Goal: Task Accomplishment & Management: Complete application form

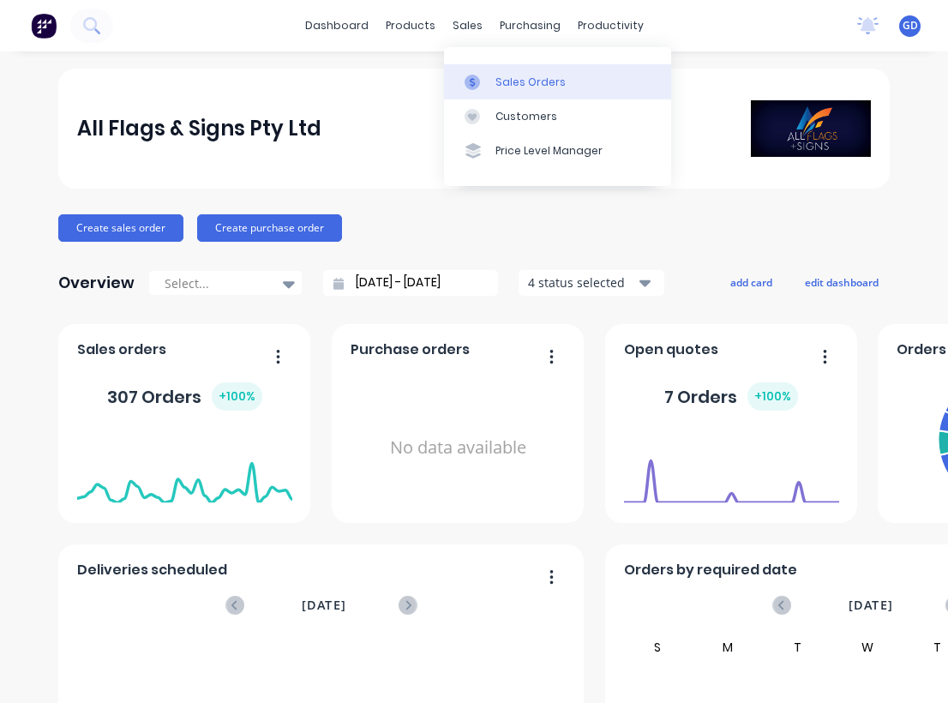
click at [516, 84] on div "Sales Orders" at bounding box center [530, 82] width 70 height 15
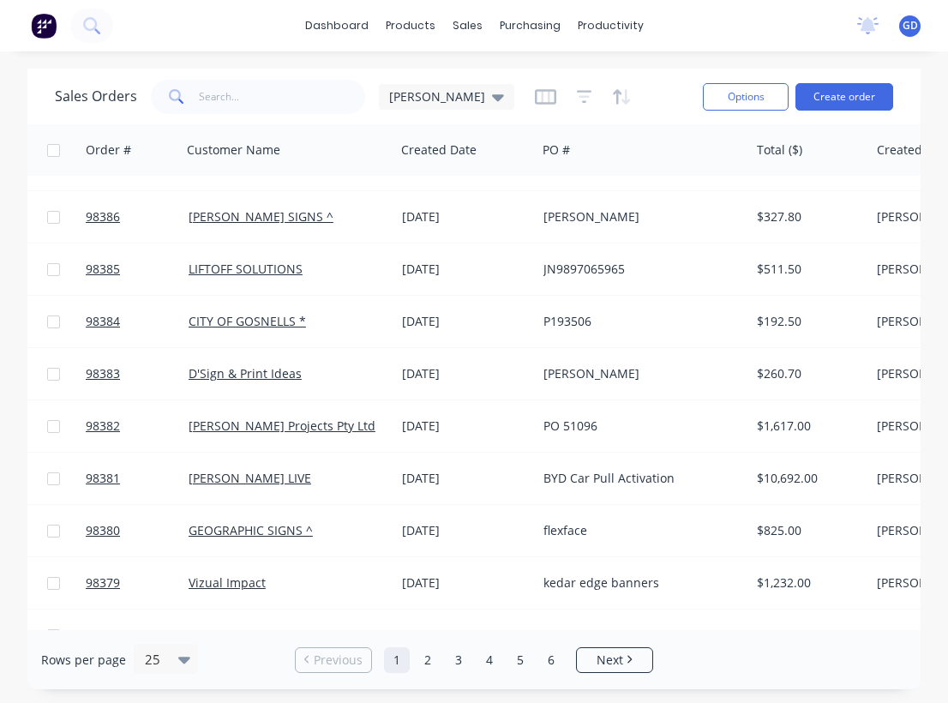
scroll to position [195, 3]
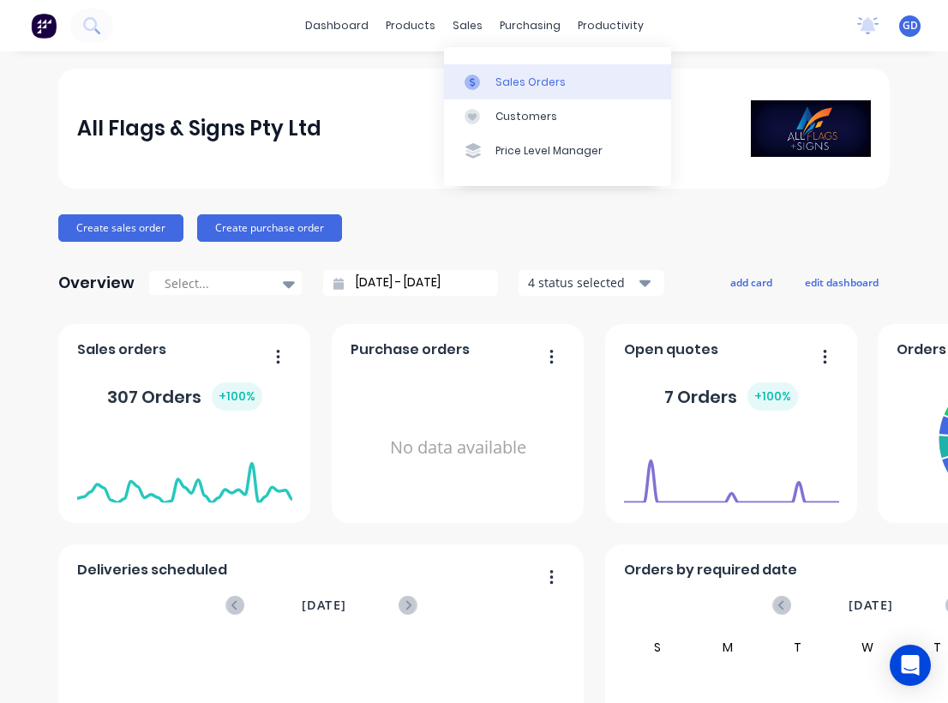
click at [518, 86] on div "Sales Orders" at bounding box center [530, 82] width 70 height 15
click at [515, 82] on div "Sales Orders" at bounding box center [530, 82] width 70 height 15
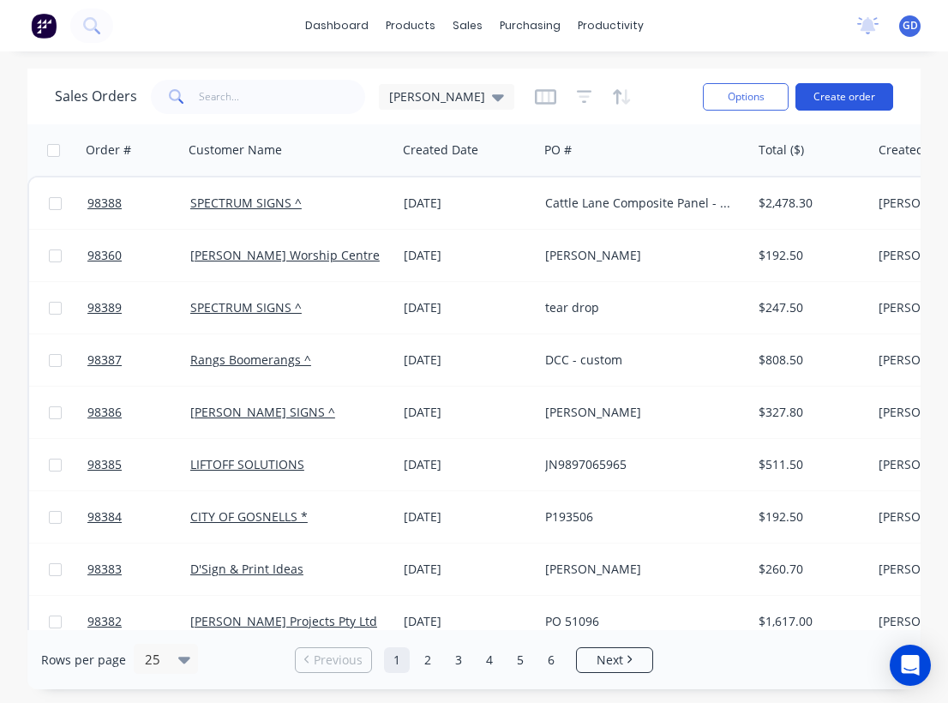
click at [851, 105] on button "Create order" at bounding box center [844, 96] width 98 height 27
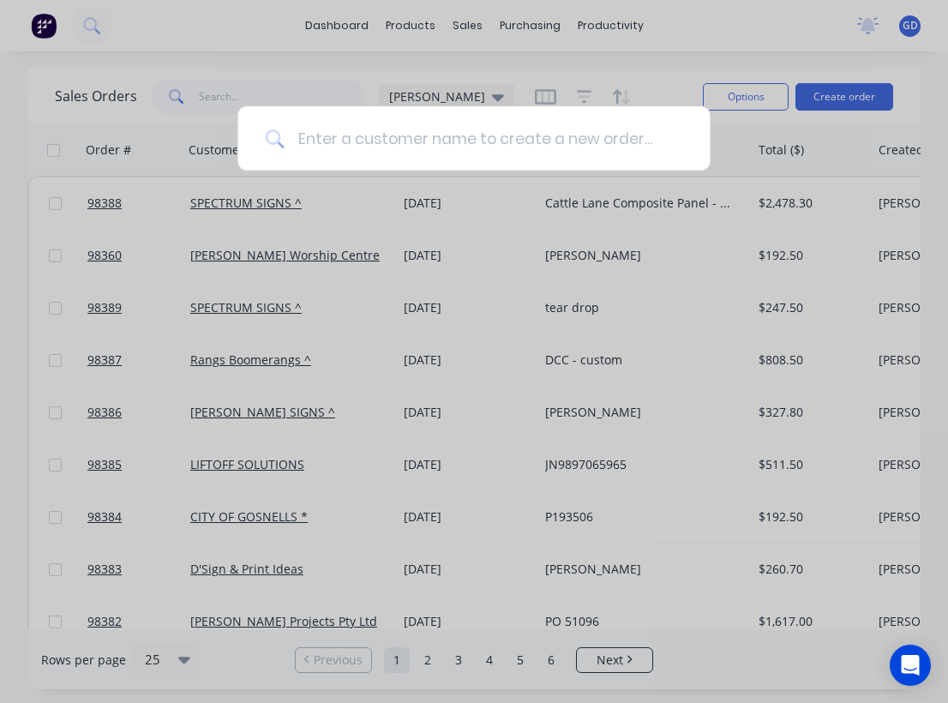
type input "B"
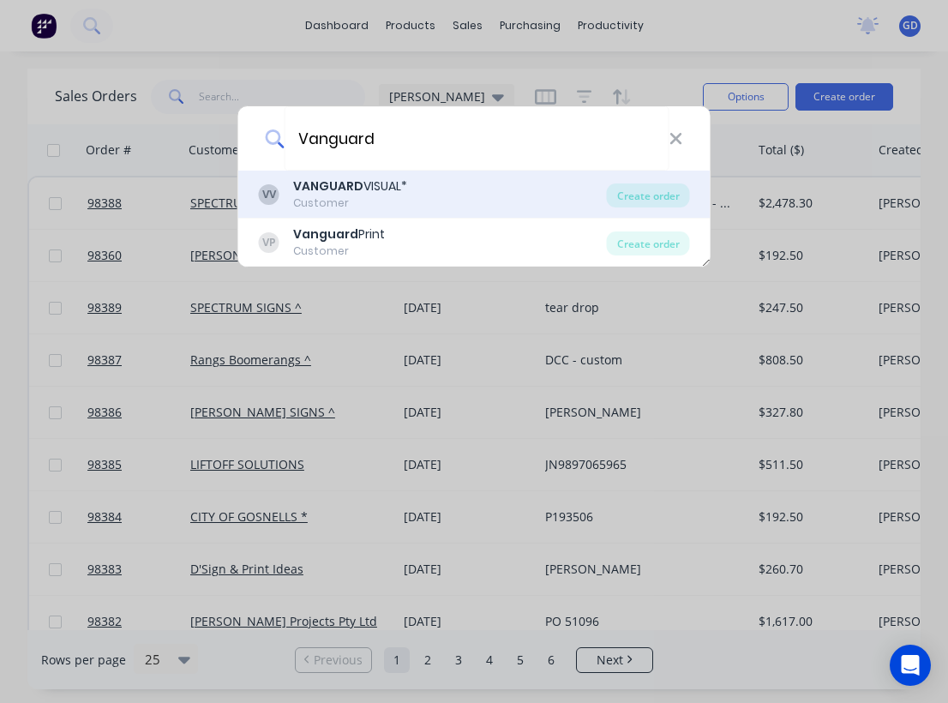
type input "Vanguard"
click at [344, 192] on b "VANGUARD" at bounding box center [328, 185] width 70 height 17
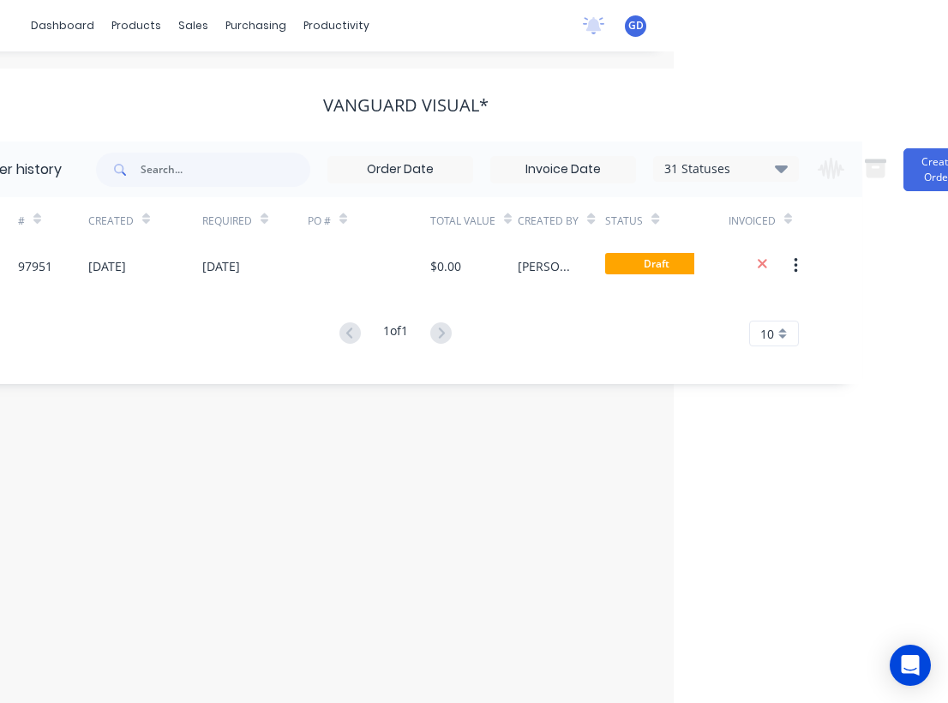
scroll to position [0, 317]
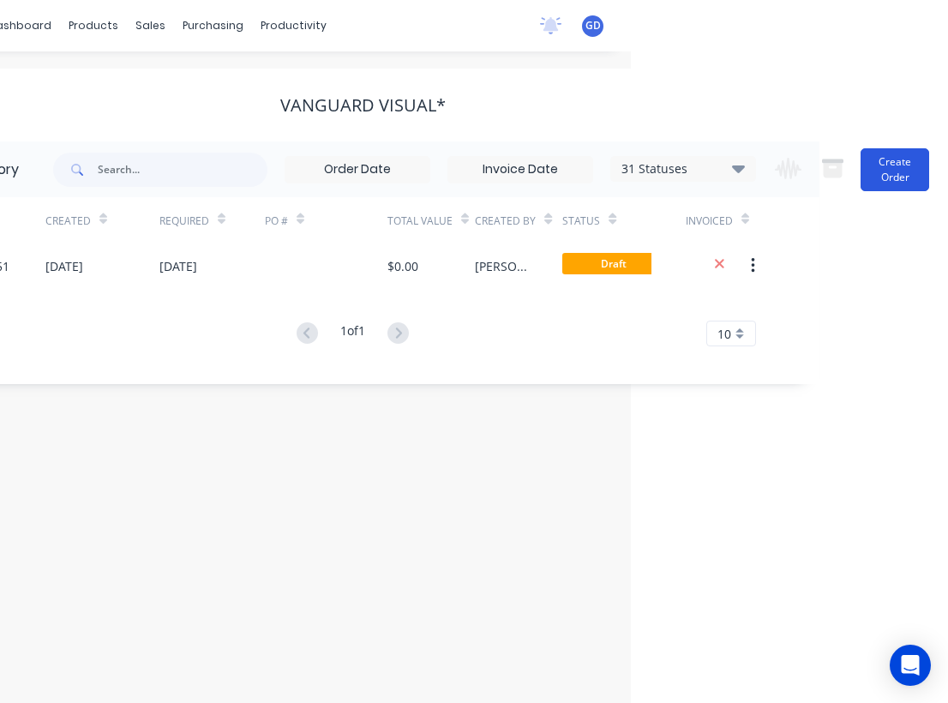
click at [914, 168] on button "Create Order" at bounding box center [894, 169] width 69 height 43
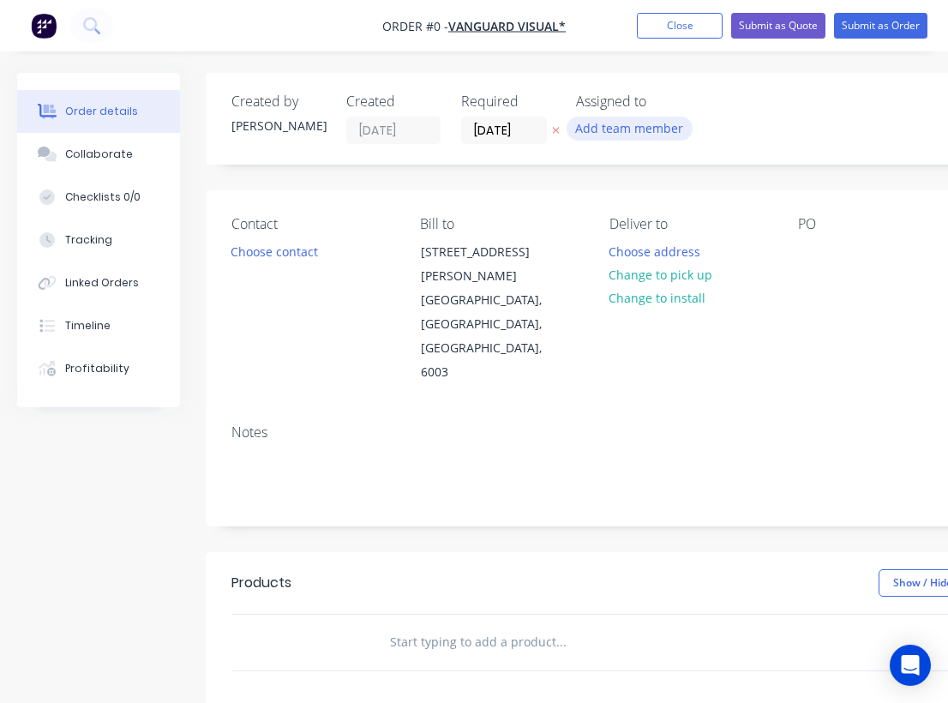
click at [609, 129] on button "Add team member" at bounding box center [629, 128] width 126 height 23
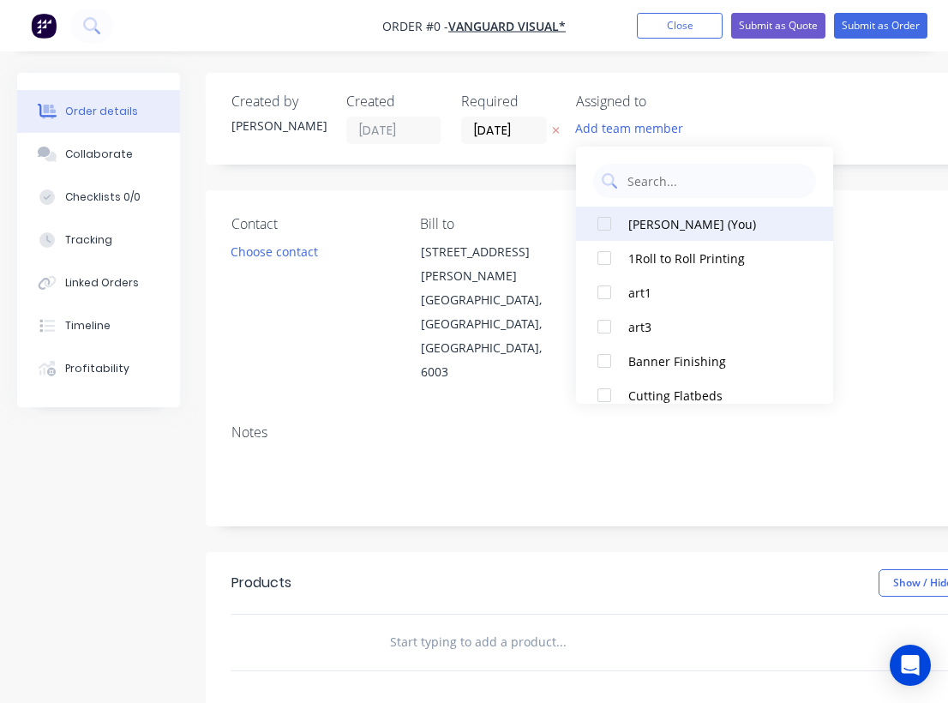
click at [643, 221] on div "[PERSON_NAME] (You)" at bounding box center [713, 224] width 171 height 18
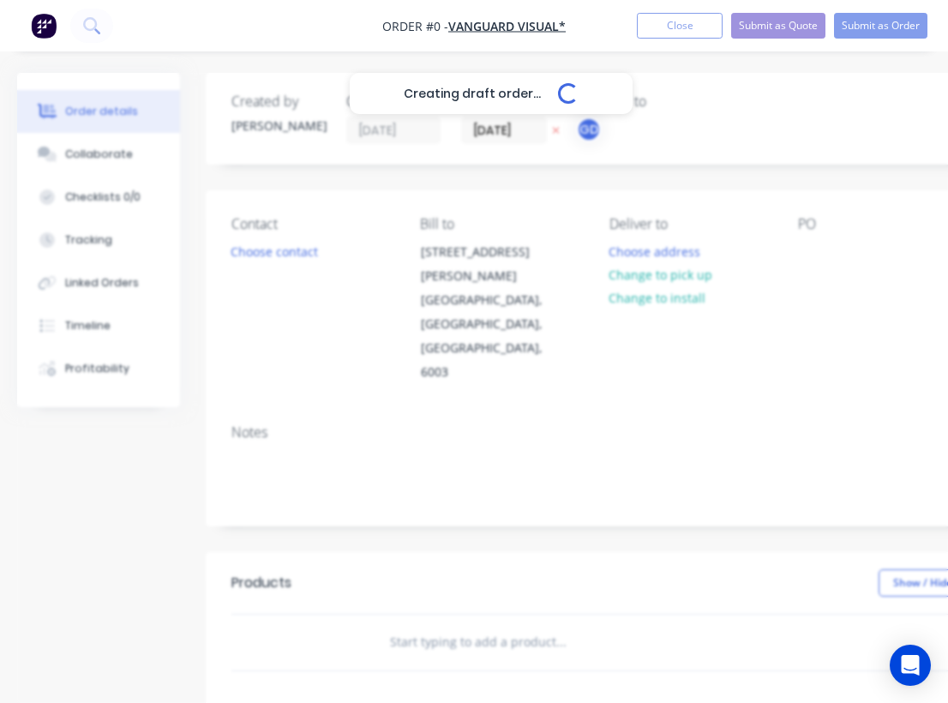
click at [251, 249] on div "Creating draft order... Loading... Order details Collaborate Checklists 0/0 Tra…" at bounding box center [595, 590] width 1191 height 1035
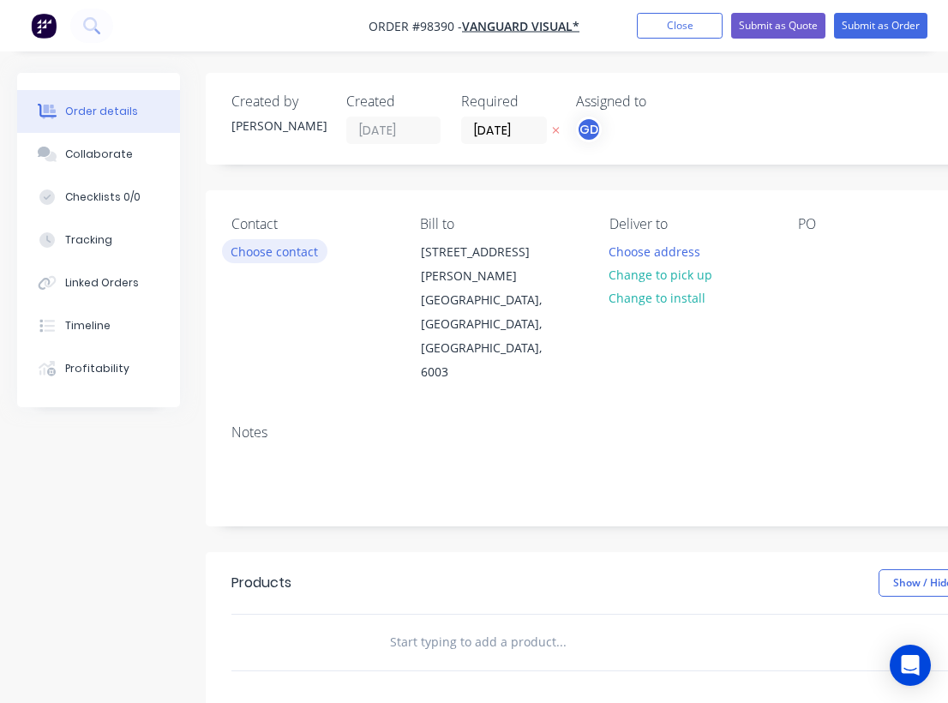
click at [272, 249] on button "Choose contact" at bounding box center [274, 250] width 105 height 23
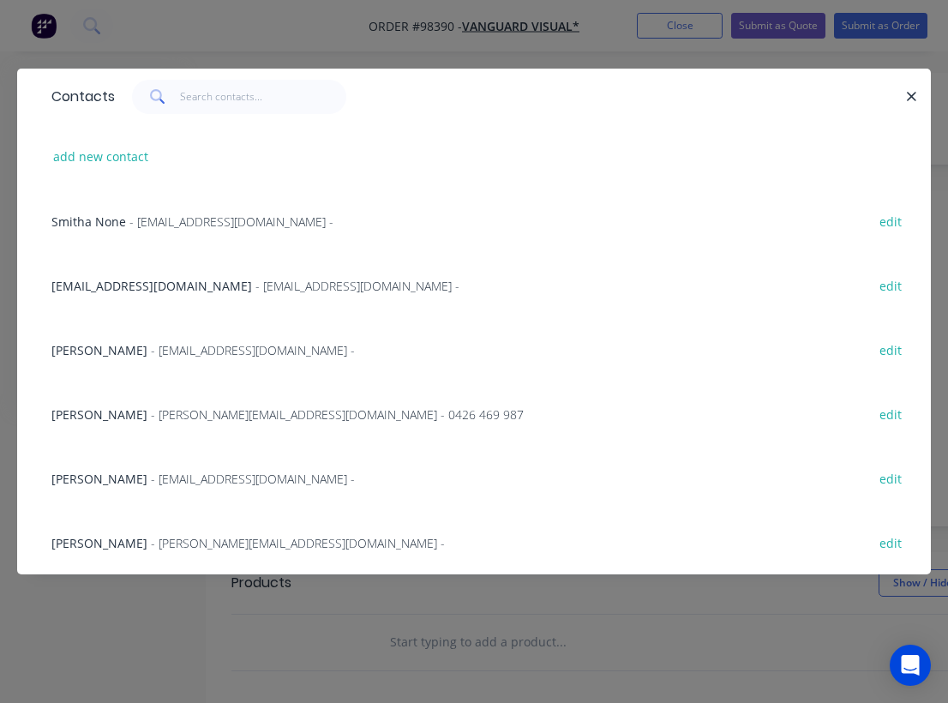
click at [81, 545] on span "Tanisha Saccoccia" at bounding box center [99, 543] width 96 height 16
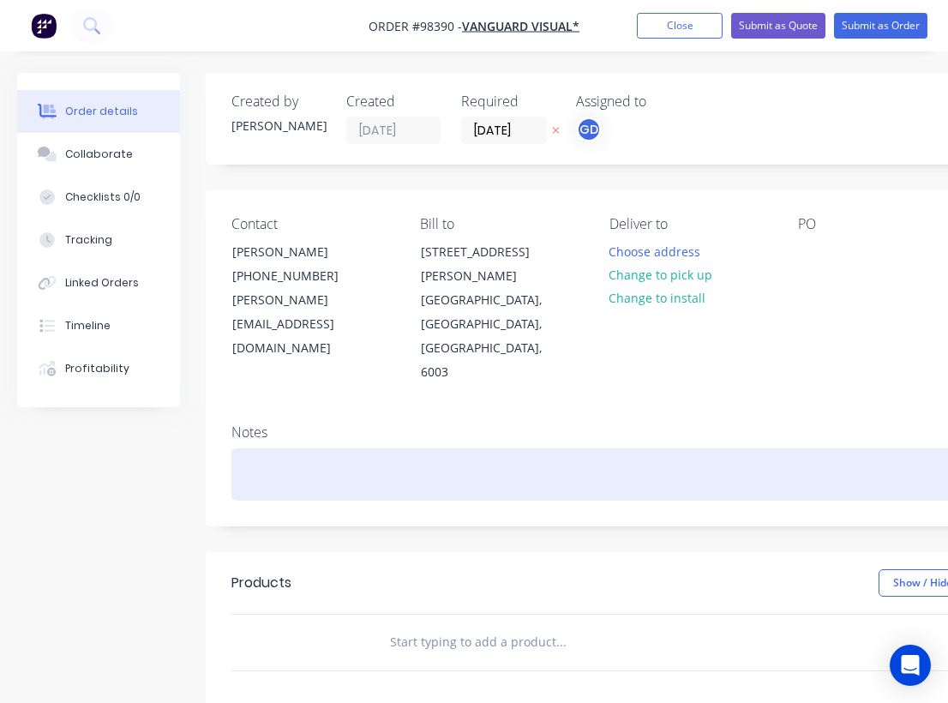
click at [260, 448] on div at bounding box center [689, 474] width 917 height 52
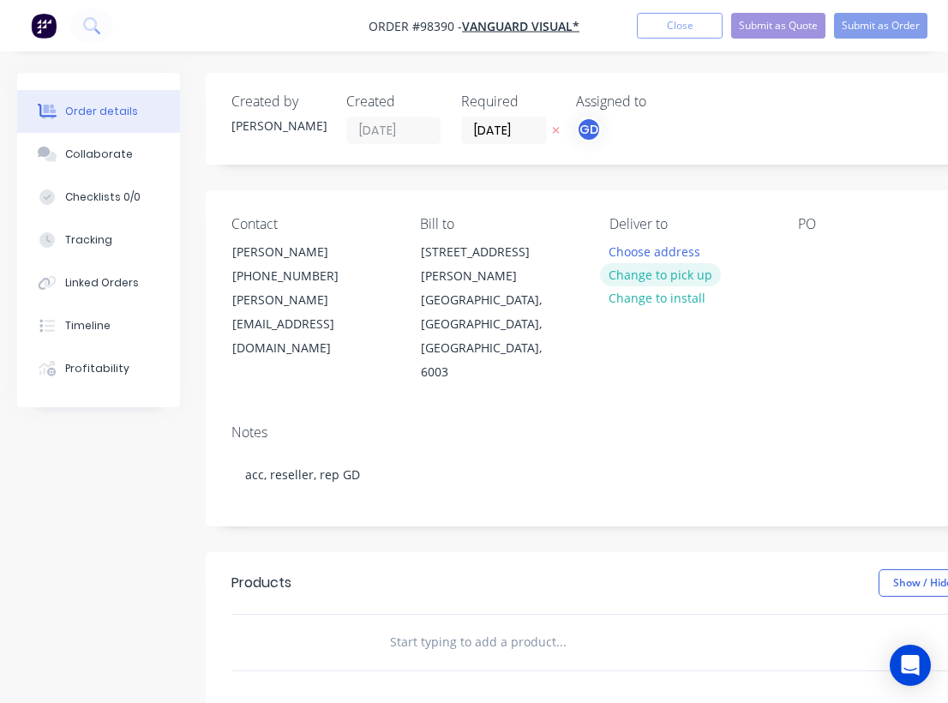
click at [661, 277] on button "Change to pick up" at bounding box center [661, 274] width 122 height 23
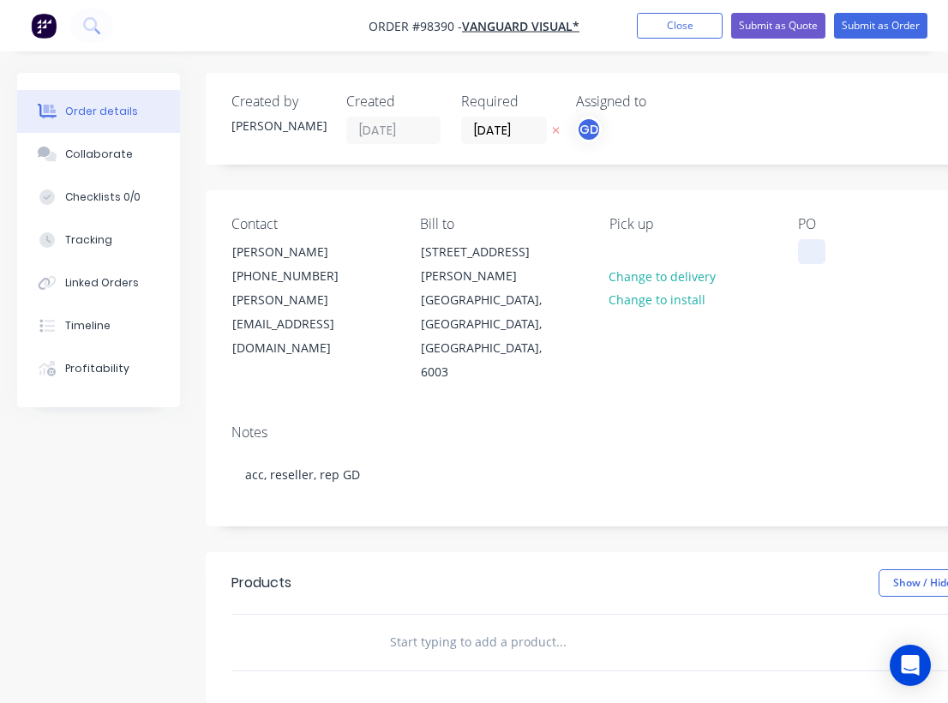
click at [802, 245] on div at bounding box center [811, 251] width 27 height 25
paste div
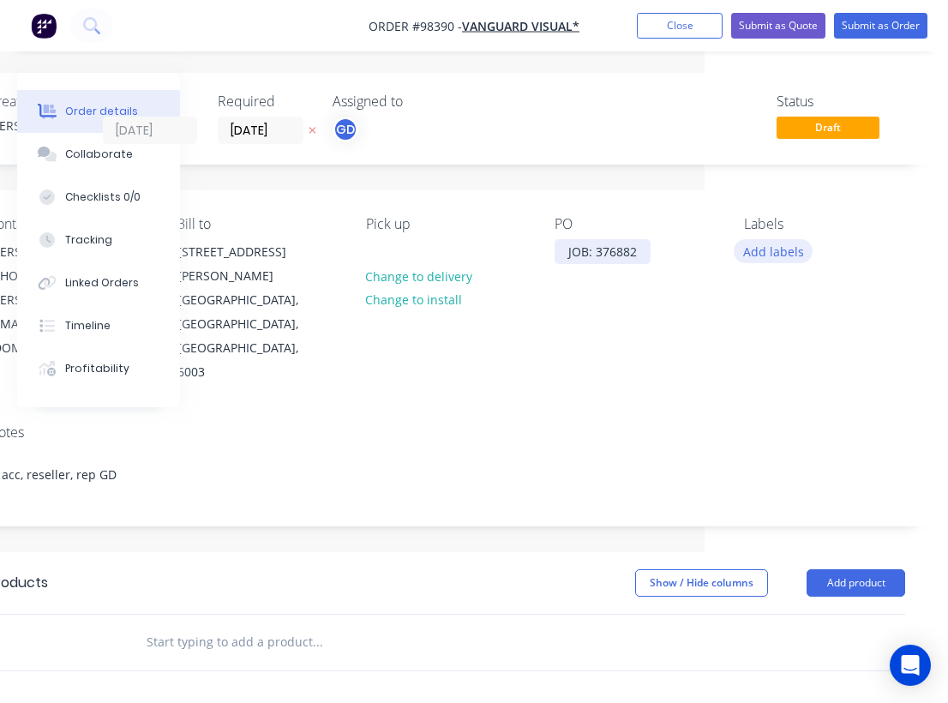
scroll to position [0, 243]
click at [782, 246] on button "Add labels" at bounding box center [772, 250] width 79 height 23
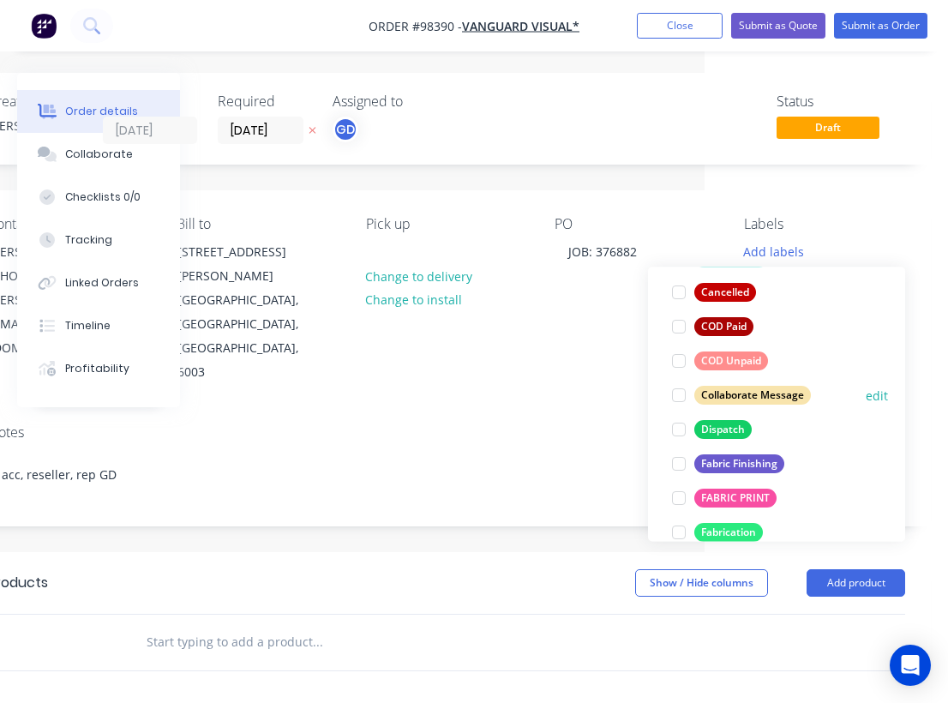
scroll to position [184, 0]
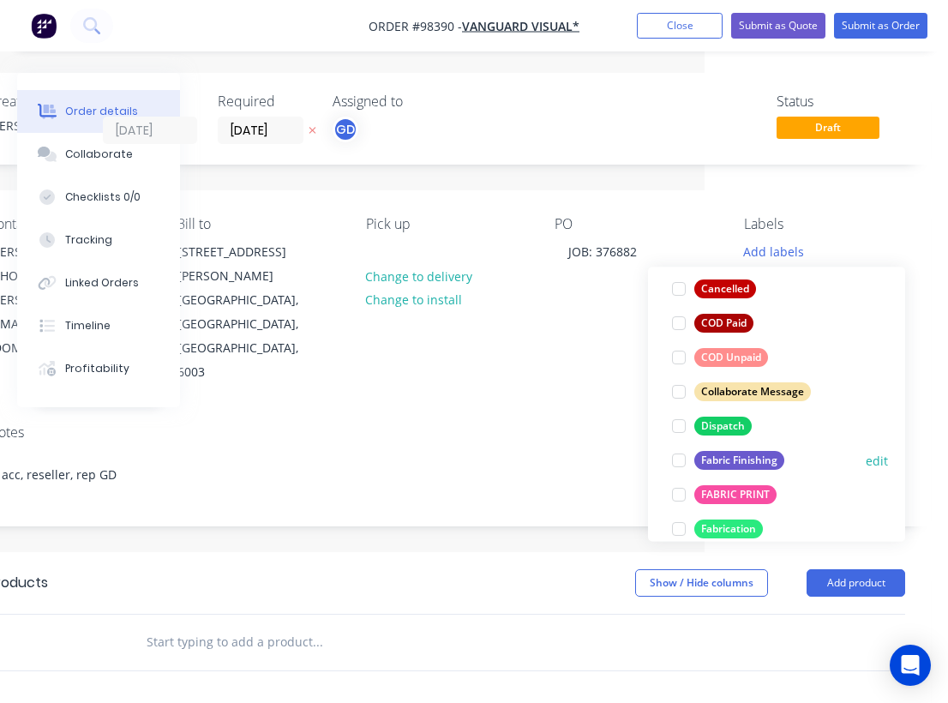
click at [745, 454] on div "Fabric Finishing" at bounding box center [739, 460] width 90 height 19
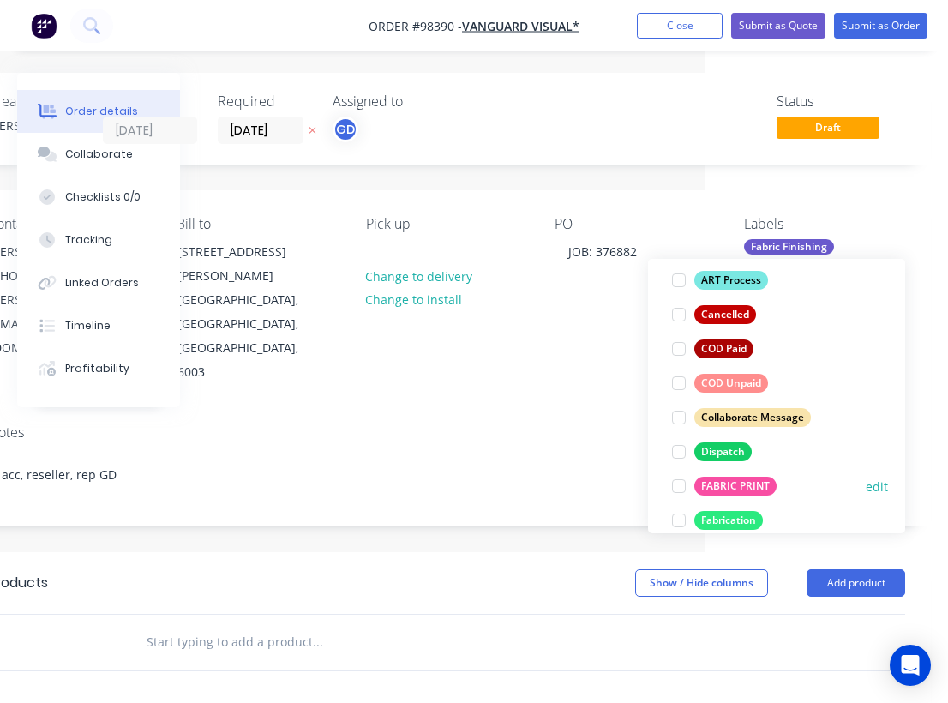
click at [734, 484] on div "FABRIC PRINT" at bounding box center [735, 485] width 82 height 19
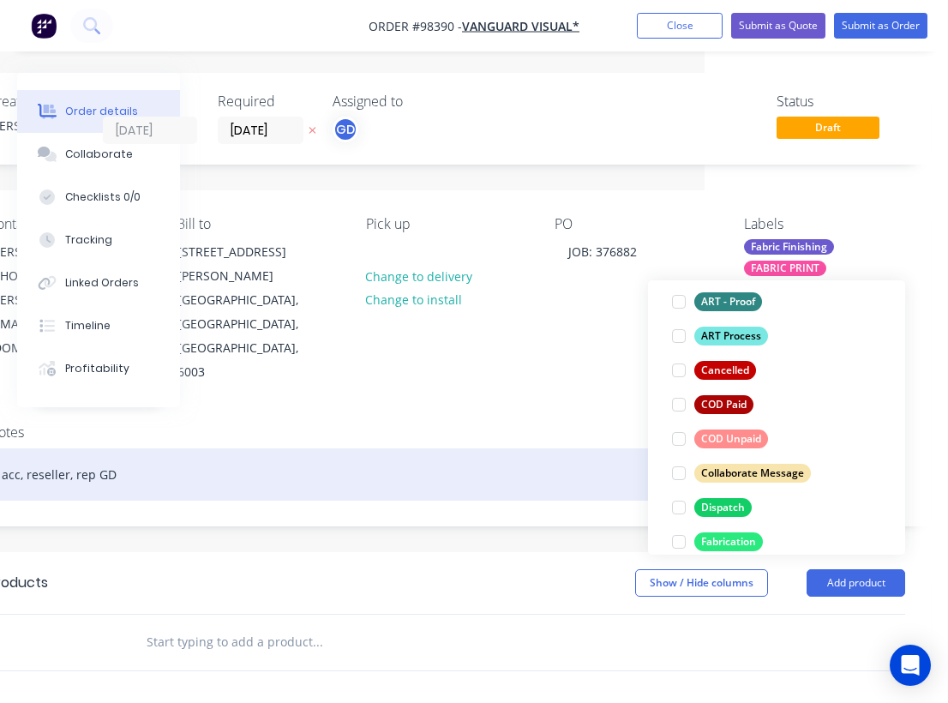
click at [518, 448] on div "acc, reseller, rep GD" at bounding box center [446, 474] width 917 height 52
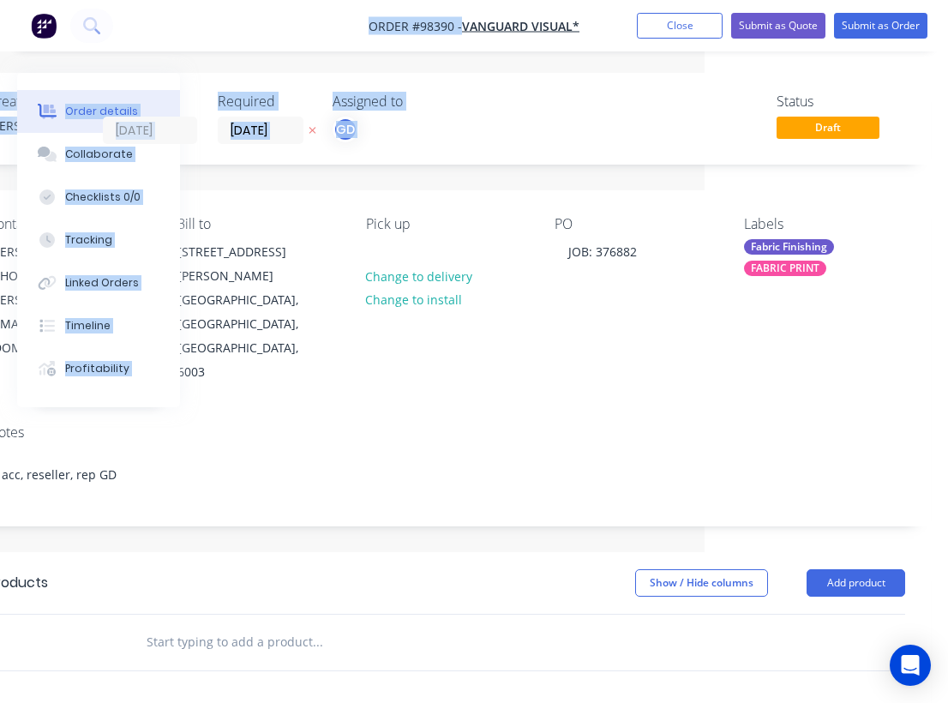
drag, startPoint x: 378, startPoint y: 2, endPoint x: 717, endPoint y: -28, distance: 340.6
click at [704, 0] on html "Order #98390 - VANGUARD VISUAL* Add product Close Submit as Quote Submit as Ord…" at bounding box center [231, 554] width 948 height 1108
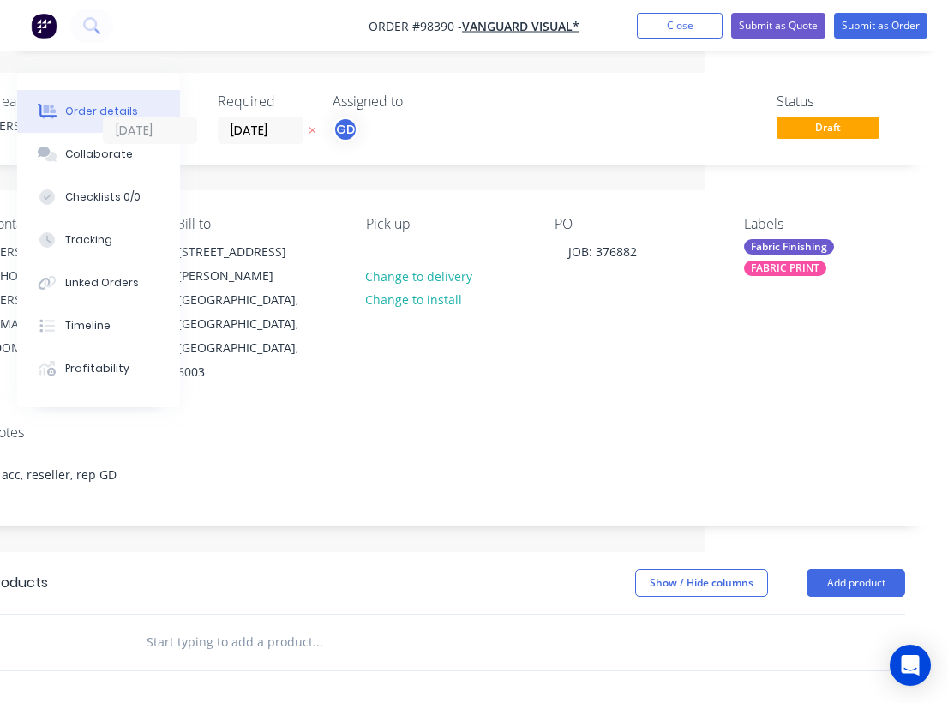
click at [251, 625] on input "text" at bounding box center [317, 642] width 343 height 34
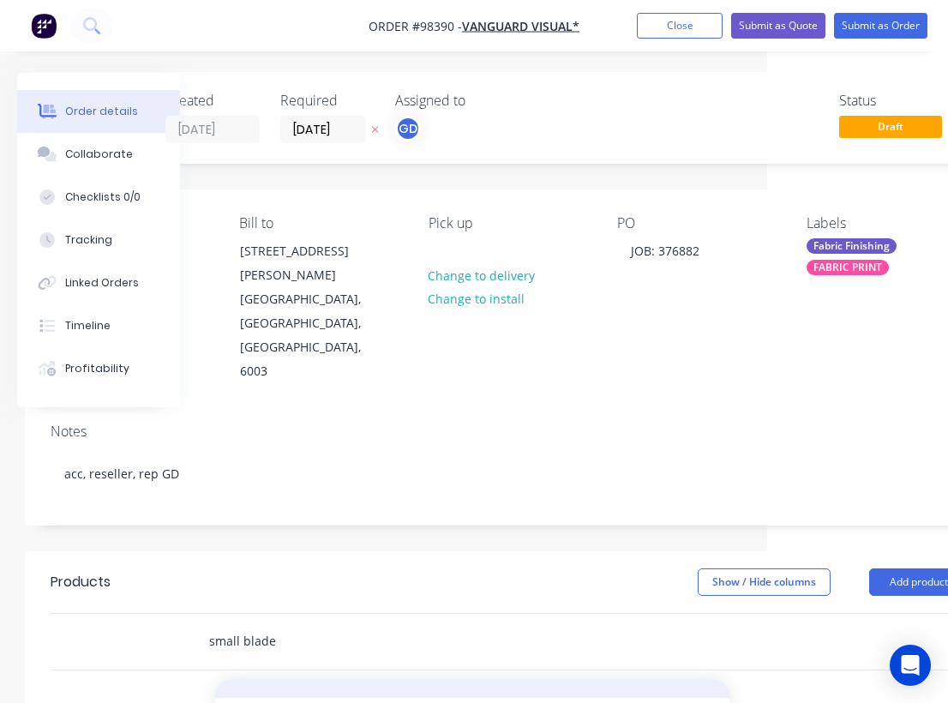
scroll to position [387, 0]
type input "small blade"
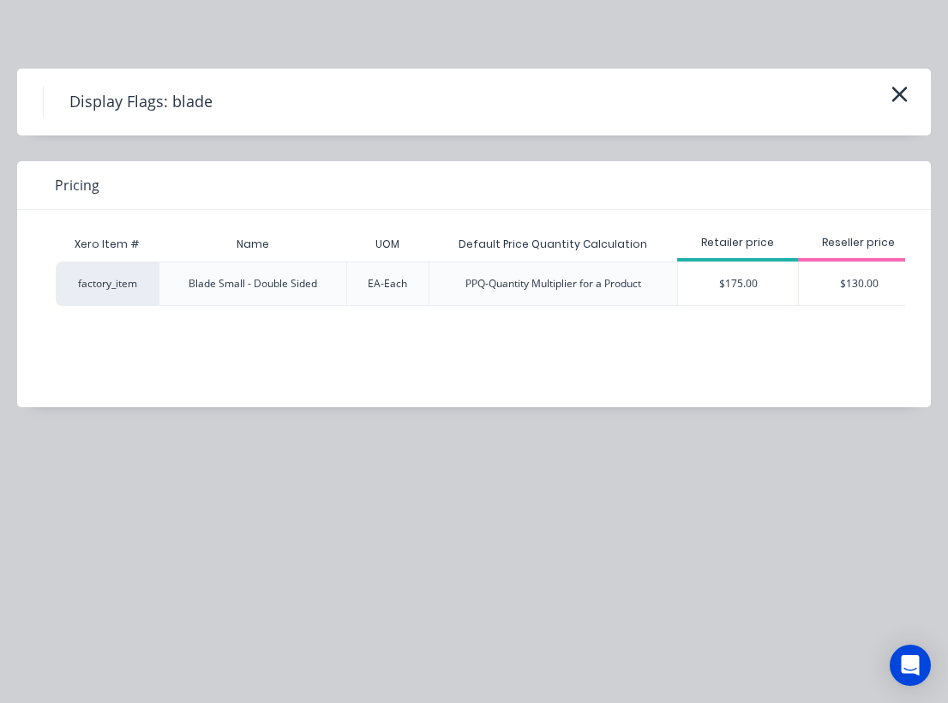
scroll to position [0, 79]
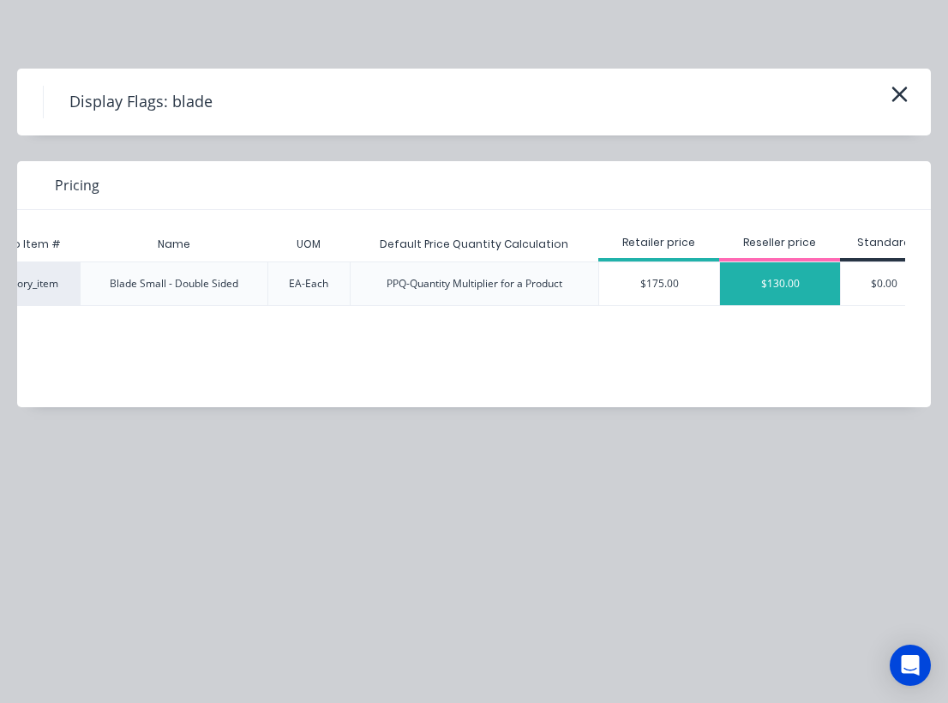
click at [771, 283] on div "$130.00" at bounding box center [780, 283] width 120 height 43
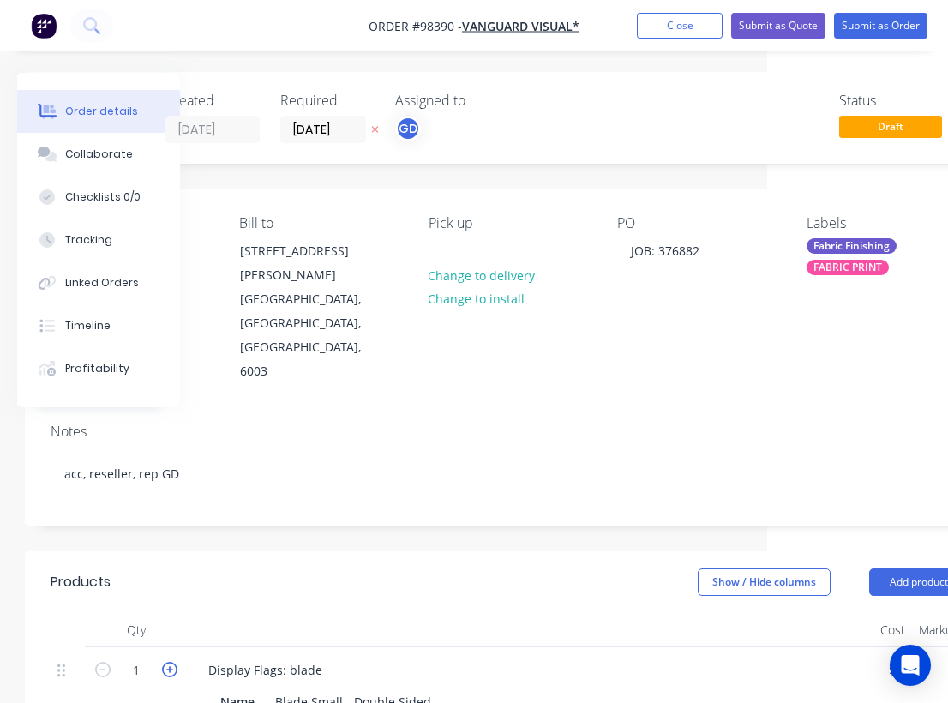
click at [172, 661] on icon "button" at bounding box center [169, 668] width 15 height 15
type input "2"
type input "$260.00"
click at [172, 661] on icon "button" at bounding box center [169, 668] width 15 height 15
type input "3"
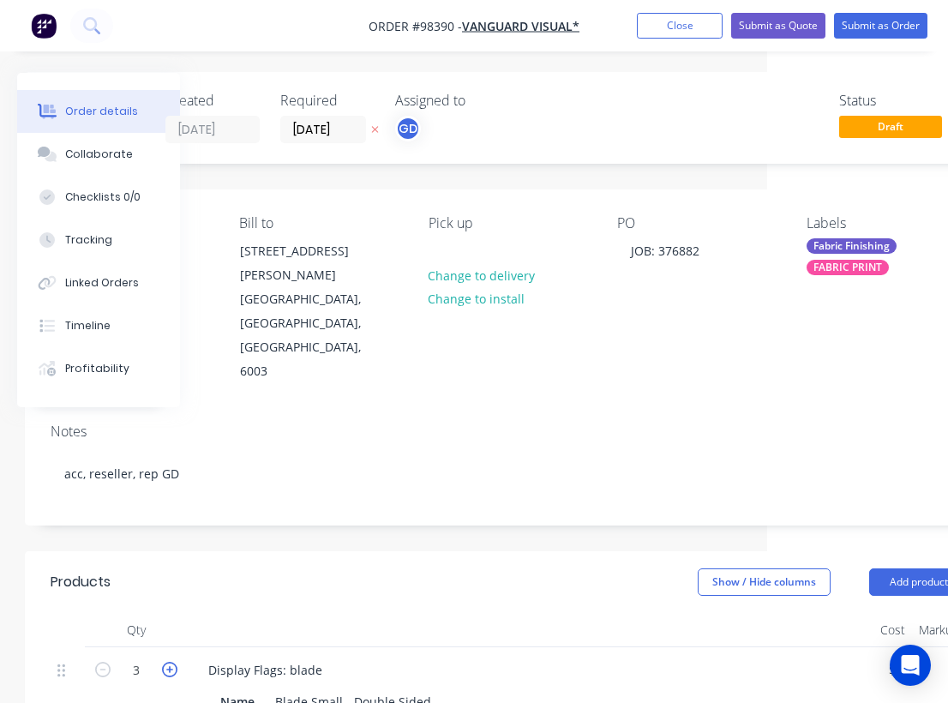
type input "$390.00"
click at [172, 661] on icon "button" at bounding box center [169, 668] width 15 height 15
type input "4"
type input "$520.00"
click at [172, 661] on icon "button" at bounding box center [169, 668] width 15 height 15
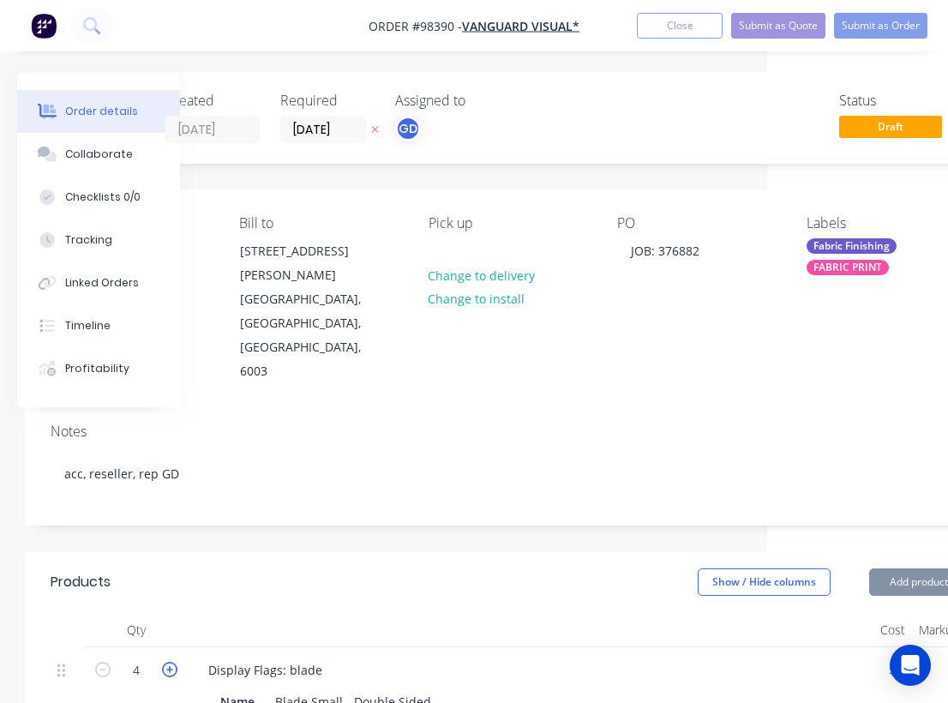
type input "5"
type input "$650.00"
click at [172, 661] on icon "button" at bounding box center [169, 668] width 15 height 15
type input "6"
type input "$780.00"
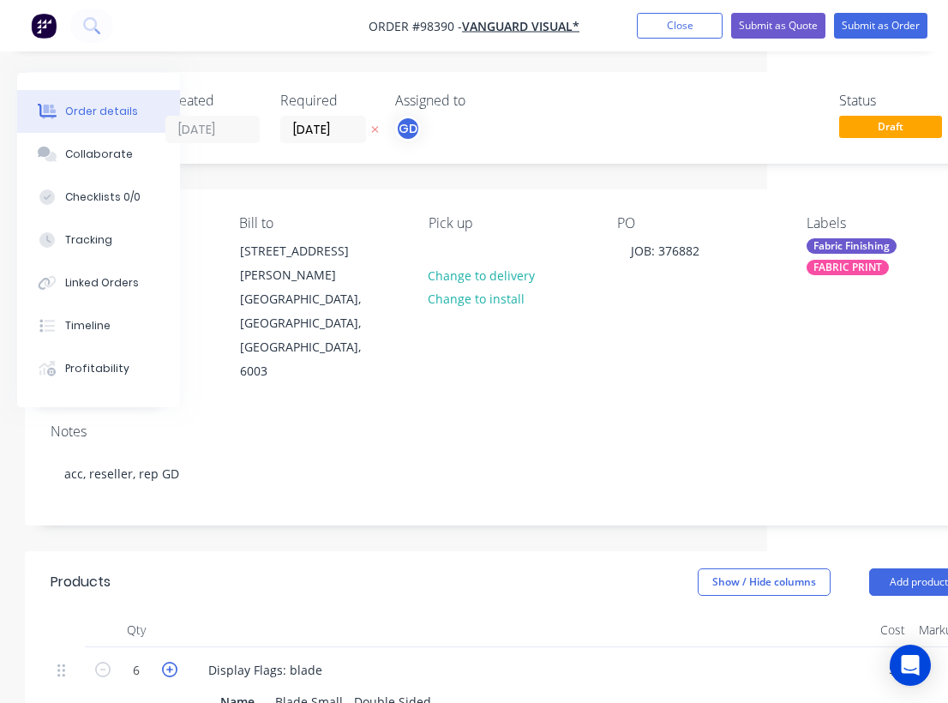
click at [172, 661] on icon "button" at bounding box center [169, 668] width 15 height 15
type input "7"
type input "$910.00"
click at [172, 661] on icon "button" at bounding box center [169, 668] width 15 height 15
type input "8"
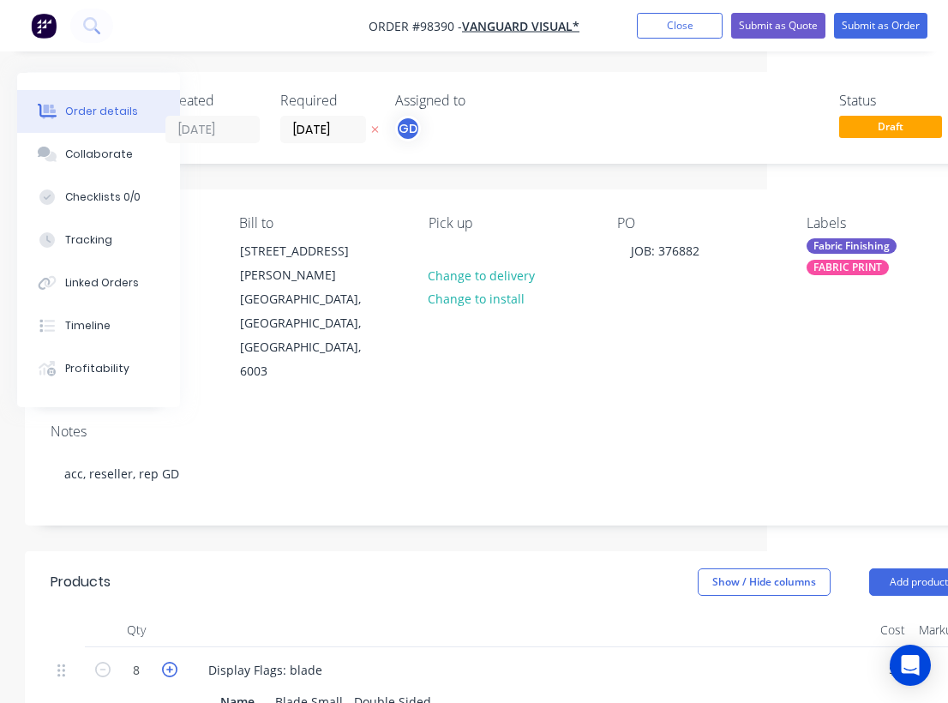
type input "$1,040.00"
click at [172, 661] on icon "button" at bounding box center [169, 668] width 15 height 15
type input "9"
type input "$1,170.00"
click at [172, 661] on icon "button" at bounding box center [169, 668] width 15 height 15
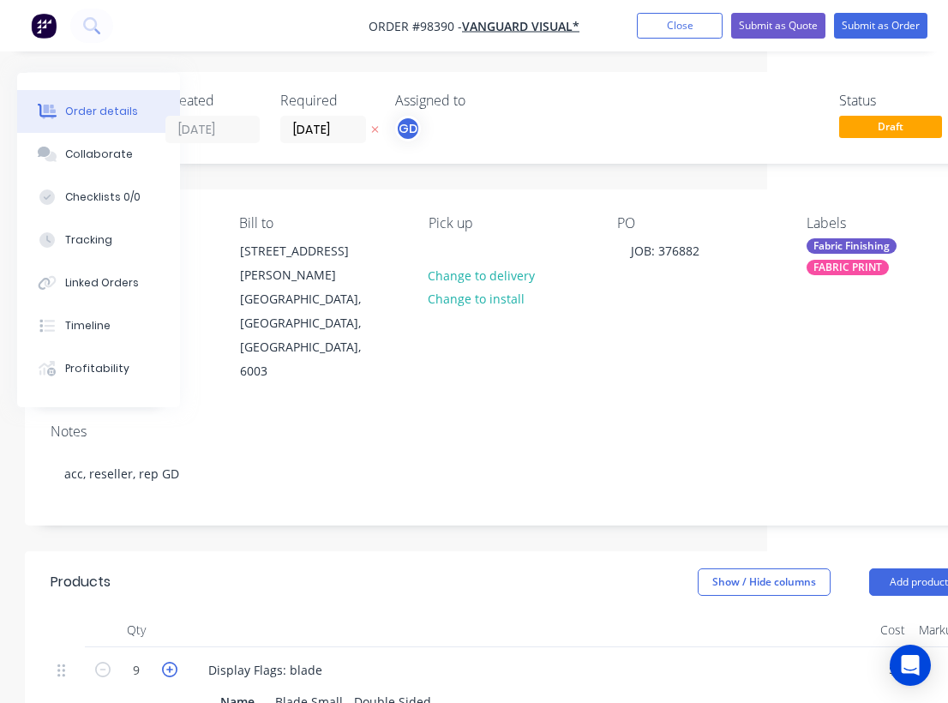
type input "10"
type input "$1,300.00"
click at [433, 689] on div "Name Blade Small - Double Sided" at bounding box center [526, 701] width 627 height 25
click at [523, 568] on div "Show / Hide columns Add product" at bounding box center [606, 581] width 722 height 27
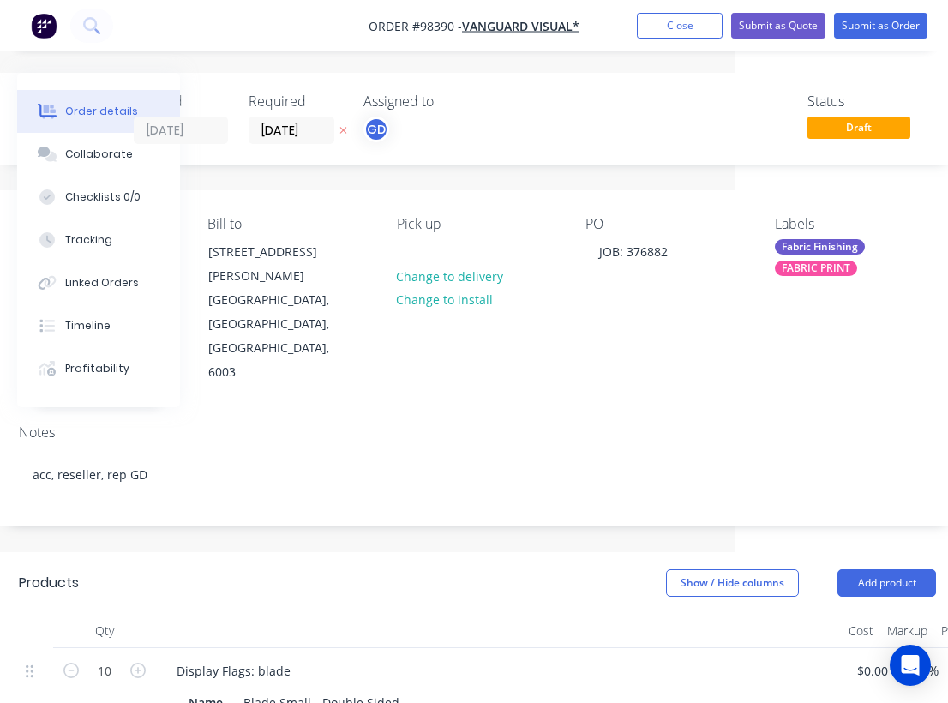
scroll to position [0, 211]
click at [141, 662] on icon "button" at bounding box center [139, 669] width 15 height 15
type input "11"
type input "$1,430.00"
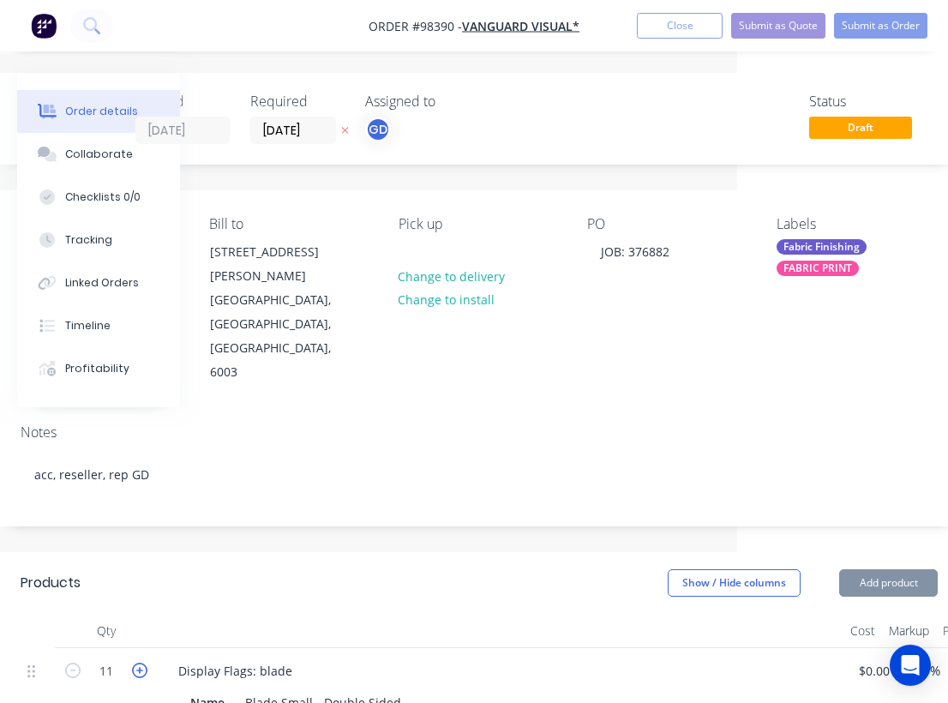
click at [141, 662] on icon "button" at bounding box center [139, 669] width 15 height 15
type input "12"
type input "$1,560.00"
click at [141, 662] on icon "button" at bounding box center [139, 669] width 15 height 15
type input "13"
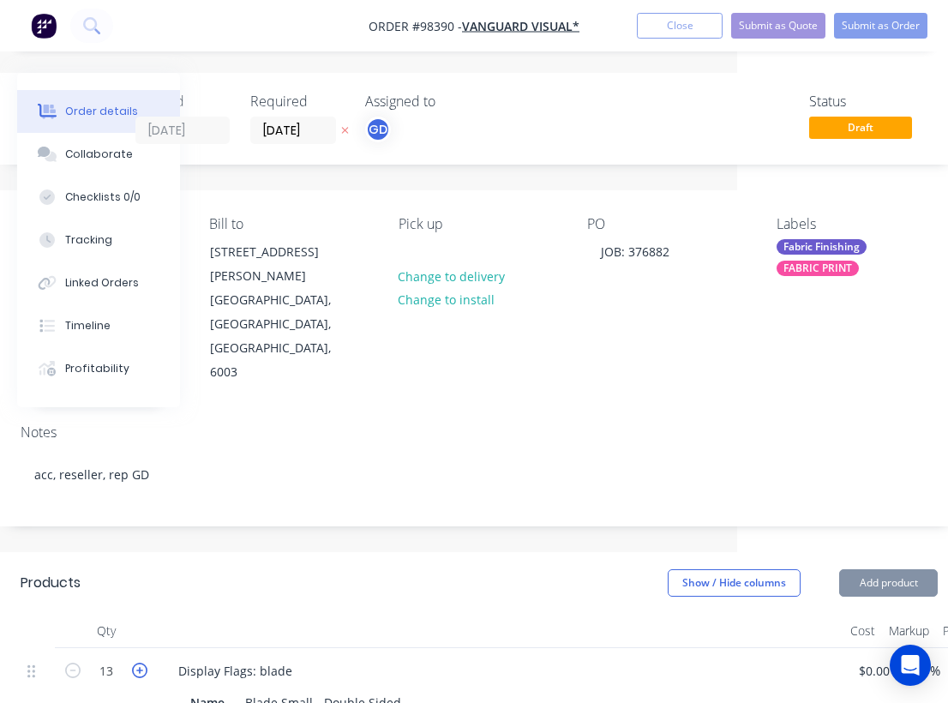
type input "$1,690.00"
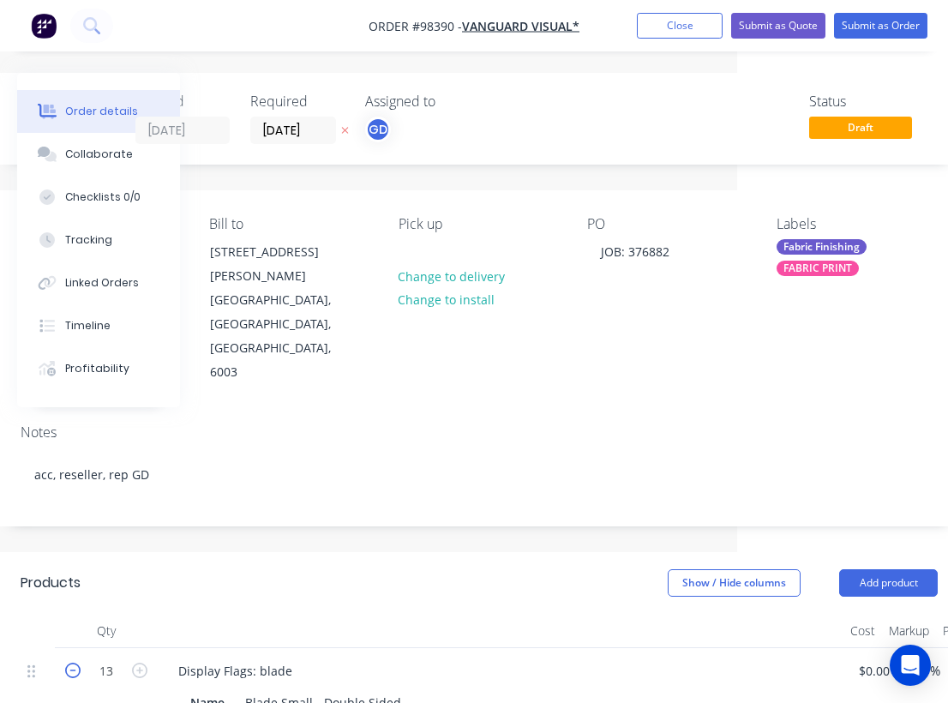
click at [70, 662] on icon "button" at bounding box center [72, 669] width 15 height 15
type input "12"
type input "$1,560.00"
click at [70, 662] on icon "button" at bounding box center [72, 669] width 15 height 15
type input "11"
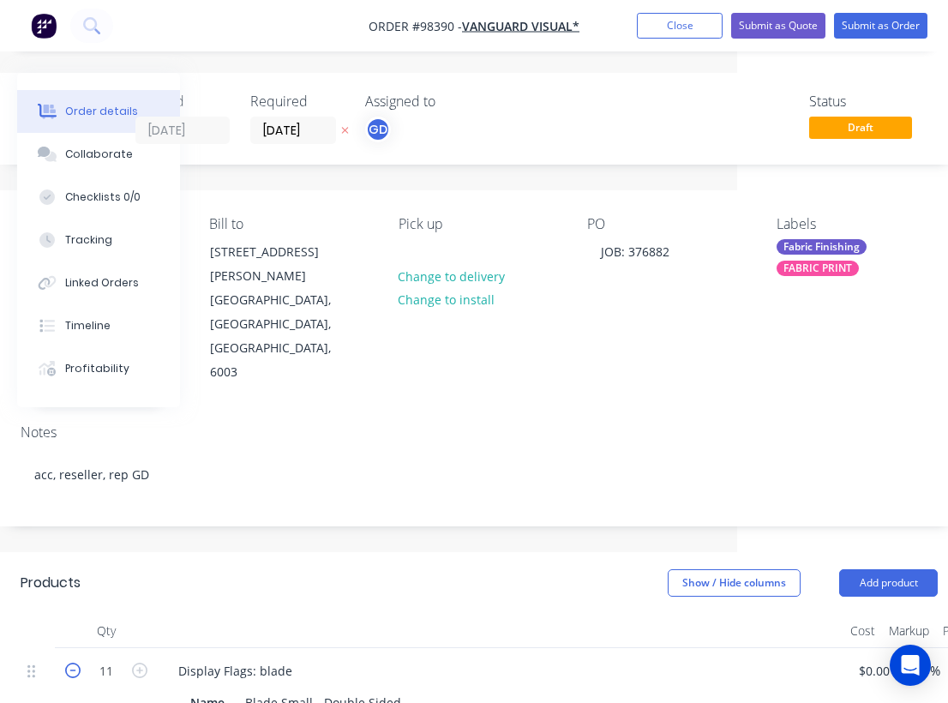
type input "$1,430.00"
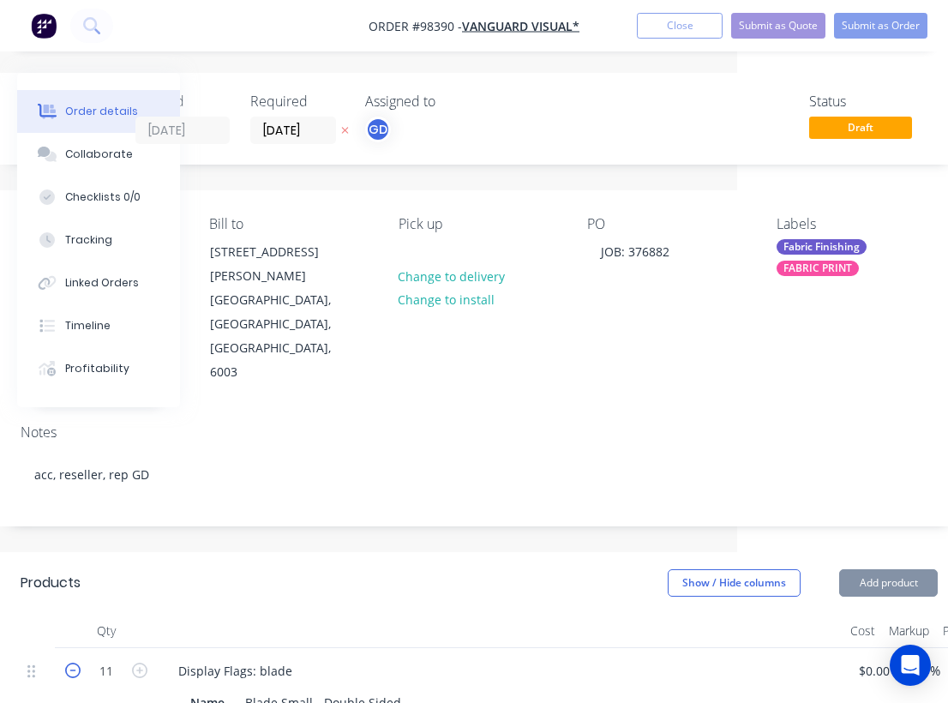
click at [70, 662] on icon "button" at bounding box center [72, 669] width 15 height 15
type input "10"
type input "$1,300.00"
click at [70, 662] on icon "button" at bounding box center [72, 669] width 15 height 15
type input "9"
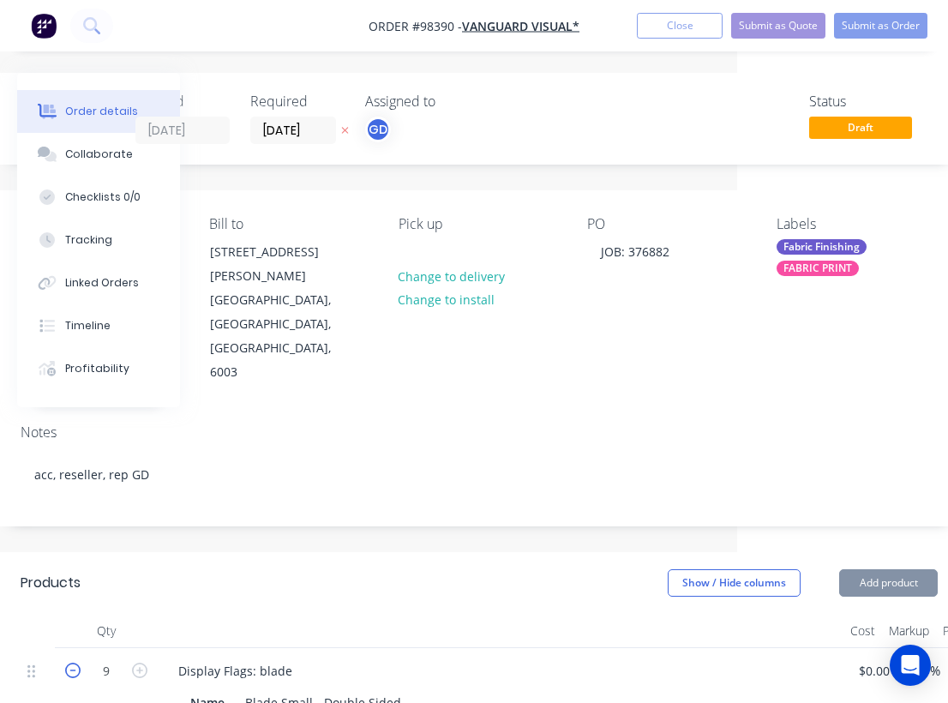
type input "$1,170.00"
click at [70, 662] on icon "button" at bounding box center [72, 669] width 15 height 15
type input "8"
type input "$1,040.00"
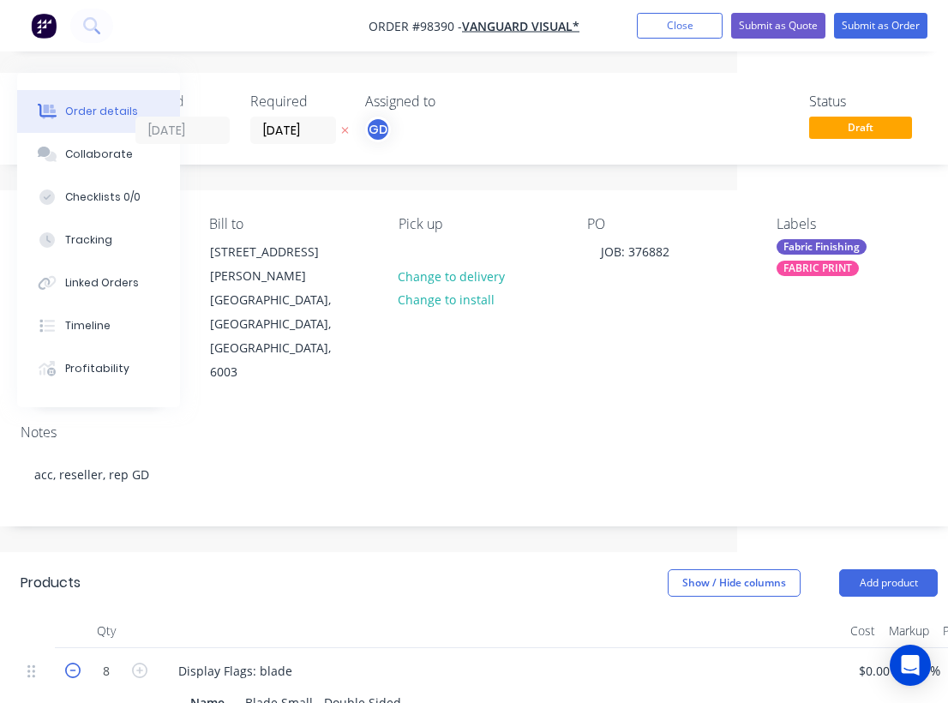
click at [70, 662] on icon "button" at bounding box center [72, 669] width 15 height 15
type input "7"
type input "$910.00"
click at [70, 662] on icon "button" at bounding box center [72, 669] width 15 height 15
type input "6"
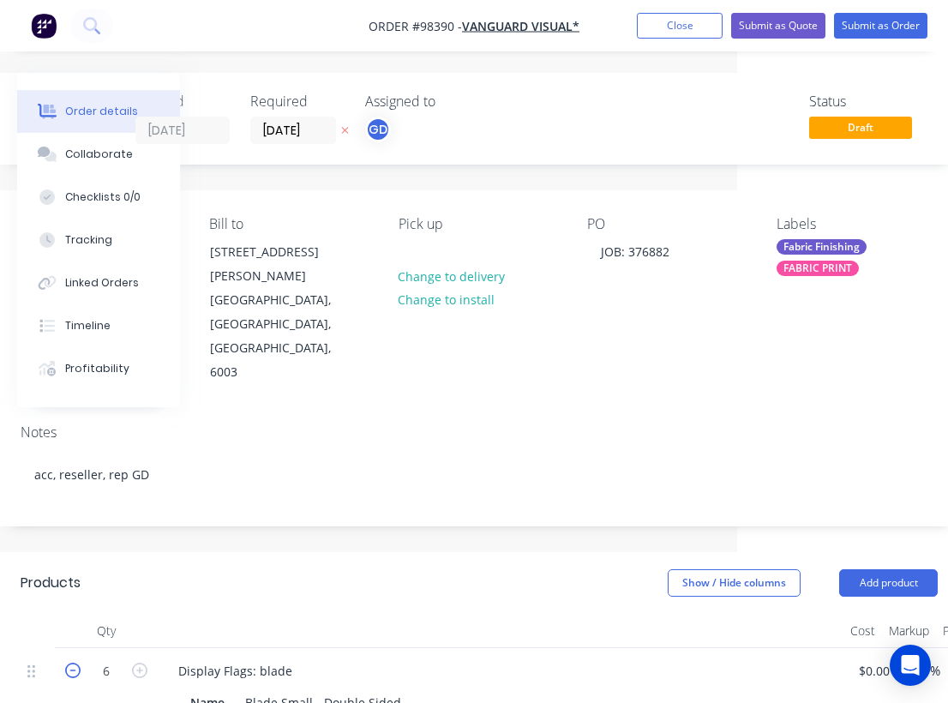
type input "$780.00"
click at [317, 690] on div "Blade Small - Double Sided 5 x of each" at bounding box center [323, 711] width 170 height 43
click at [394, 690] on div "Blade Small - Double Sided 5 x of each," at bounding box center [323, 711] width 170 height 43
click at [520, 569] on div "Show / Hide columns Add product" at bounding box center [576, 582] width 722 height 27
click at [141, 662] on icon "button" at bounding box center [139, 669] width 15 height 15
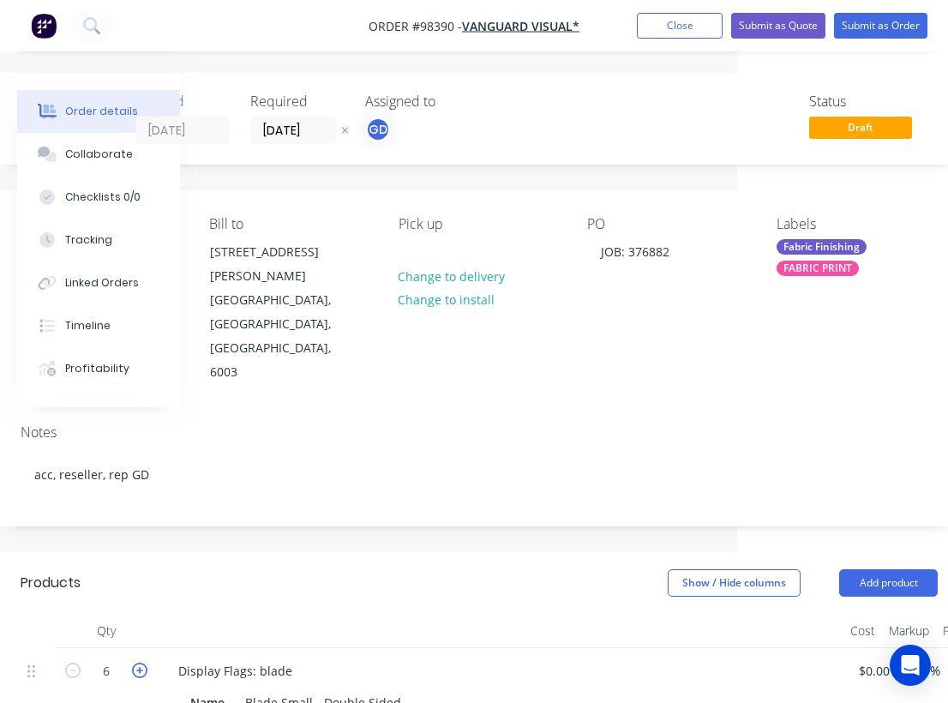
type input "7"
type input "$910.00"
click at [141, 662] on icon "button" at bounding box center [139, 669] width 15 height 15
type input "8"
type input "$1,040.00"
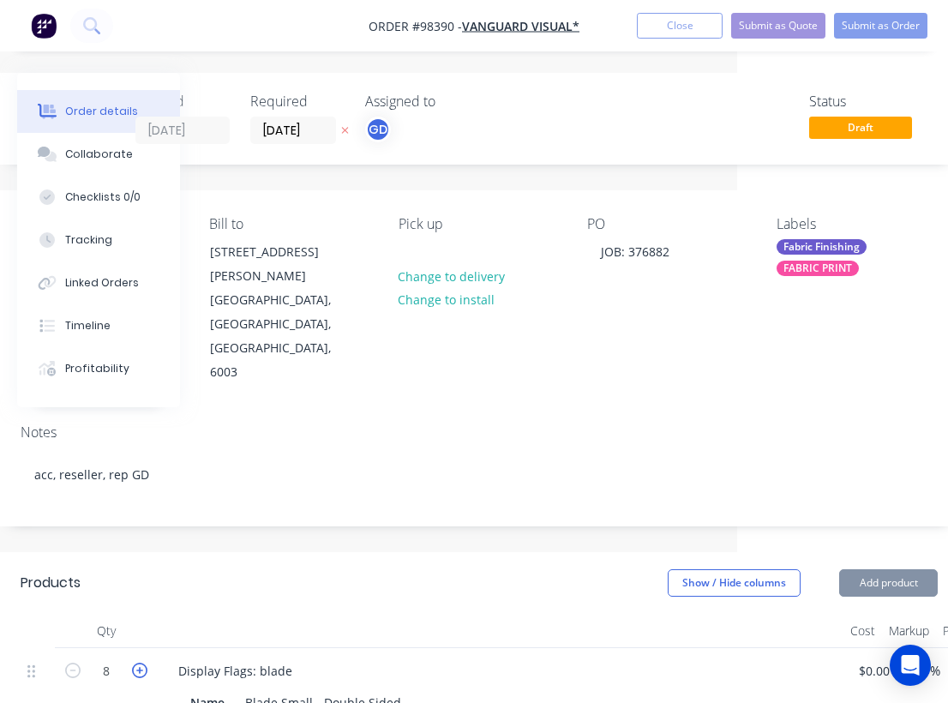
click at [141, 662] on icon "button" at bounding box center [139, 669] width 15 height 15
type input "9"
type input "$1,170.00"
click at [141, 662] on icon "button" at bounding box center [139, 669] width 15 height 15
type input "10"
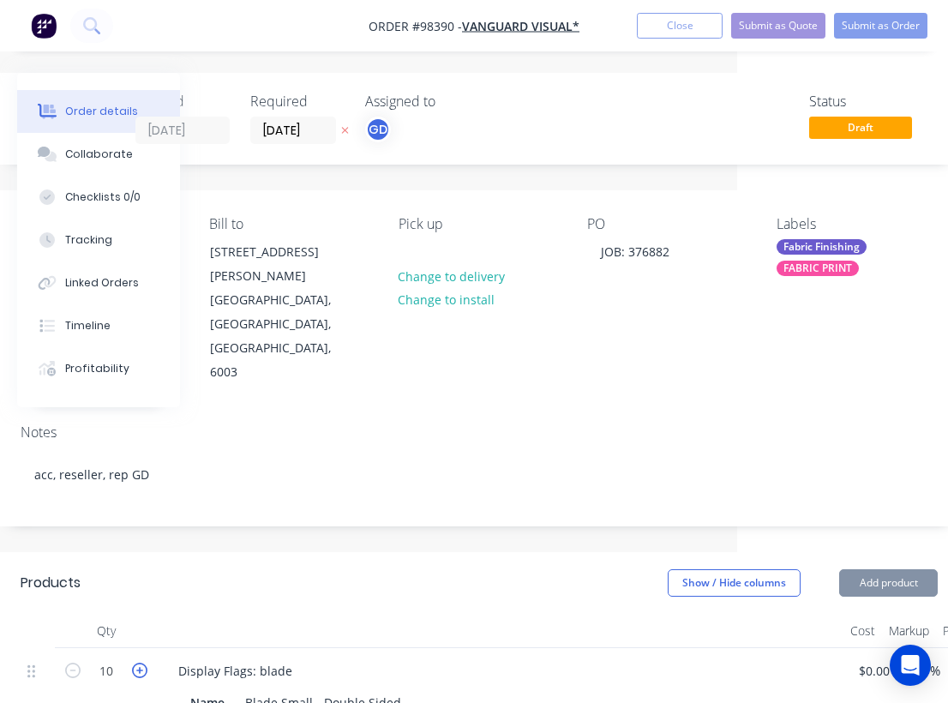
type input "$1,300.00"
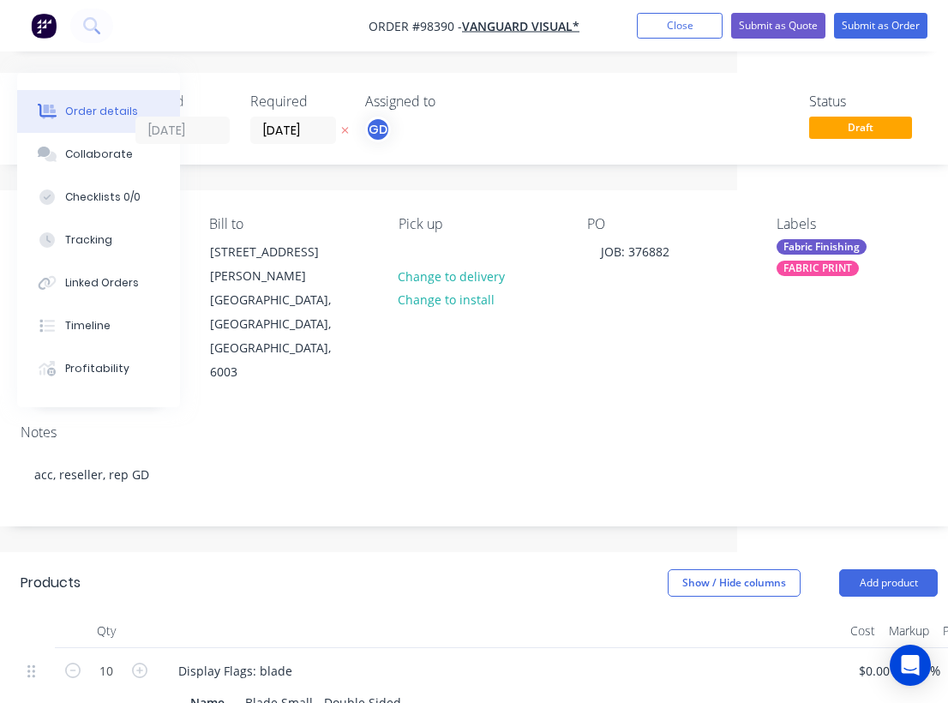
click at [272, 569] on div "Show / Hide columns Add product" at bounding box center [576, 582] width 722 height 27
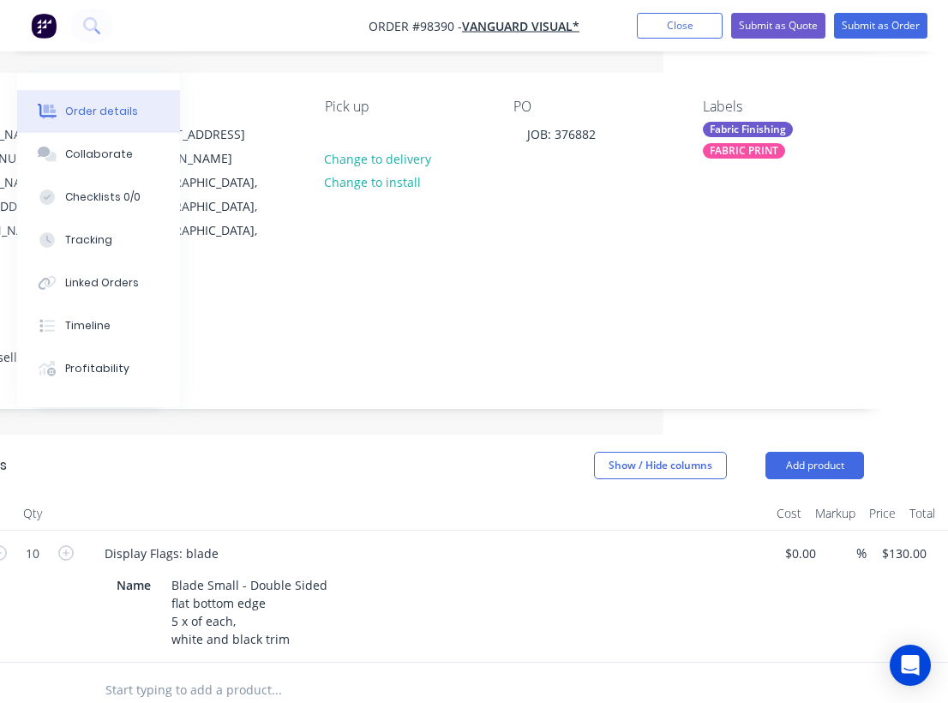
scroll to position [117, 282]
click at [244, 673] on input "text" at bounding box center [278, 690] width 343 height 34
type input "p"
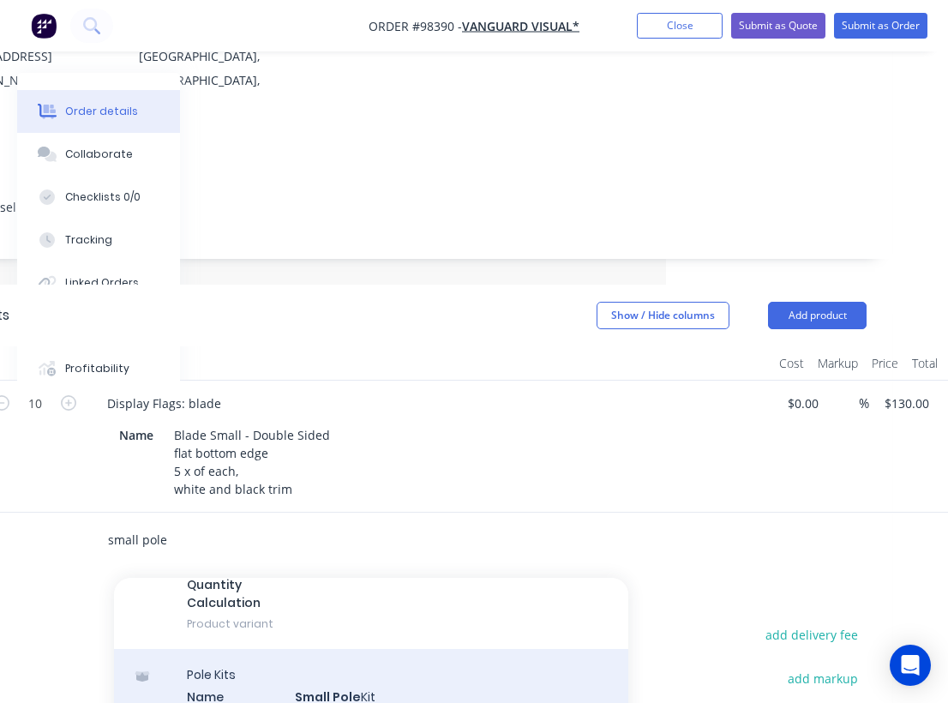
scroll to position [158, 0]
type input "small pole"
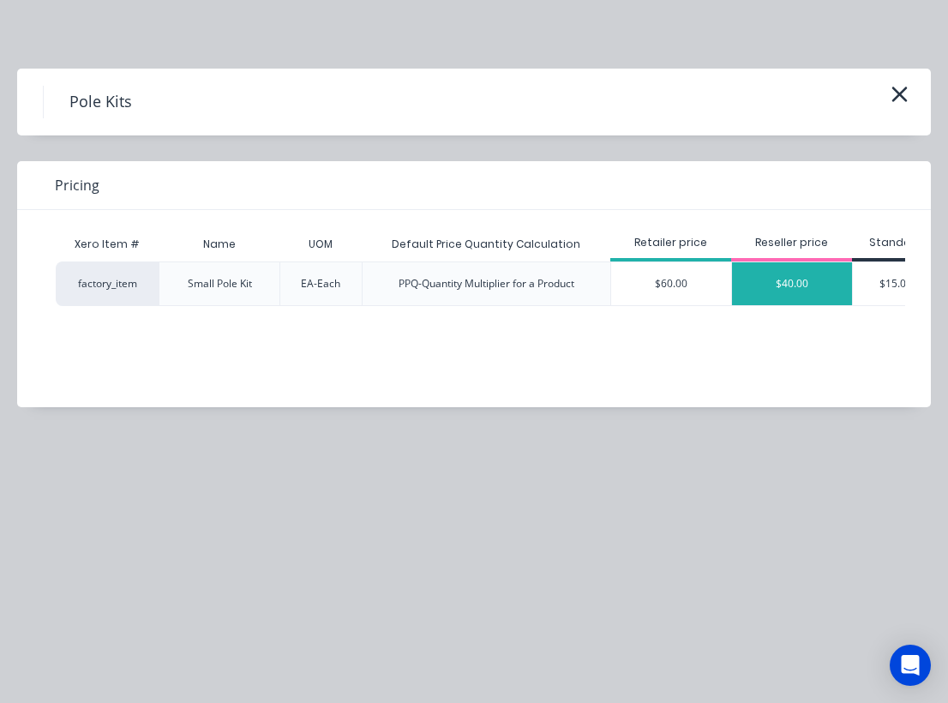
click at [799, 290] on div "$40.00" at bounding box center [792, 283] width 120 height 43
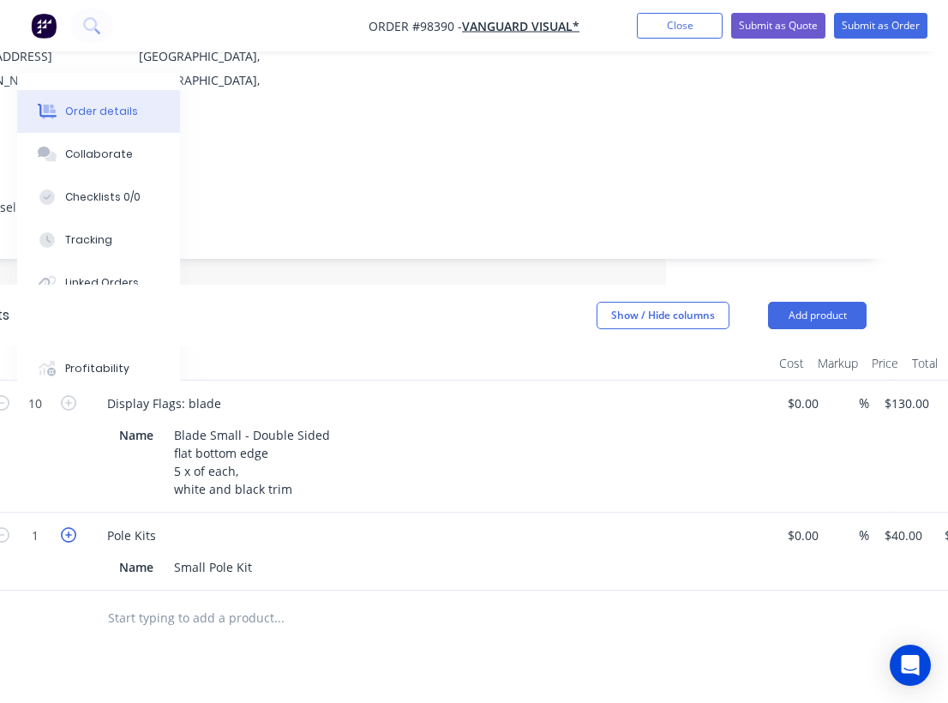
click at [67, 527] on icon "button" at bounding box center [68, 534] width 15 height 15
type input "2"
type input "$80.00"
click at [67, 527] on icon "button" at bounding box center [68, 534] width 15 height 15
type input "3"
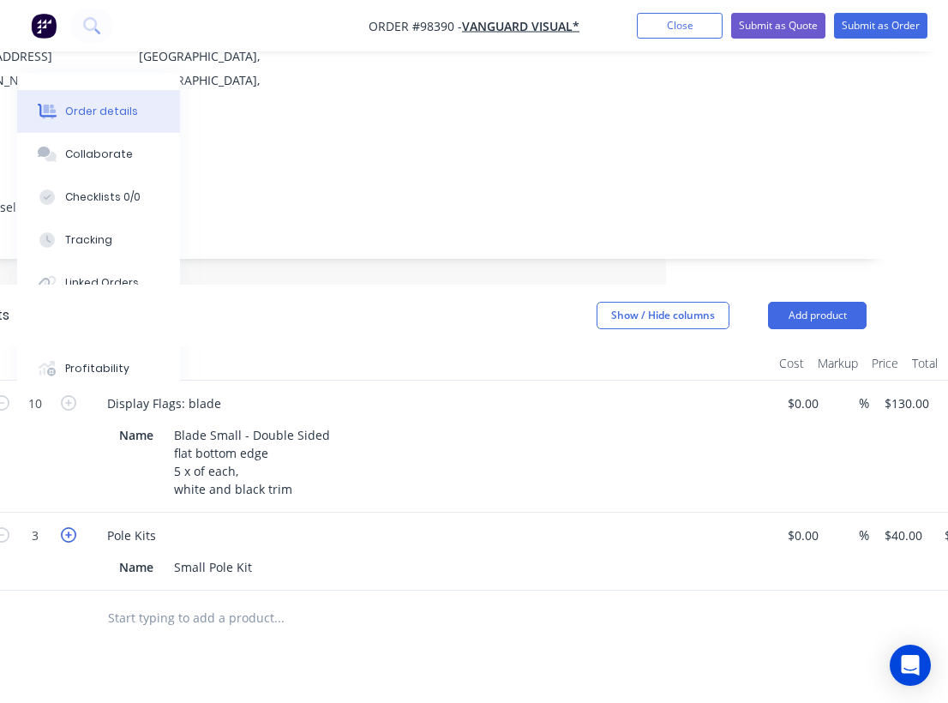
type input "$120.00"
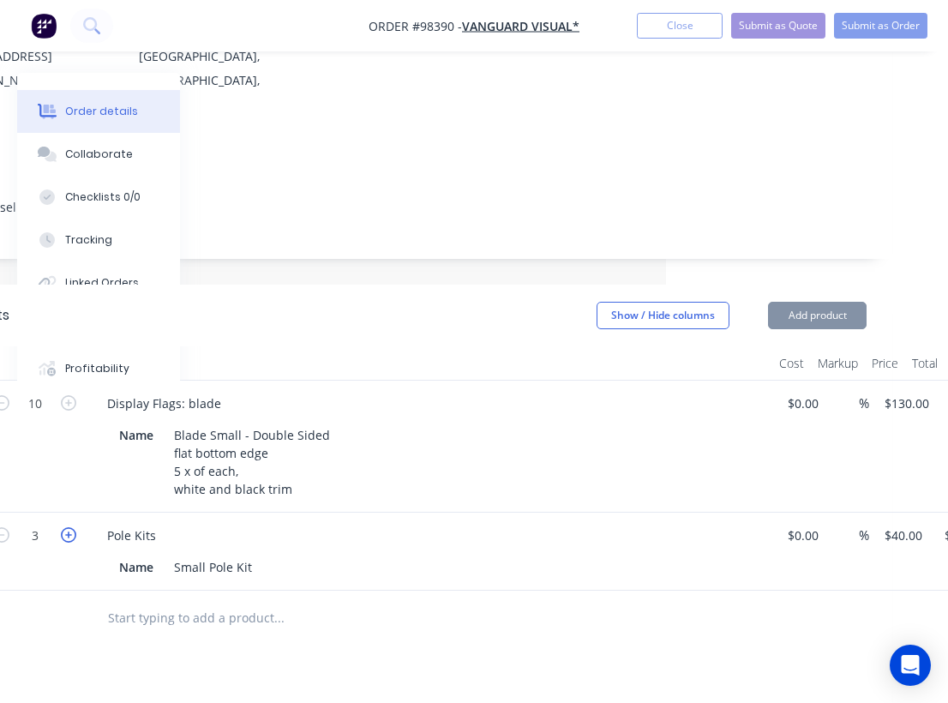
click at [67, 527] on icon "button" at bounding box center [68, 534] width 15 height 15
type input "4"
type input "$160.00"
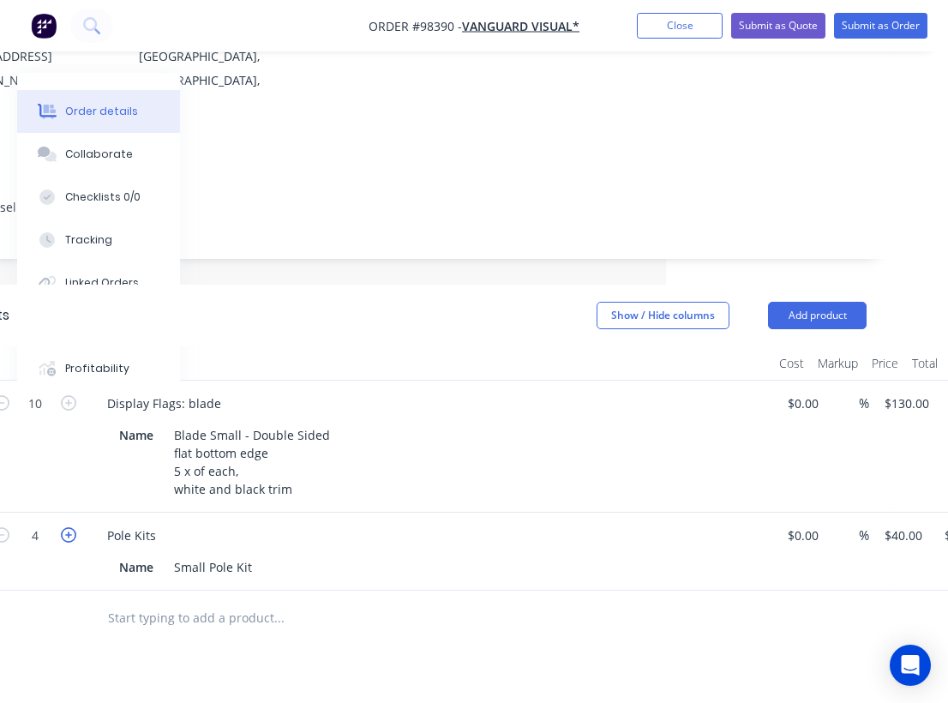
click at [67, 527] on icon "button" at bounding box center [68, 534] width 15 height 15
type input "5"
type input "$200.00"
click at [67, 527] on icon "button" at bounding box center [68, 534] width 15 height 15
type input "6"
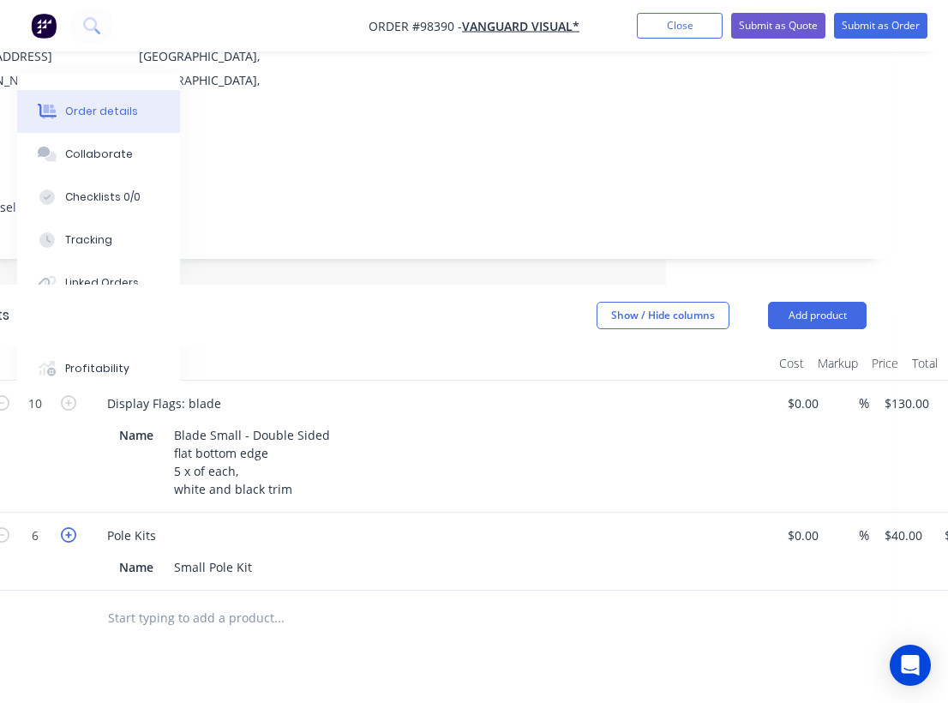
type input "$240.00"
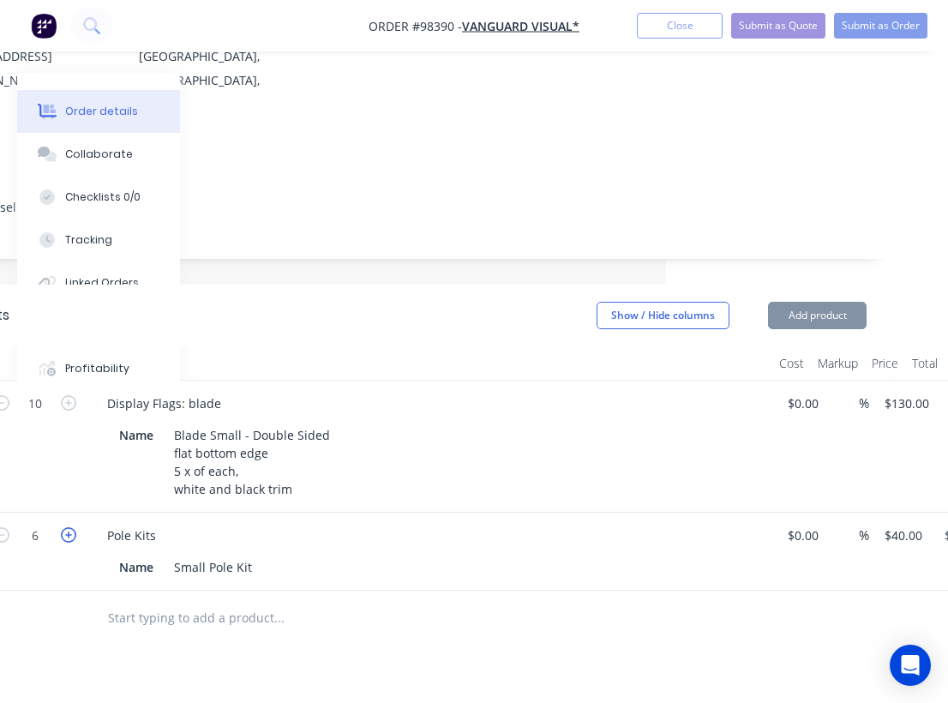
click at [67, 527] on icon "button" at bounding box center [68, 534] width 15 height 15
type input "7"
type input "$280.00"
click at [67, 527] on icon "button" at bounding box center [68, 534] width 15 height 15
type input "8"
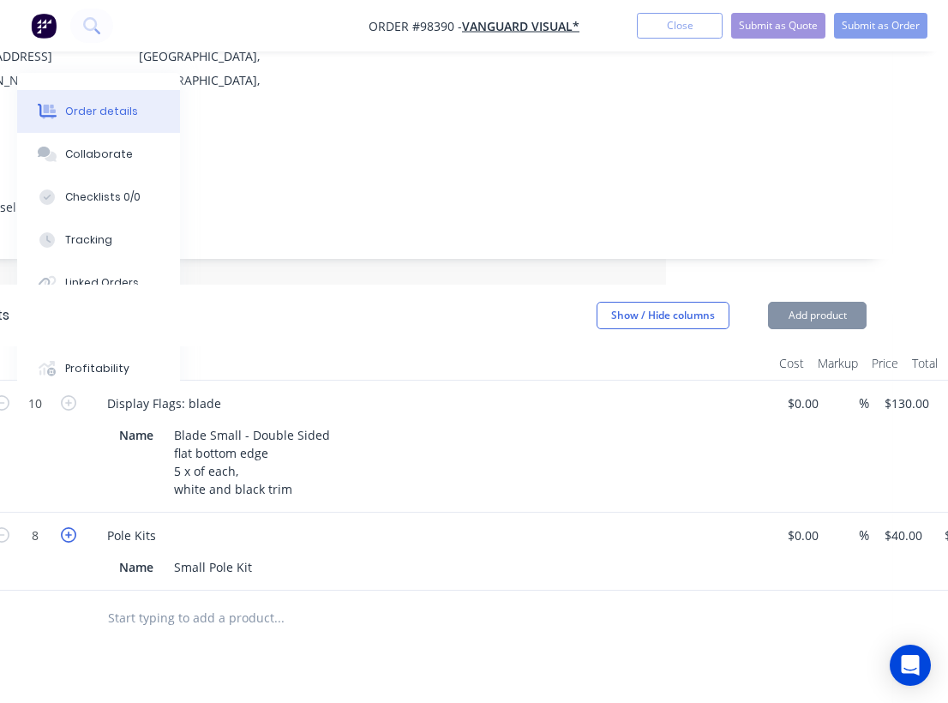
type input "$320.00"
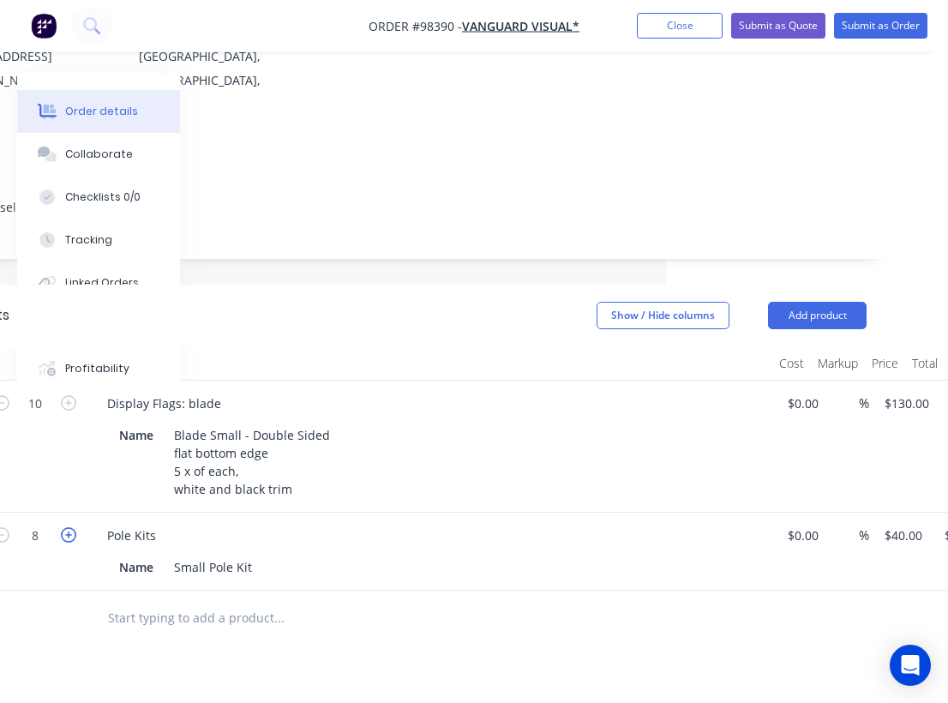
click at [67, 527] on icon "button" at bounding box center [68, 534] width 15 height 15
type input "9"
type input "$360.00"
click at [67, 527] on icon "button" at bounding box center [68, 534] width 15 height 15
type input "10"
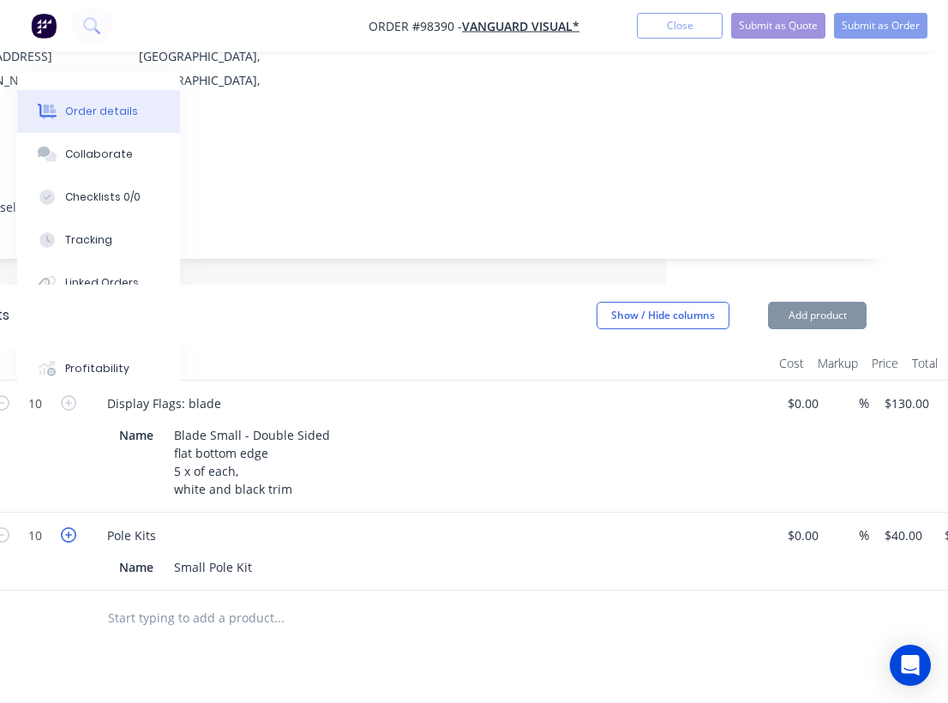
type input "$400.00"
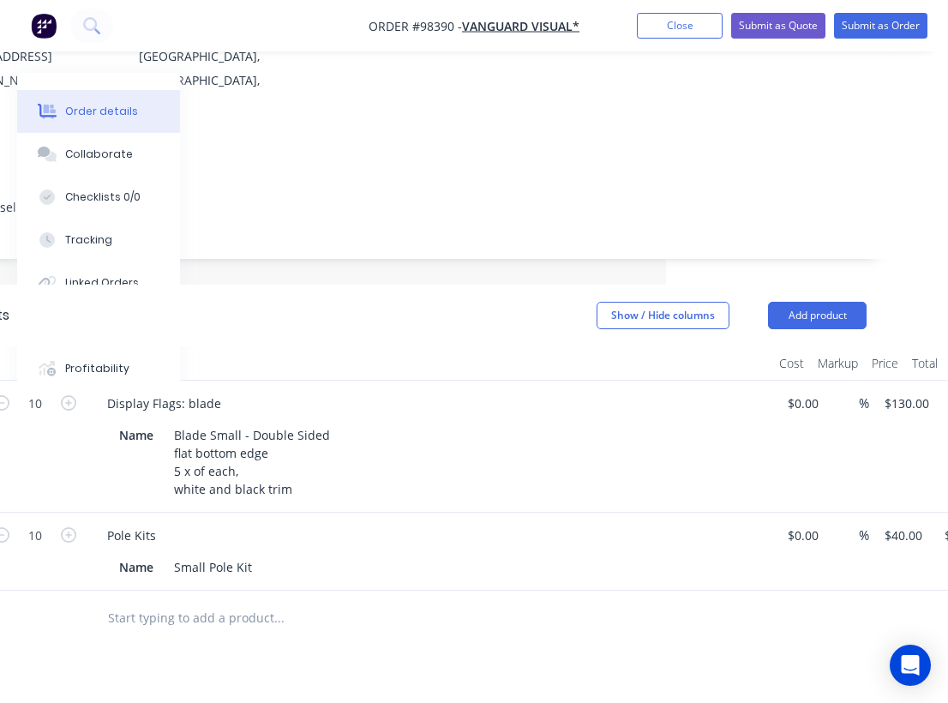
click at [181, 601] on input "text" at bounding box center [278, 618] width 343 height 34
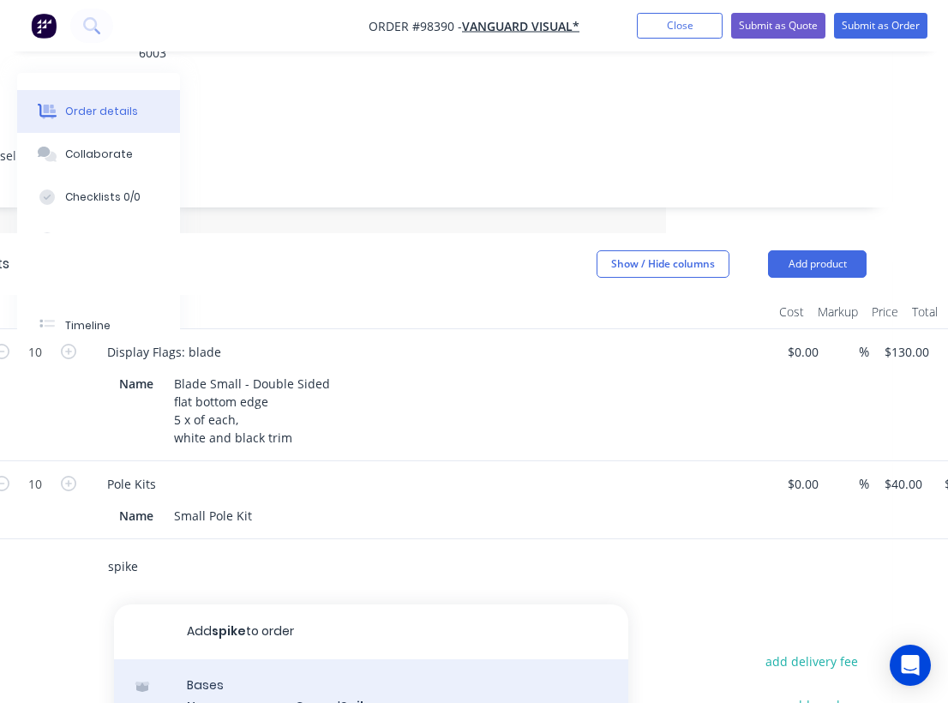
scroll to position [320, 282]
type input "spike"
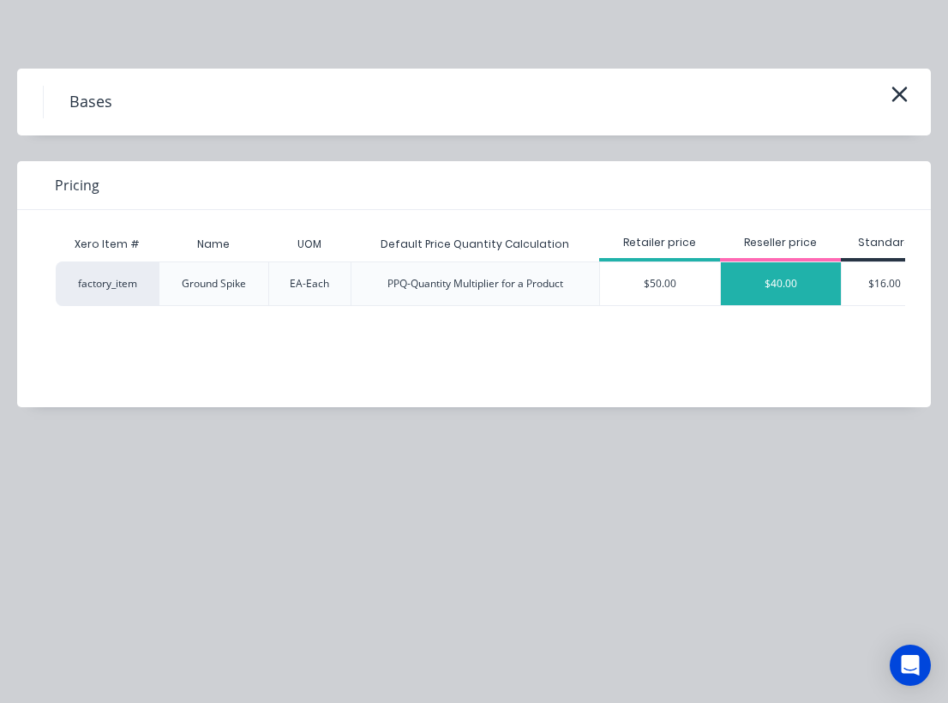
click at [790, 285] on div "$40.00" at bounding box center [781, 283] width 120 height 43
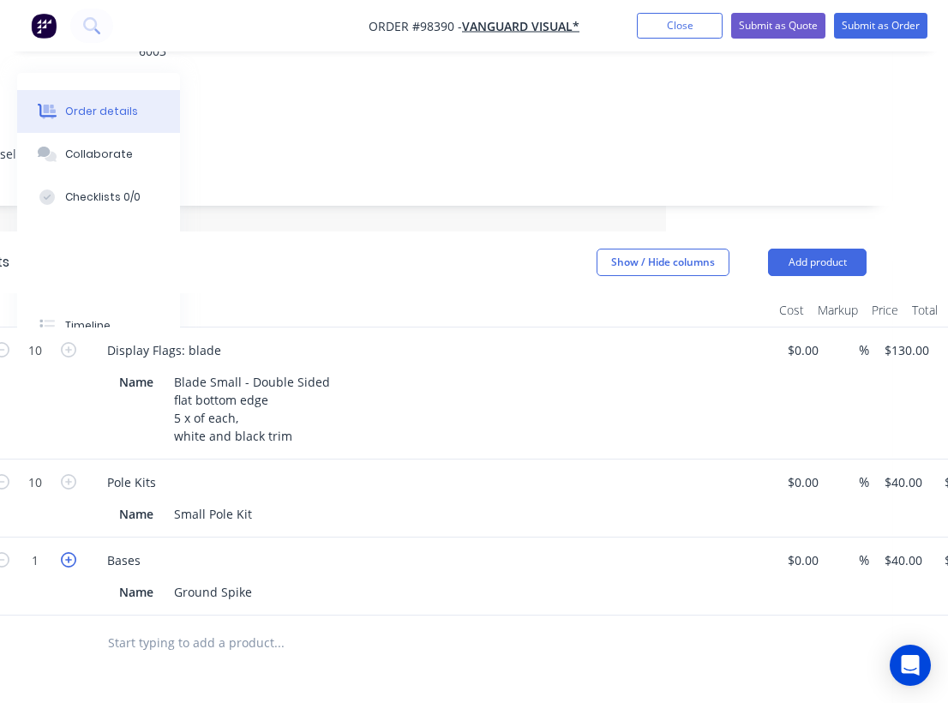
click at [64, 552] on icon "button" at bounding box center [68, 559] width 15 height 15
type input "2"
type input "$80.00"
click at [64, 552] on icon "button" at bounding box center [68, 559] width 15 height 15
type input "3"
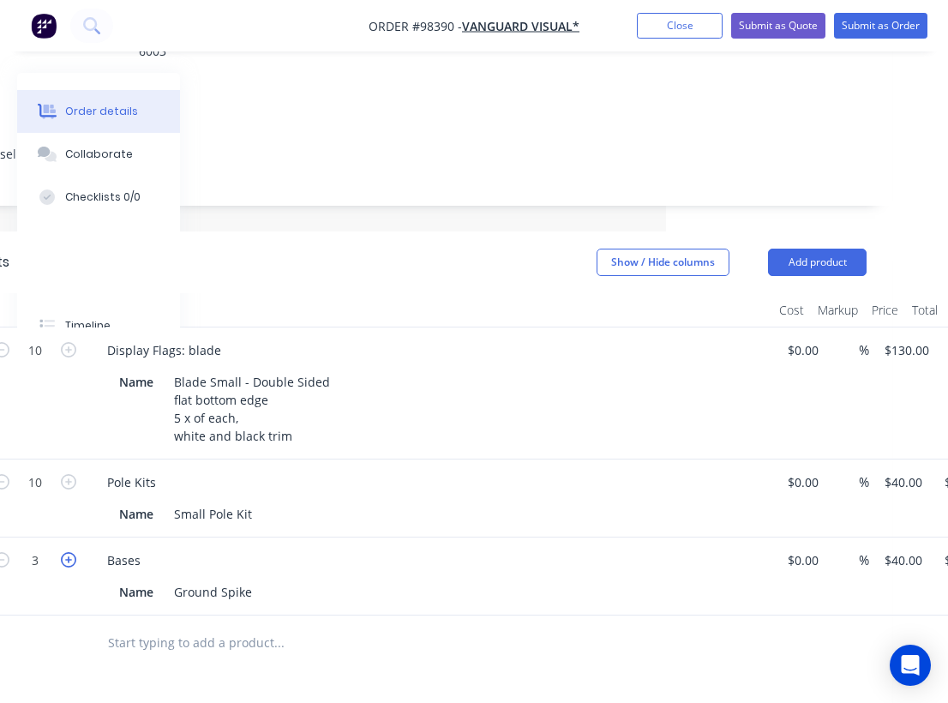
type input "$120.00"
click at [64, 552] on icon "button" at bounding box center [68, 559] width 15 height 15
type input "4"
type input "$160.00"
click at [64, 552] on icon "button" at bounding box center [68, 559] width 15 height 15
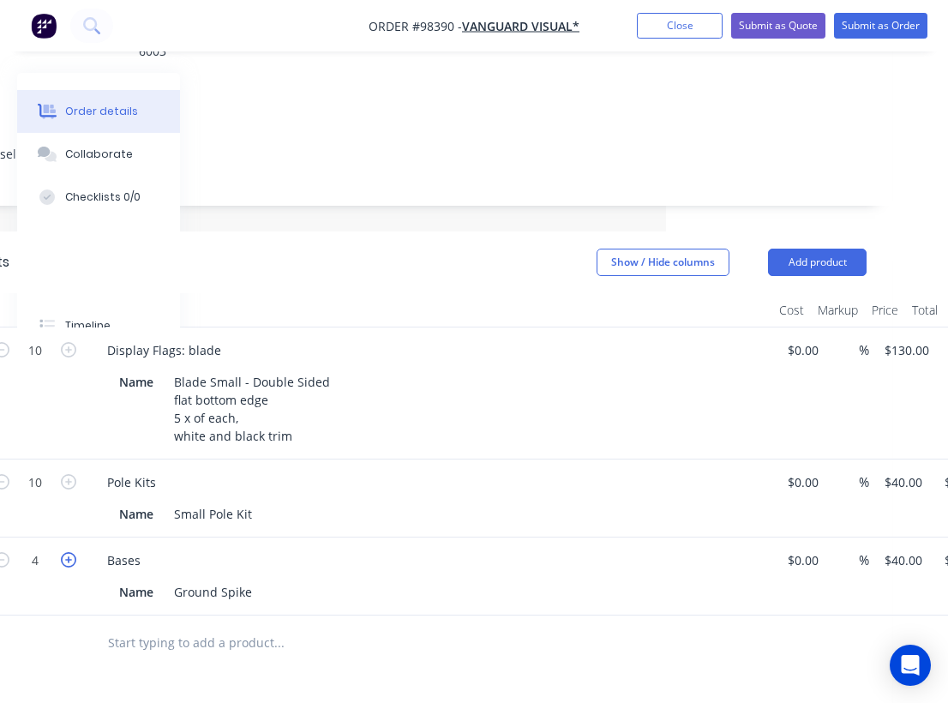
type input "5"
type input "$200.00"
click at [64, 552] on icon "button" at bounding box center [68, 559] width 15 height 15
type input "6"
type input "$240.00"
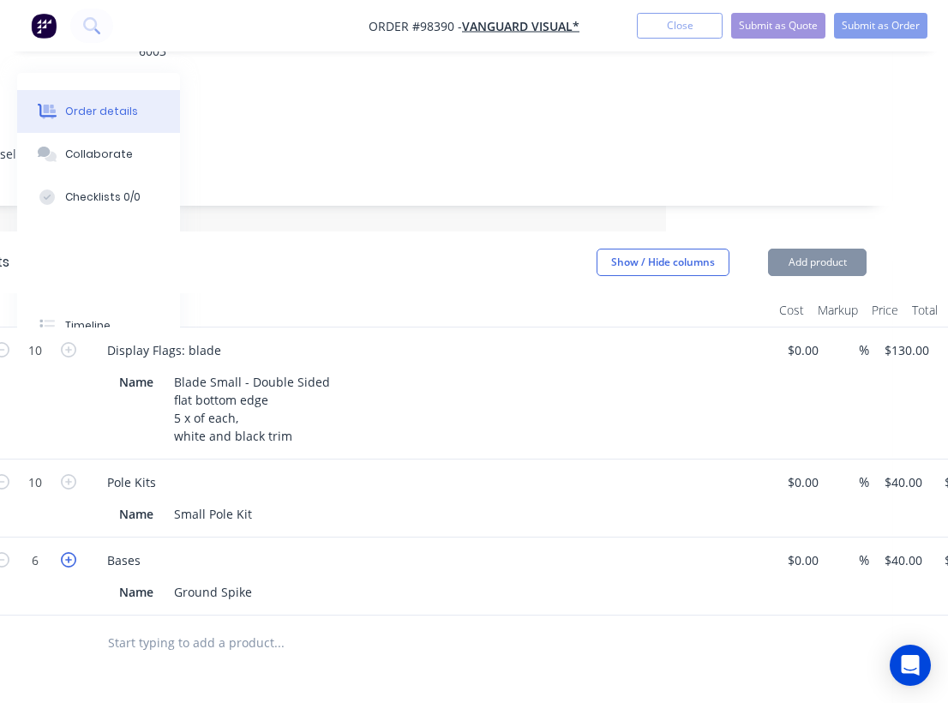
click at [64, 552] on icon "button" at bounding box center [68, 559] width 15 height 15
type input "7"
type input "$280.00"
click at [64, 552] on icon "button" at bounding box center [68, 559] width 15 height 15
type input "8"
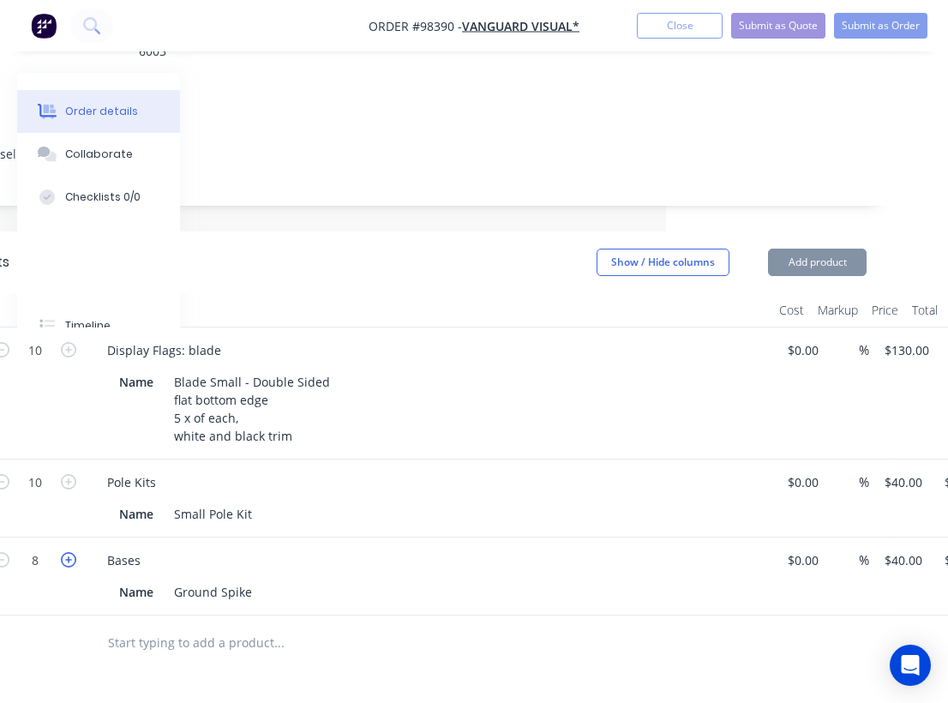
type input "$320.00"
click at [64, 552] on icon "button" at bounding box center [68, 559] width 15 height 15
type input "9"
type input "$360.00"
click at [64, 552] on icon "button" at bounding box center [68, 559] width 15 height 15
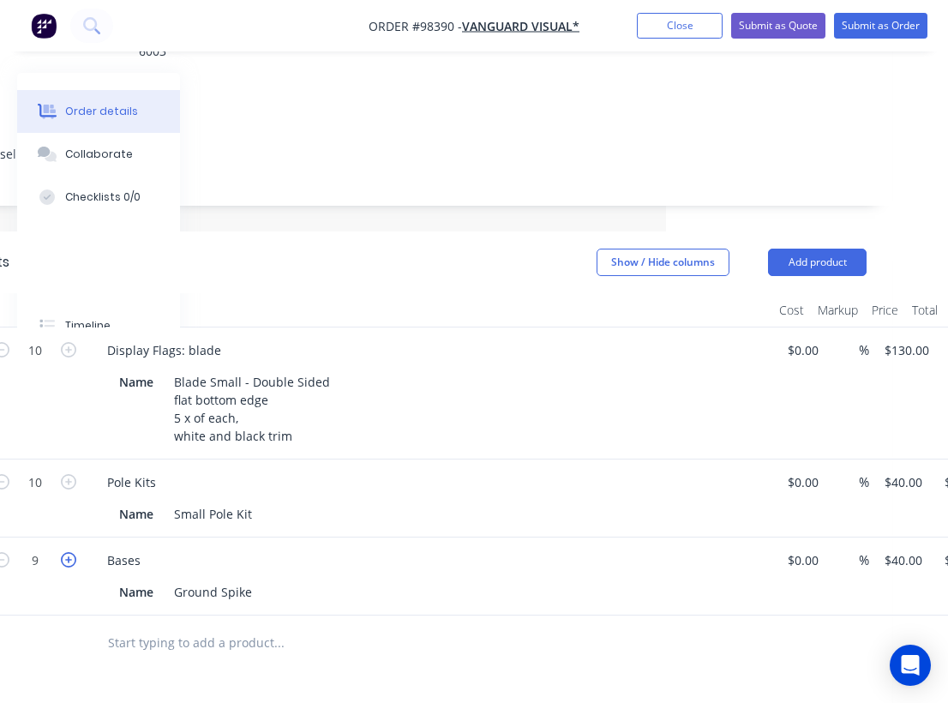
type input "10"
type input "$400.00"
click at [336, 625] on input "text" at bounding box center [278, 642] width 343 height 34
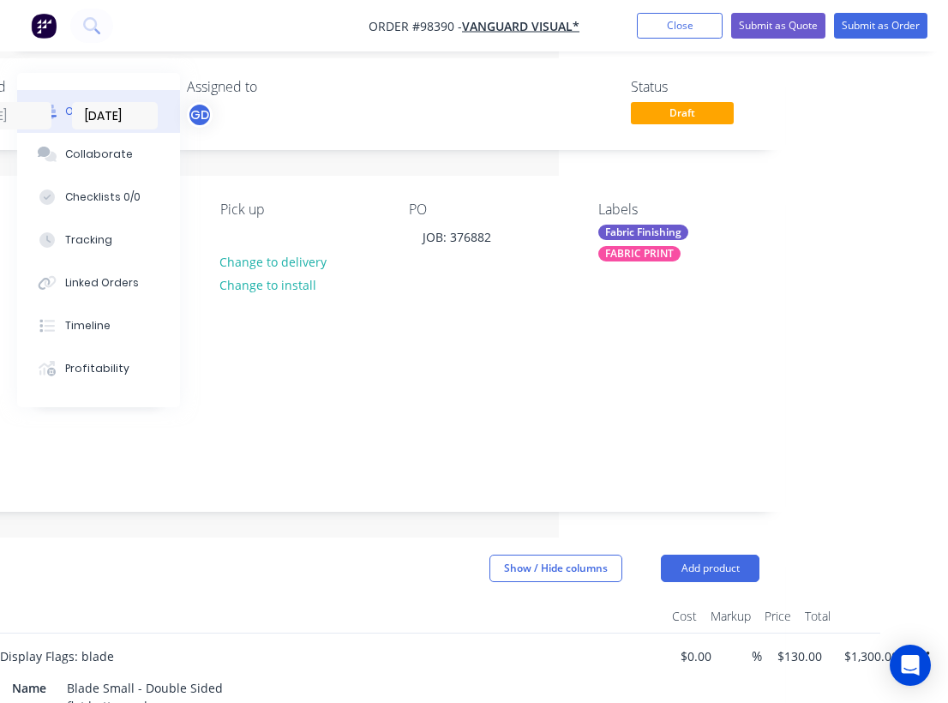
scroll to position [0, 389]
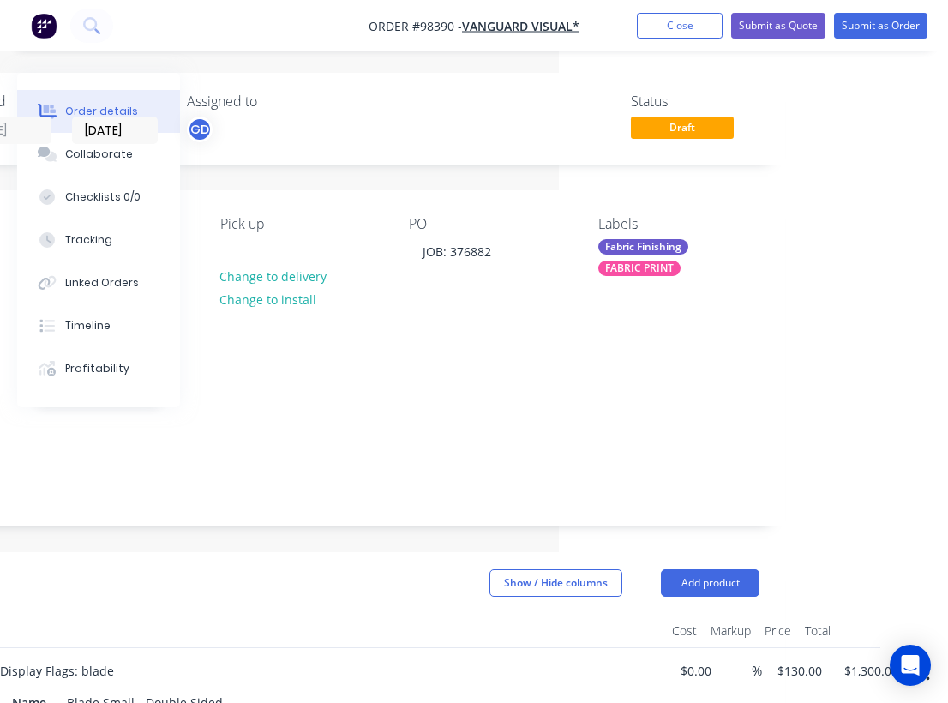
click at [638, 245] on div "Fabric Finishing" at bounding box center [643, 246] width 90 height 15
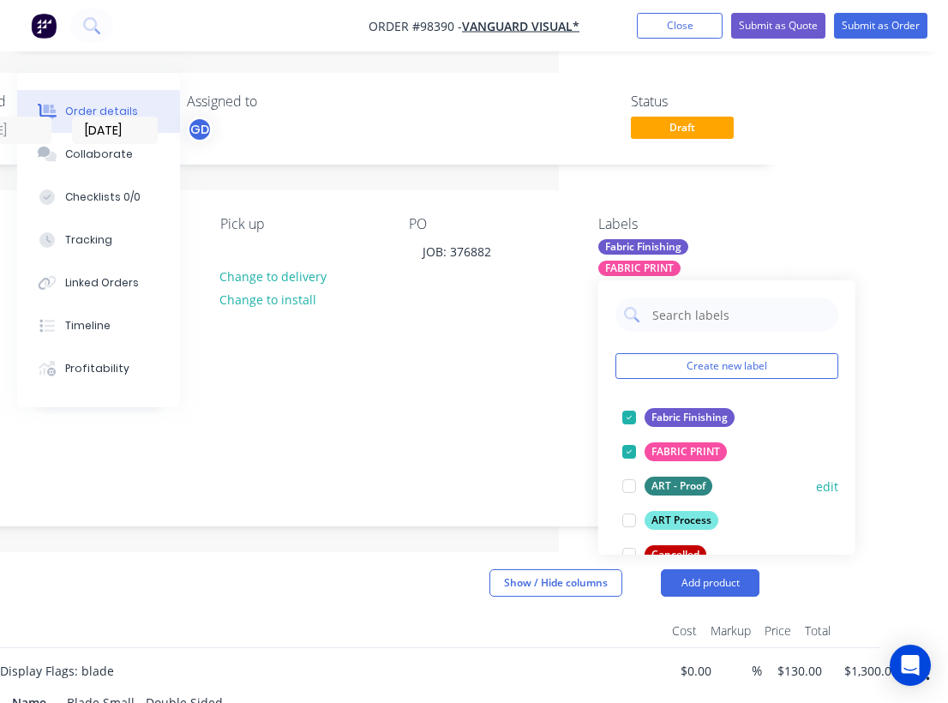
click at [631, 487] on div at bounding box center [629, 486] width 34 height 34
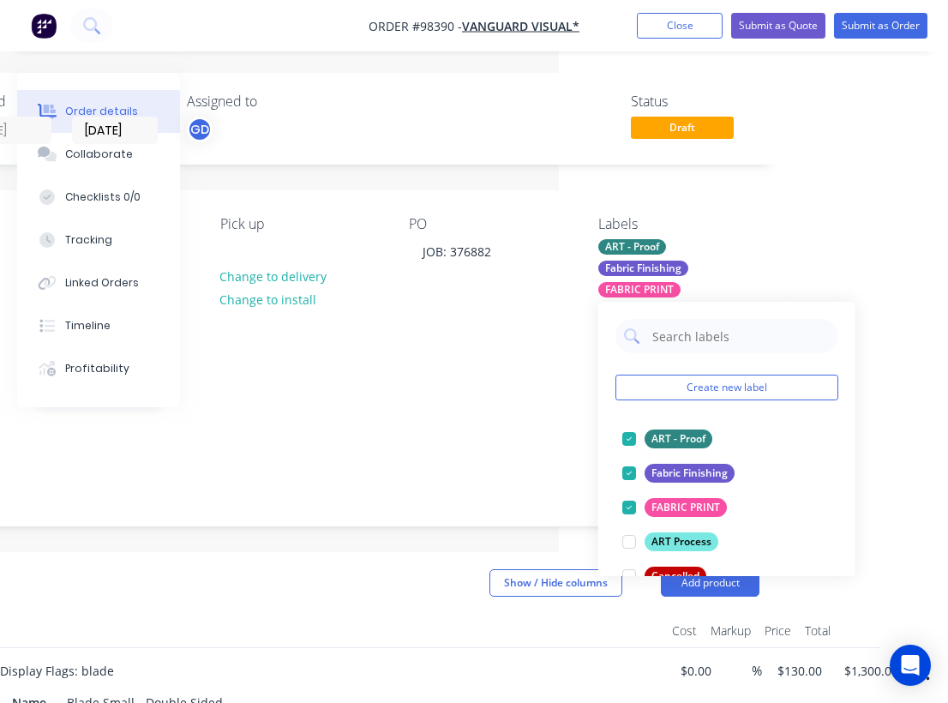
click at [412, 410] on div "Notes acc, reseller, rep GD" at bounding box center [301, 467] width 968 height 115
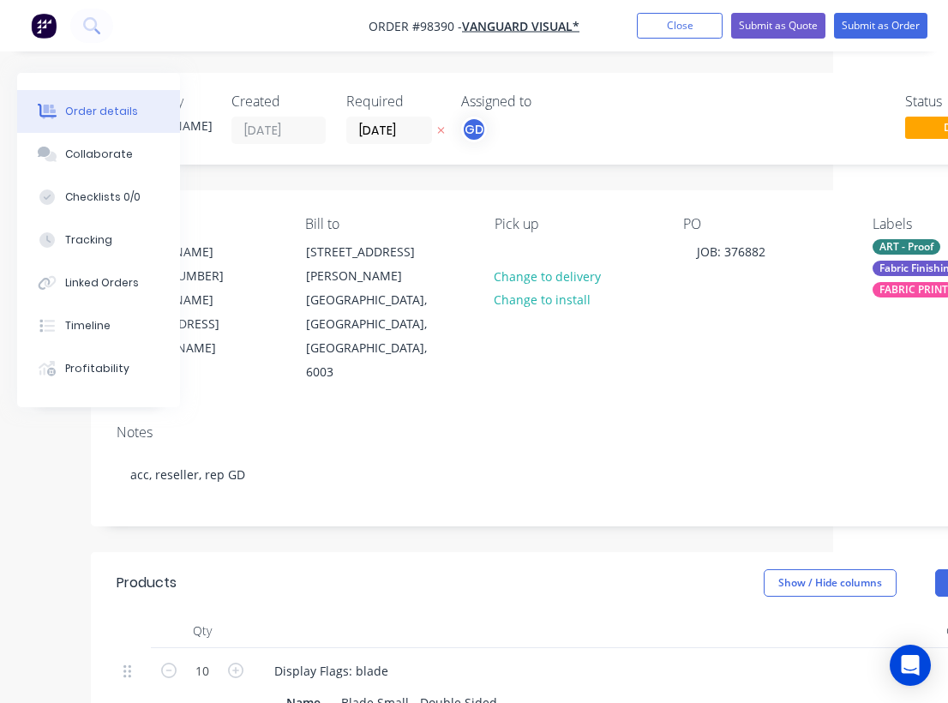
scroll to position [0, 0]
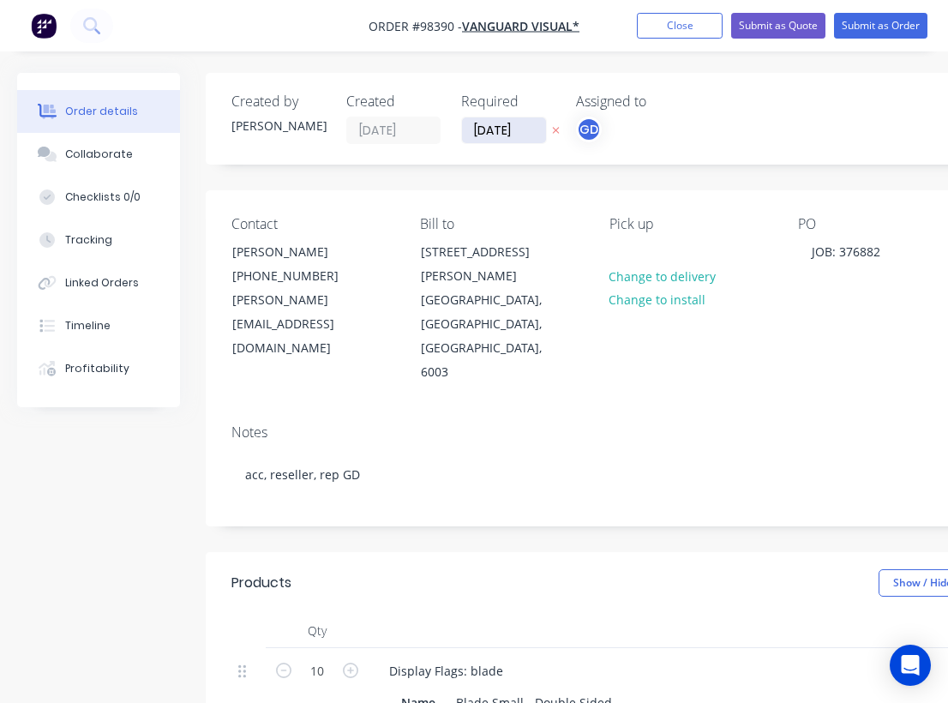
click at [502, 129] on input "28/08/25" at bounding box center [504, 130] width 84 height 26
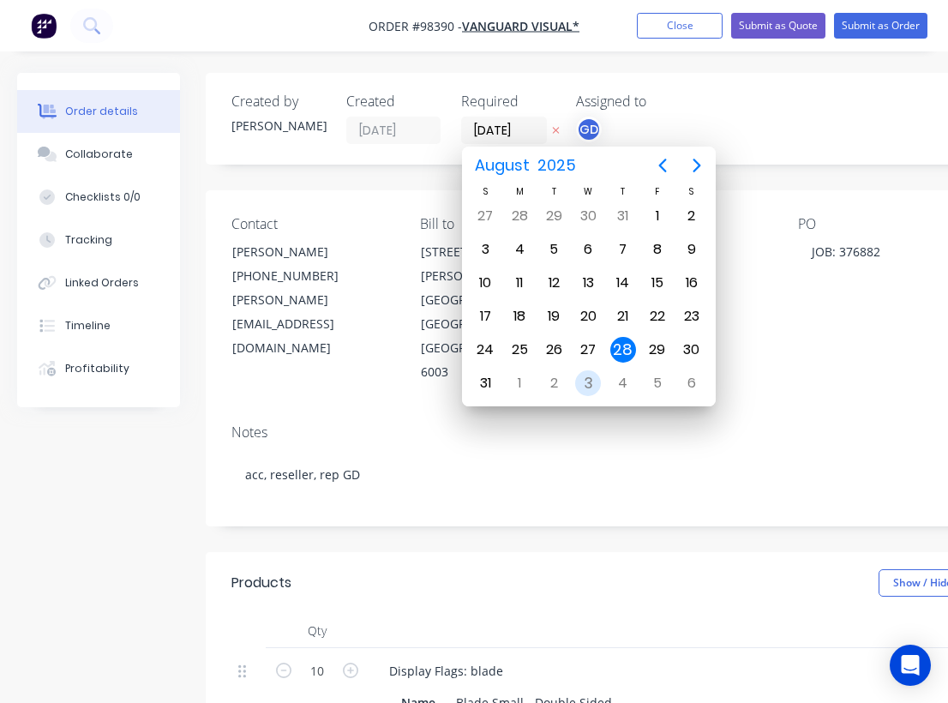
click at [583, 376] on div "3" at bounding box center [588, 383] width 26 height 26
type input "03/09/25"
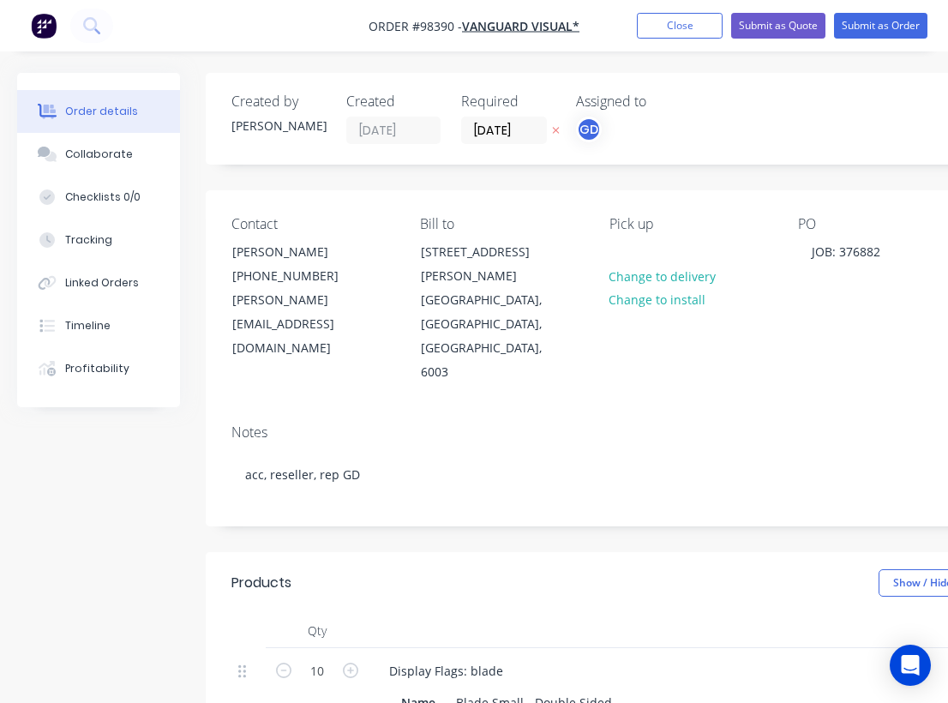
click at [525, 424] on div "Notes" at bounding box center [689, 432] width 917 height 16
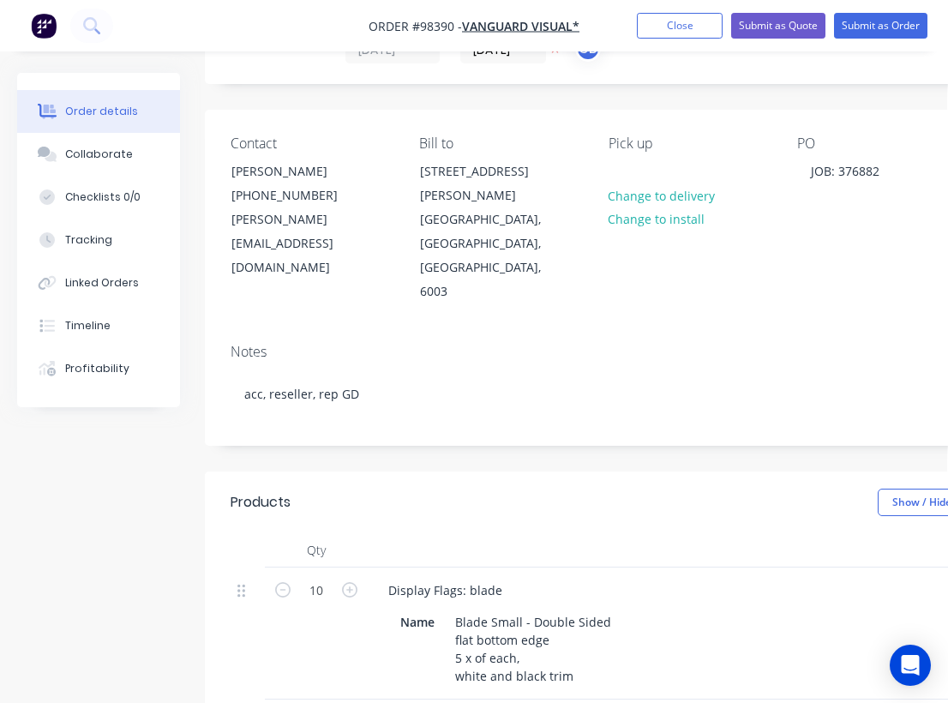
scroll to position [0, 1]
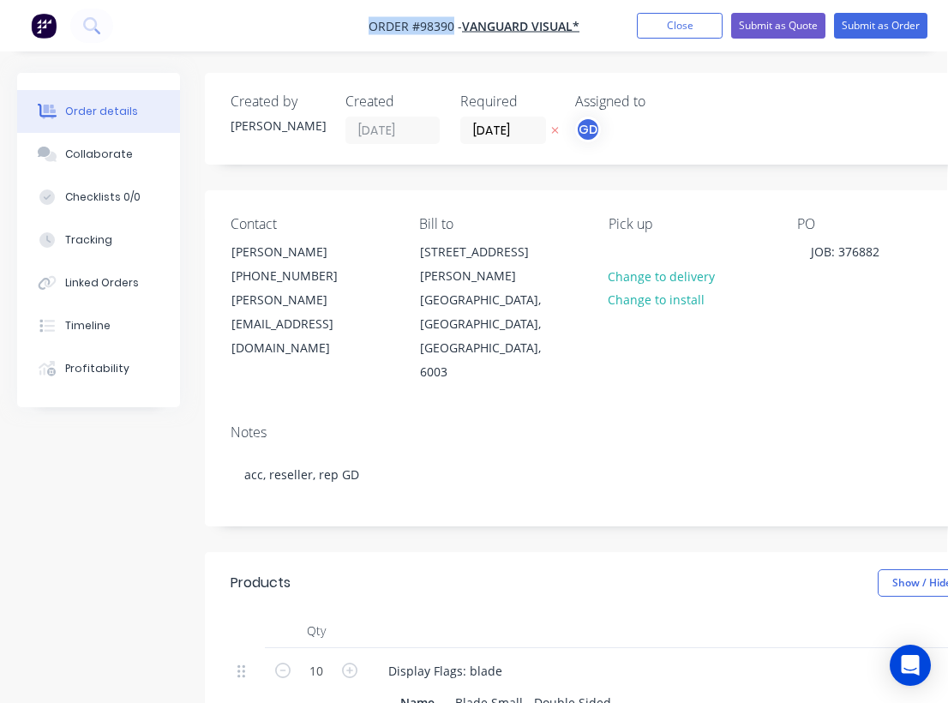
drag, startPoint x: 354, startPoint y: 18, endPoint x: 453, endPoint y: 27, distance: 99.8
click at [453, 27] on nav "Order #98390 - VANGUARD VISUAL* Add product Close Submit as Quote Submit as Ord…" at bounding box center [474, 25] width 948 height 51
copy span "Order #98390"
click at [669, 33] on button "Close" at bounding box center [680, 26] width 86 height 26
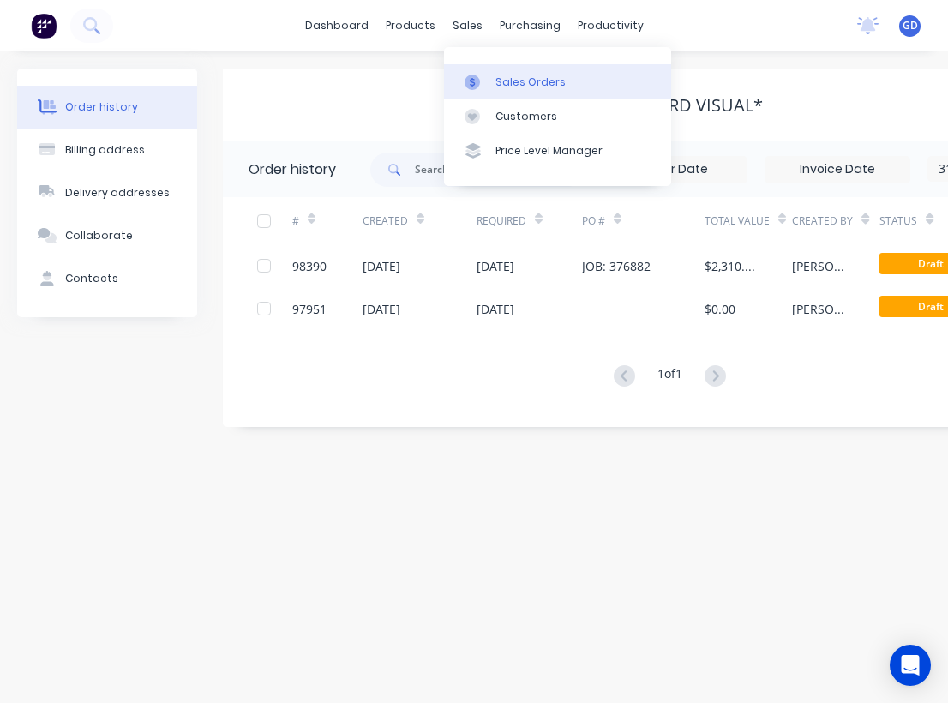
click at [511, 81] on div "Sales Orders" at bounding box center [530, 82] width 70 height 15
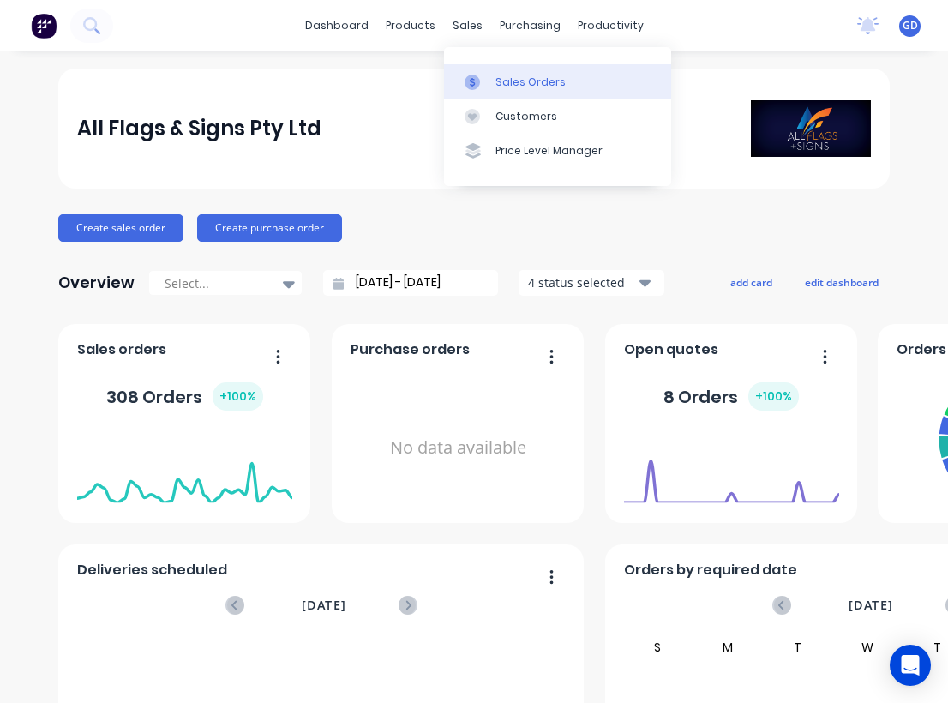
click at [510, 77] on div "Sales Orders" at bounding box center [530, 82] width 70 height 15
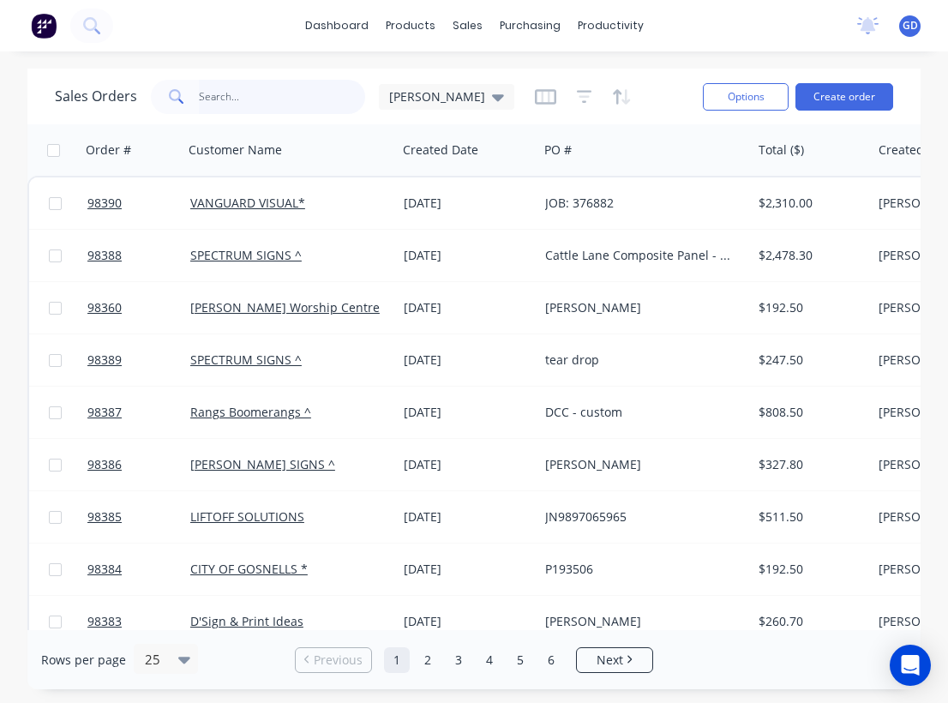
click at [214, 99] on input "text" at bounding box center [282, 97] width 167 height 34
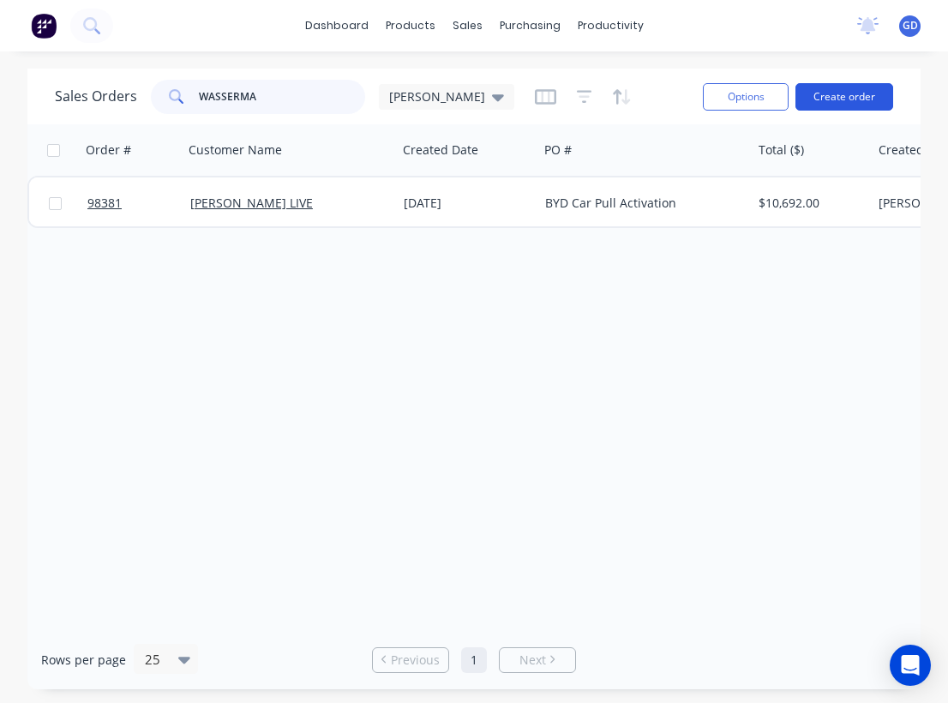
type input "WASSERMA"
click at [847, 104] on button "Create order" at bounding box center [844, 96] width 98 height 27
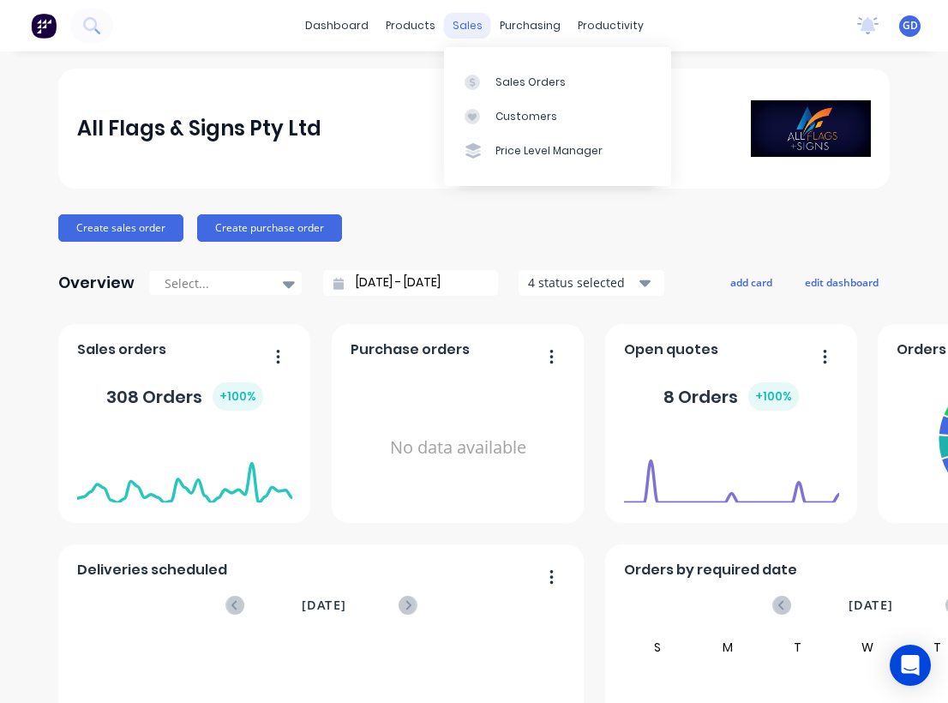
click at [465, 25] on div "sales" at bounding box center [467, 26] width 47 height 26
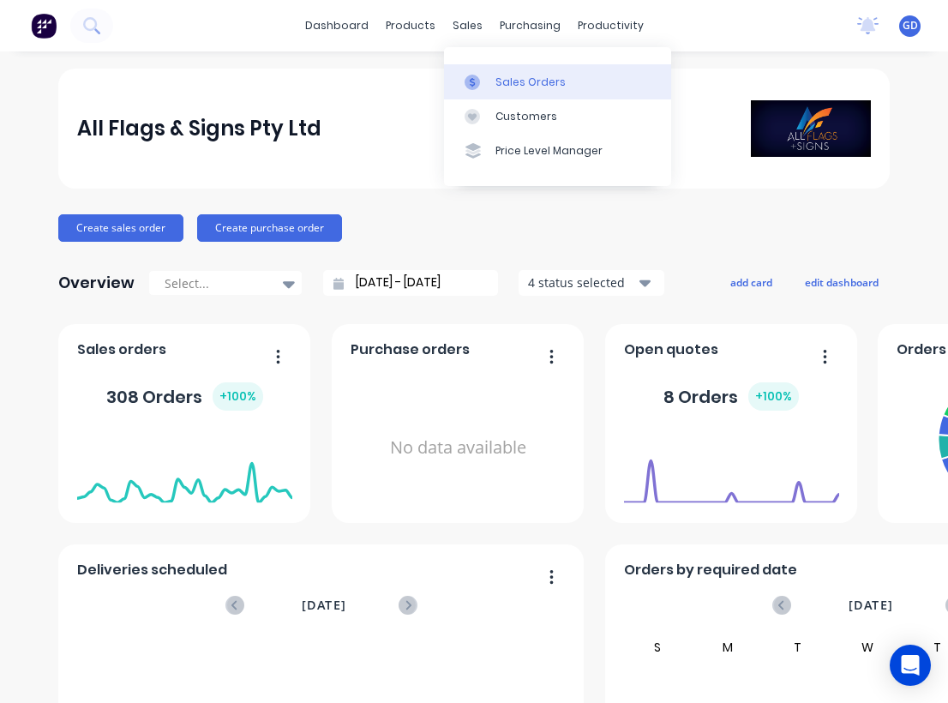
click at [512, 72] on link "Sales Orders" at bounding box center [557, 81] width 227 height 34
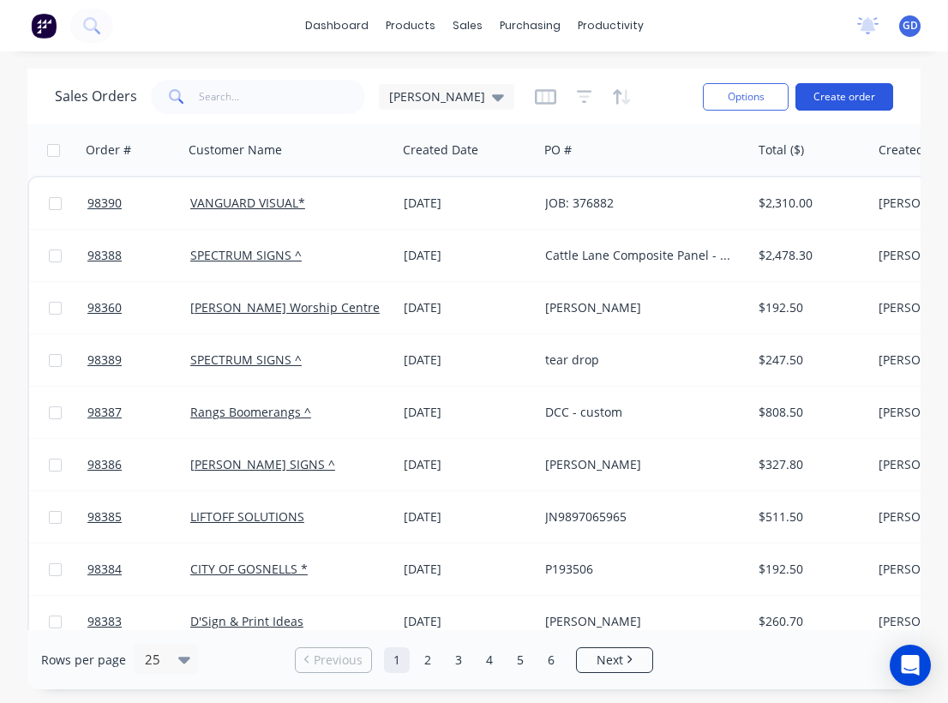
click at [856, 100] on button "Create order" at bounding box center [844, 96] width 98 height 27
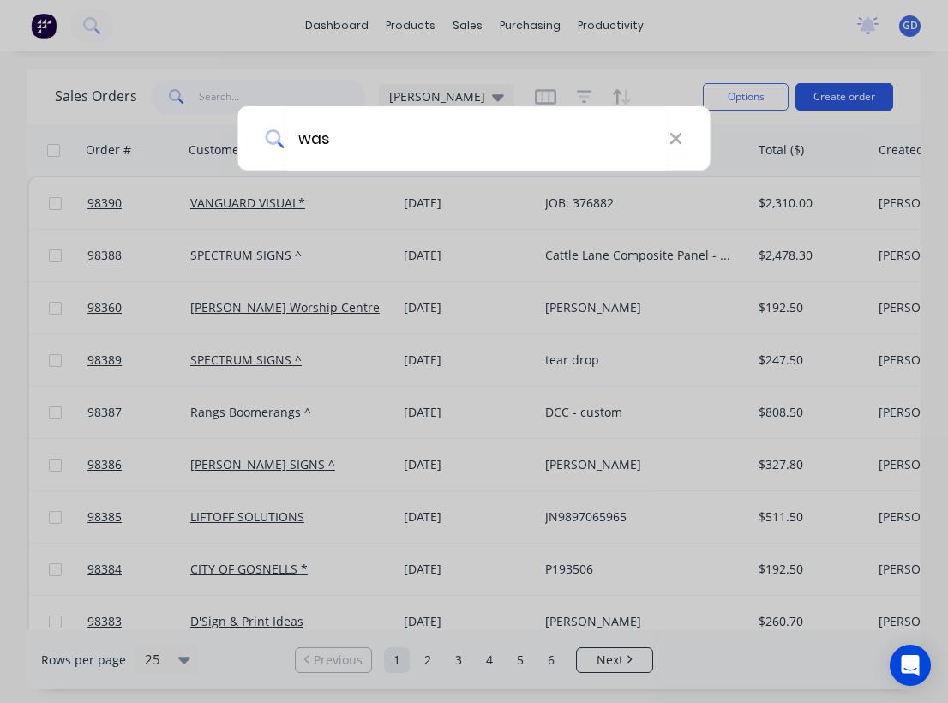
type input "wass"
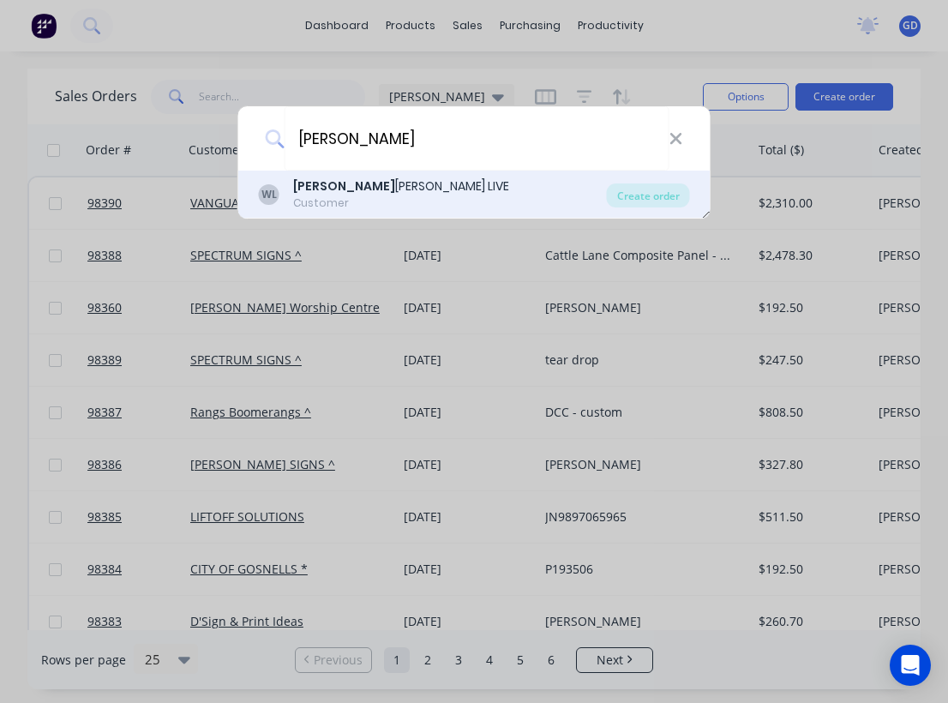
drag, startPoint x: 856, startPoint y: 100, endPoint x: 345, endPoint y: 199, distance: 520.1
click at [345, 199] on div "Customer" at bounding box center [401, 202] width 216 height 15
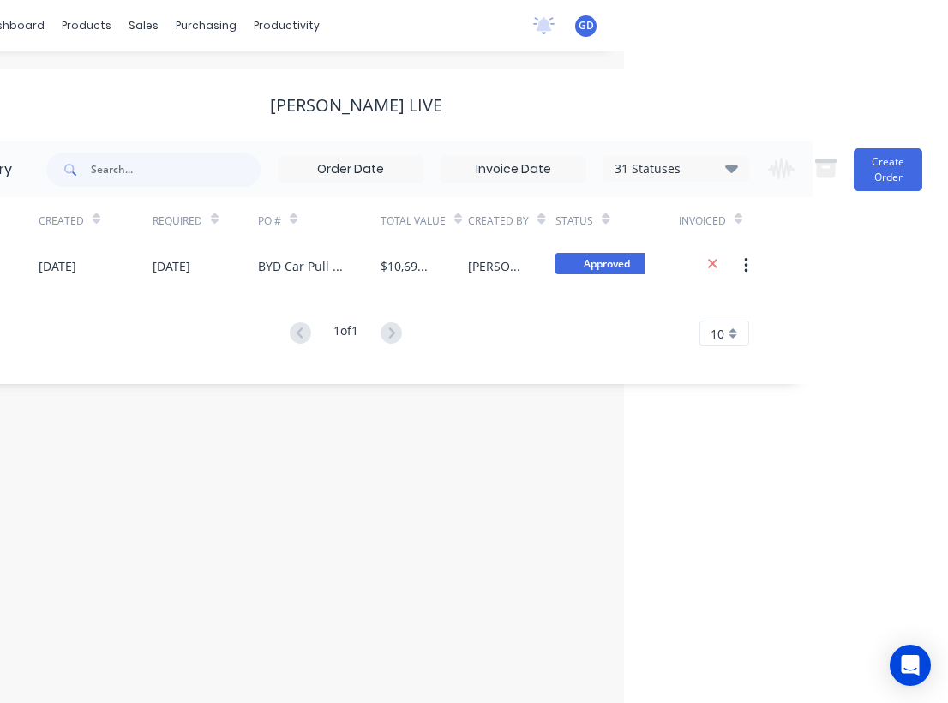
scroll to position [0, 324]
click at [897, 171] on button "Create Order" at bounding box center [887, 169] width 69 height 43
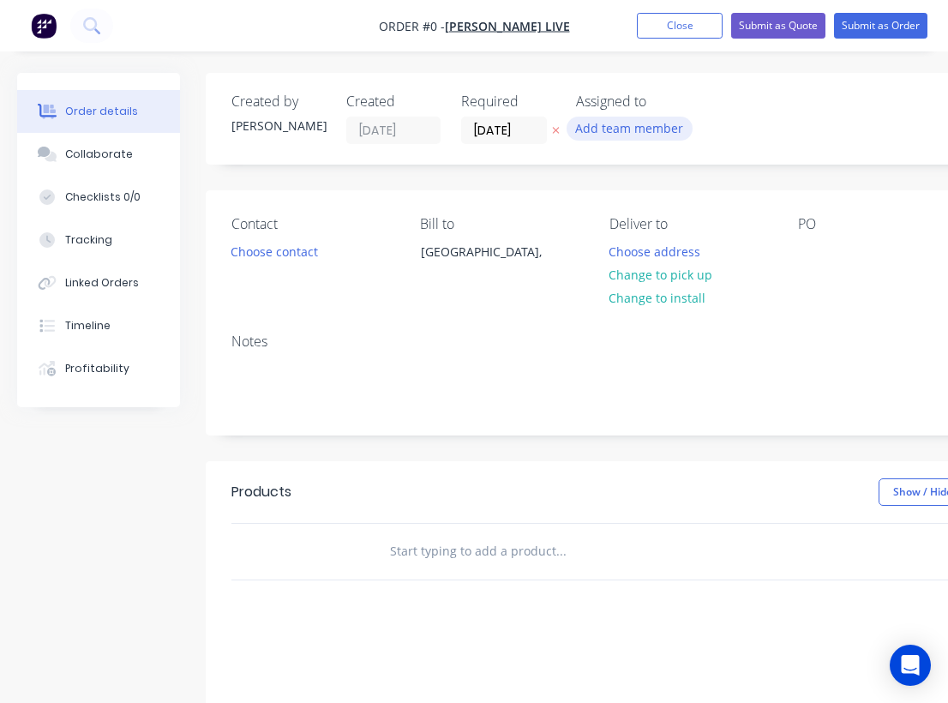
click at [644, 121] on button "Add team member" at bounding box center [629, 128] width 126 height 23
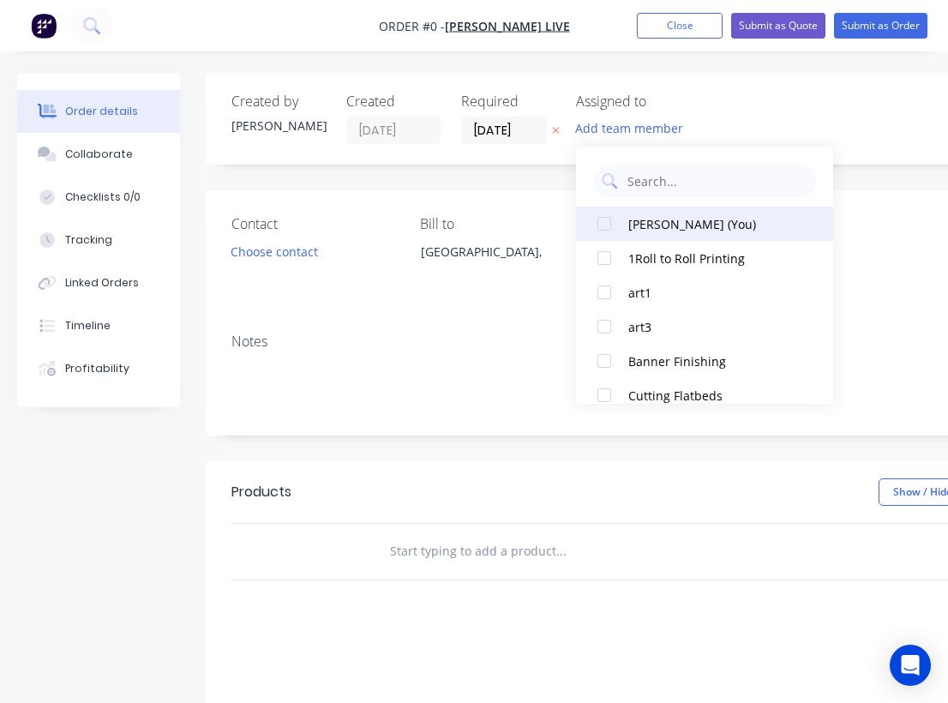
click at [601, 229] on div at bounding box center [604, 223] width 34 height 34
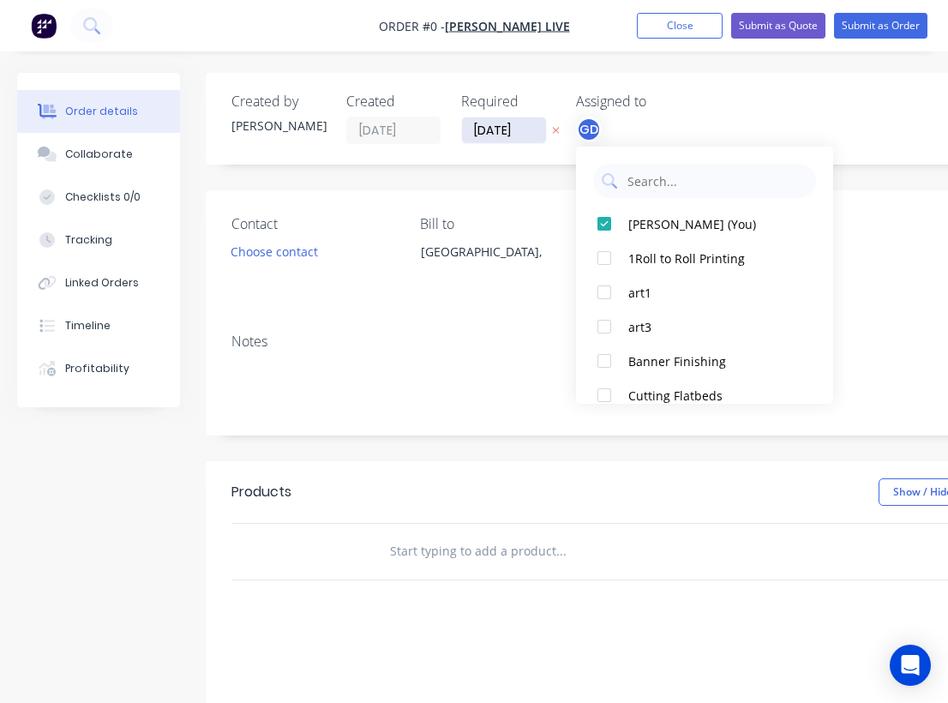
click at [489, 131] on div "Order details Collaborate Checklists 0/0 Tracking Linked Orders Timeline Profit…" at bounding box center [595, 545] width 1191 height 944
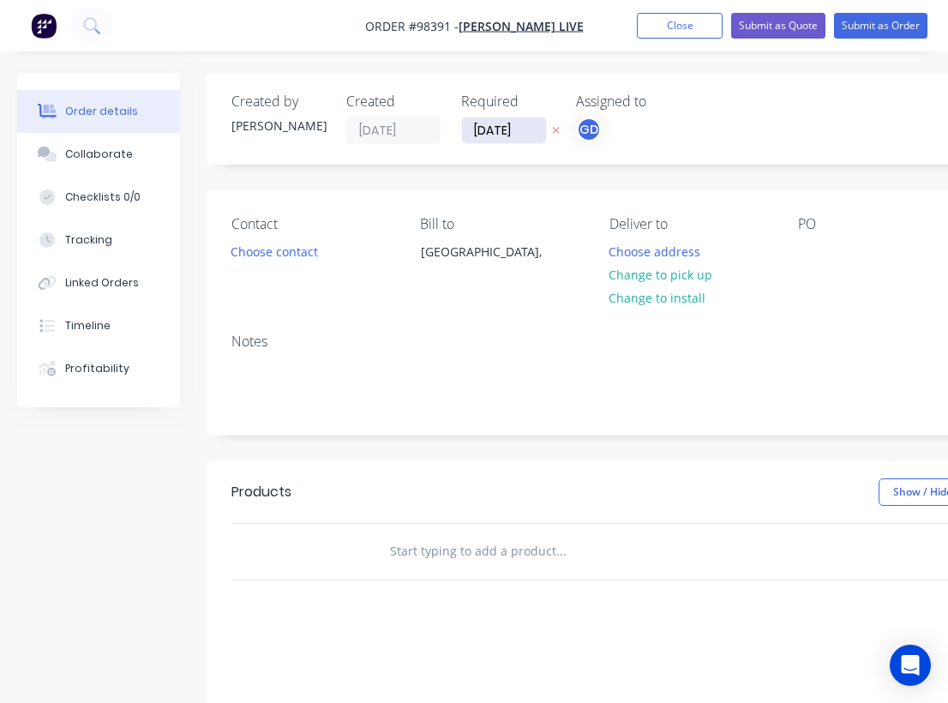
click at [489, 135] on input "[DATE]" at bounding box center [504, 130] width 84 height 26
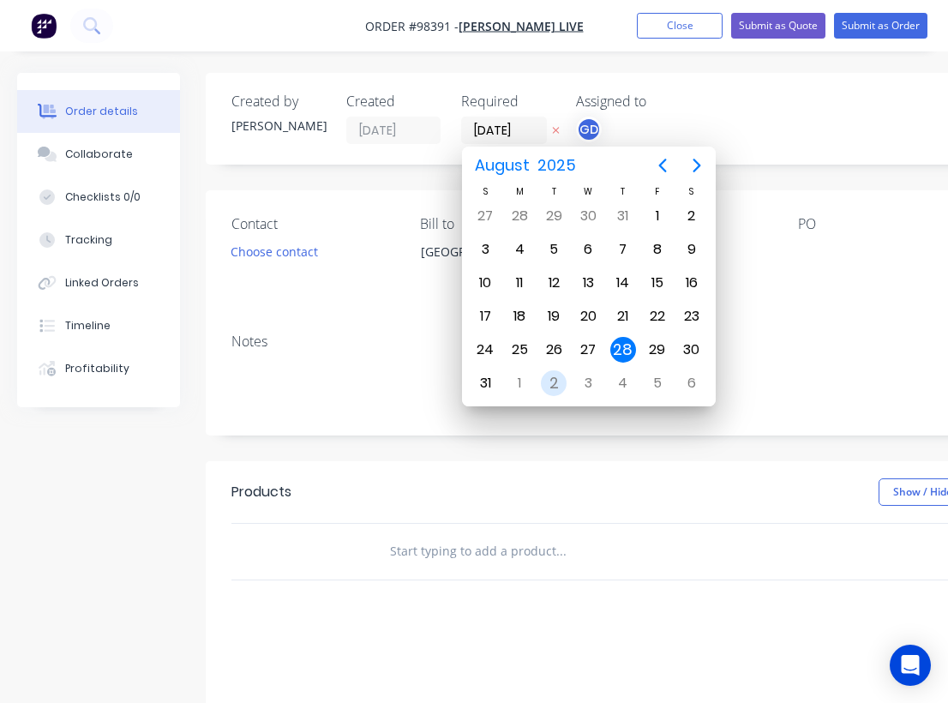
click at [555, 381] on div "2" at bounding box center [554, 383] width 26 height 26
type input "02/09/25"
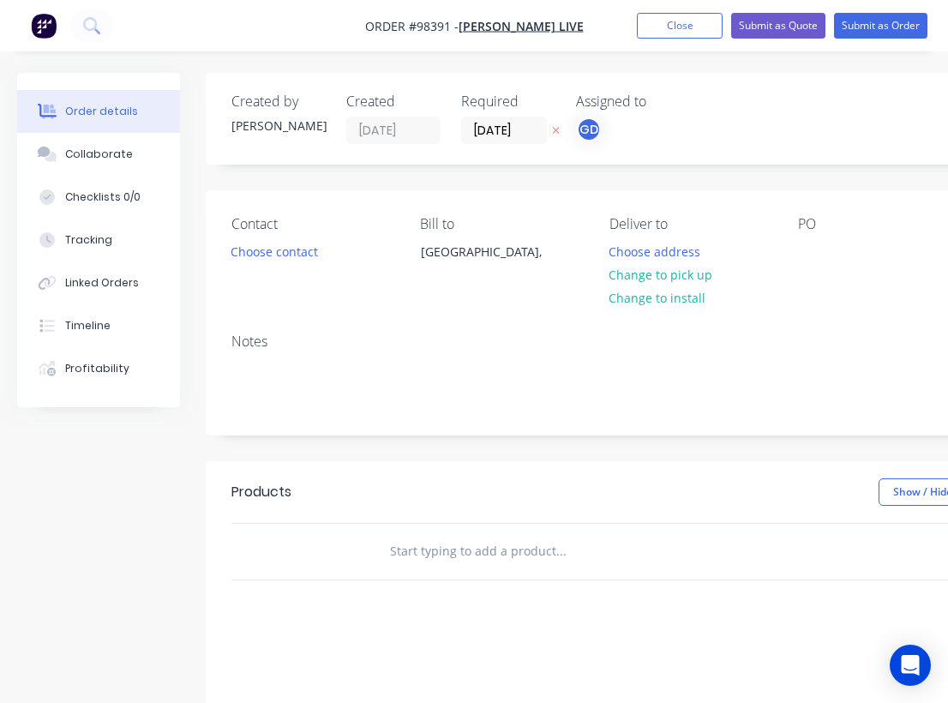
click at [455, 343] on div "Notes" at bounding box center [689, 341] width 917 height 16
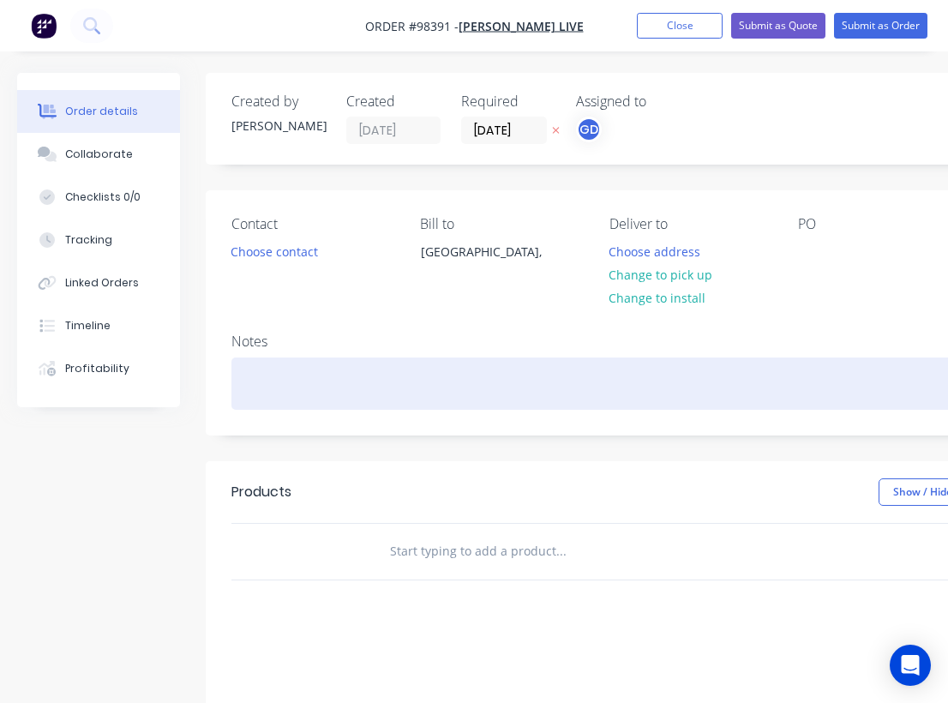
click at [305, 368] on div at bounding box center [689, 383] width 917 height 52
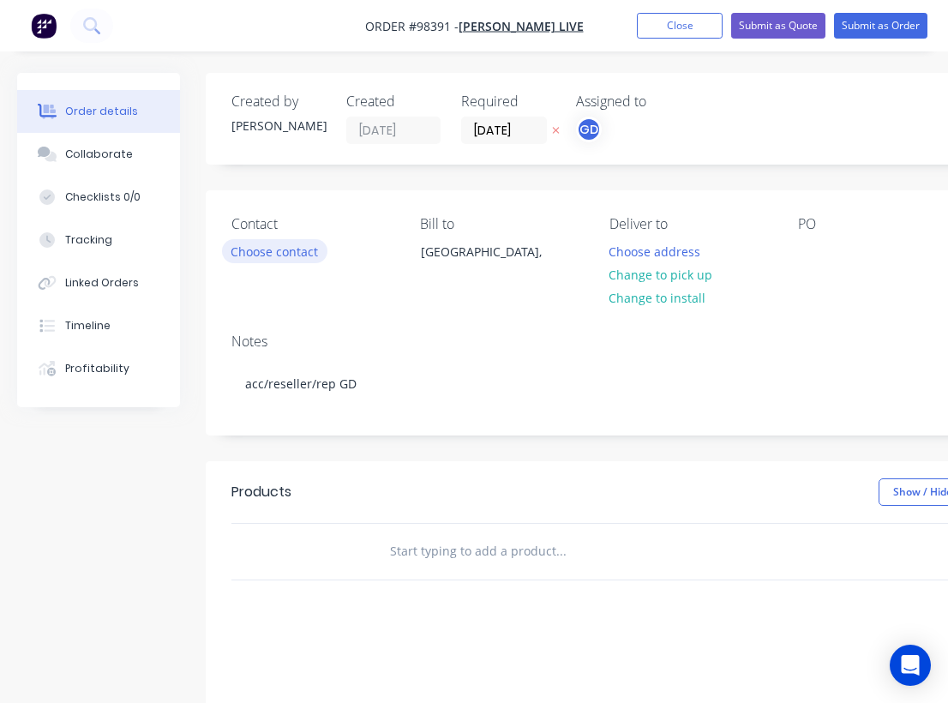
click at [278, 251] on button "Choose contact" at bounding box center [274, 250] width 105 height 23
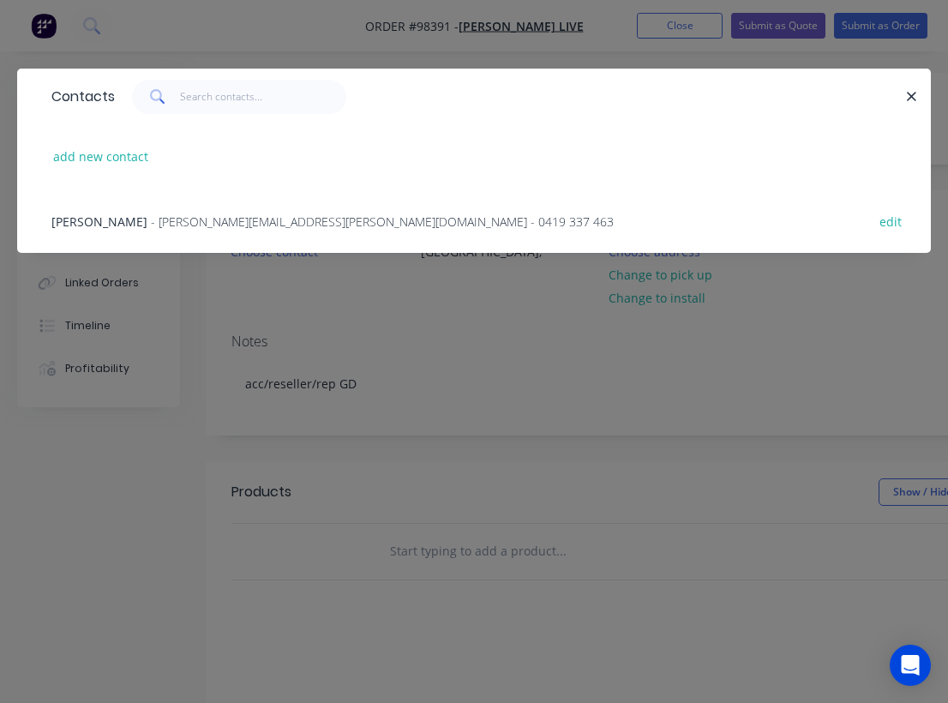
click at [105, 225] on span "William Gallagher" at bounding box center [99, 221] width 96 height 16
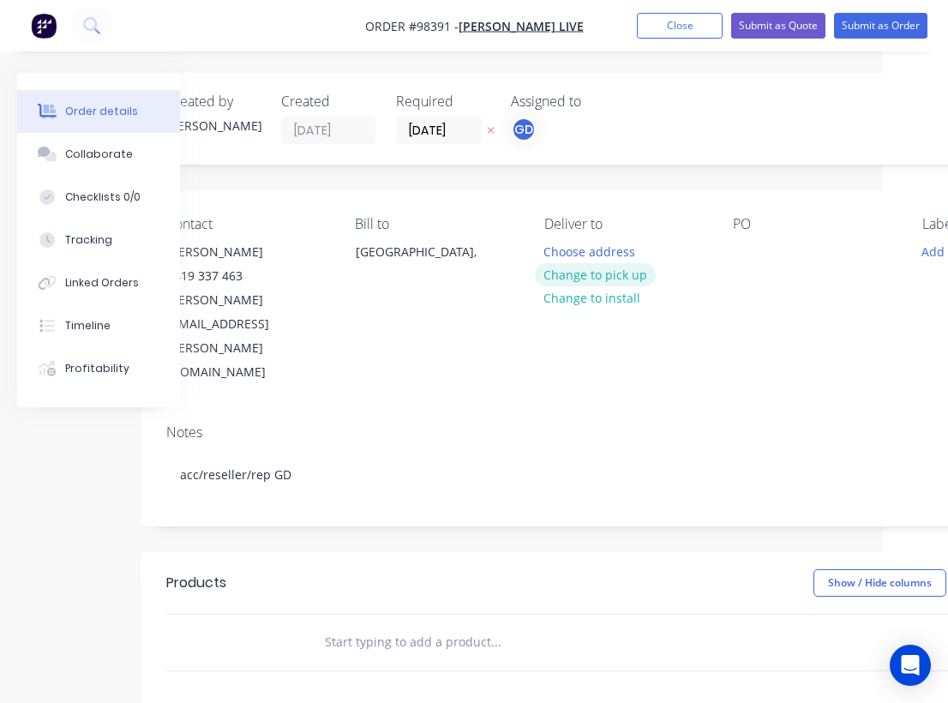
scroll to position [0, 68]
click at [594, 278] on button "Change to pick up" at bounding box center [593, 274] width 122 height 23
click at [729, 260] on div "Contact William Gallagher 0419 337 463 william.gallagher@teamwass.com Bill to A…" at bounding box center [622, 300] width 968 height 220
click at [736, 256] on div at bounding box center [743, 251] width 27 height 25
click at [793, 326] on div "Contact William Gallagher 0419 337 463 william.gallagher@teamwass.com Bill to A…" at bounding box center [622, 300] width 968 height 220
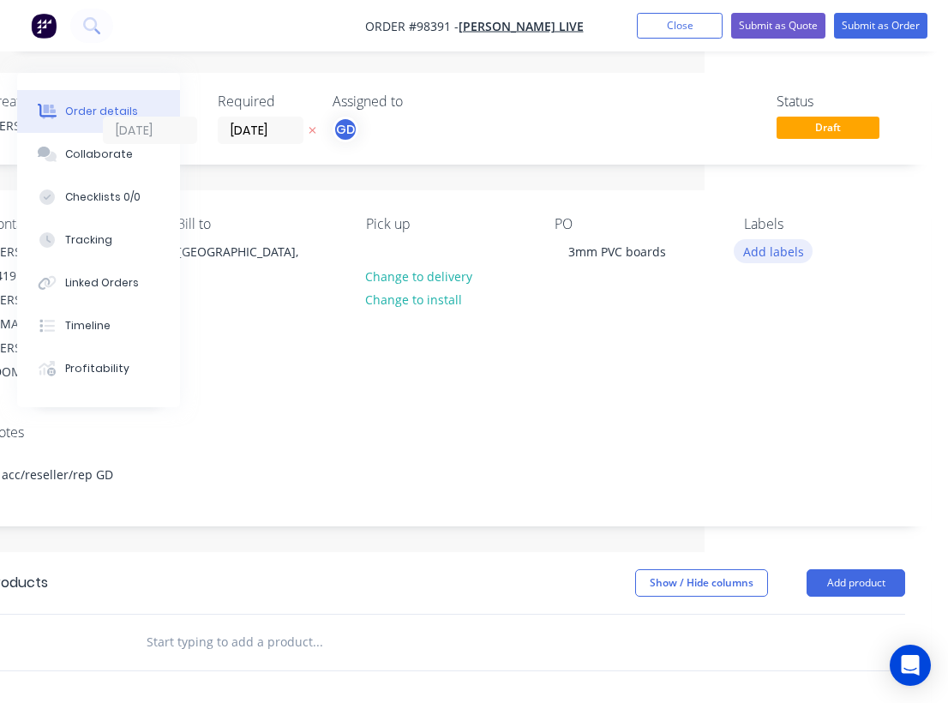
scroll to position [0, 243]
click at [779, 255] on button "Add labels" at bounding box center [772, 250] width 79 height 23
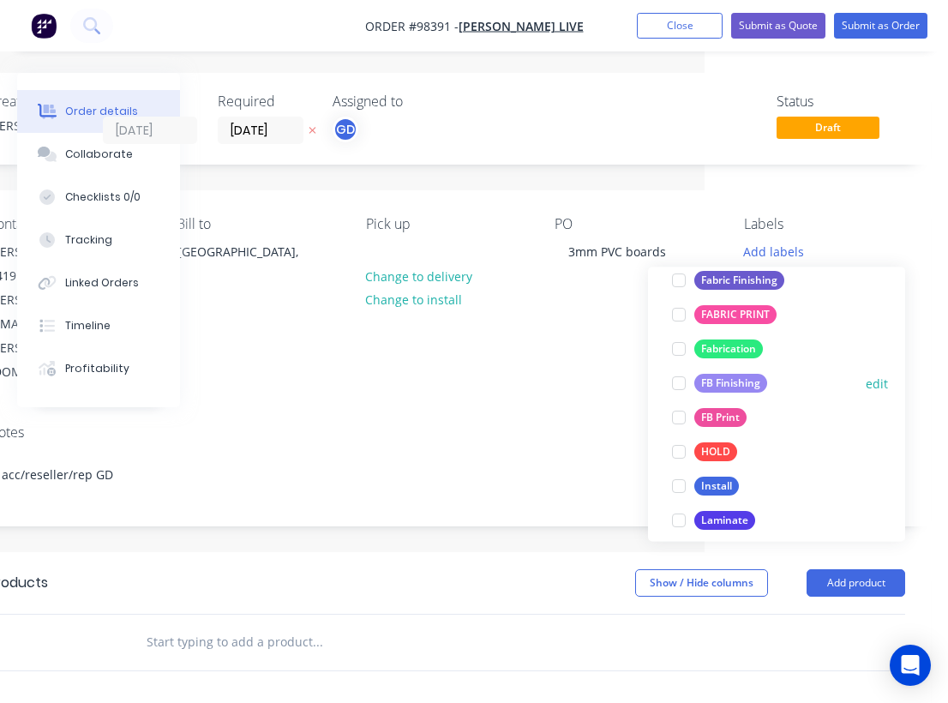
scroll to position [365, 0]
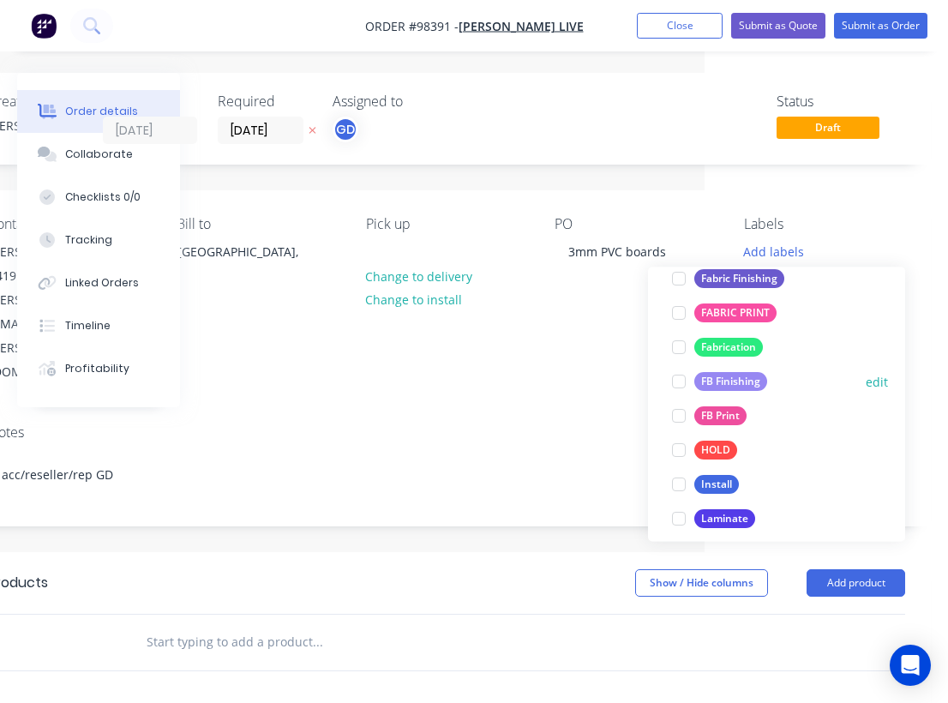
click at [730, 383] on div "FB Finishing" at bounding box center [730, 382] width 73 height 19
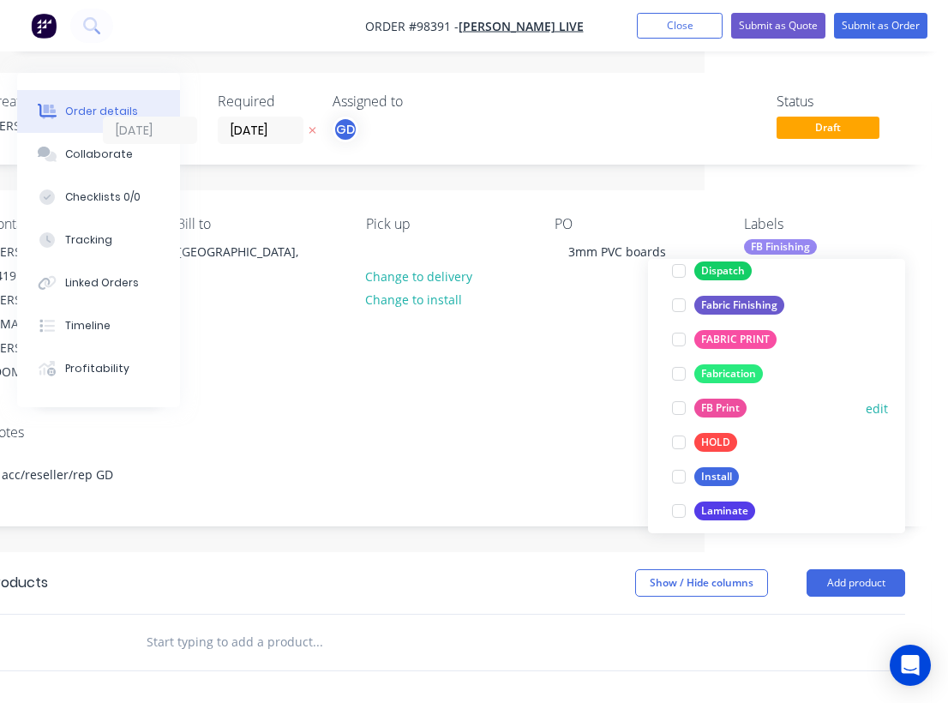
click at [732, 404] on div "FB Print" at bounding box center [720, 407] width 52 height 19
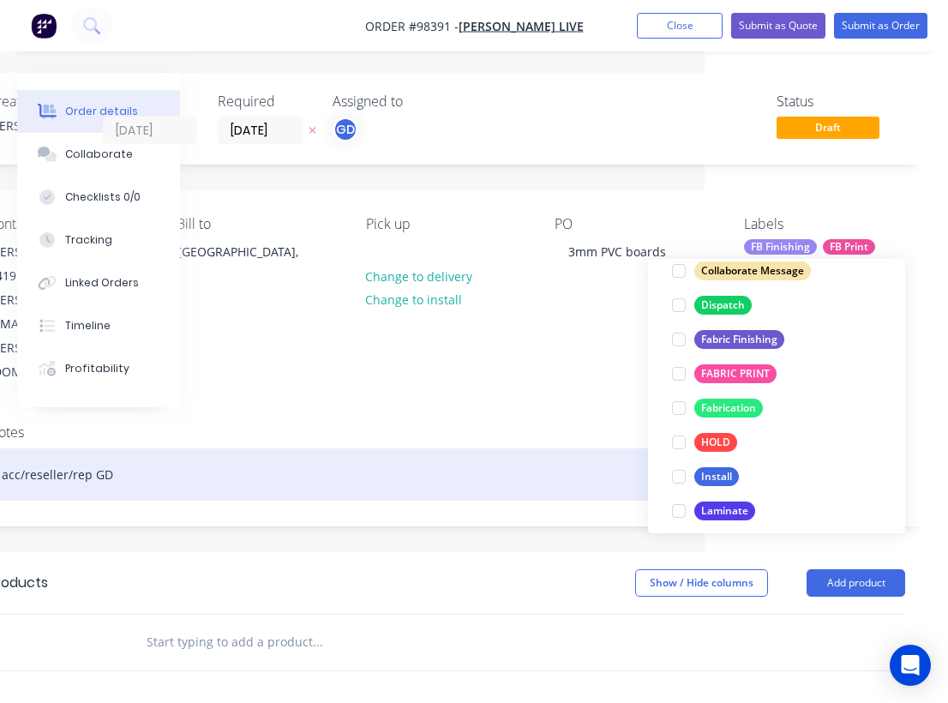
click at [602, 448] on div "acc/reseller/rep GD" at bounding box center [446, 474] width 917 height 52
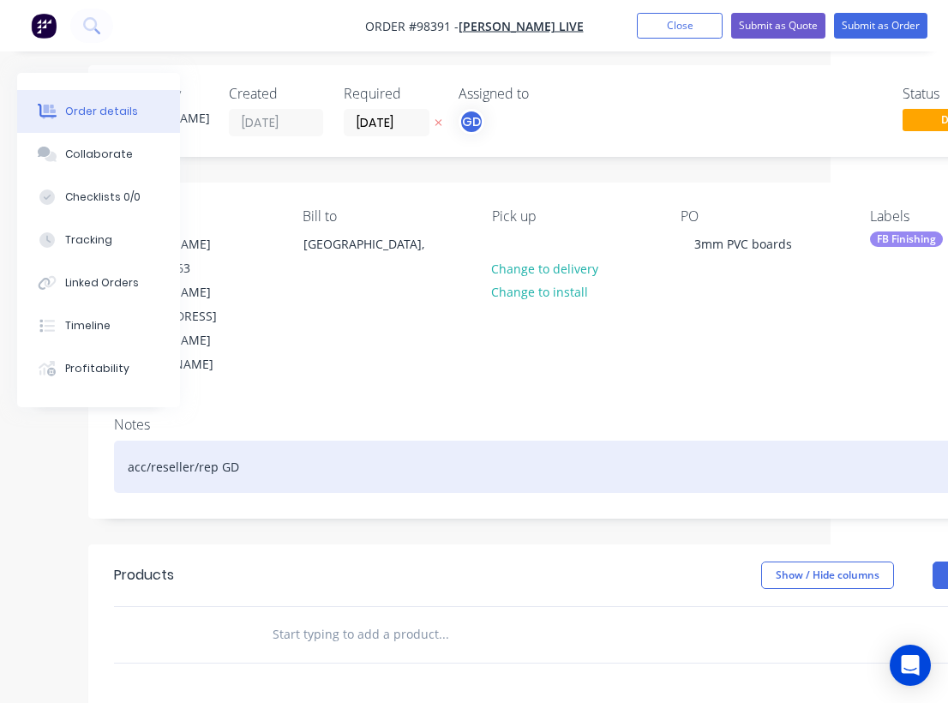
scroll to position [11, 96]
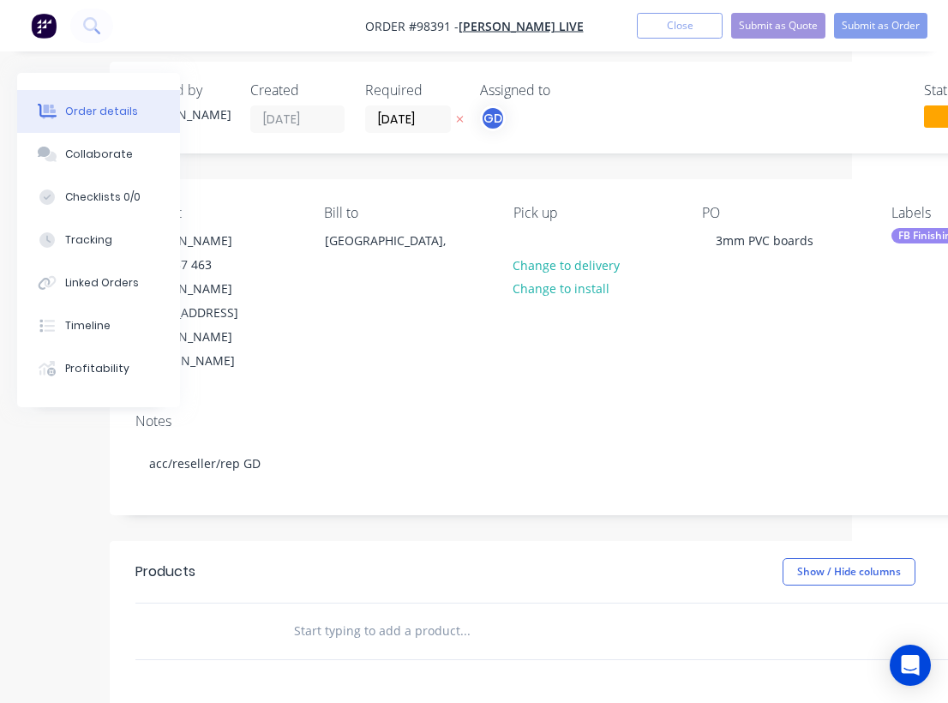
click at [378, 613] on input "text" at bounding box center [464, 630] width 343 height 34
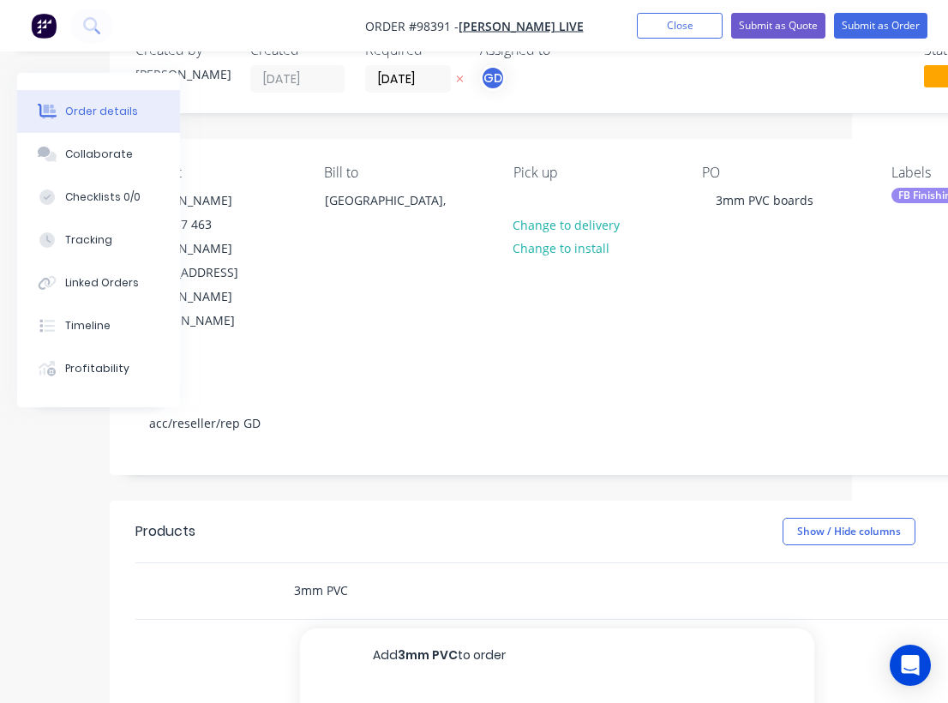
scroll to position [55, 97]
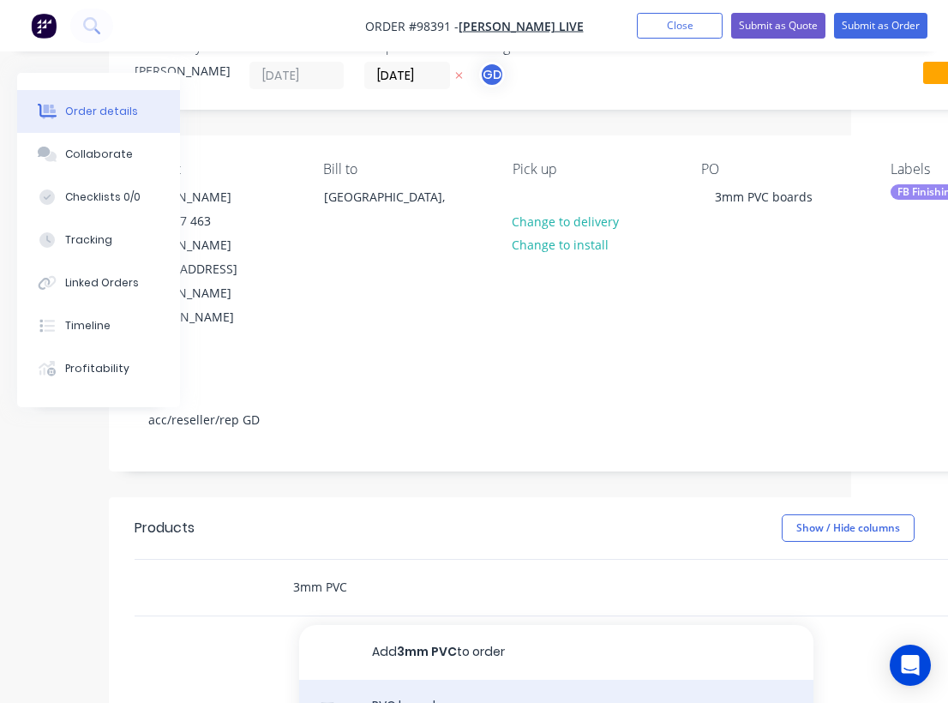
type input "3mm PVC"
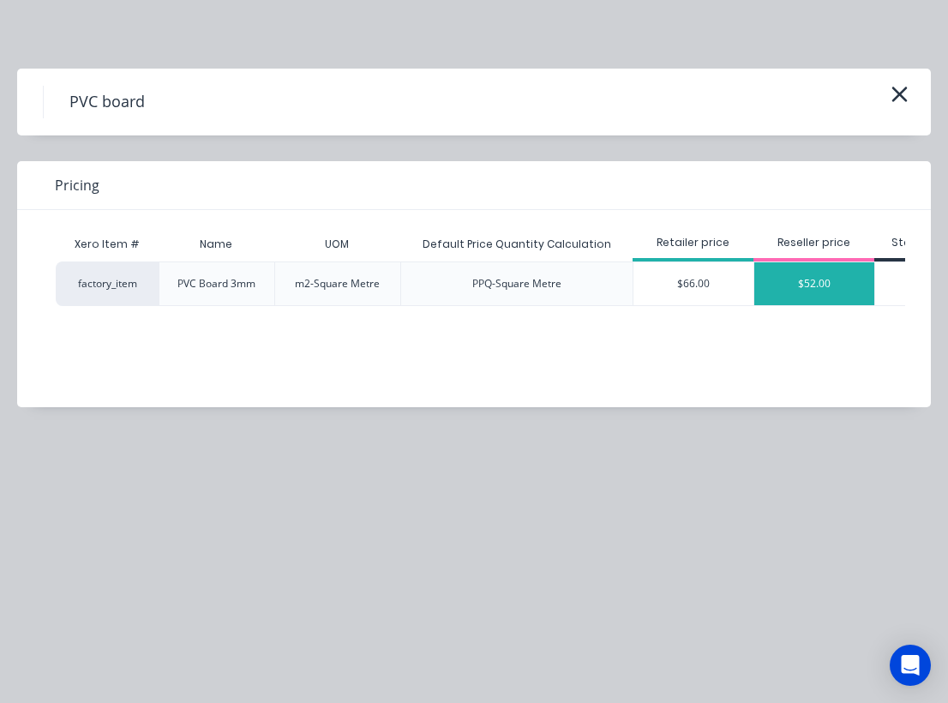
click at [791, 287] on div "$52.00" at bounding box center [814, 283] width 120 height 43
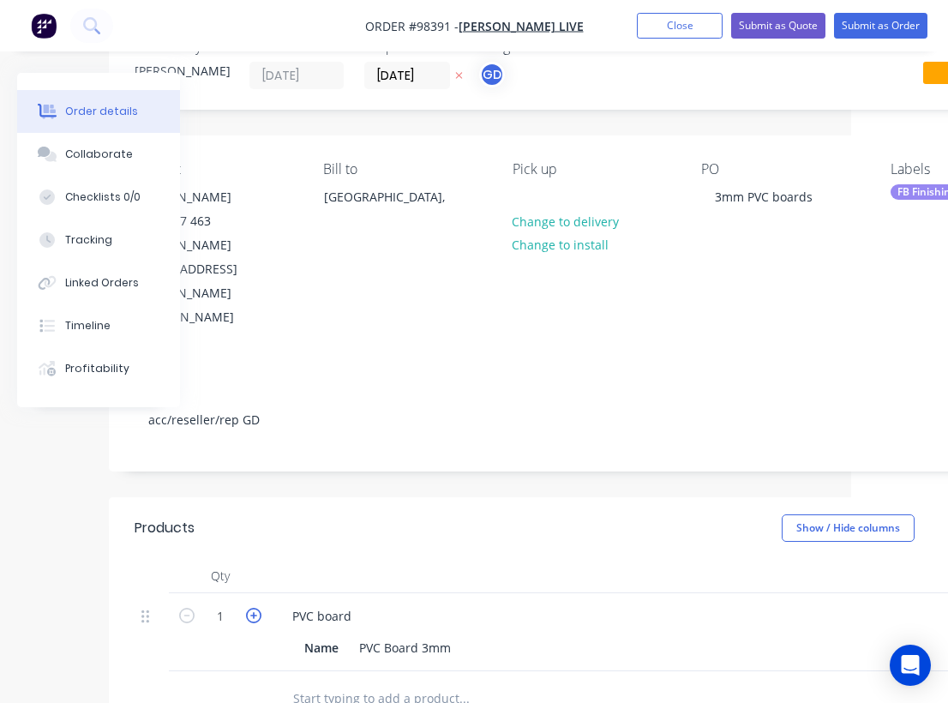
click at [255, 607] on icon "button" at bounding box center [253, 614] width 15 height 15
type input "2"
type input "$104.00"
click at [255, 607] on icon "button" at bounding box center [253, 614] width 15 height 15
type input "3"
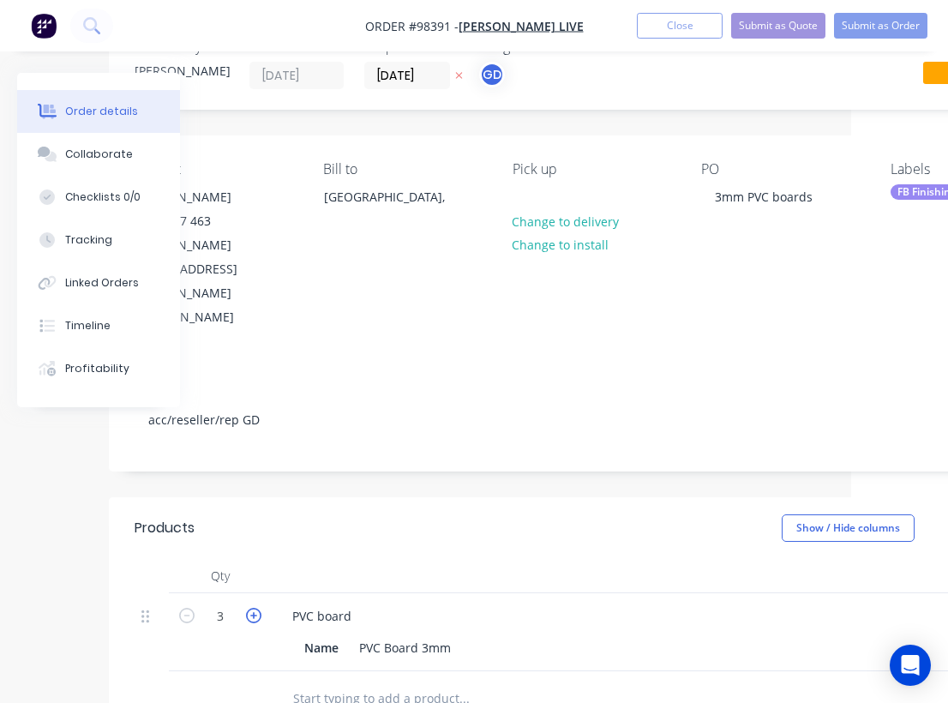
type input "$156.00"
click at [255, 607] on icon "button" at bounding box center [253, 614] width 15 height 15
type input "4"
type input "$208.00"
click at [255, 607] on icon "button" at bounding box center [253, 614] width 15 height 15
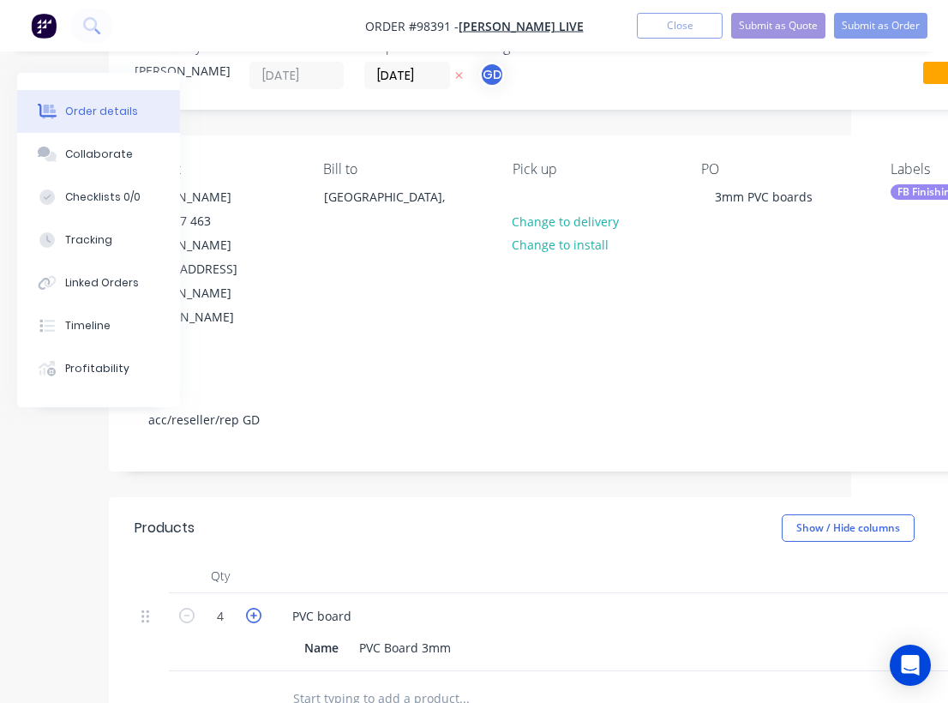
type input "5"
type input "$260.00"
click at [183, 607] on icon "button" at bounding box center [186, 614] width 15 height 15
type input "4"
type input "$208.00"
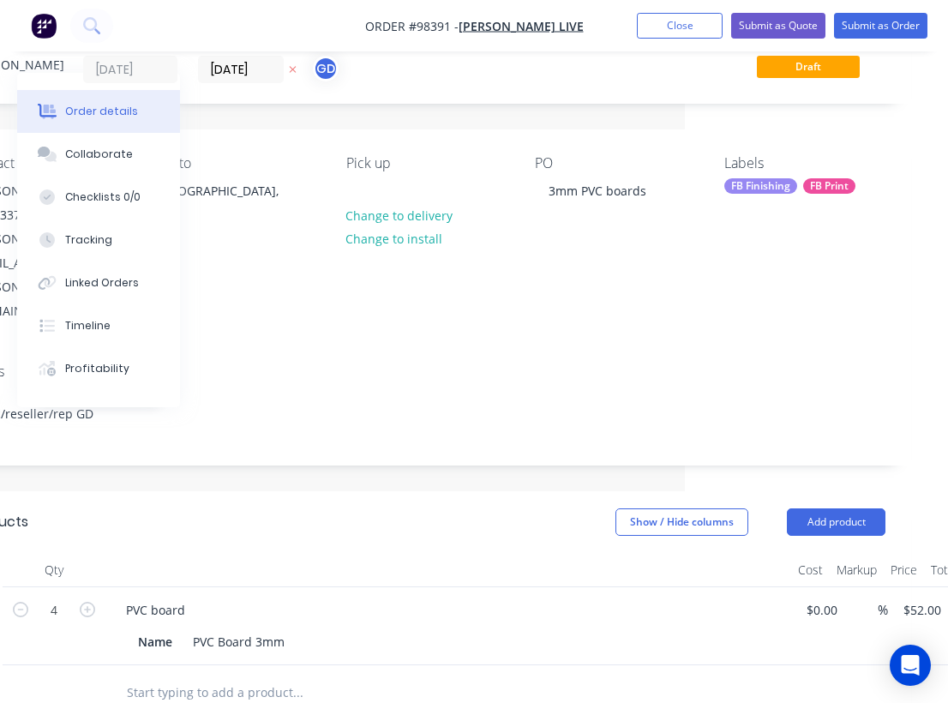
scroll to position [66, 262]
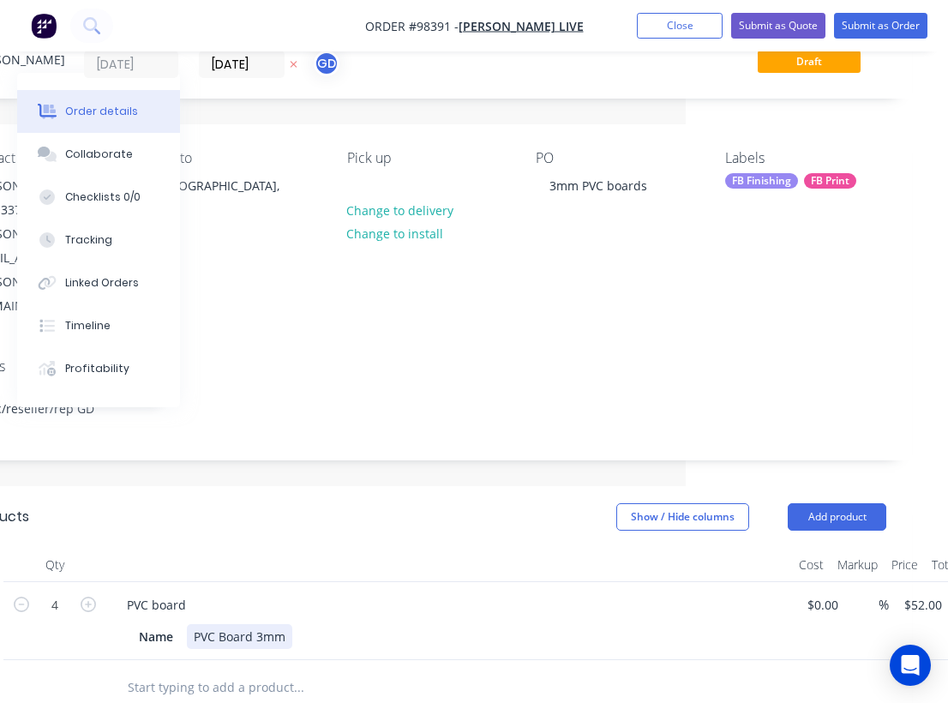
click at [294, 624] on div "Name PVC Board 3mm" at bounding box center [445, 636] width 627 height 25
click at [295, 624] on div "Name PVC Board 3mm" at bounding box center [445, 636] width 627 height 25
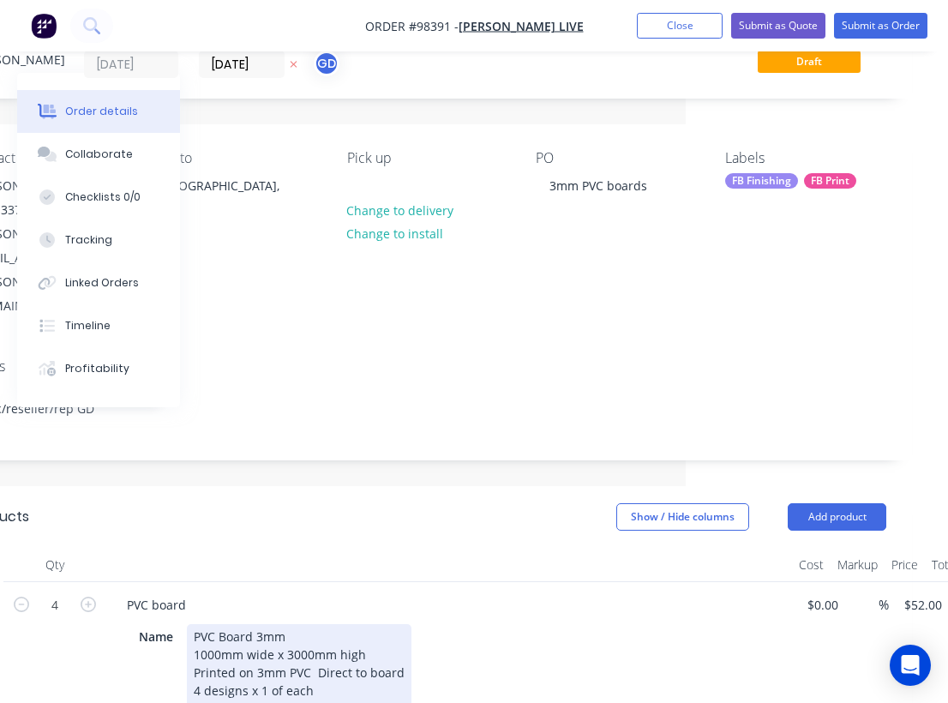
click at [450, 607] on div "Qty Cost Markup Price Total 4 PVC board Name PVC Board 3mm 1000mm wide x 3000mm…" at bounding box center [427, 668] width 968 height 240
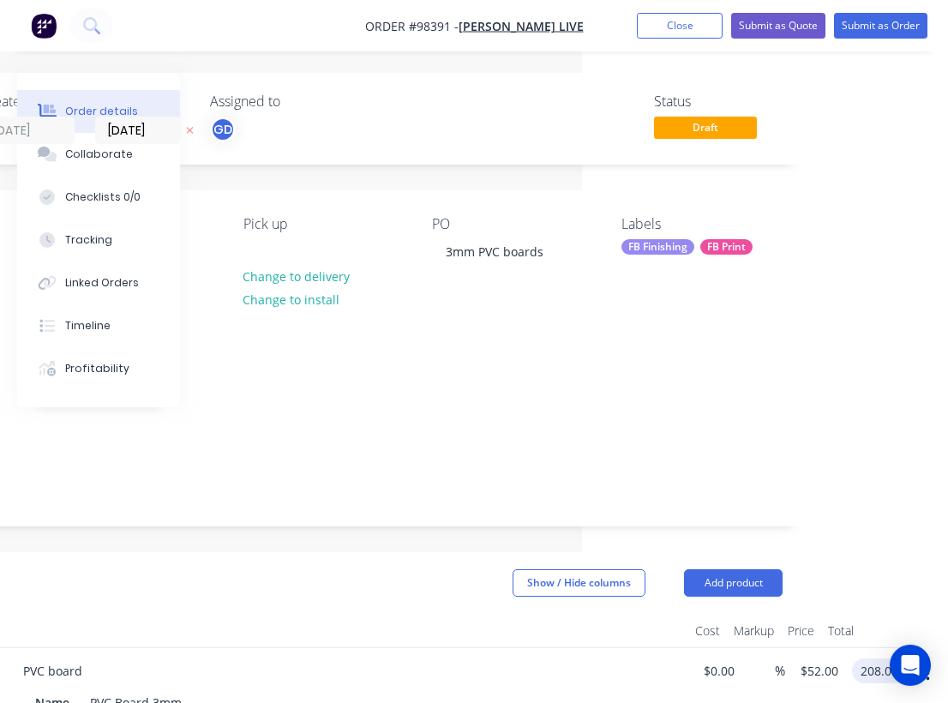
scroll to position [0, 366]
click at [876, 658] on input "208.00" at bounding box center [882, 670] width 46 height 25
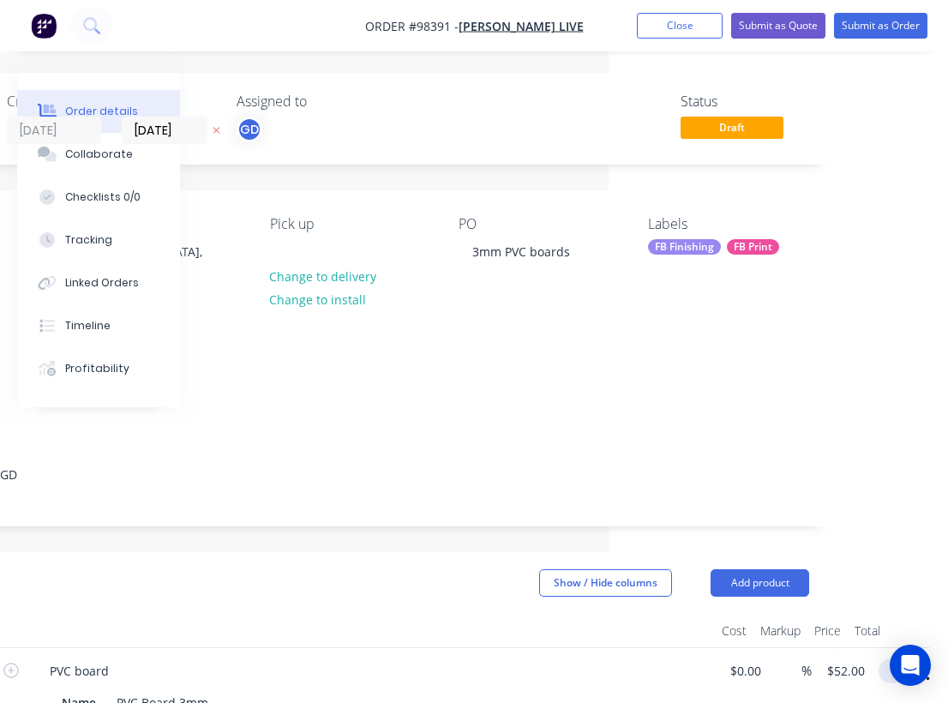
scroll to position [0, 339]
type input "810"
type input "$202.50"
type input "$810.00"
click at [458, 613] on div at bounding box center [371, 630] width 685 height 34
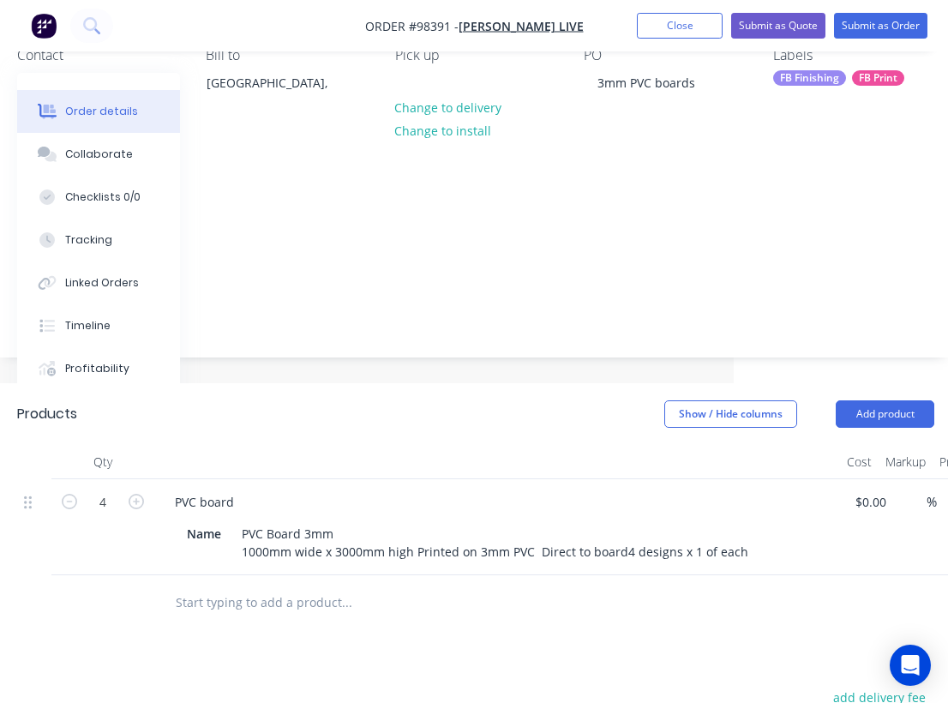
scroll to position [169, 218]
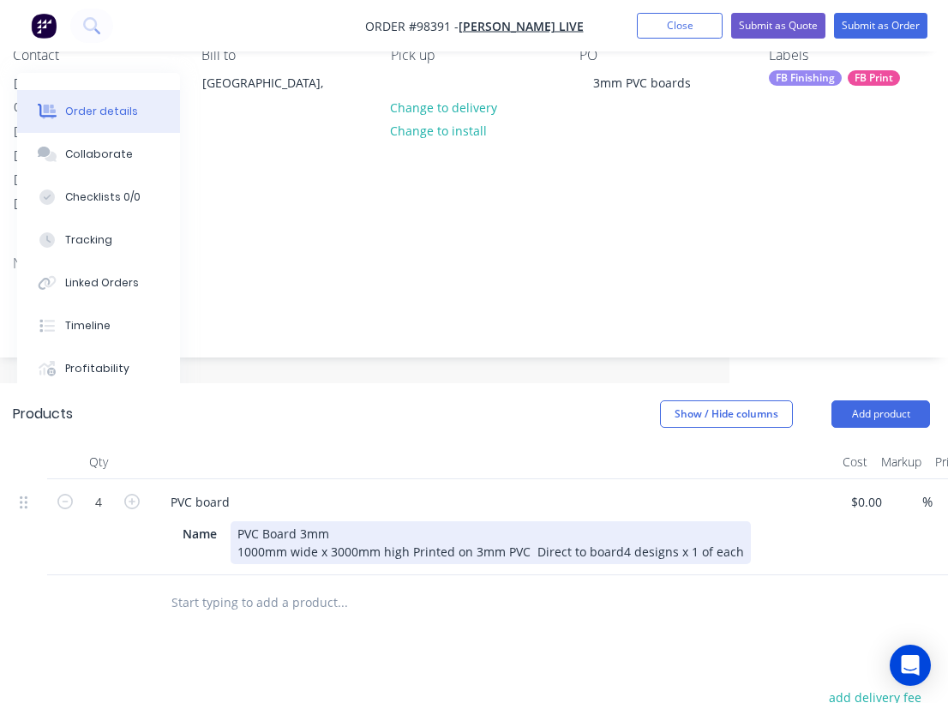
click at [614, 521] on div "PVC Board 3mm 1000mm wide x 3000mm high Printed on 3mm PVC Direct to board4 des…" at bounding box center [490, 542] width 520 height 43
click at [619, 521] on div "PVC Board 3mm 1000mm wide x 3000mm high Printed on 3mm PVC Direct to board 4 de…" at bounding box center [492, 542] width 524 height 43
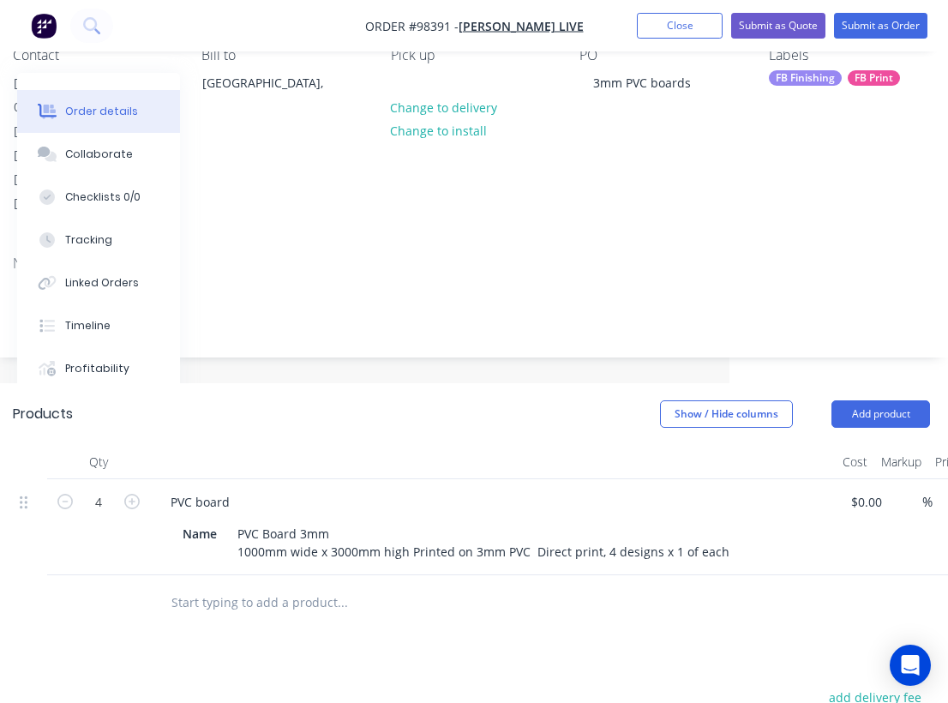
click at [636, 560] on div "Products Show / Hide columns Add product Qty Cost Markup Price Total 4 PVC boar…" at bounding box center [471, 712] width 968 height 659
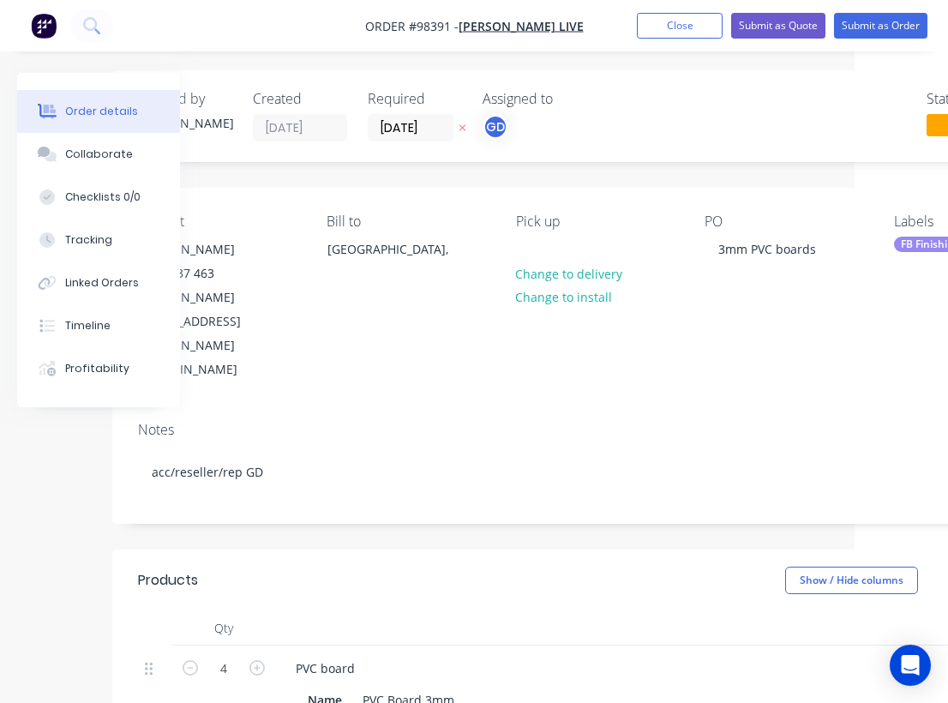
scroll to position [4, 0]
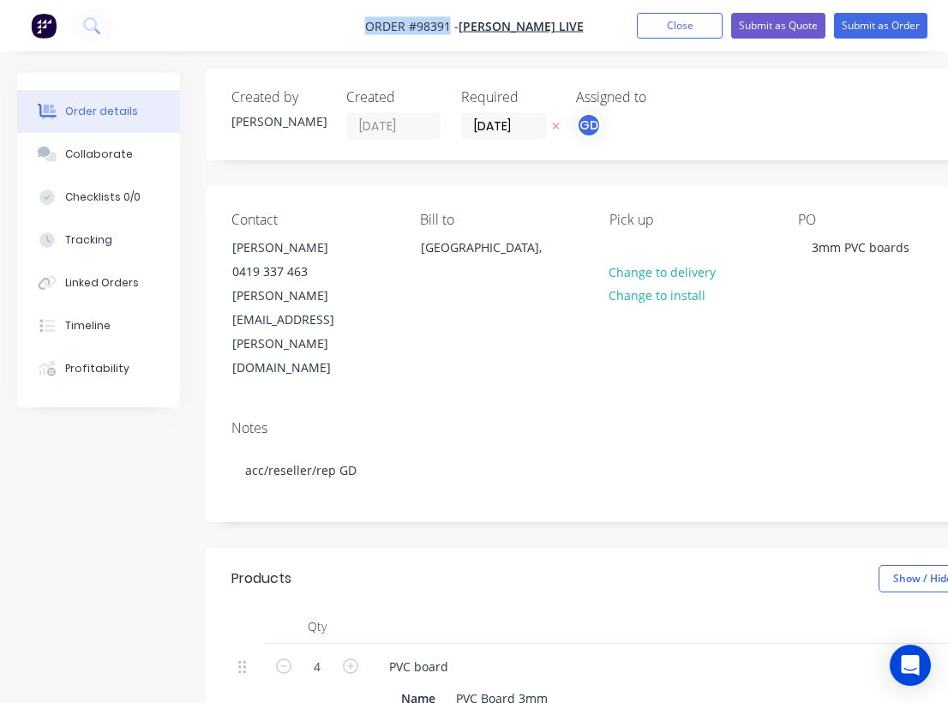
drag, startPoint x: 367, startPoint y: 22, endPoint x: 460, endPoint y: 19, distance: 93.5
click at [460, 19] on nav "Order #98391 - WASSERMAN LIVE Add product Close Submit as Quote Submit as Order" at bounding box center [474, 25] width 948 height 51
copy span "Order #98391"
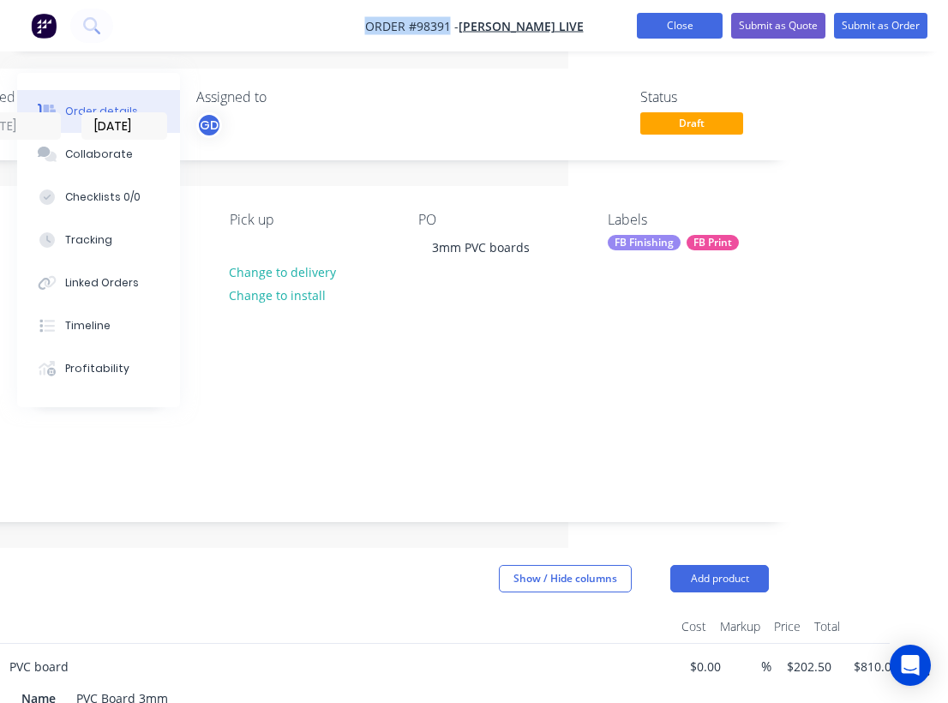
click at [696, 29] on button "Close" at bounding box center [680, 26] width 86 height 26
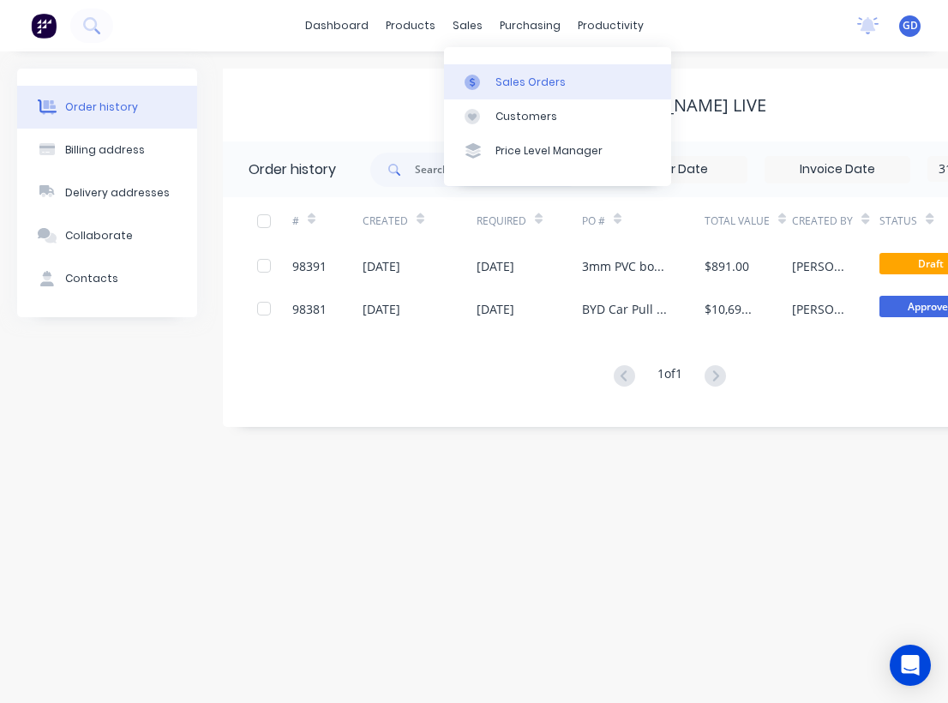
click at [513, 81] on div "Sales Orders" at bounding box center [530, 82] width 70 height 15
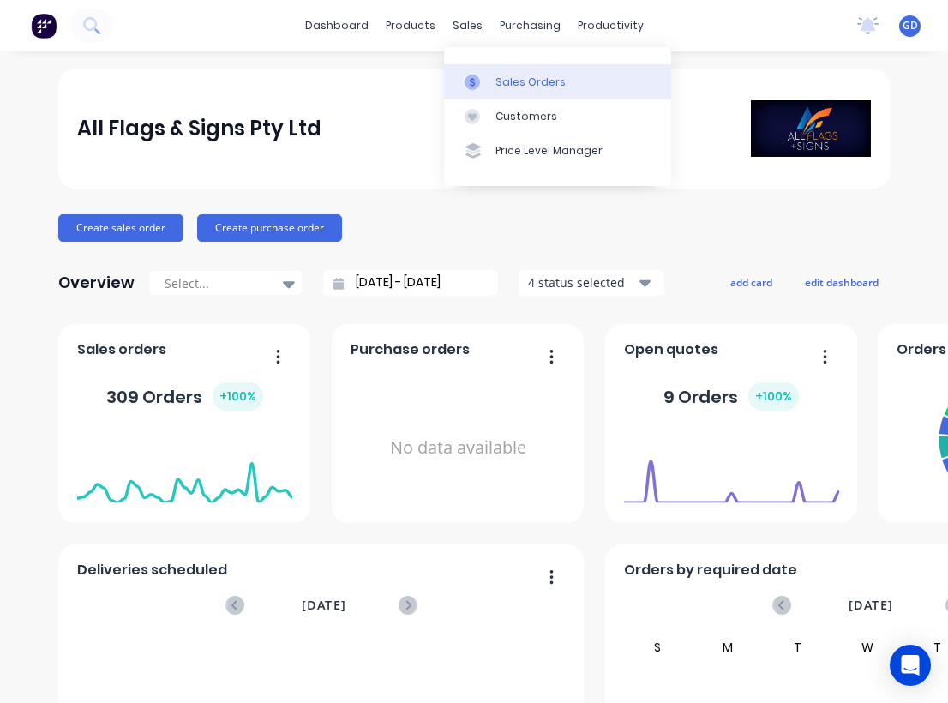
click at [514, 79] on div "Sales Orders" at bounding box center [530, 82] width 70 height 15
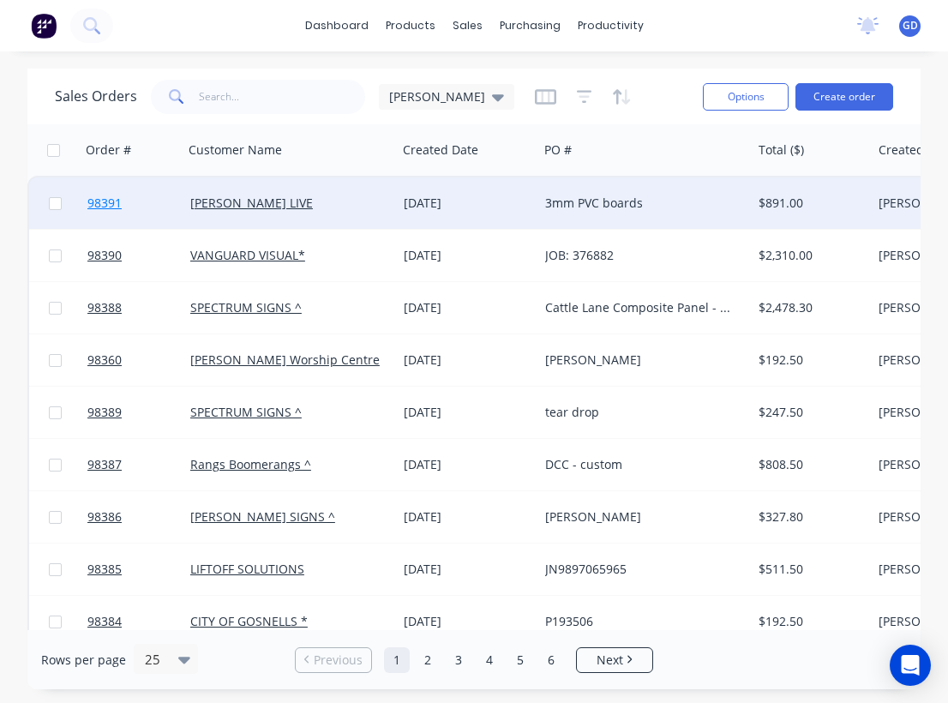
click at [108, 206] on span "98391" at bounding box center [104, 202] width 34 height 17
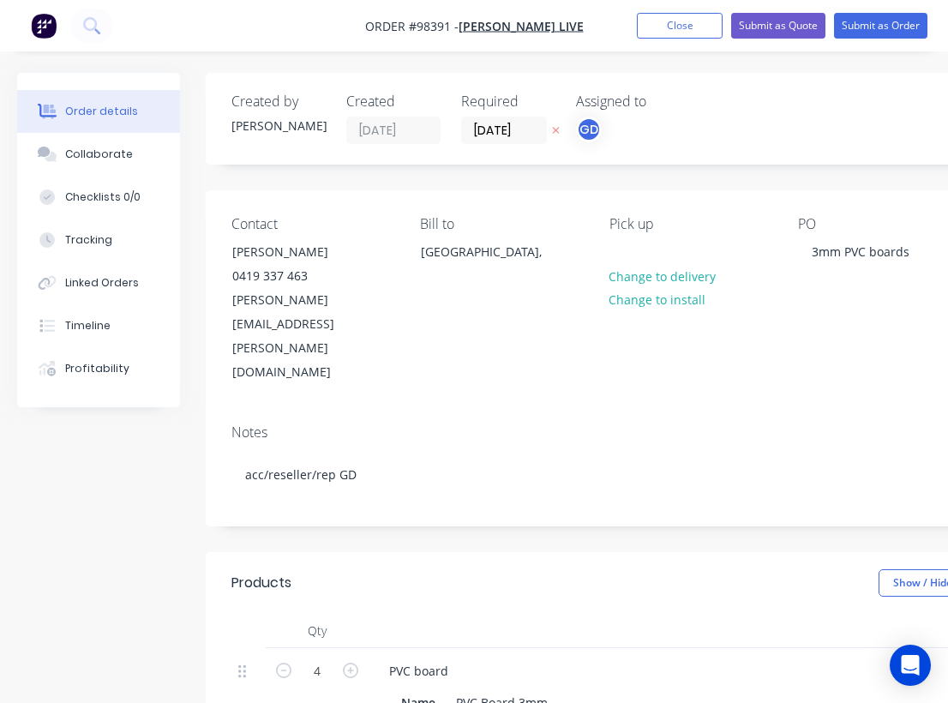
type input "$202.50"
type input "$810.00"
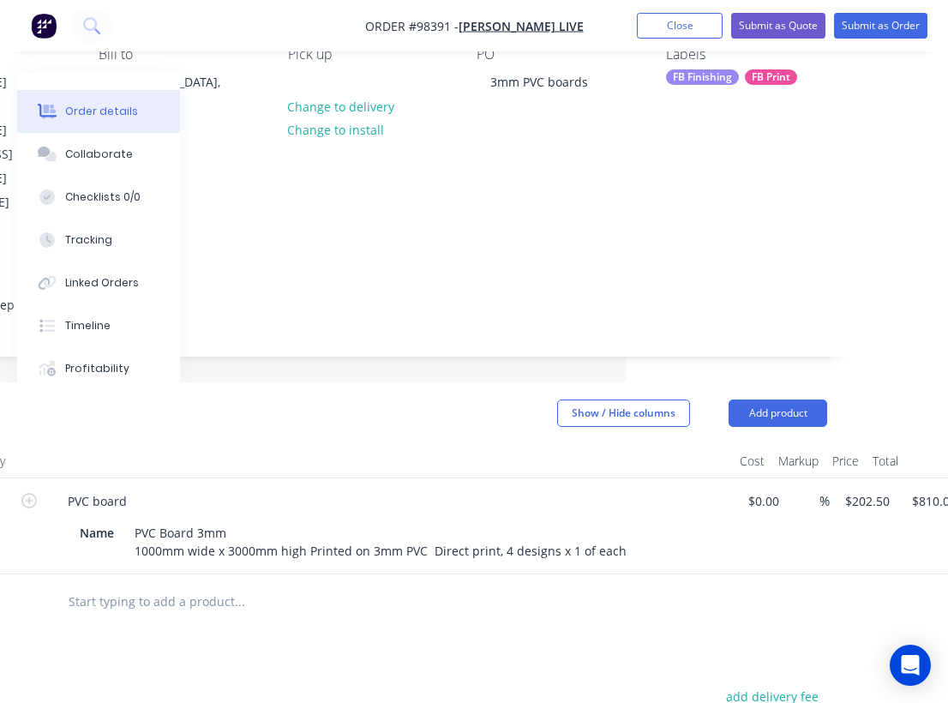
scroll to position [170, 358]
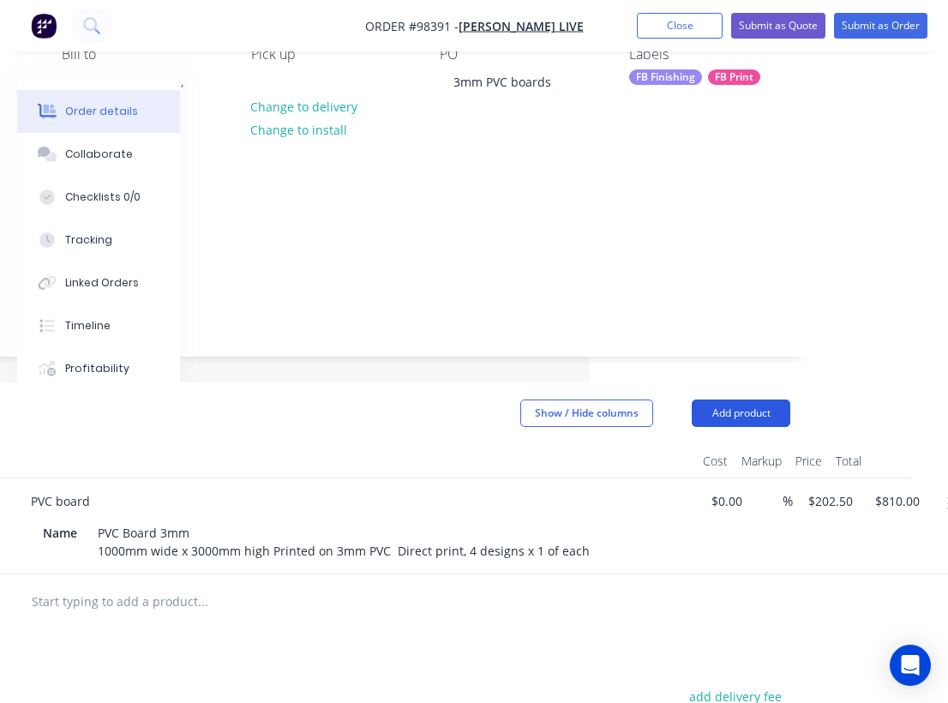
click at [766, 399] on button "Add product" at bounding box center [740, 412] width 99 height 27
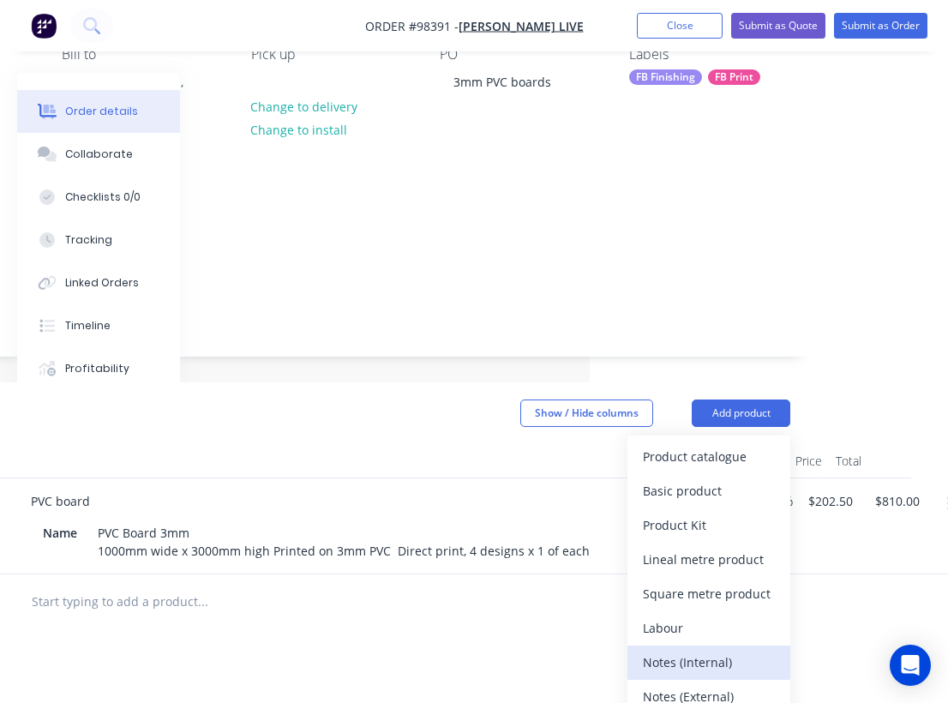
click at [709, 649] on div "Notes (Internal)" at bounding box center [709, 661] width 132 height 25
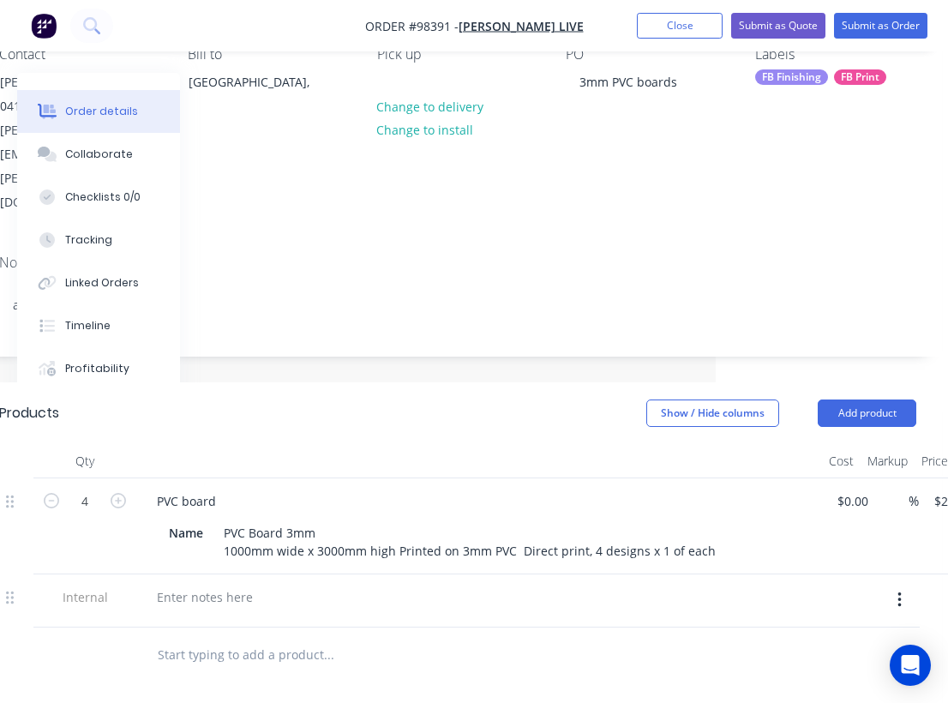
scroll to position [170, 200]
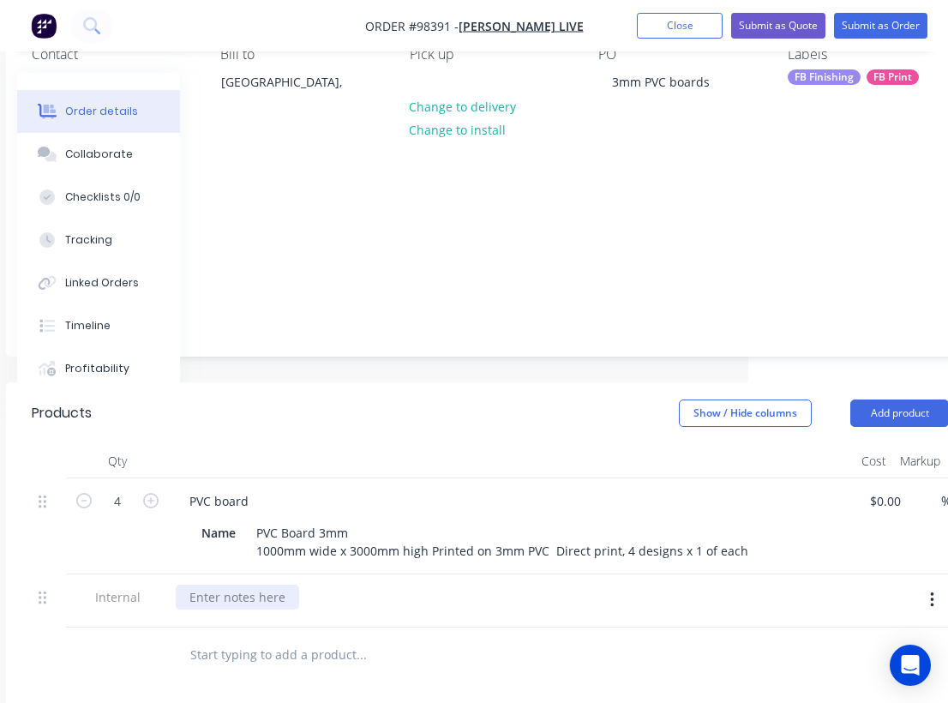
click at [263, 584] on div at bounding box center [237, 596] width 123 height 25
paste div
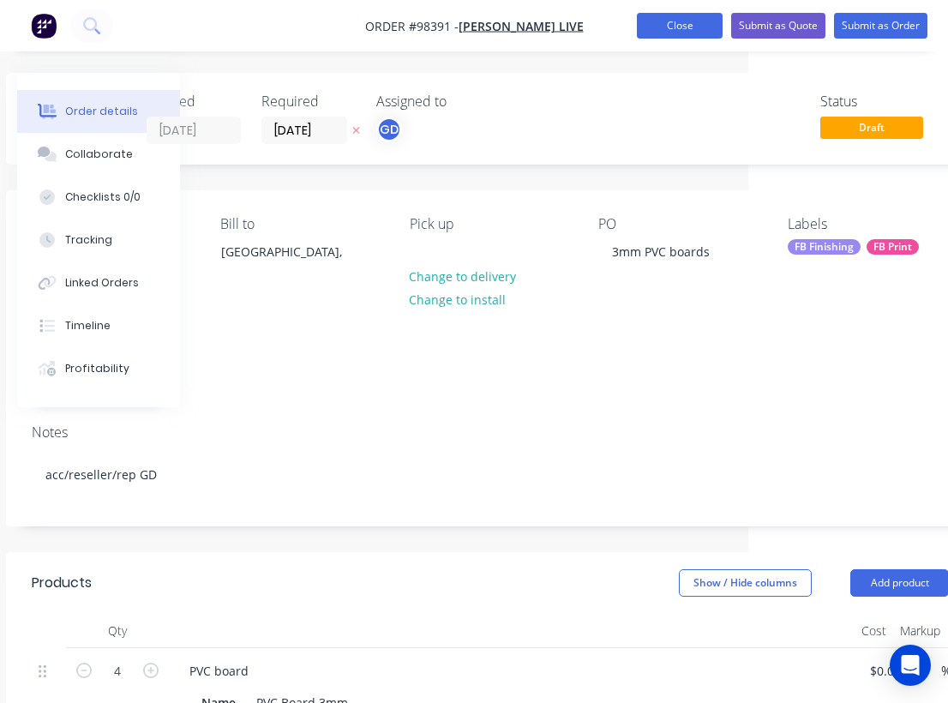
click at [659, 21] on button "Close" at bounding box center [680, 26] width 86 height 26
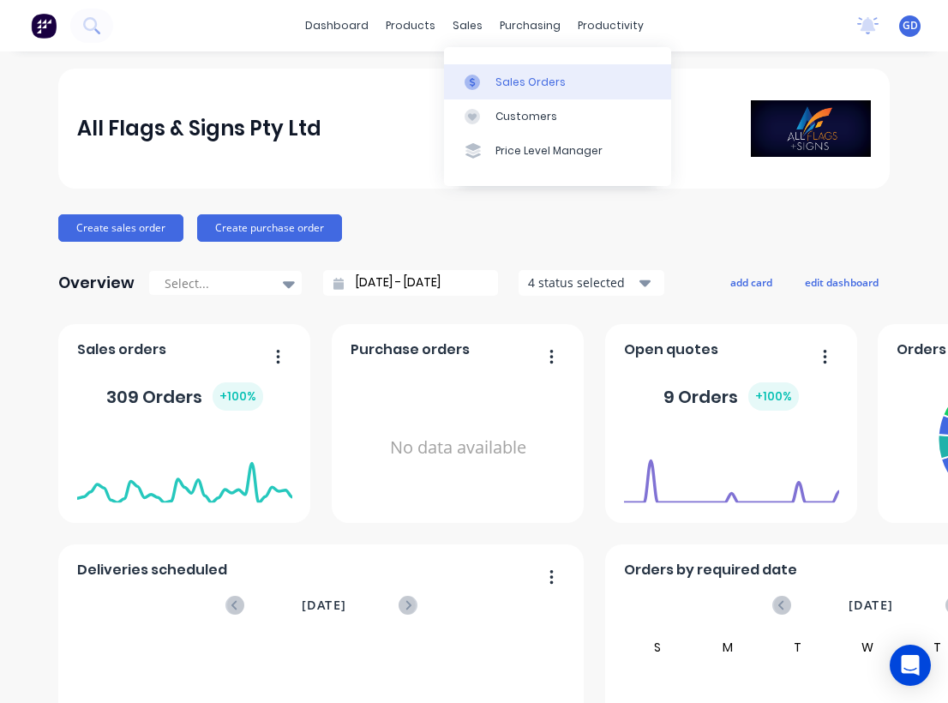
click at [508, 77] on div "Sales Orders" at bounding box center [530, 82] width 70 height 15
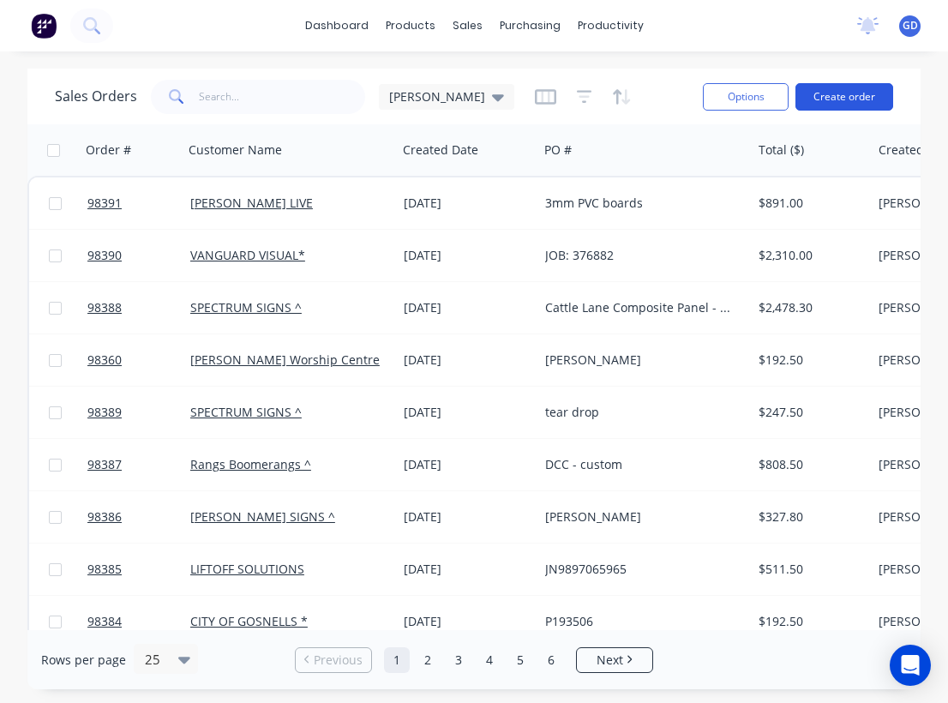
click at [835, 102] on button "Create order" at bounding box center [844, 96] width 98 height 27
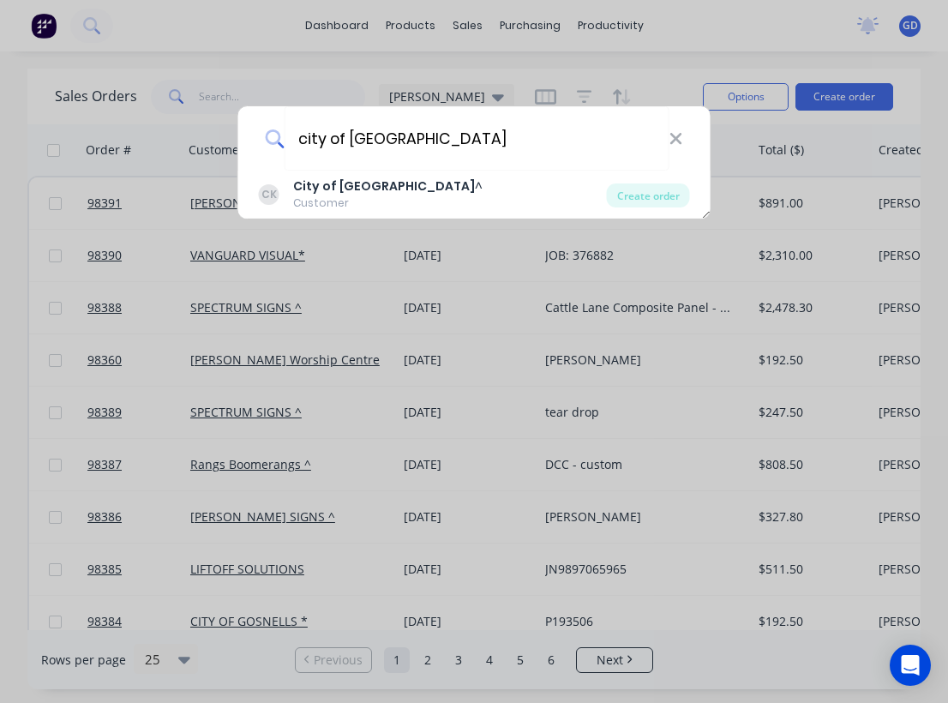
type input "city of [GEOGRAPHIC_DATA]"
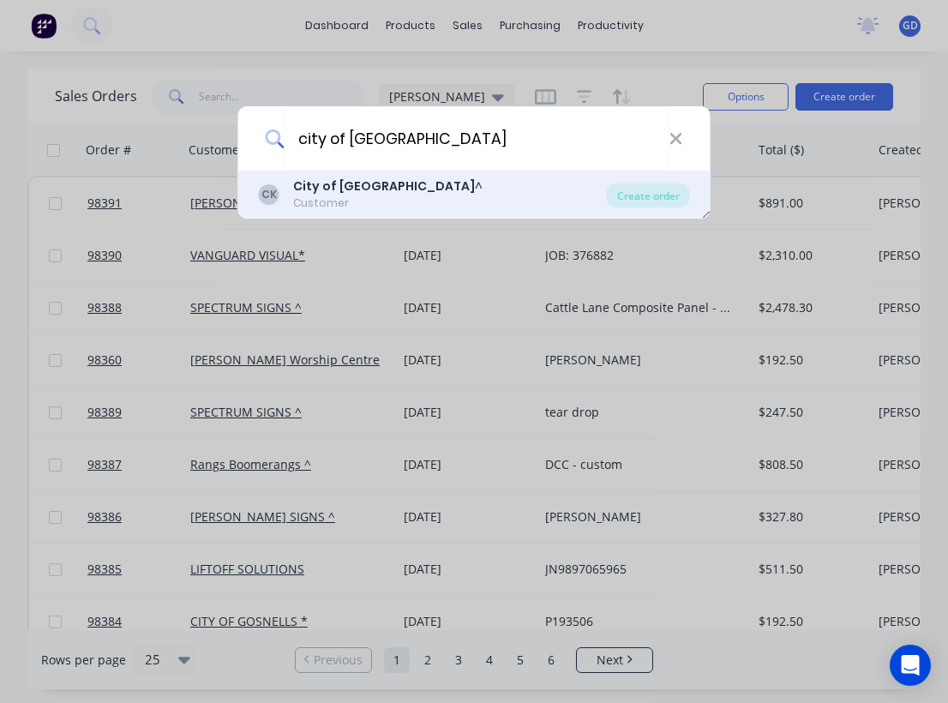
drag, startPoint x: 479, startPoint y: 175, endPoint x: 361, endPoint y: 192, distance: 119.5
click at [361, 192] on b "City of [GEOGRAPHIC_DATA]" at bounding box center [384, 185] width 182 height 17
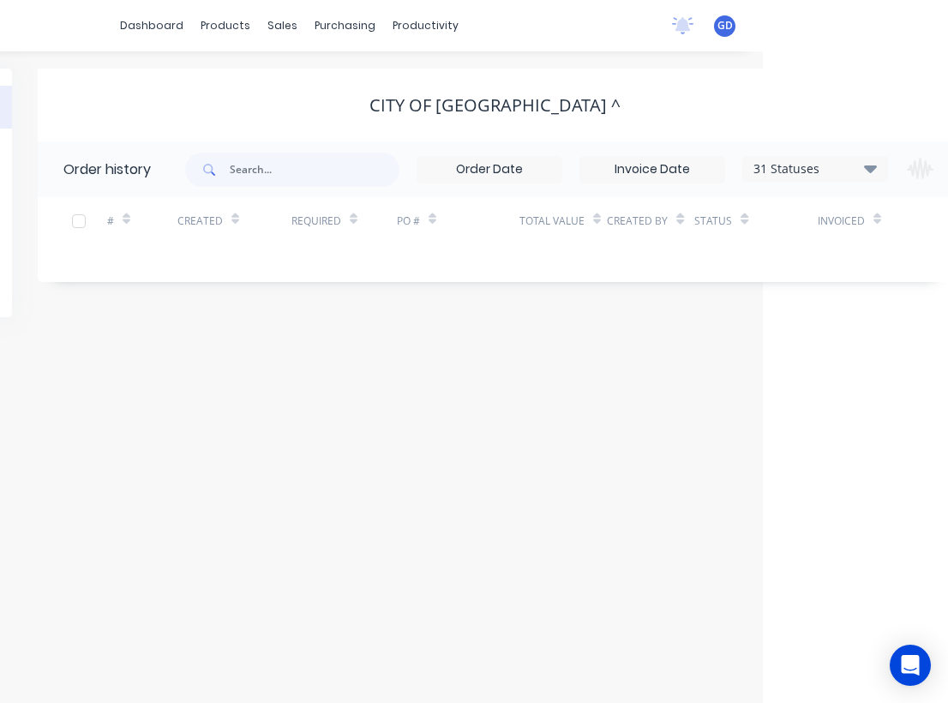
scroll to position [0, 304]
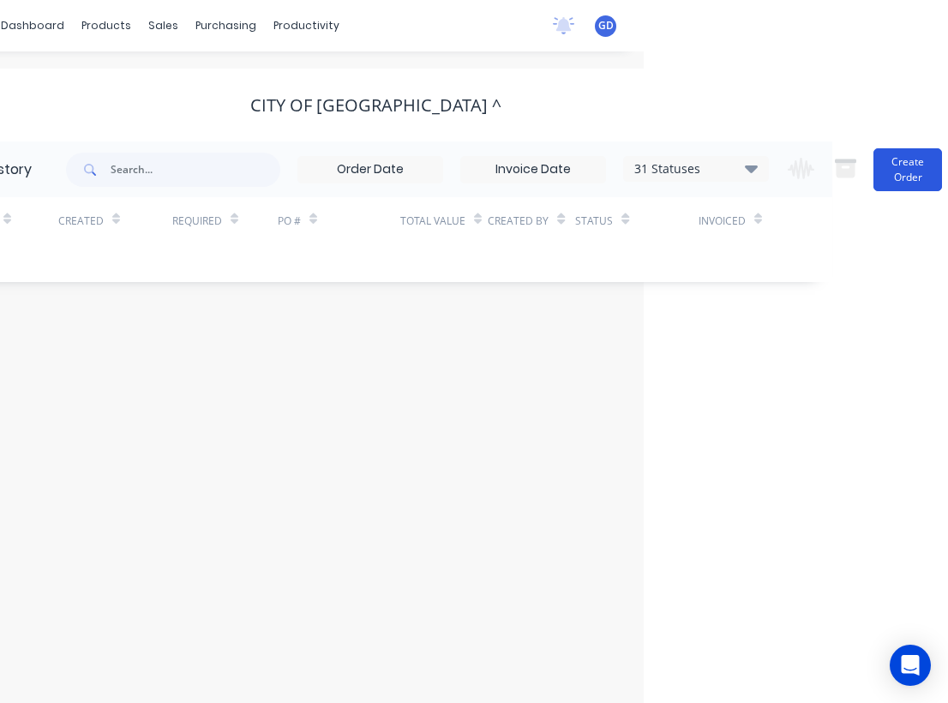
click at [898, 172] on button "Create Order" at bounding box center [907, 169] width 69 height 43
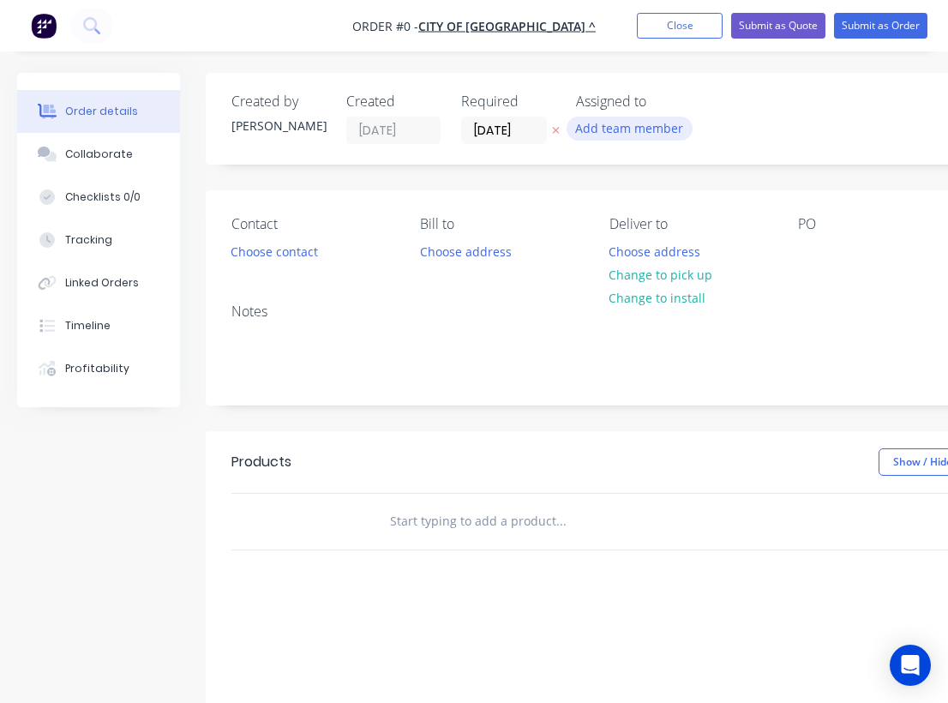
click at [602, 135] on button "Add team member" at bounding box center [629, 128] width 126 height 23
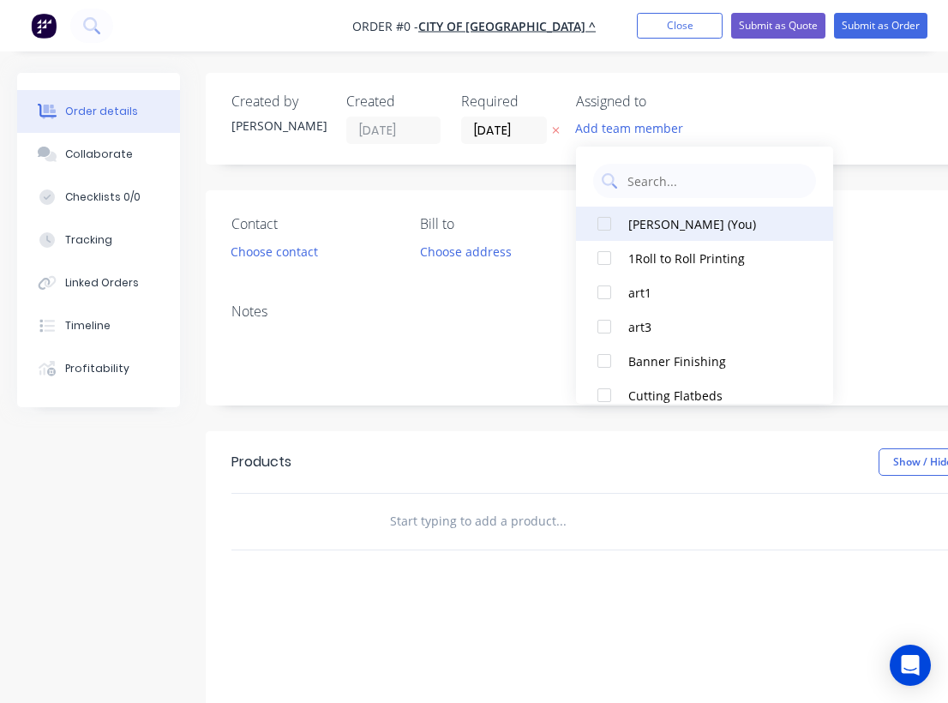
click at [620, 219] on div at bounding box center [604, 223] width 34 height 34
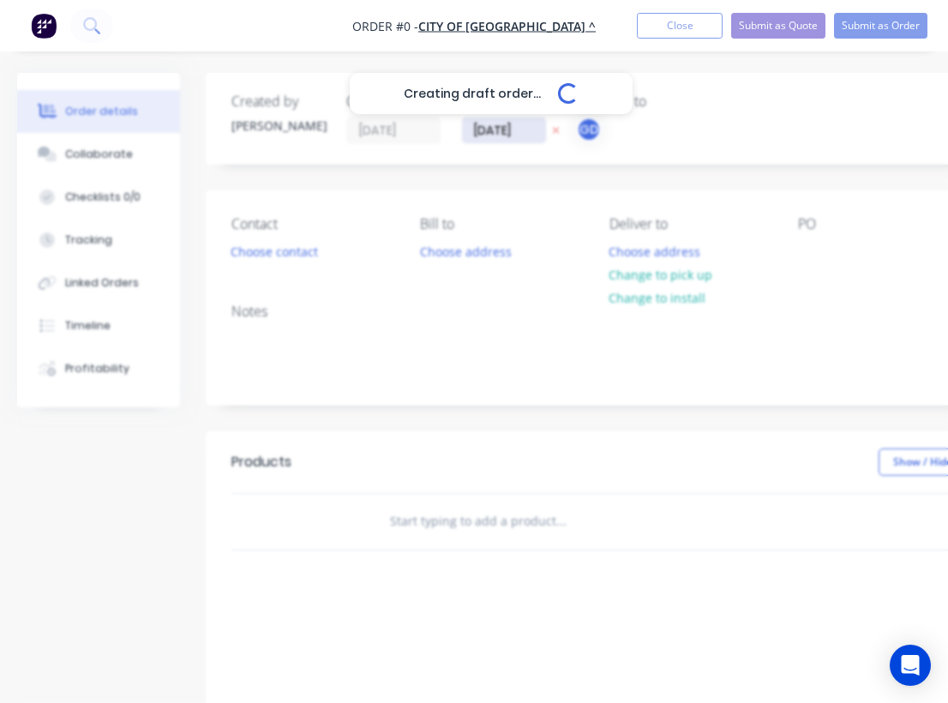
click at [492, 132] on div "Creating draft order... Loading... Order details Collaborate Checklists 0/0 Tra…" at bounding box center [595, 530] width 1191 height 914
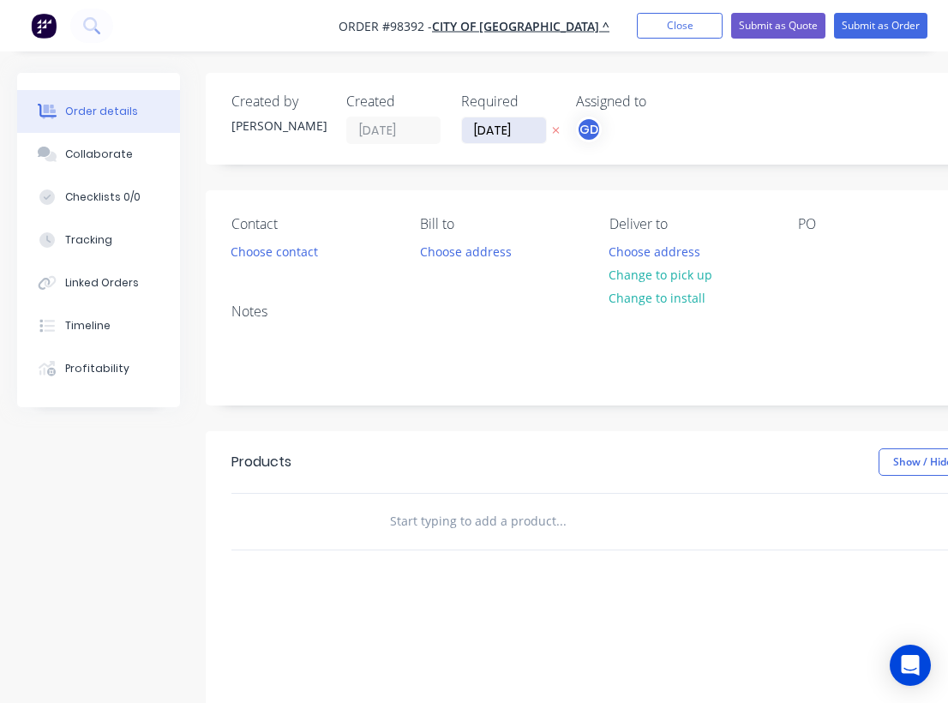
click at [496, 128] on input "[DATE]" at bounding box center [504, 130] width 84 height 26
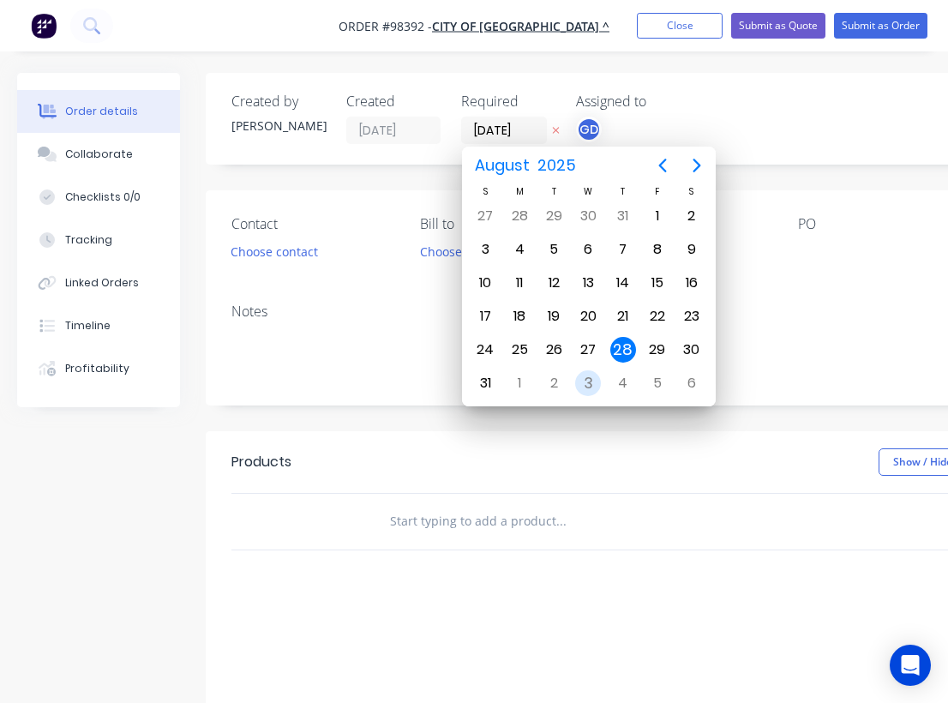
click at [603, 378] on div "3" at bounding box center [588, 383] width 34 height 33
type input "03/09/25"
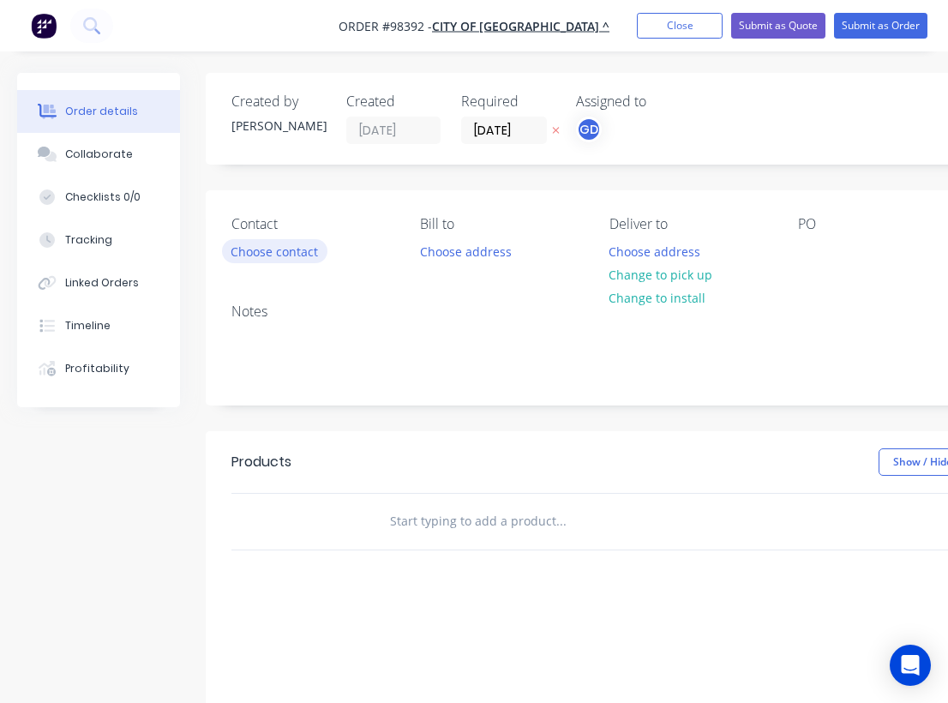
click at [296, 254] on button "Choose contact" at bounding box center [274, 250] width 105 height 23
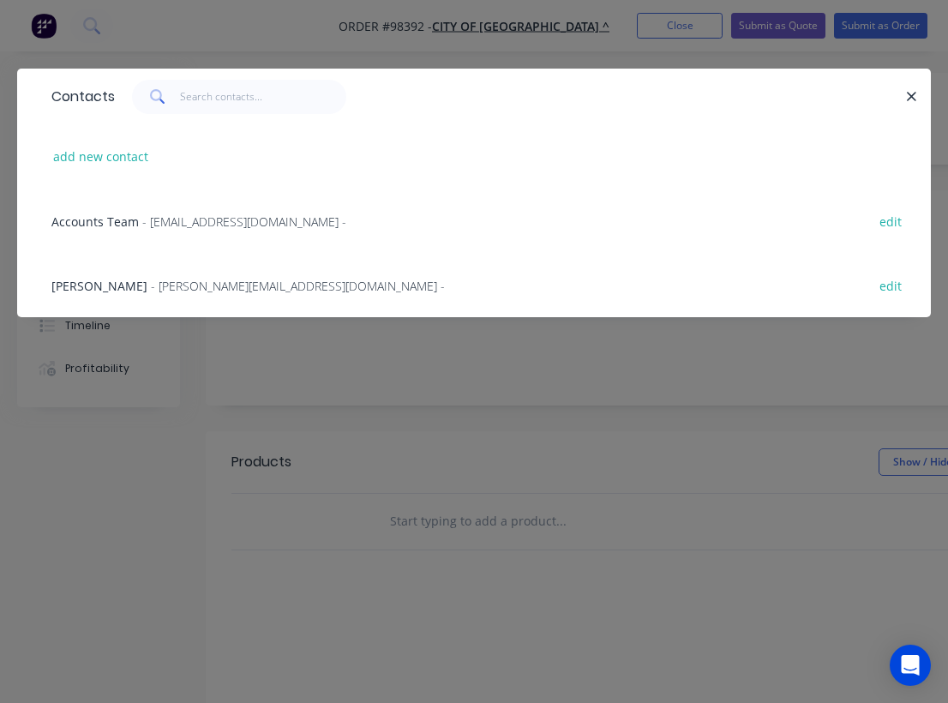
click at [116, 278] on span "Sarah Louvie" at bounding box center [99, 286] width 96 height 16
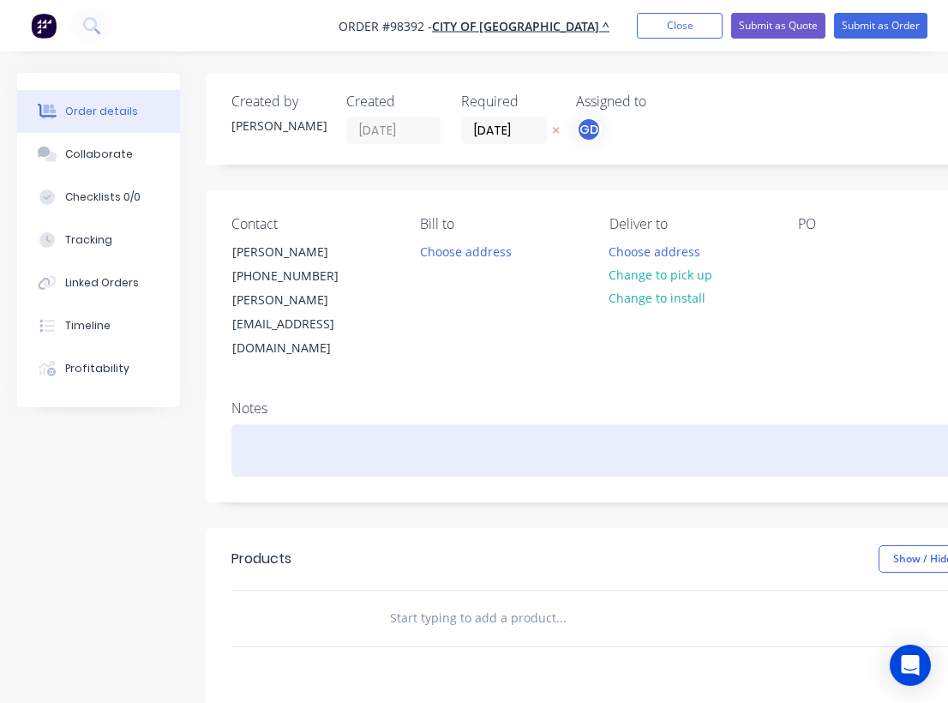
click at [273, 424] on div at bounding box center [689, 450] width 917 height 52
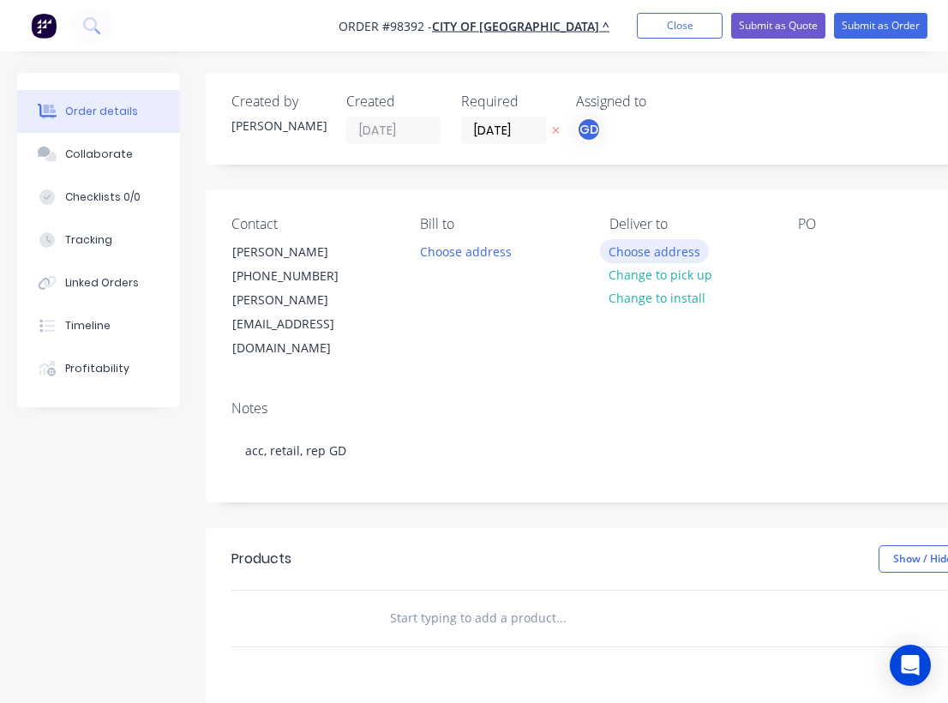
click at [649, 250] on button "Choose address" at bounding box center [655, 250] width 110 height 23
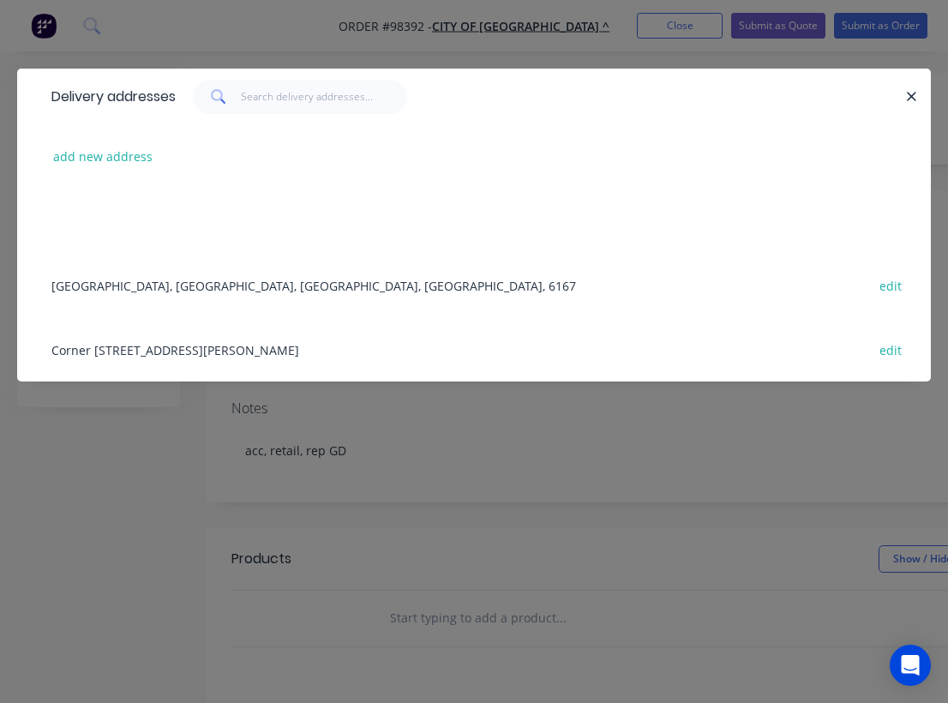
click at [161, 350] on div "Corner Sulphur Rd & Gilmore Ave, Kwinana, Western Australia, Australia, 6167 ed…" at bounding box center [474, 349] width 862 height 64
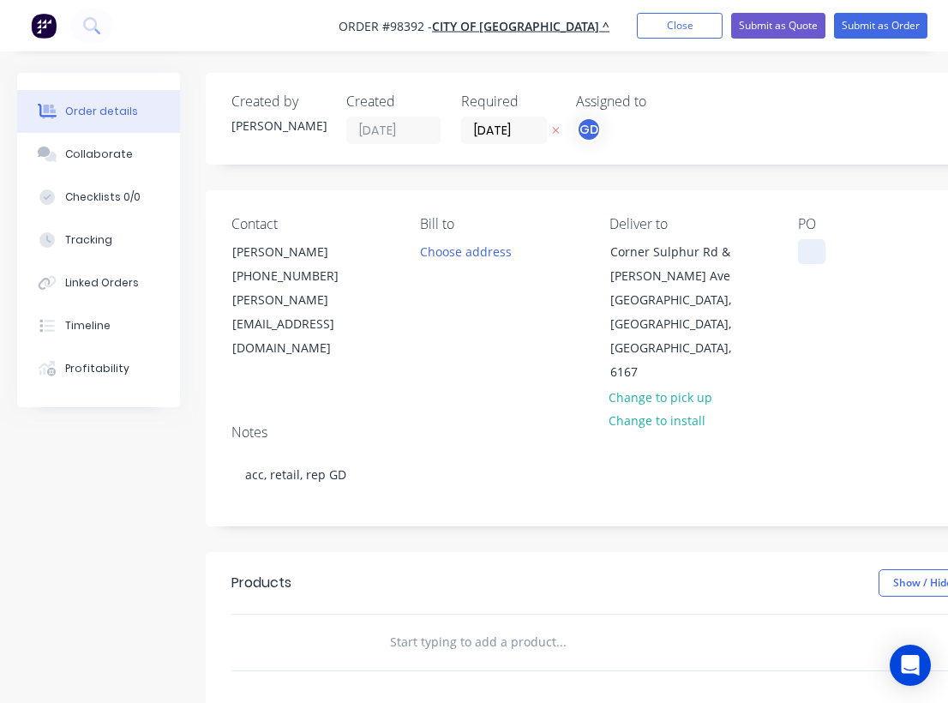
click at [815, 257] on div at bounding box center [811, 251] width 27 height 25
paste div
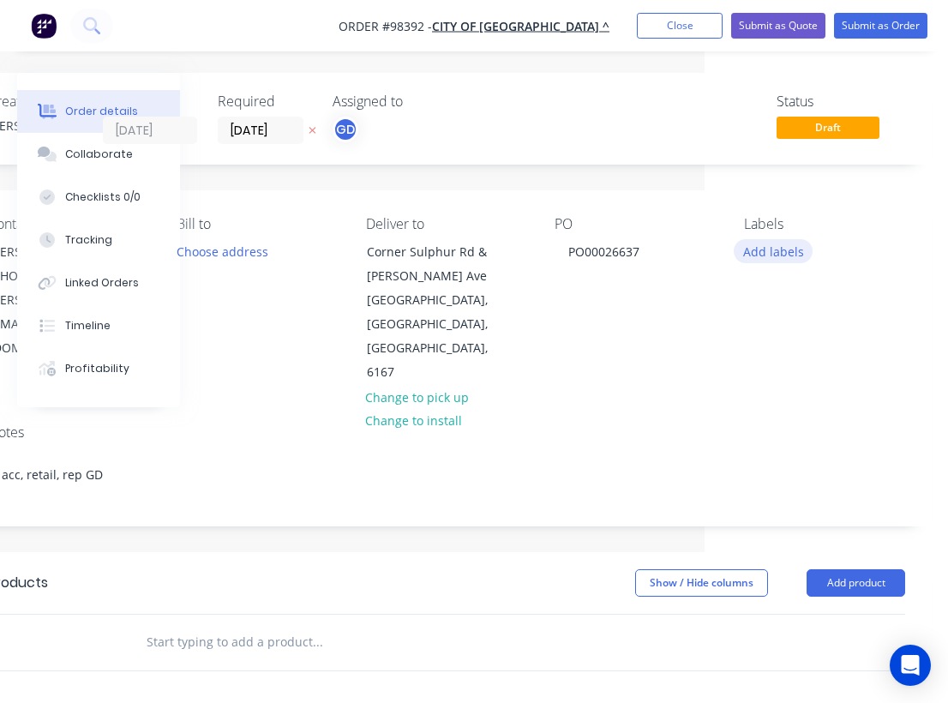
scroll to position [0, 243]
click at [771, 256] on button "Add labels" at bounding box center [772, 250] width 79 height 23
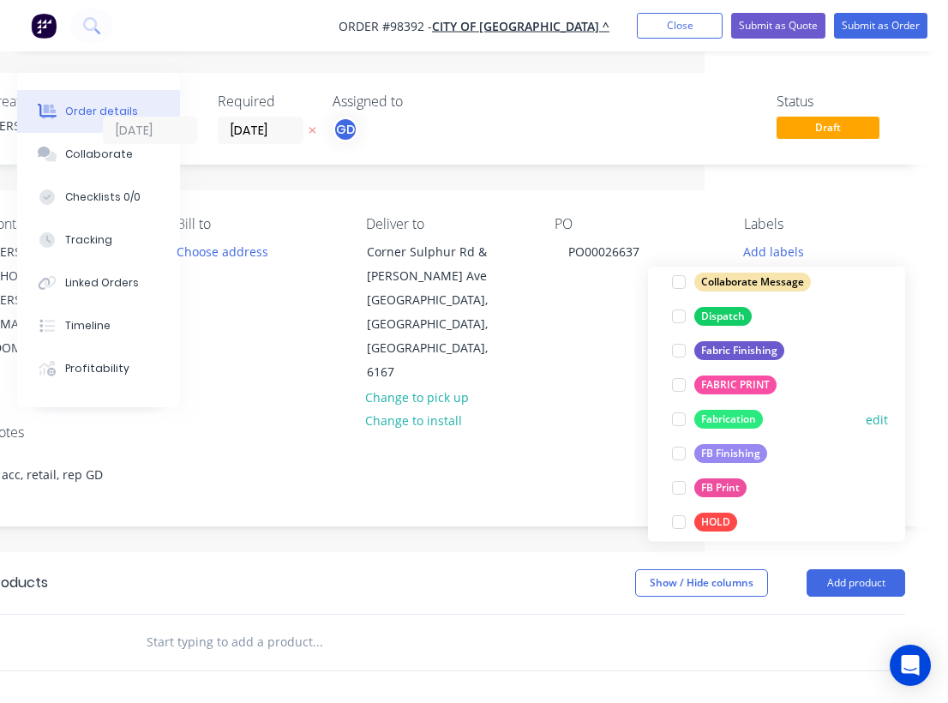
scroll to position [302, 0]
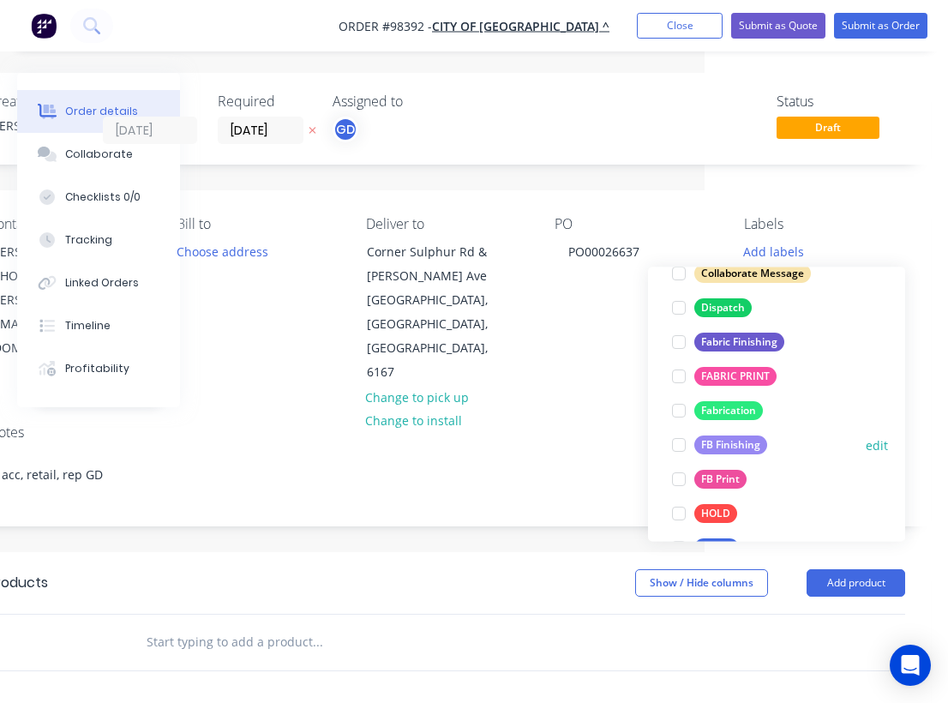
click at [742, 442] on div "FB Finishing" at bounding box center [730, 445] width 73 height 19
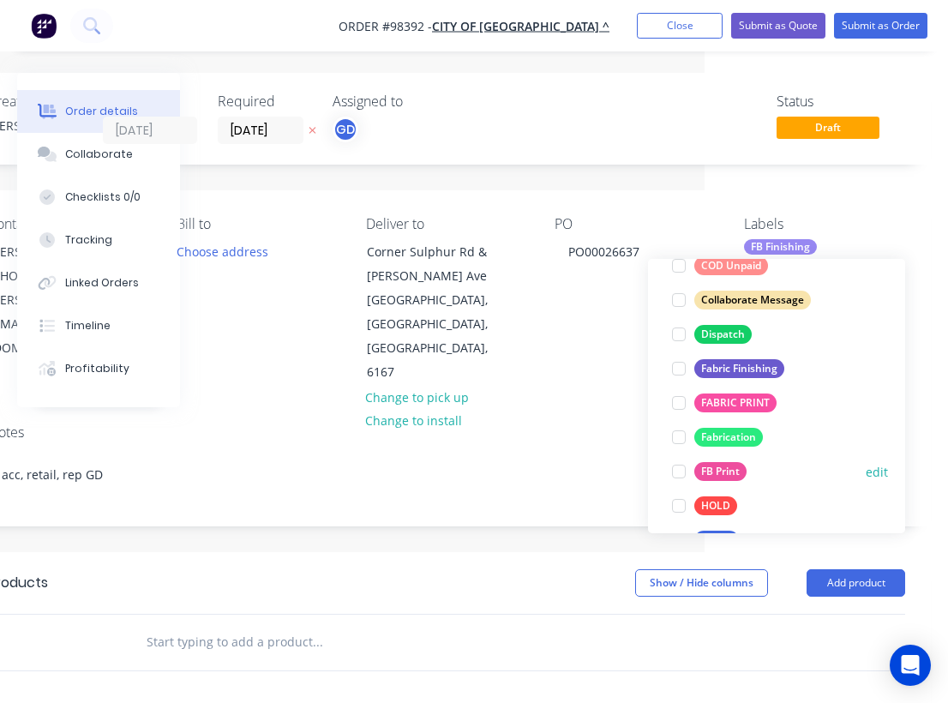
click at [738, 470] on div "FB Print" at bounding box center [720, 471] width 52 height 19
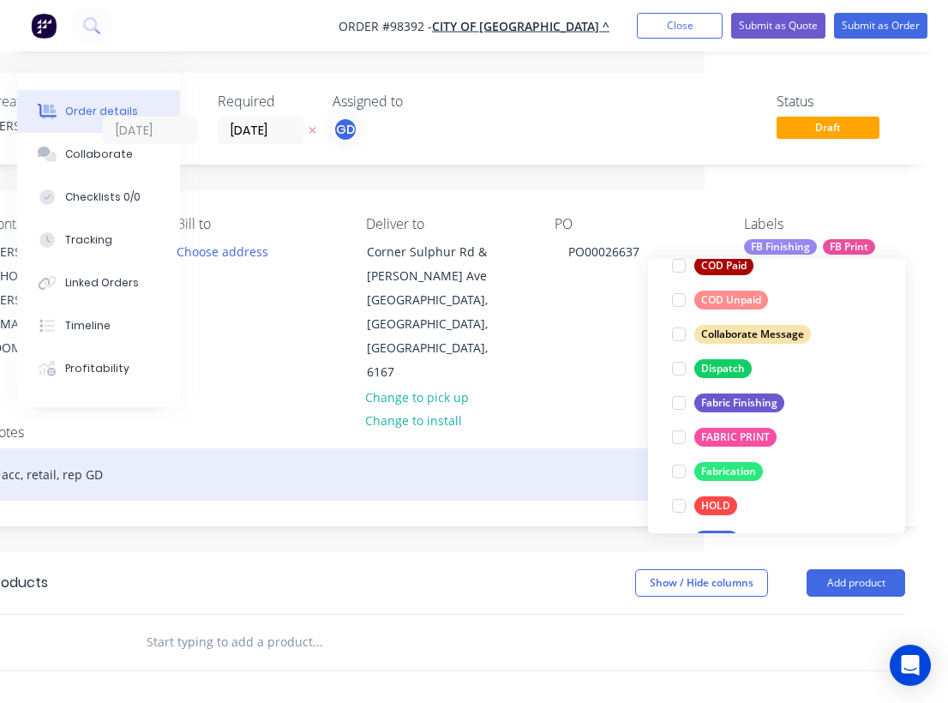
click at [634, 448] on div "acc, retail, rep GD" at bounding box center [446, 474] width 917 height 52
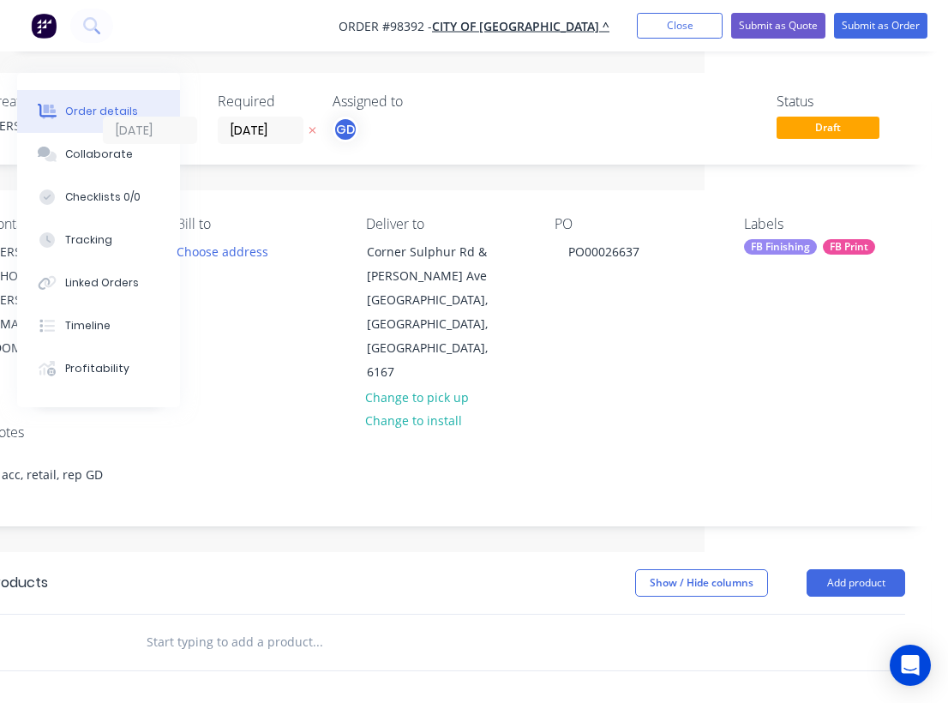
click at [215, 625] on input "text" at bounding box center [317, 642] width 343 height 34
paste input "LB0232 Home Library Magnets for vehicles A3 size"
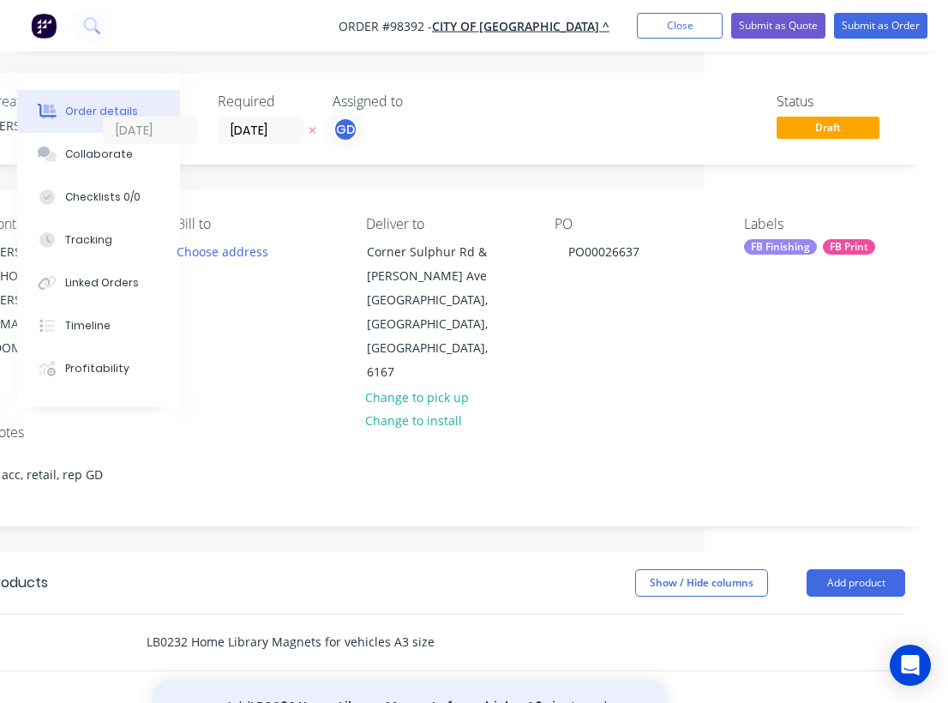
type input "LB0232 Home Library Magnets for vehicles A3 size"
click at [338, 679] on button "Add LB0232 Home Library Magnets for vehicles A3 size to order" at bounding box center [410, 706] width 514 height 55
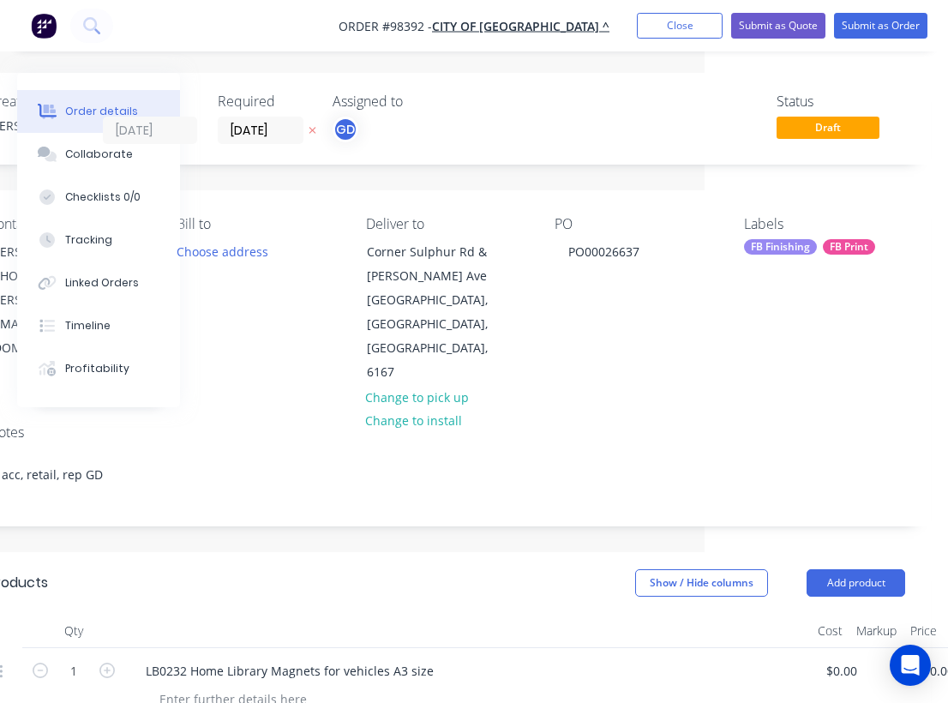
click at [119, 648] on div "1" at bounding box center [73, 687] width 103 height 78
click at [109, 662] on icon "button" at bounding box center [106, 669] width 15 height 15
type input "2"
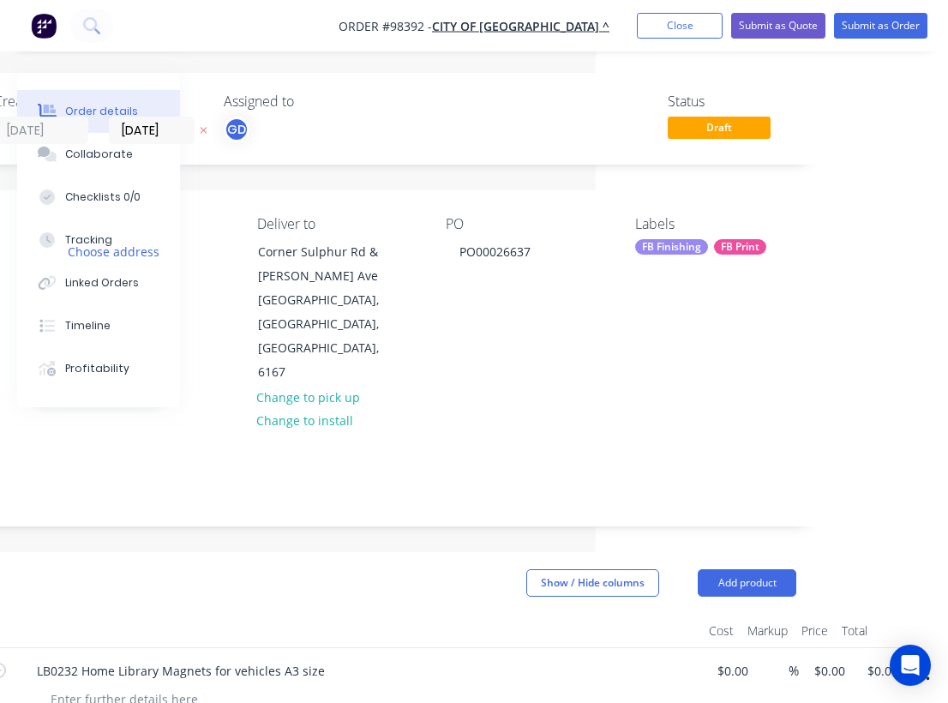
scroll to position [0, 352]
click at [883, 658] on input "0.00" at bounding box center [884, 670] width 39 height 25
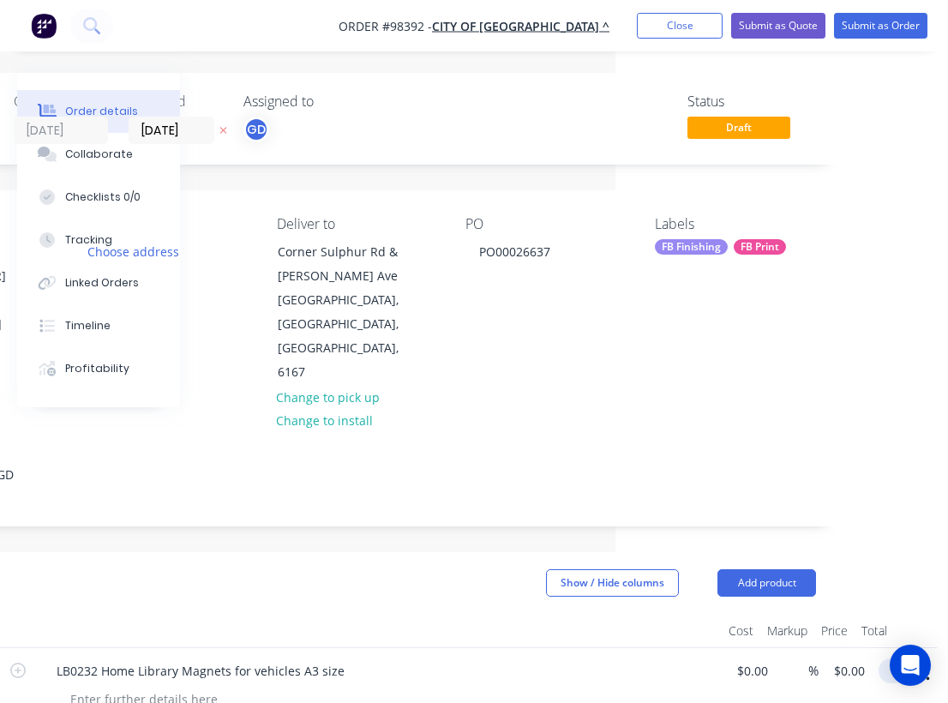
scroll to position [0, 332]
type input "$150.00"
type input "$75.00"
click at [381, 569] on div "Show / Hide columns Add product" at bounding box center [454, 582] width 722 height 27
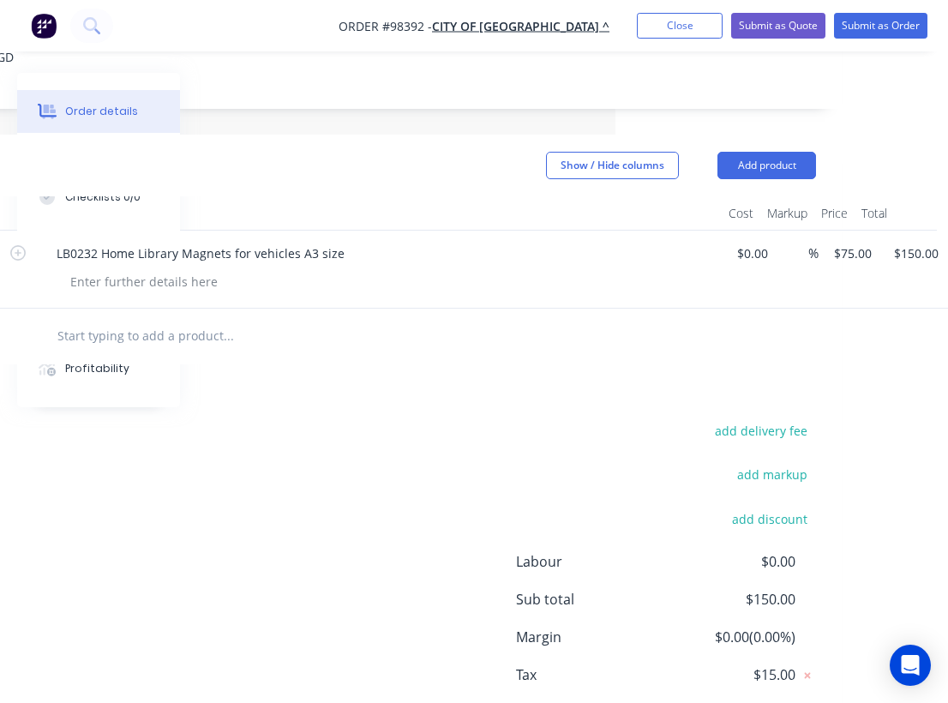
scroll to position [467, 332]
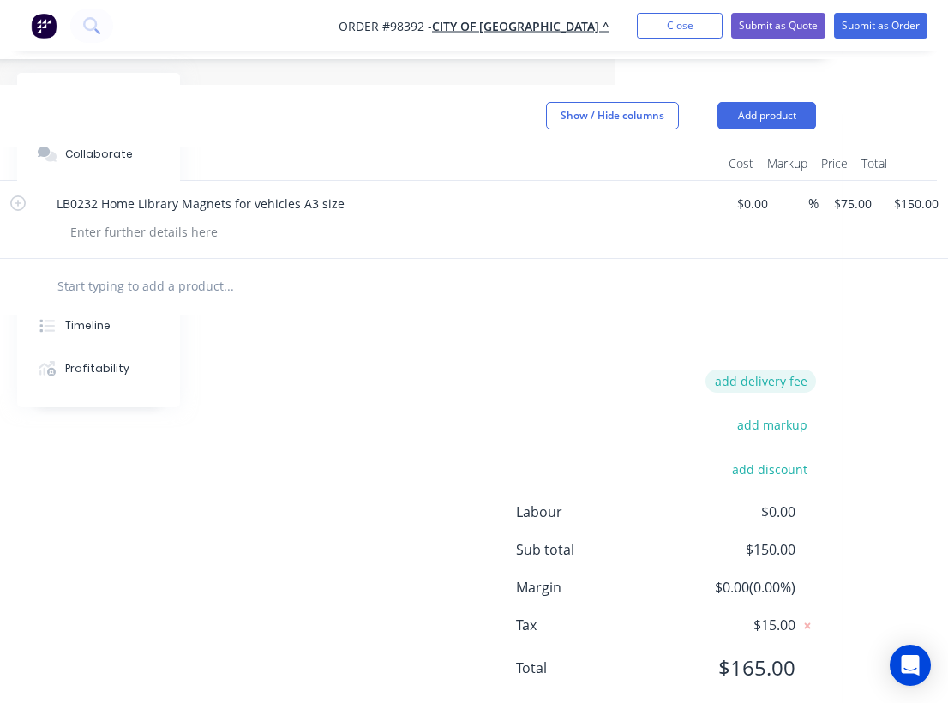
click at [764, 369] on button "add delivery fee" at bounding box center [760, 380] width 111 height 23
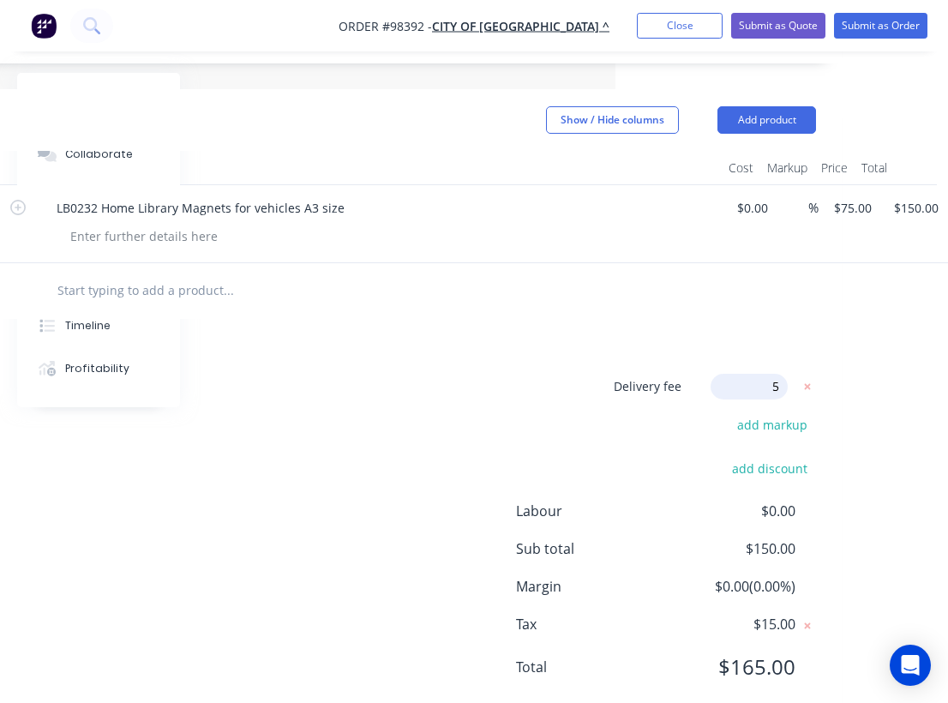
type input "55"
click at [524, 316] on div "Products Show / Hide columns Add product Qty Cost Markup Price Total 2 LB0232 H…" at bounding box center [357, 407] width 968 height 637
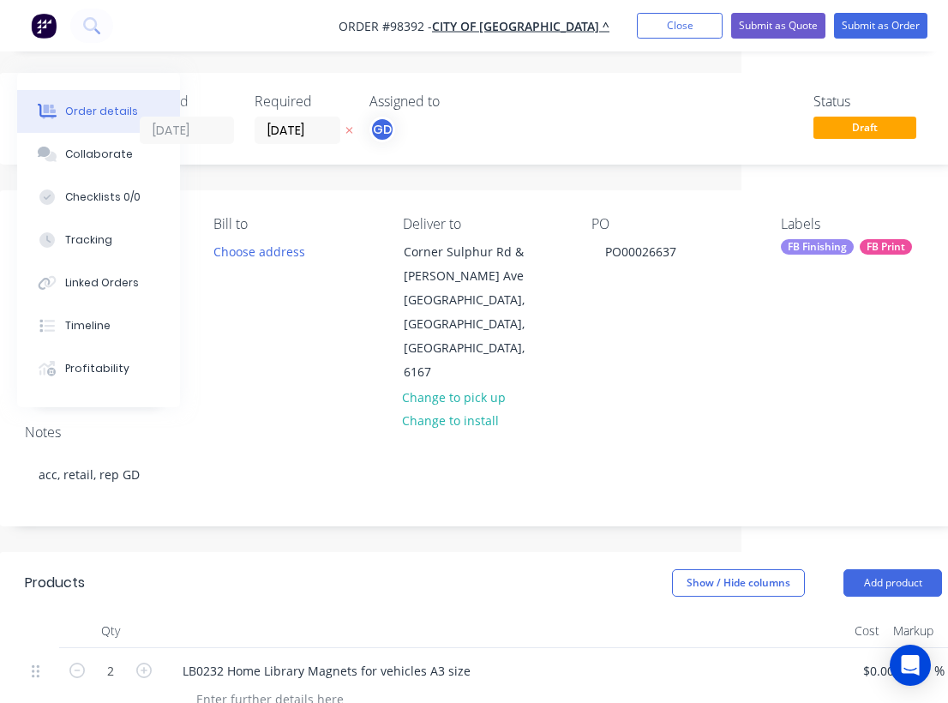
scroll to position [0, 0]
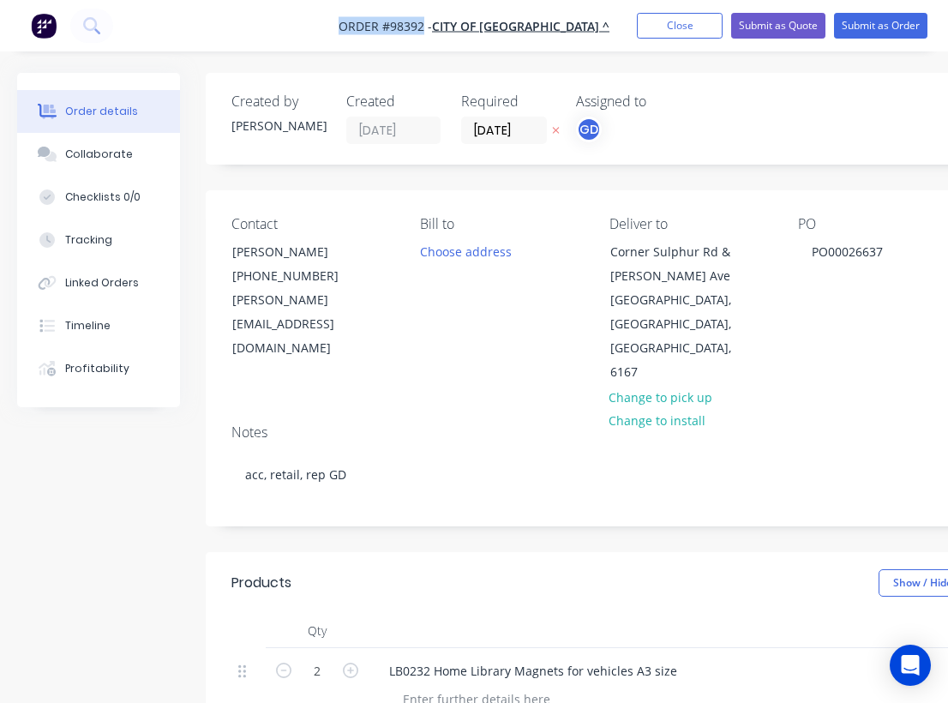
drag, startPoint x: 362, startPoint y: 23, endPoint x: 455, endPoint y: 22, distance: 93.4
click at [455, 22] on nav "Order #98392 - City of Kwinana ^ Add product Close Submit as Quote Submit as Or…" at bounding box center [474, 25] width 948 height 51
copy span "Order #98392"
click at [677, 17] on button "Close" at bounding box center [680, 26] width 86 height 26
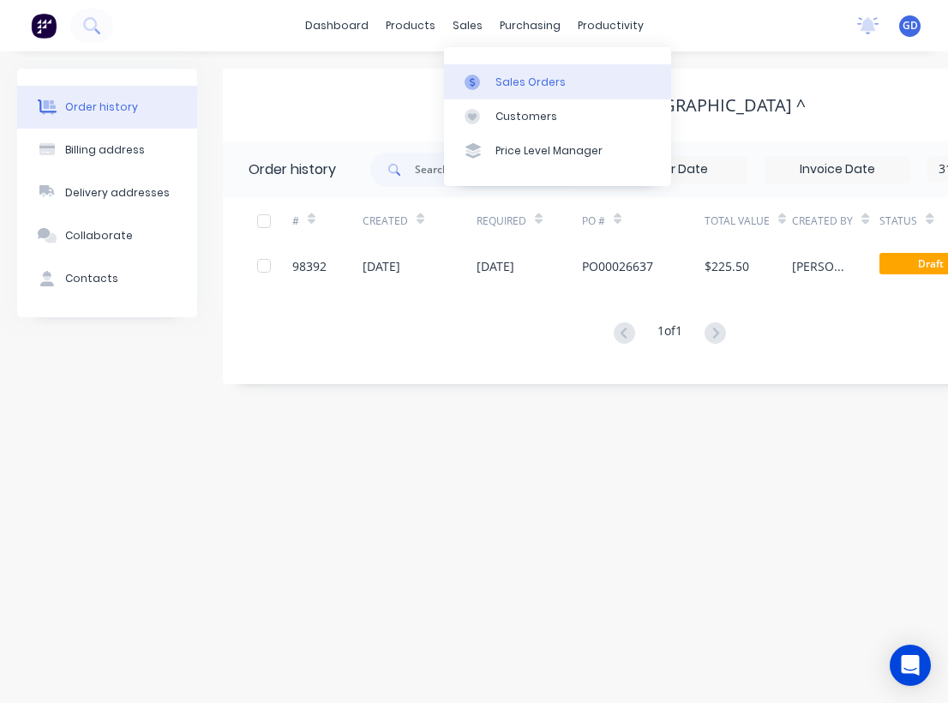
click at [507, 76] on div "Sales Orders" at bounding box center [530, 82] width 70 height 15
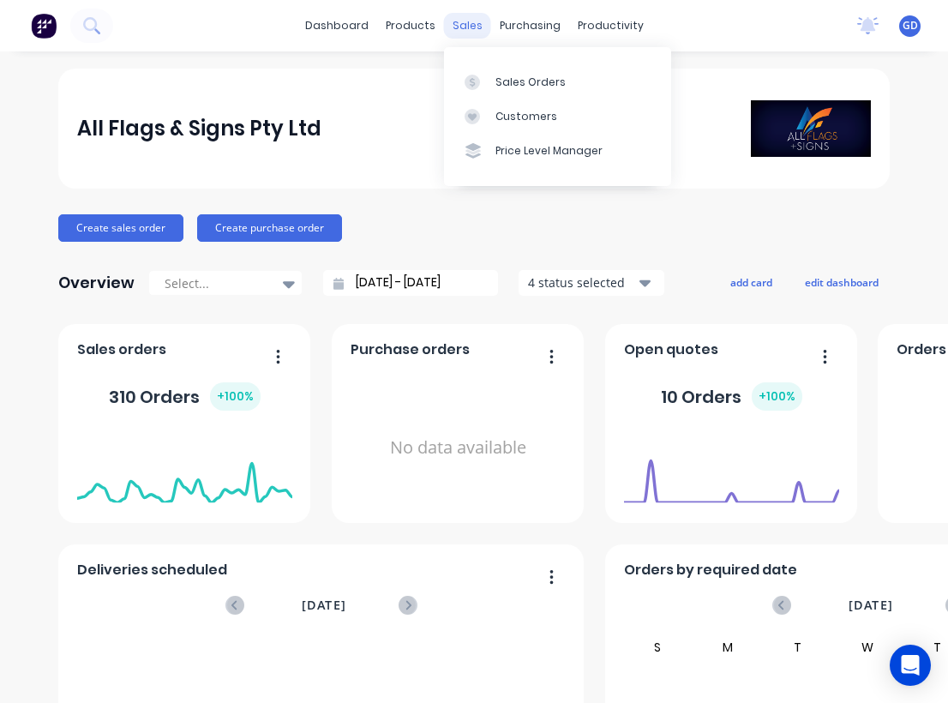
click at [466, 23] on div "sales" at bounding box center [467, 26] width 47 height 26
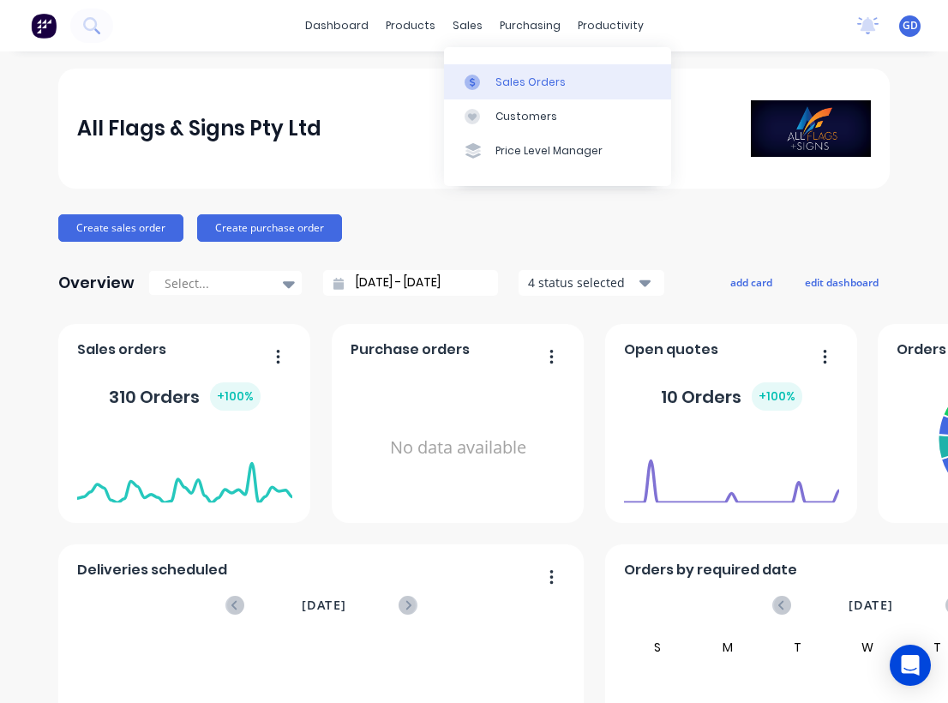
click at [509, 85] on div "Sales Orders" at bounding box center [530, 82] width 70 height 15
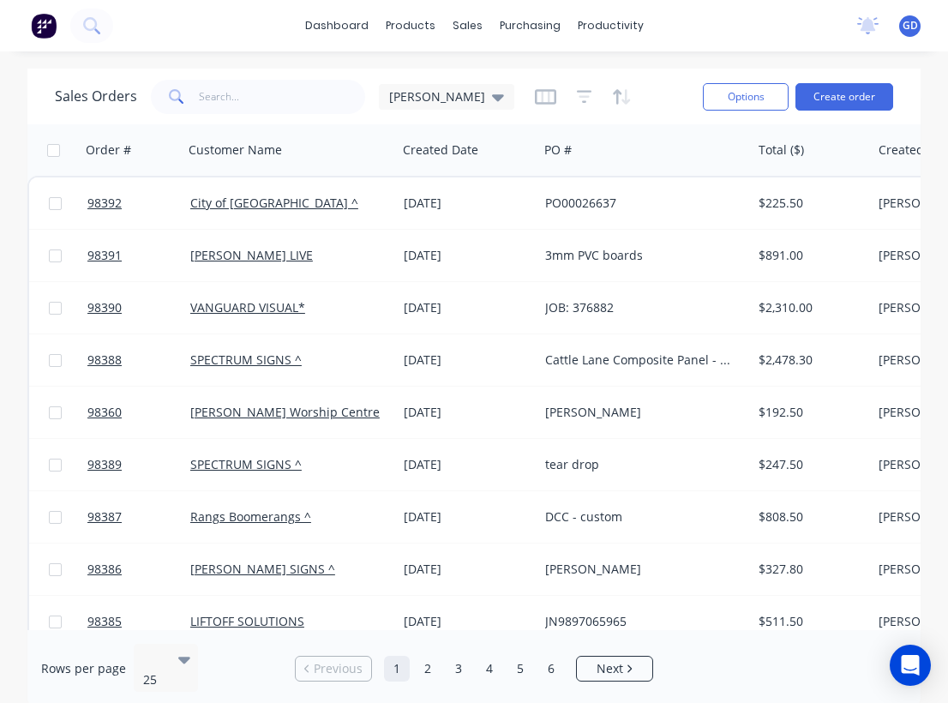
click at [844, 114] on div "Options Create order" at bounding box center [794, 96] width 197 height 42
click at [840, 101] on button "Create order" at bounding box center [844, 96] width 98 height 27
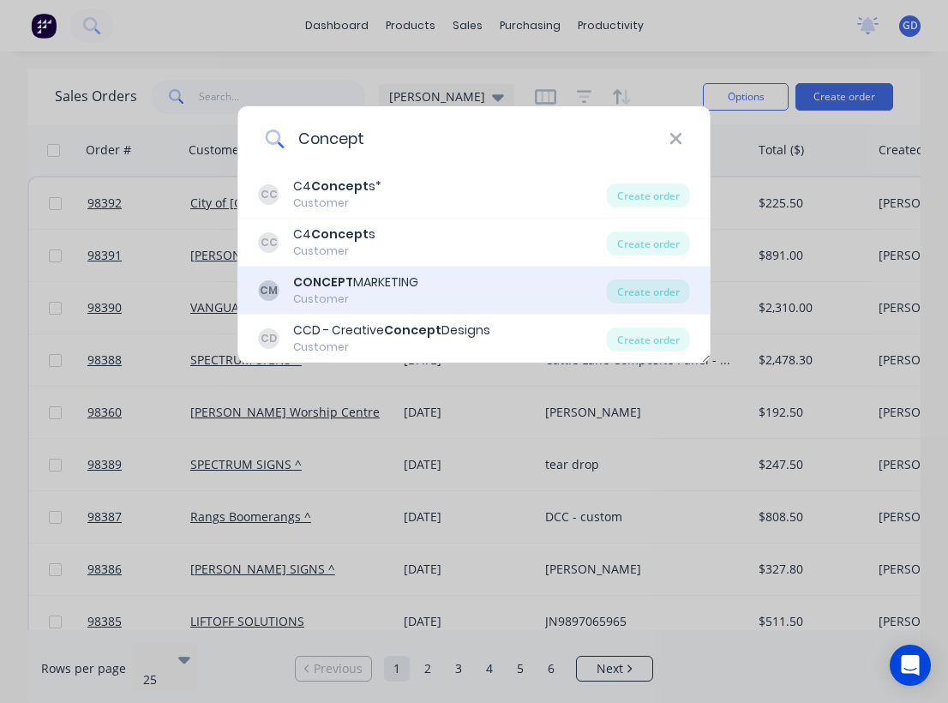
type input "Concept"
click at [360, 288] on div "CONCEPT MARKETING" at bounding box center [355, 282] width 125 height 18
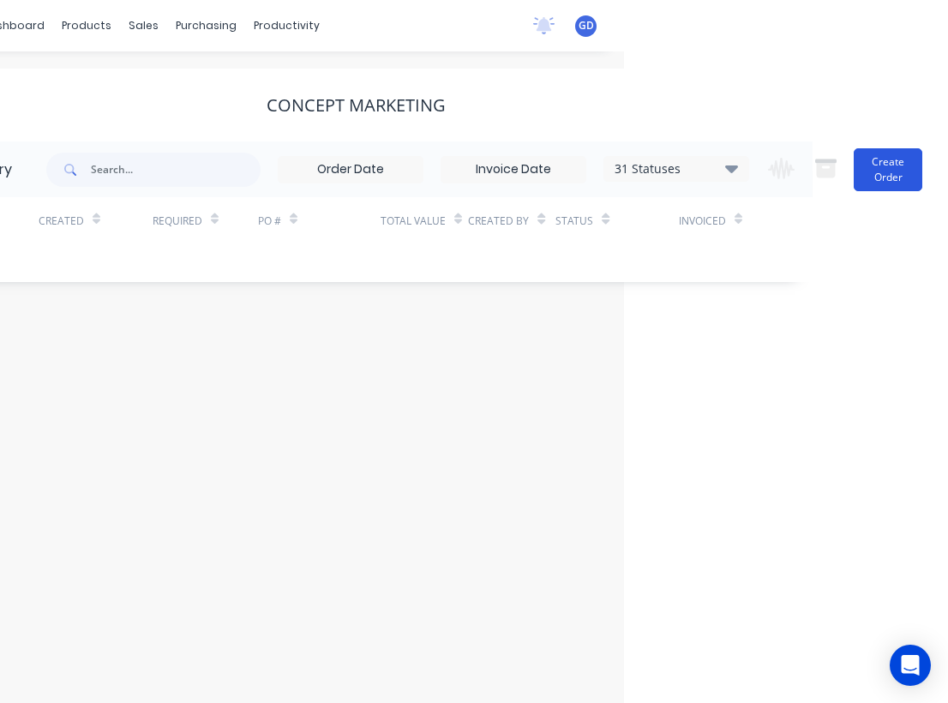
scroll to position [0, 324]
click at [880, 173] on button "Create Order" at bounding box center [887, 169] width 69 height 43
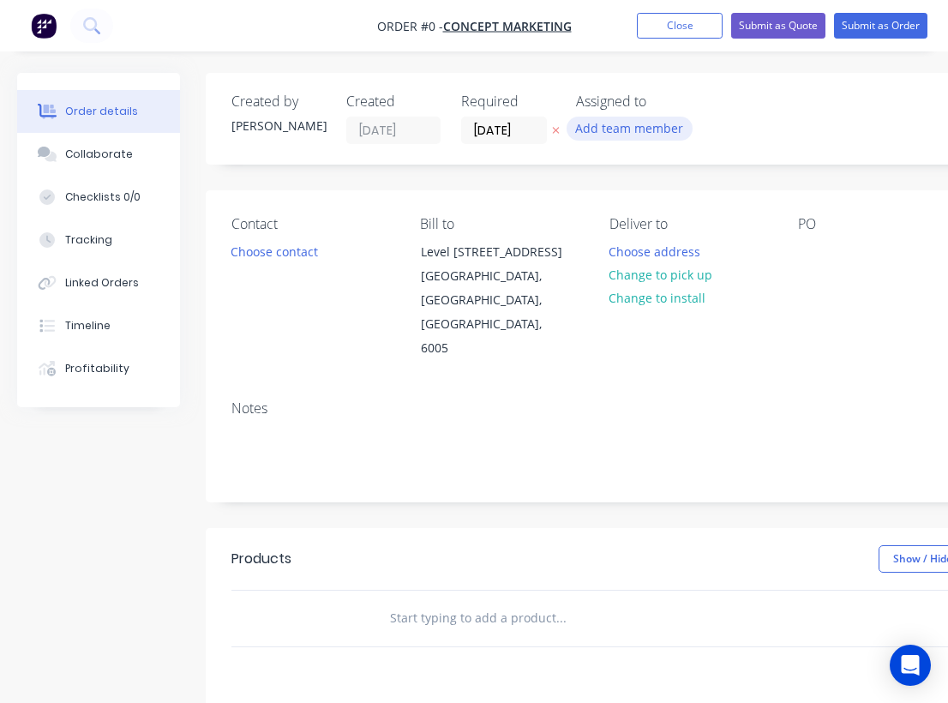
click at [623, 129] on button "Add team member" at bounding box center [629, 128] width 126 height 23
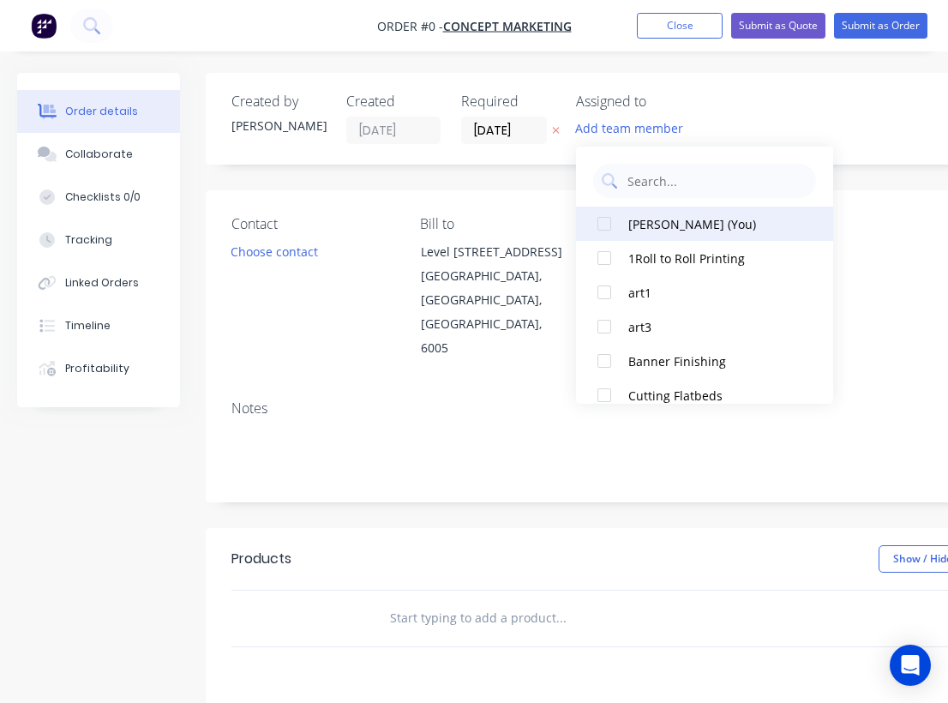
click at [606, 221] on div at bounding box center [604, 223] width 34 height 34
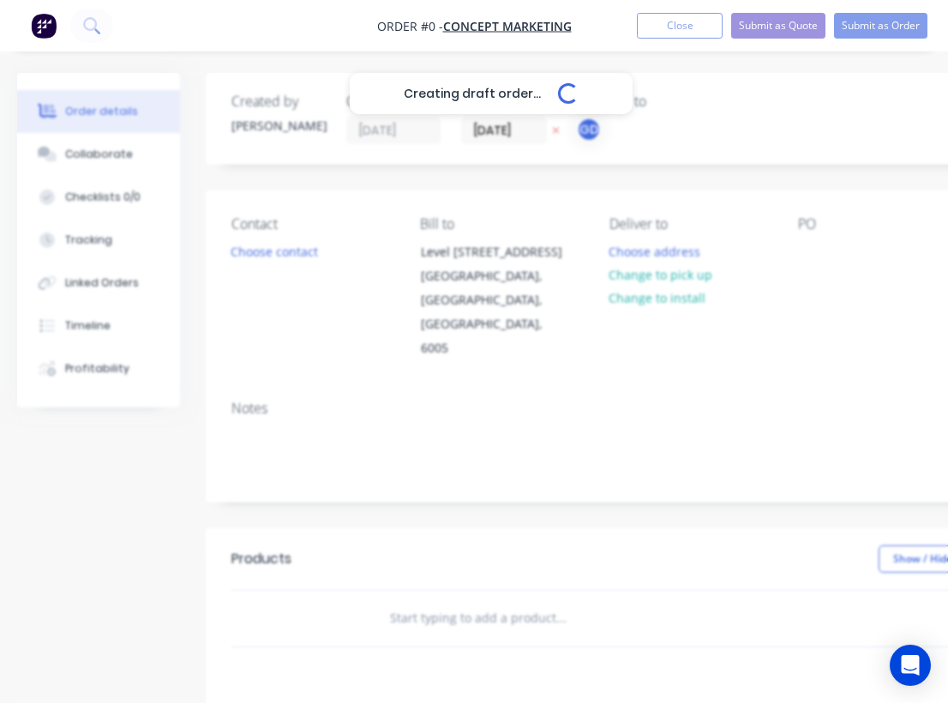
click at [493, 132] on div "Creating draft order... Loading... Order details Collaborate Checklists 0/0 Tra…" at bounding box center [595, 578] width 1191 height 1011
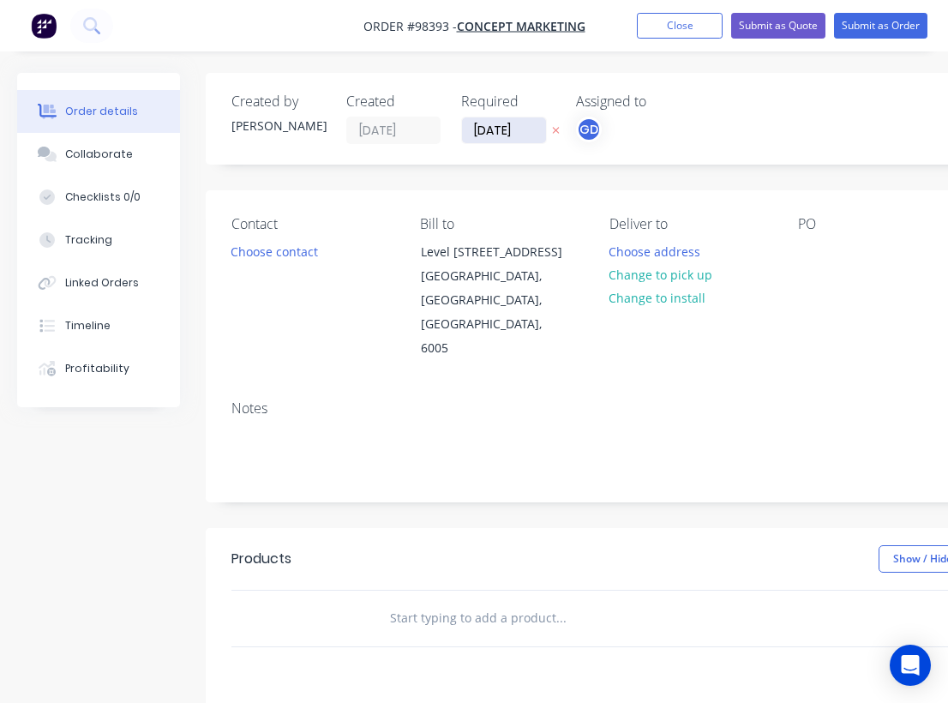
click at [508, 129] on input "[DATE]" at bounding box center [504, 130] width 84 height 26
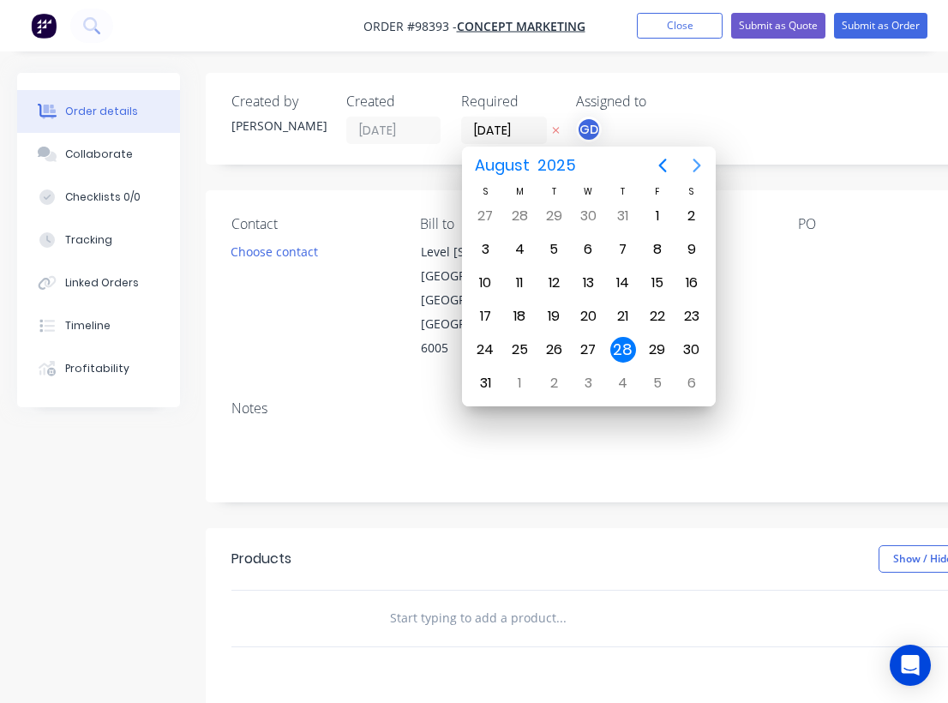
click at [699, 171] on icon "Next page" at bounding box center [696, 165] width 21 height 21
click at [553, 212] on div "2" at bounding box center [554, 216] width 26 height 26
type input "[DATE]"
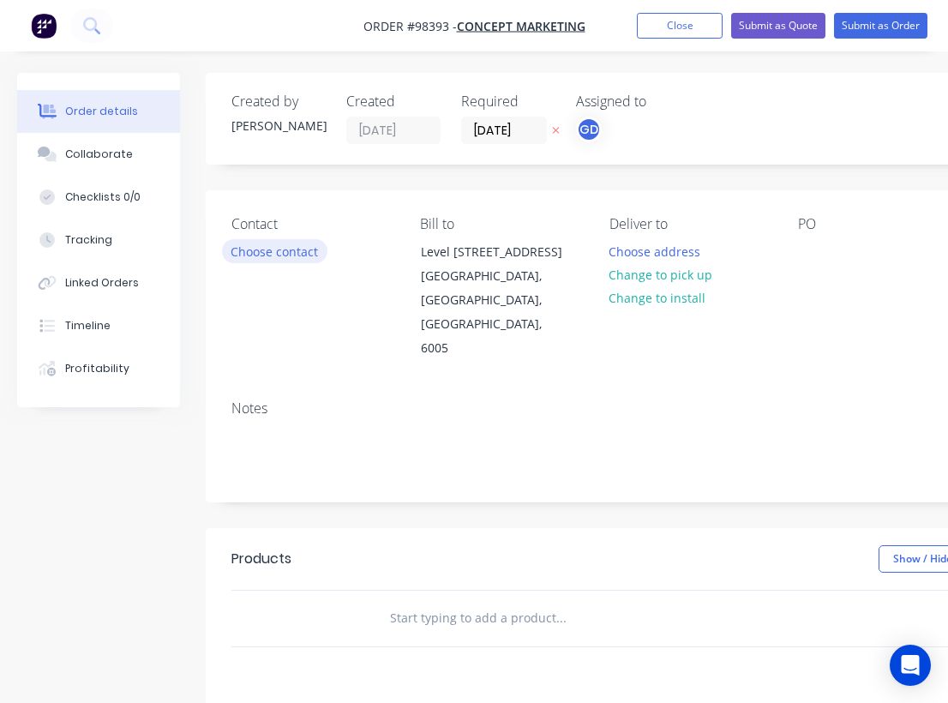
click at [296, 257] on button "Choose contact" at bounding box center [274, 250] width 105 height 23
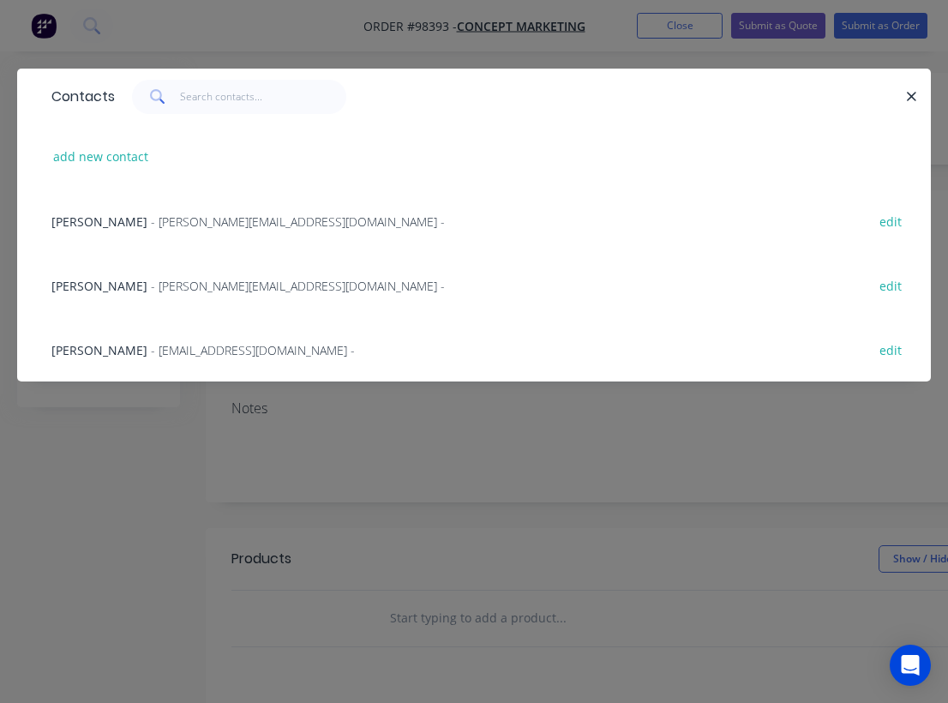
click at [83, 354] on span "[PERSON_NAME]" at bounding box center [99, 350] width 96 height 16
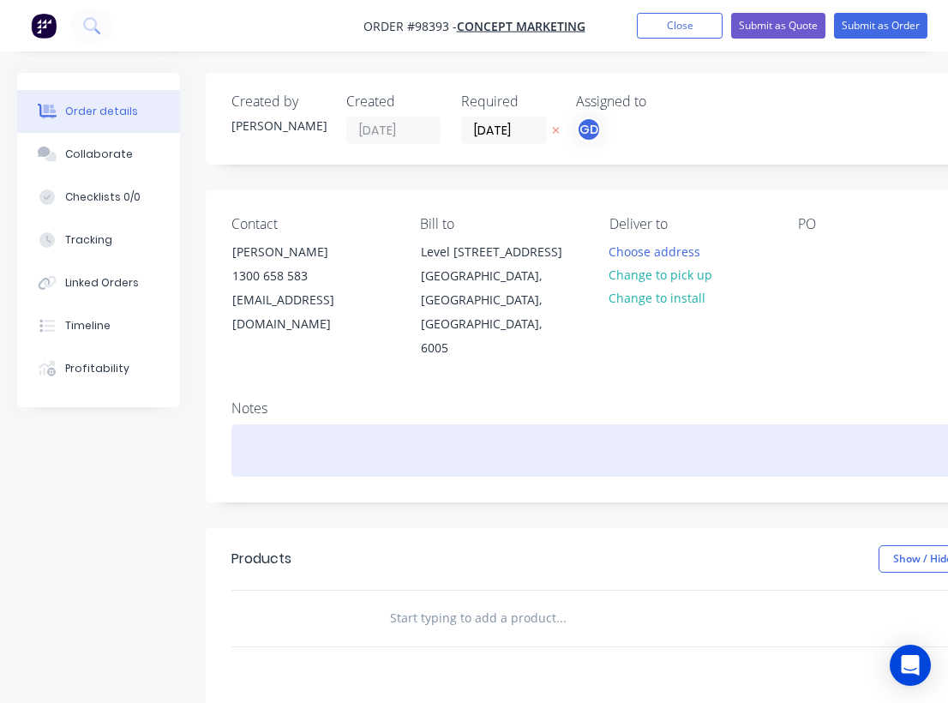
click at [239, 424] on div at bounding box center [689, 450] width 917 height 52
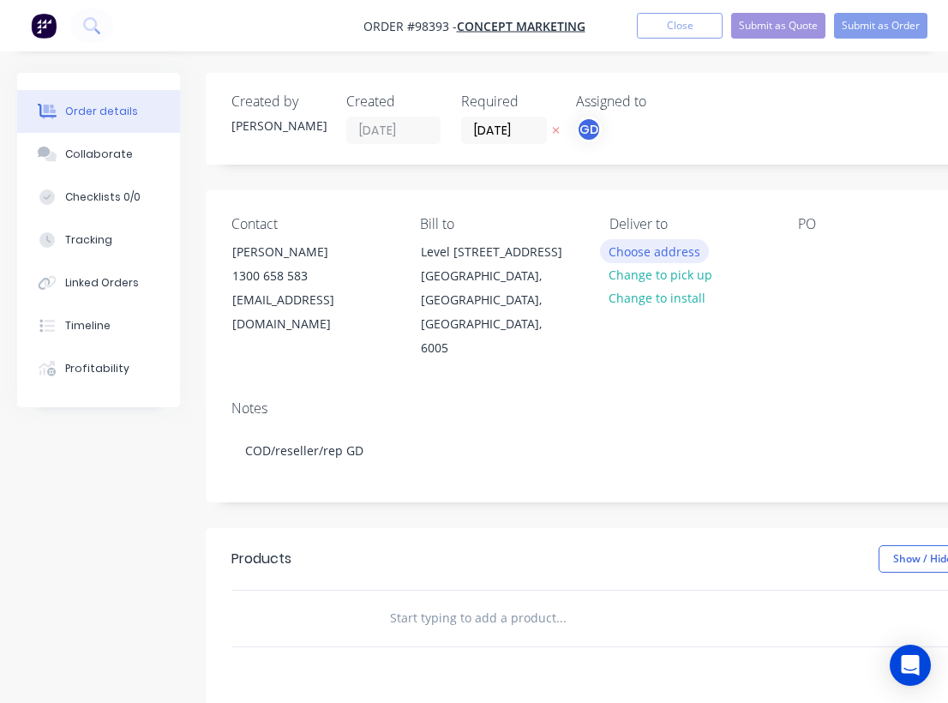
click at [654, 247] on button "Choose address" at bounding box center [655, 250] width 110 height 23
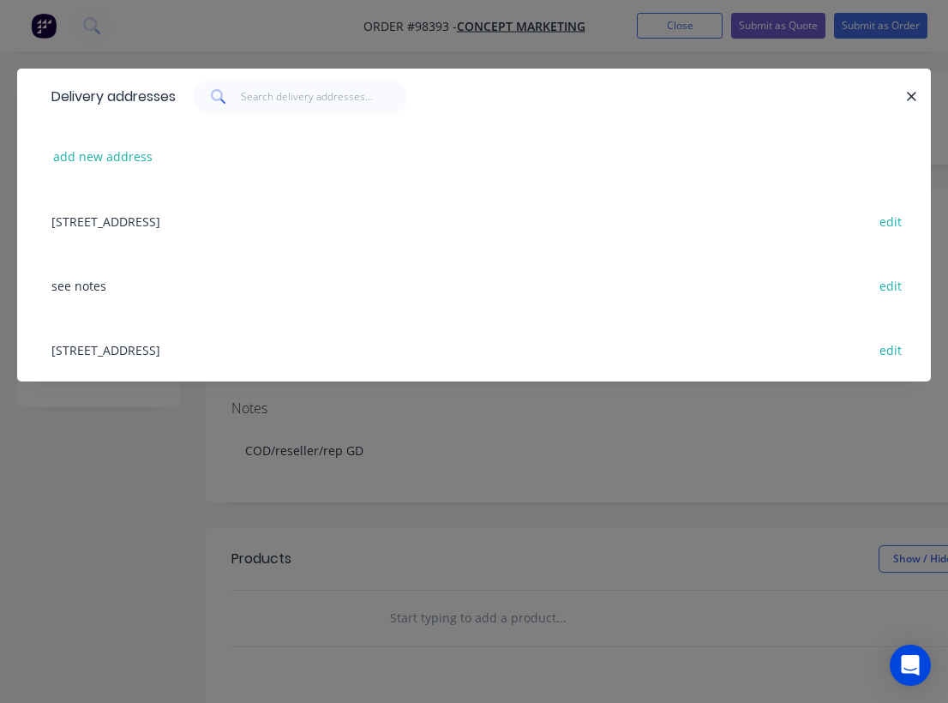
click at [106, 284] on div "see notes edit" at bounding box center [474, 285] width 862 height 64
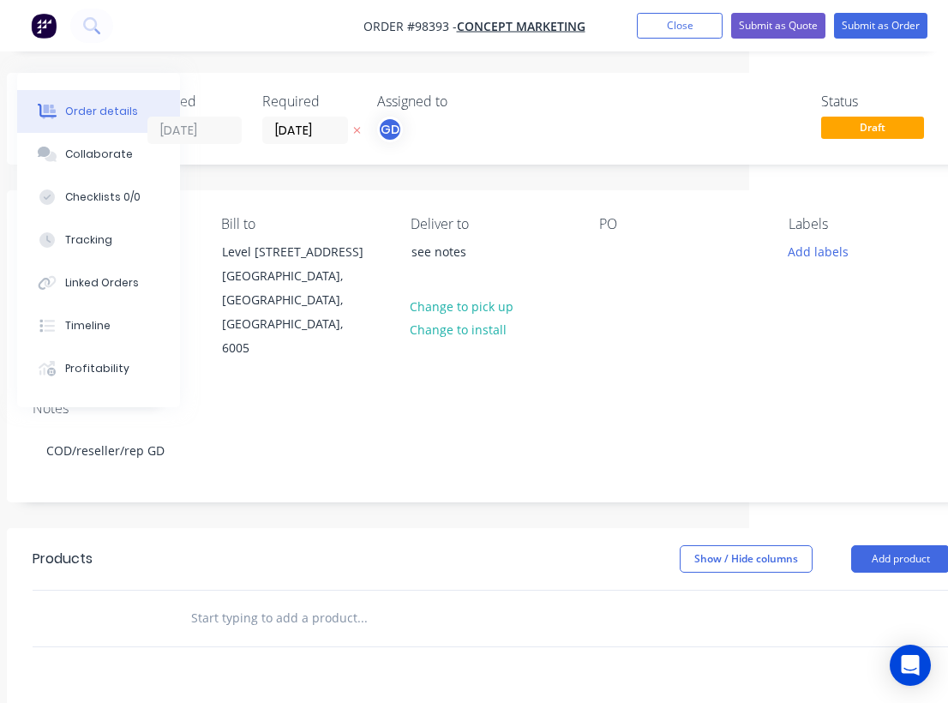
scroll to position [0, 225]
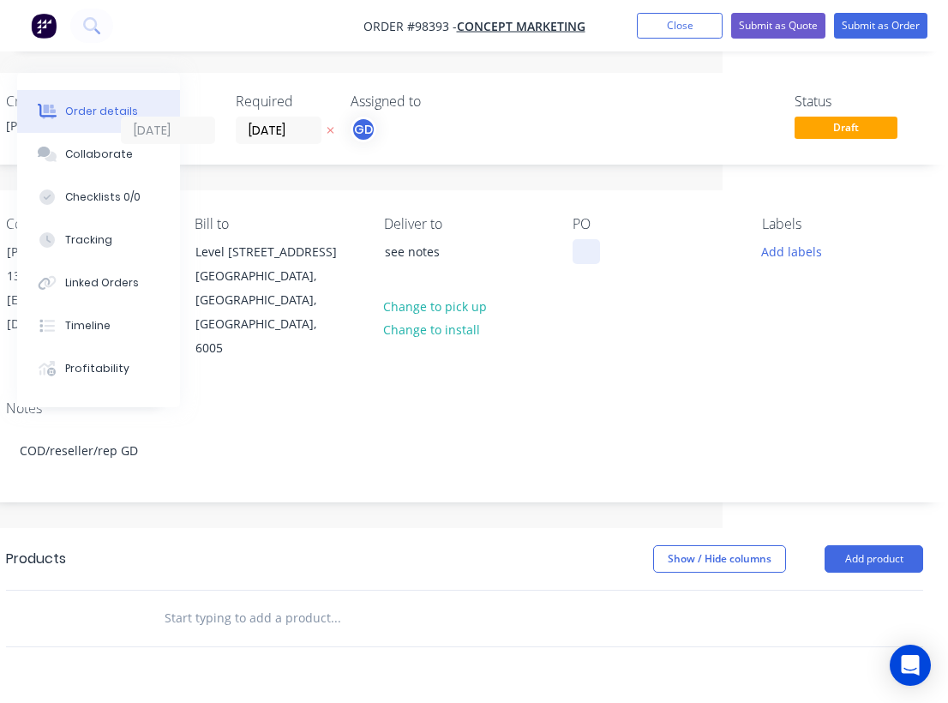
click at [585, 251] on div at bounding box center [585, 251] width 27 height 25
click at [757, 386] on div "Notes COD/reseller/rep GD" at bounding box center [464, 443] width 968 height 115
click at [786, 250] on button "Add labels" at bounding box center [790, 250] width 79 height 23
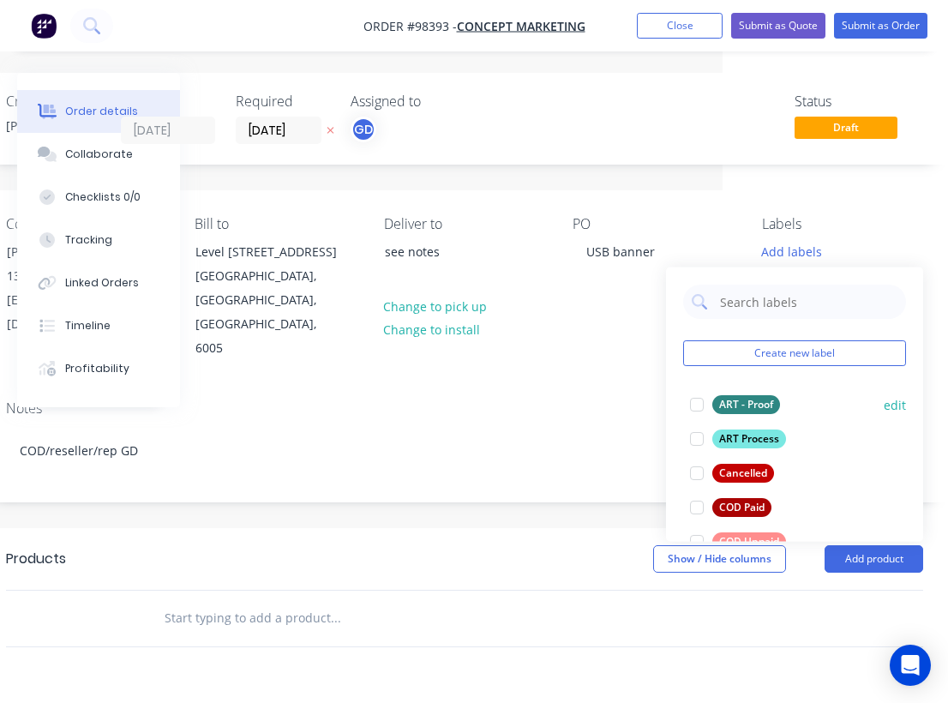
click at [733, 406] on div "ART - Proof" at bounding box center [746, 404] width 68 height 19
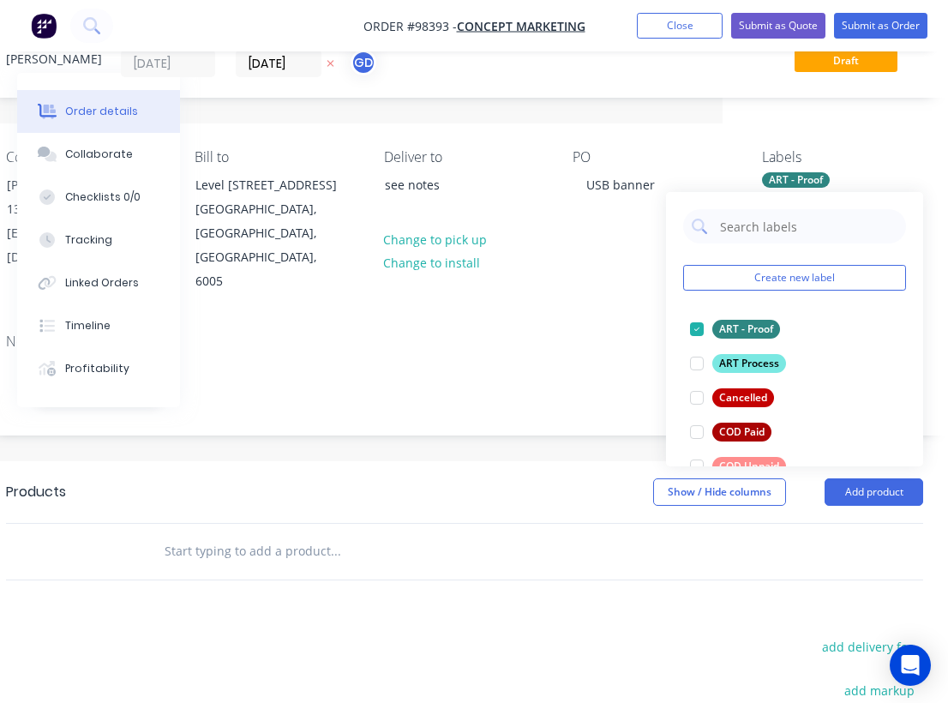
scroll to position [70, 225]
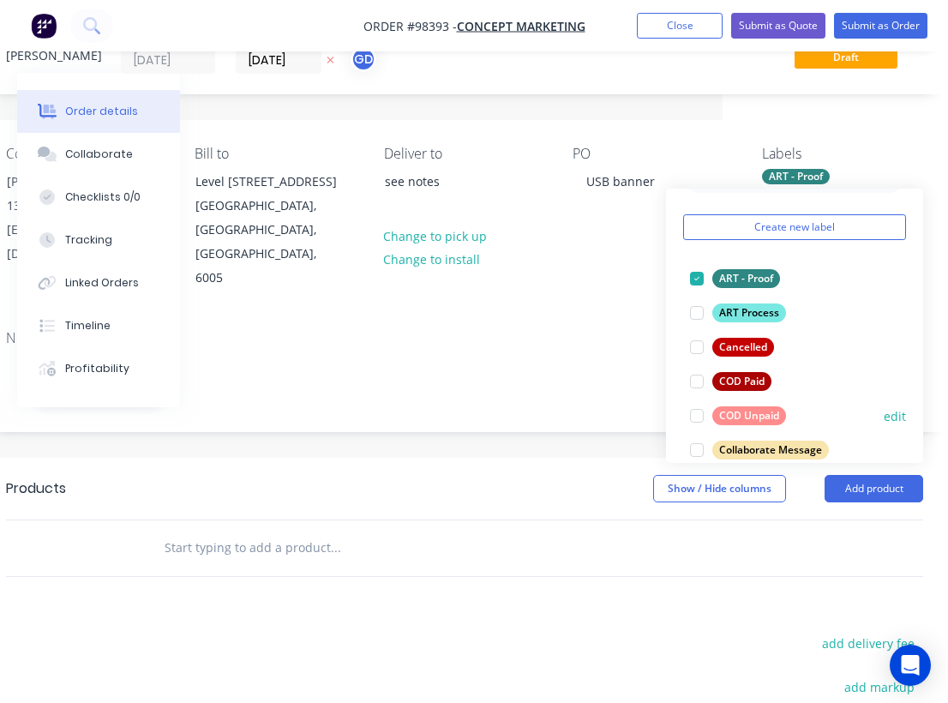
click at [755, 412] on div "COD Unpaid" at bounding box center [749, 415] width 74 height 19
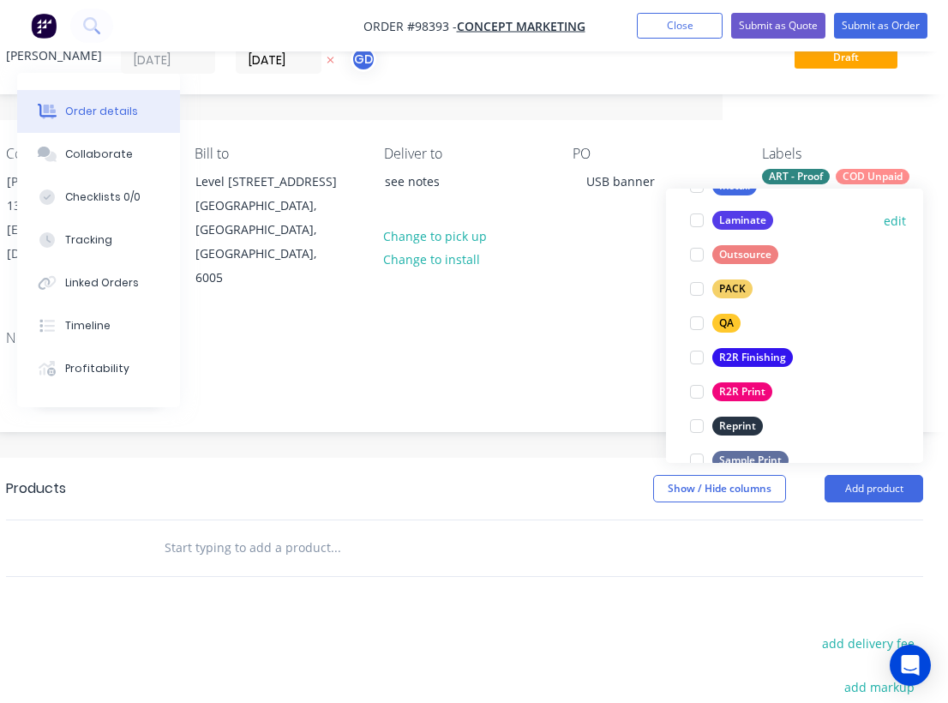
scroll to position [588, 0]
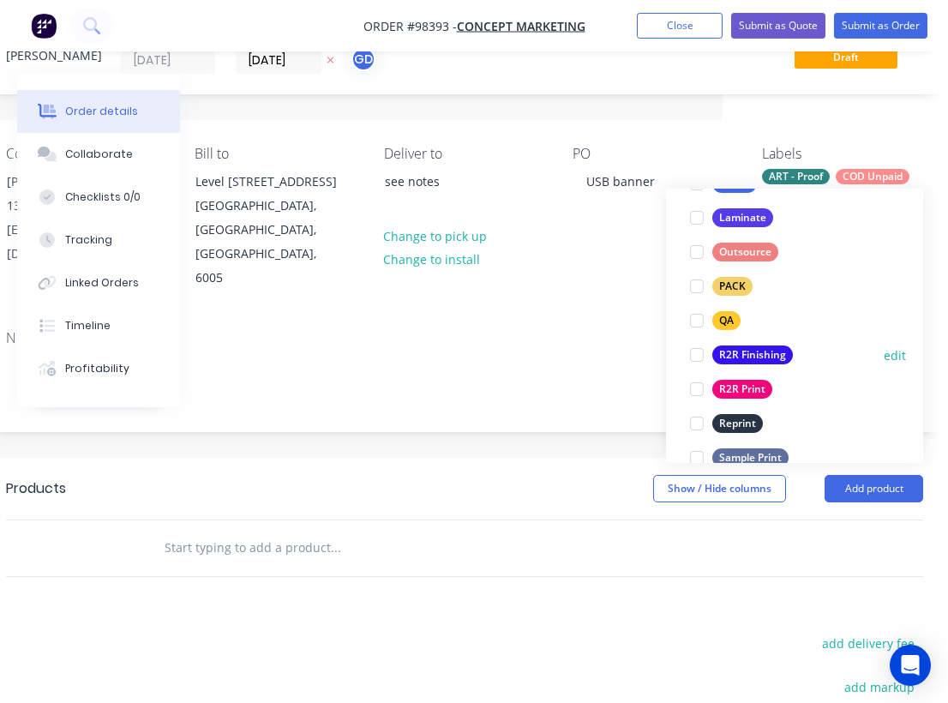
click at [747, 353] on div "R2R Finishing" at bounding box center [752, 354] width 81 height 19
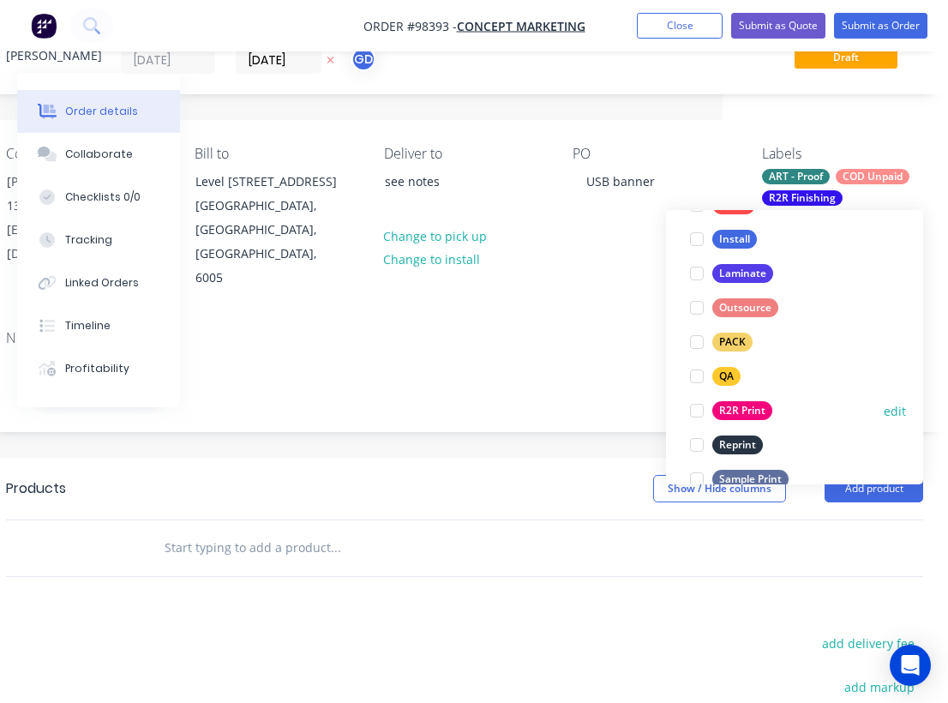
click at [744, 411] on div "R2R Print" at bounding box center [742, 410] width 60 height 19
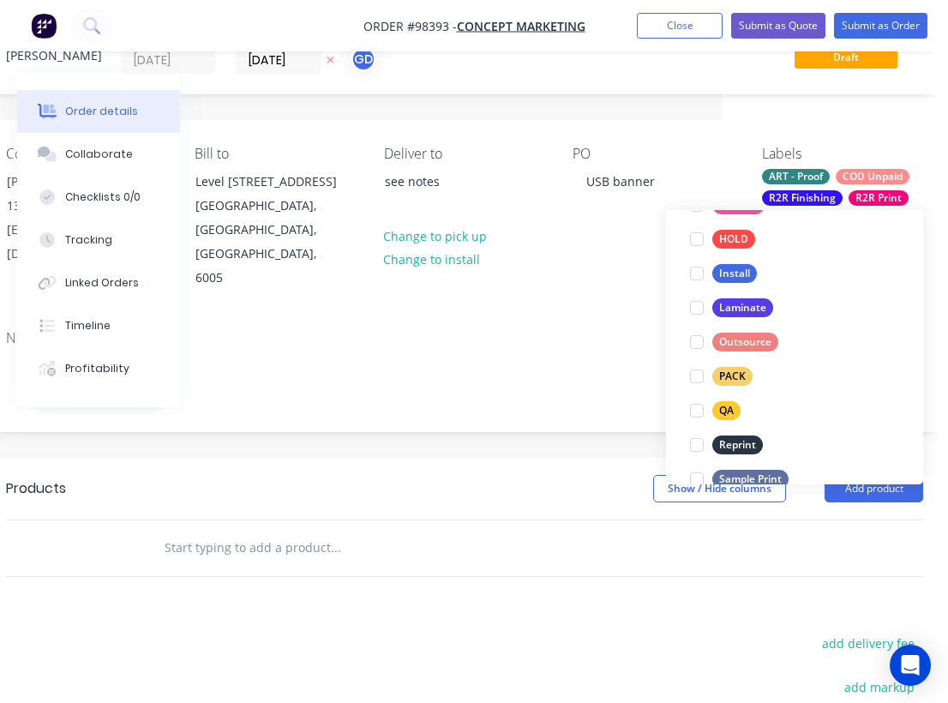
click at [583, 330] on div "Notes" at bounding box center [464, 338] width 917 height 16
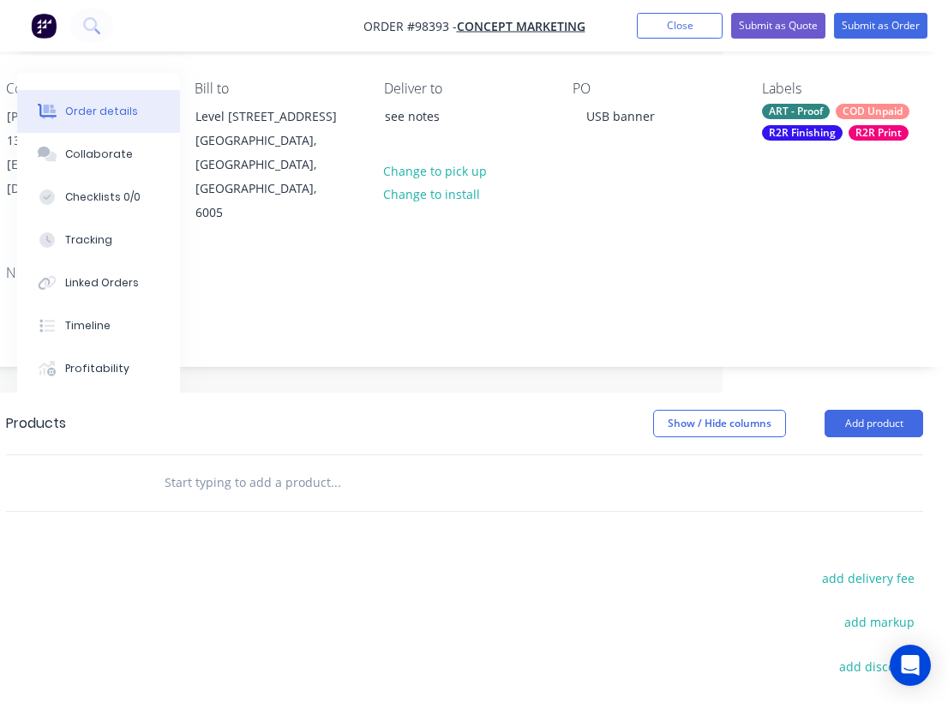
scroll to position [160, 225]
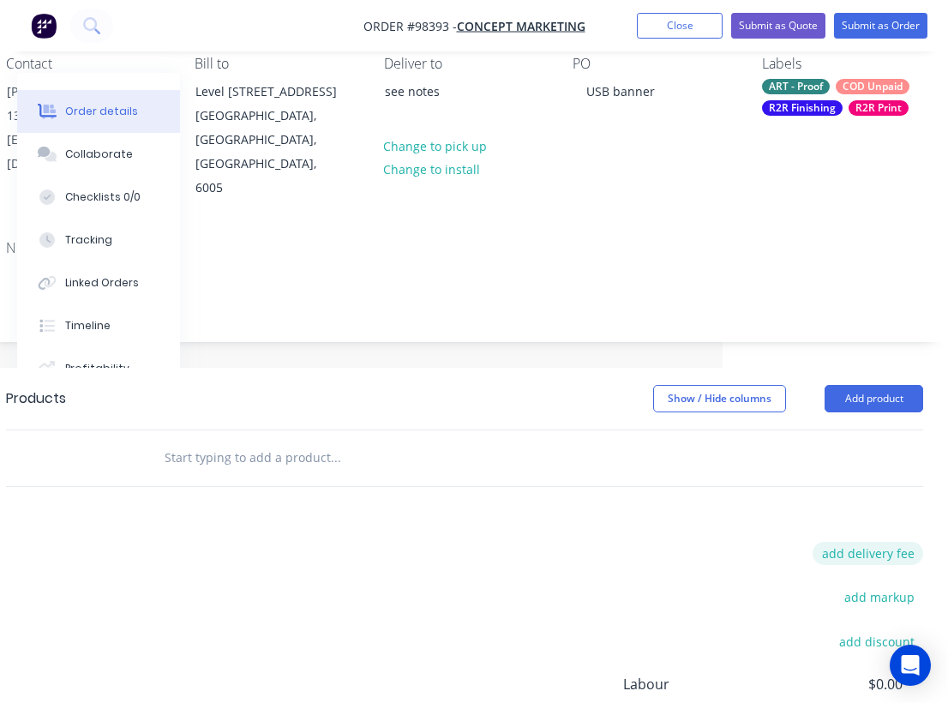
click at [895, 542] on button "add delivery fee" at bounding box center [867, 553] width 111 height 23
type input "55"
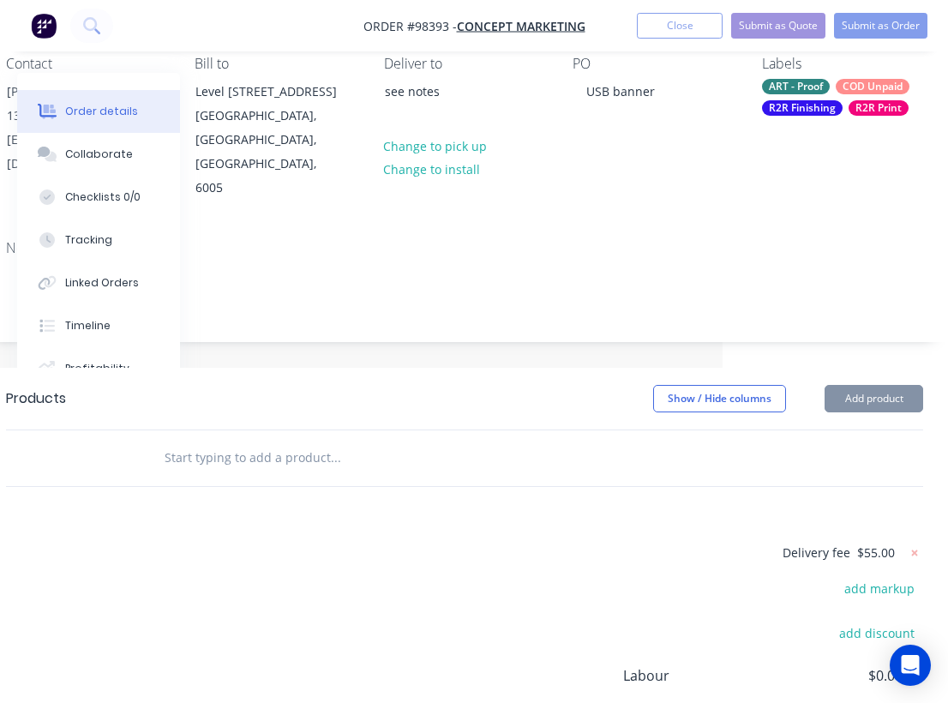
click at [260, 440] on input "text" at bounding box center [335, 457] width 343 height 34
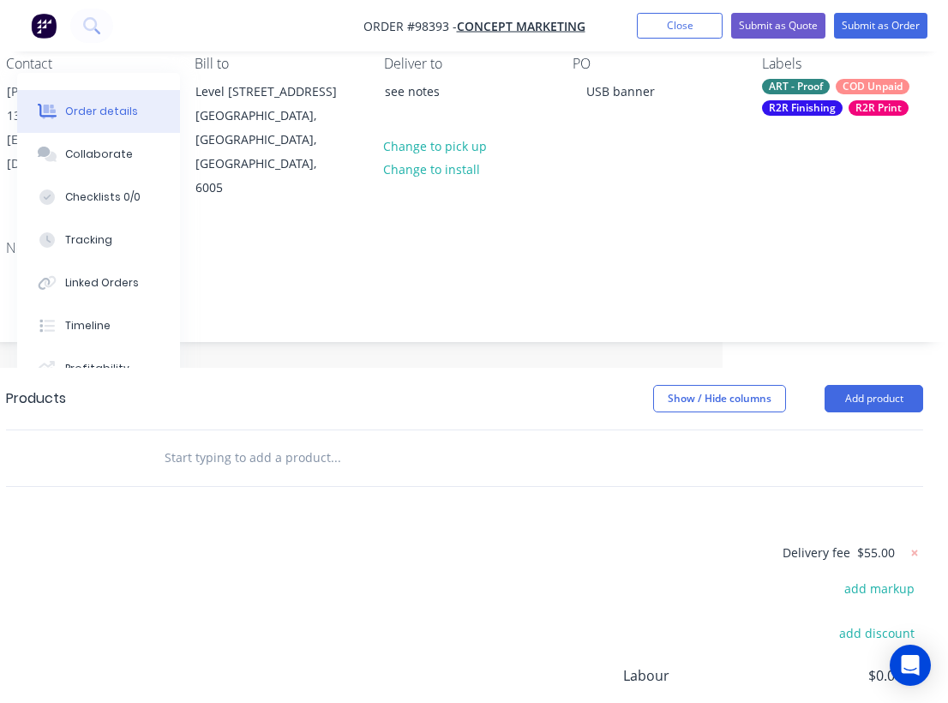
paste input "production and delivery to Welshpool for 5m (w) x 2.4 m (h) Velcro Media banner…"
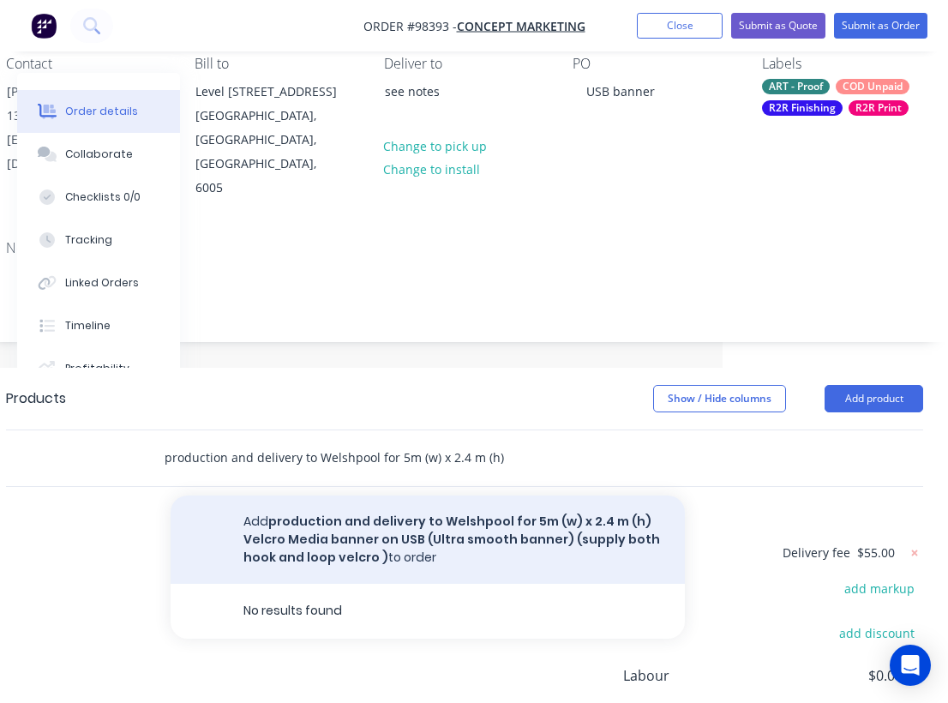
type input "production and delivery to Welshpool for 5m (w) x 2.4 m (h) Velcro Media banner…"
click at [386, 511] on button "Add production and delivery to Welshpool for 5m (w) x 2.4 m (h) Velcro Media ba…" at bounding box center [428, 539] width 514 height 88
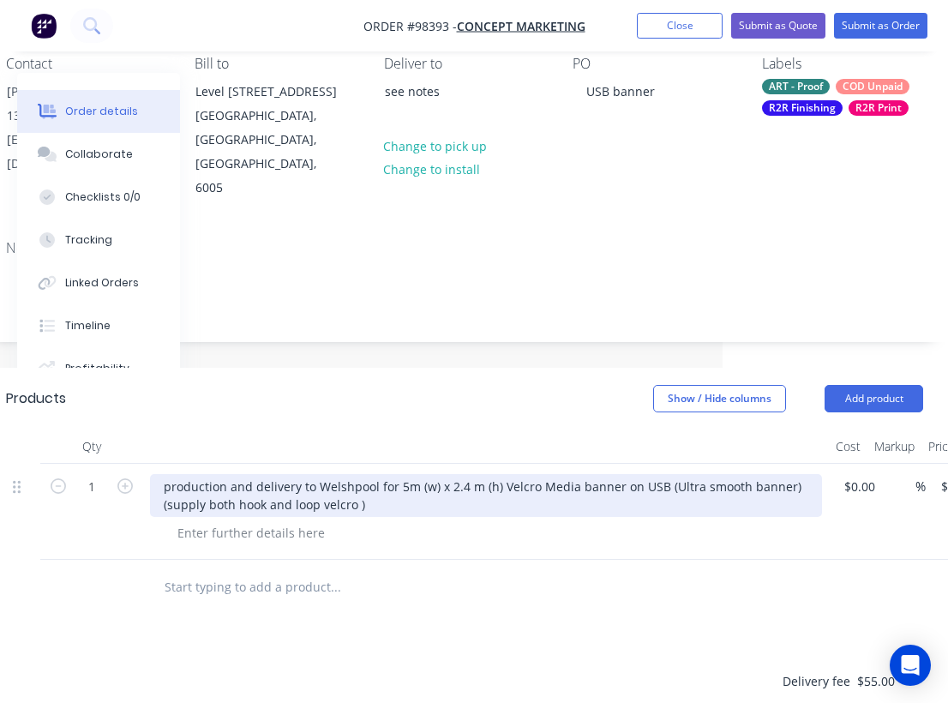
click at [394, 474] on div "production and delivery to Welshpool for 5m (w) x 2.4 m (h) Velcro Media banner…" at bounding box center [486, 495] width 672 height 43
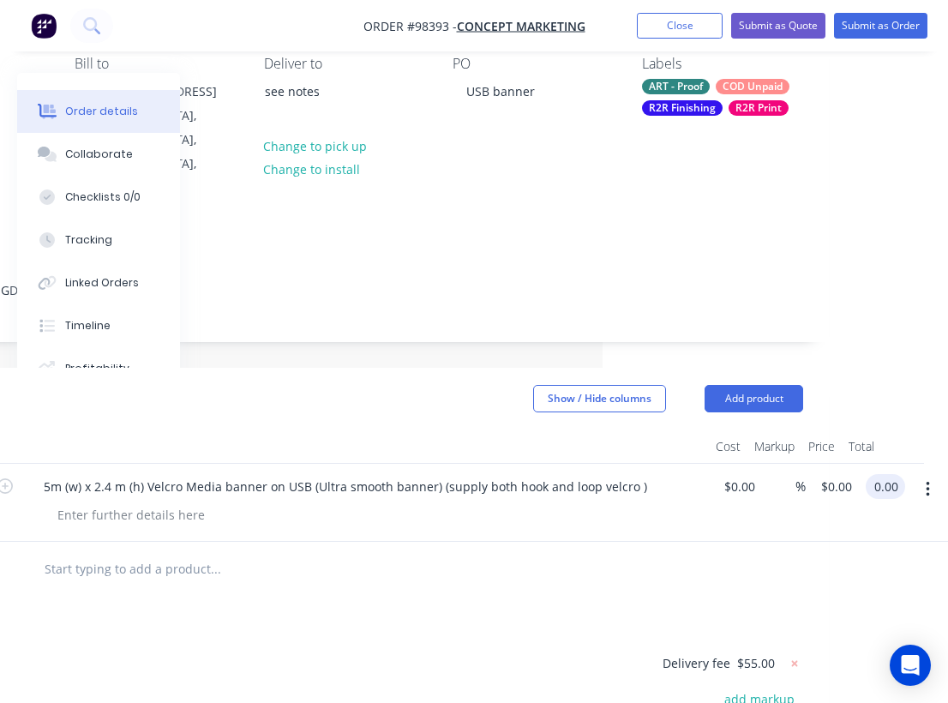
scroll to position [160, 345]
click at [888, 474] on input "0.00" at bounding box center [888, 486] width 33 height 25
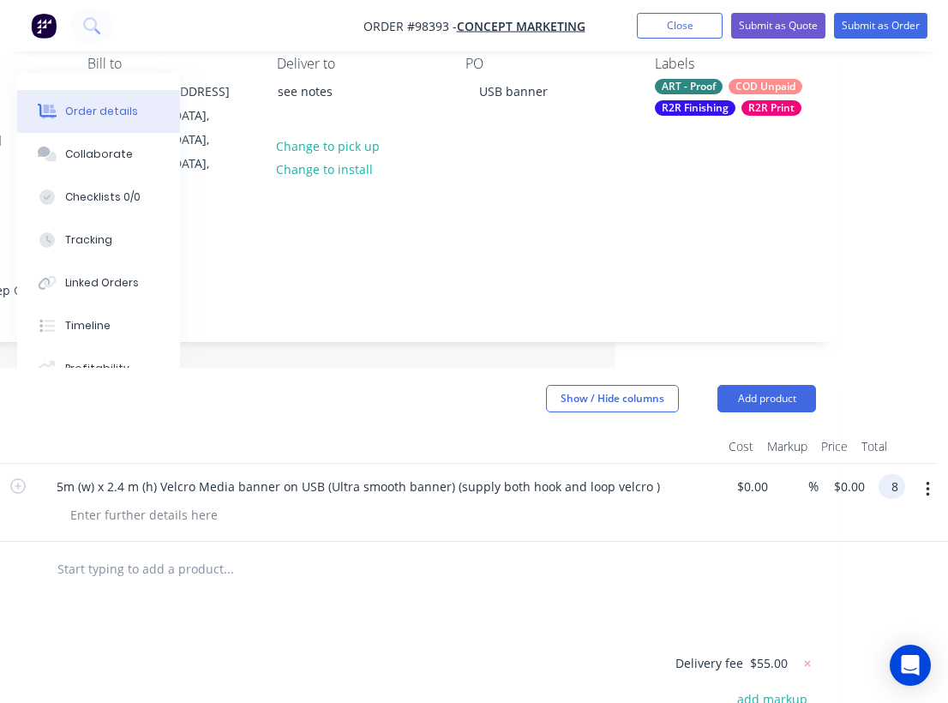
scroll to position [160, 332]
type input "850"
type input "$850.00"
click at [537, 593] on div "Products Show / Hide columns Add product Qty Cost Markup Price Total 1 5m (w) x…" at bounding box center [357, 684] width 968 height 632
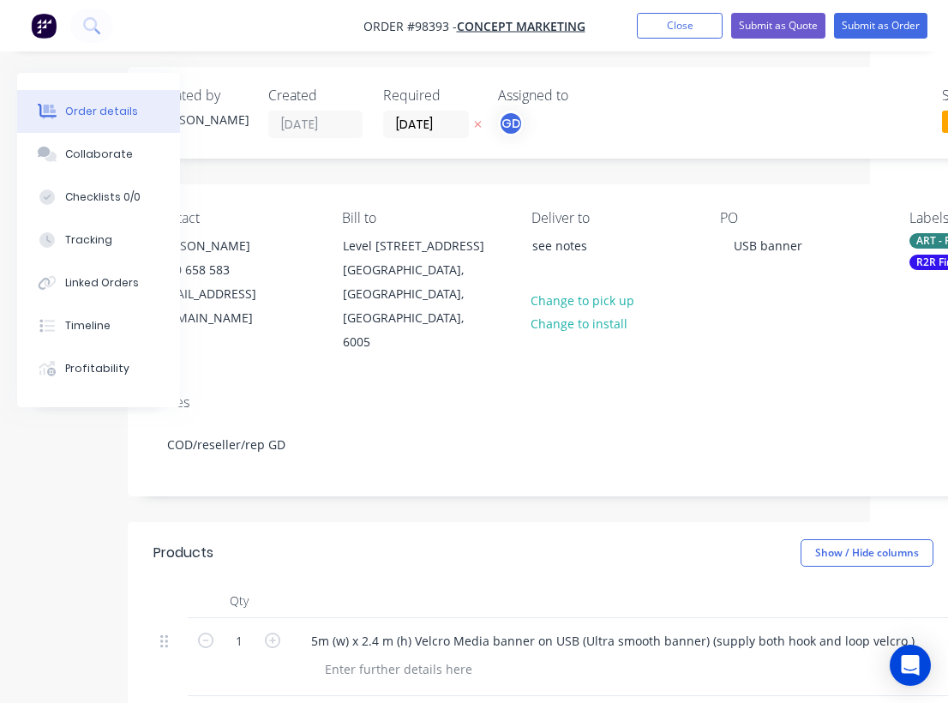
scroll to position [6, 65]
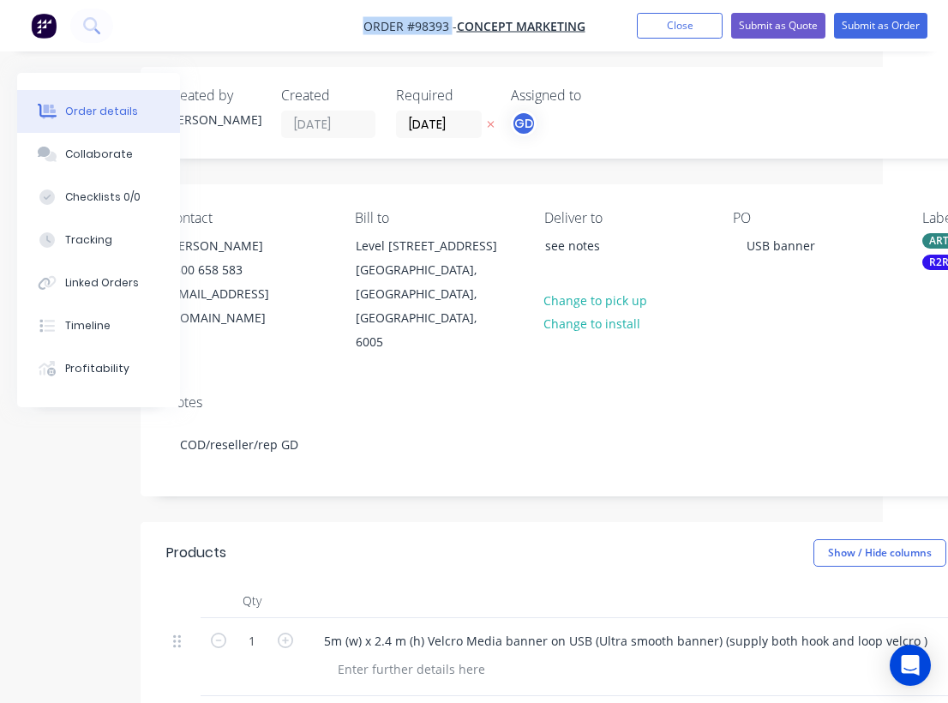
drag, startPoint x: 346, startPoint y: 18, endPoint x: 450, endPoint y: 27, distance: 104.0
click at [450, 27] on nav "Order #98393 - CONCEPT MARKETING Add product Close Submit as Quote Submit as Or…" at bounding box center [474, 25] width 948 height 51
copy span "Order #98393"
click at [681, 29] on button "Close" at bounding box center [680, 26] width 86 height 26
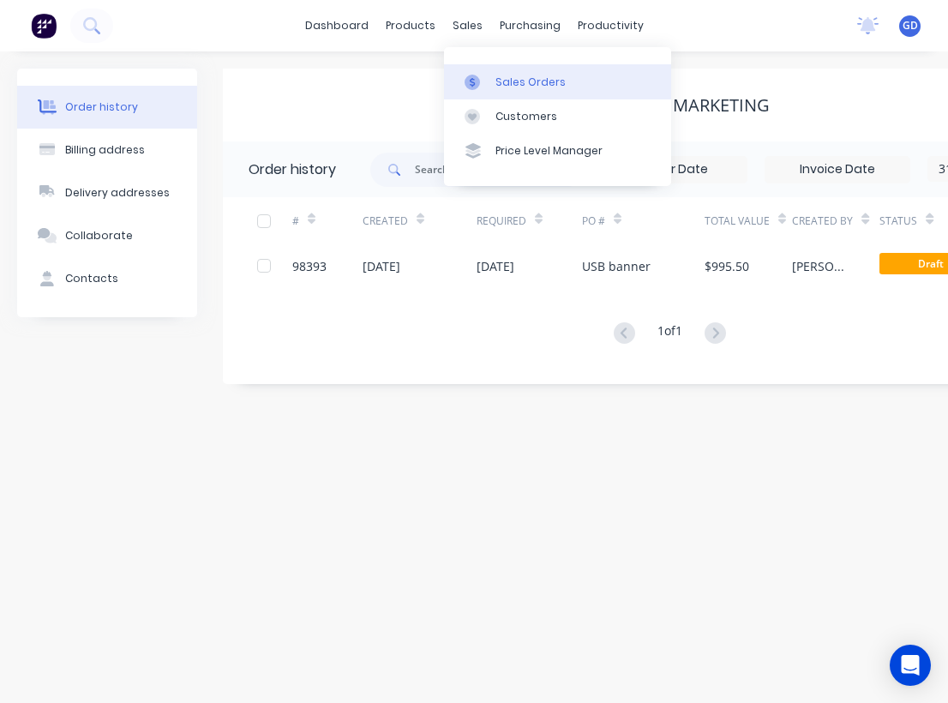
click at [500, 73] on link "Sales Orders" at bounding box center [557, 81] width 227 height 34
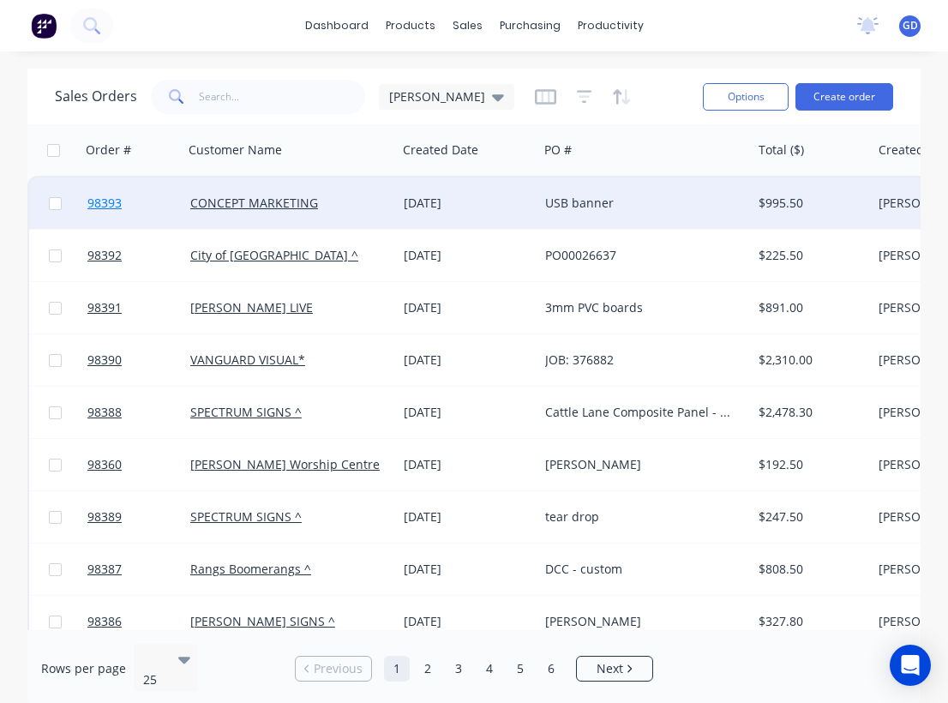
click at [121, 211] on span "98393" at bounding box center [104, 202] width 34 height 17
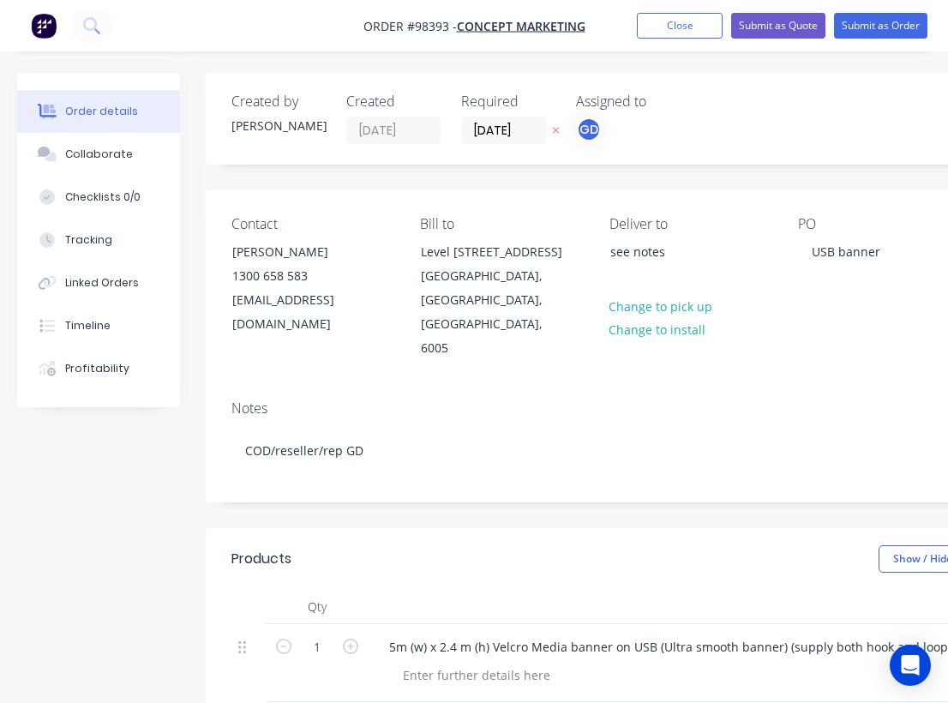
type input "$850.00"
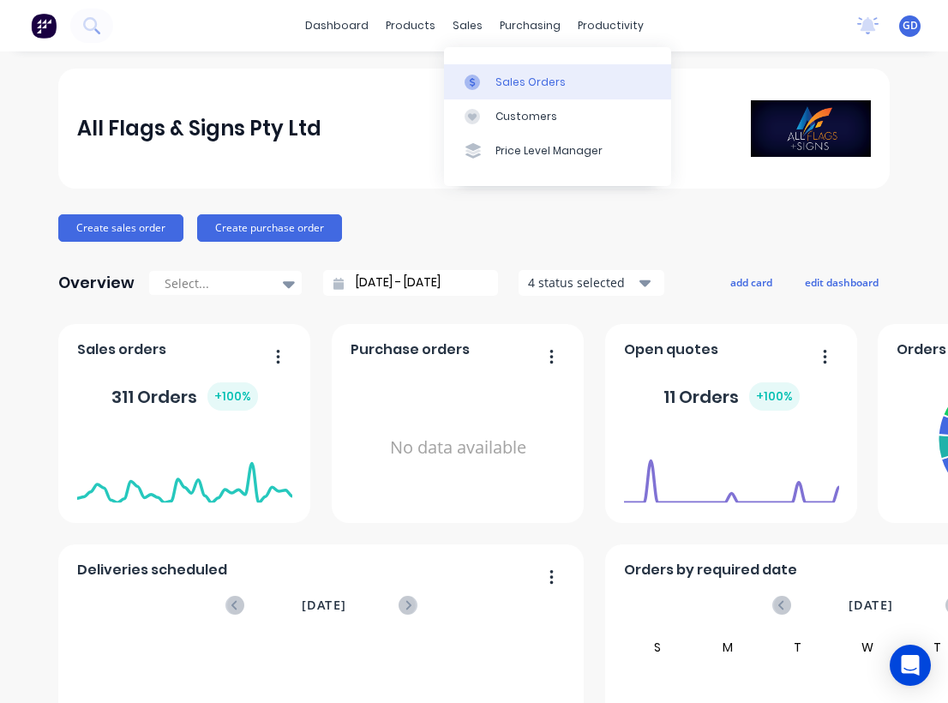
click at [515, 70] on link "Sales Orders" at bounding box center [557, 81] width 227 height 34
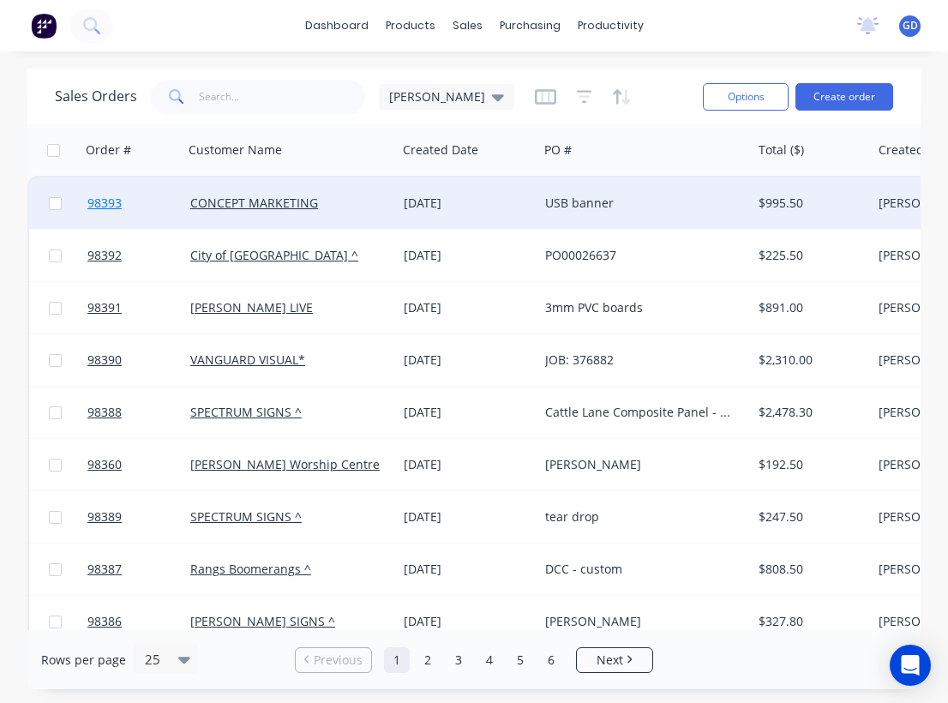
click at [111, 203] on span "98393" at bounding box center [104, 202] width 34 height 17
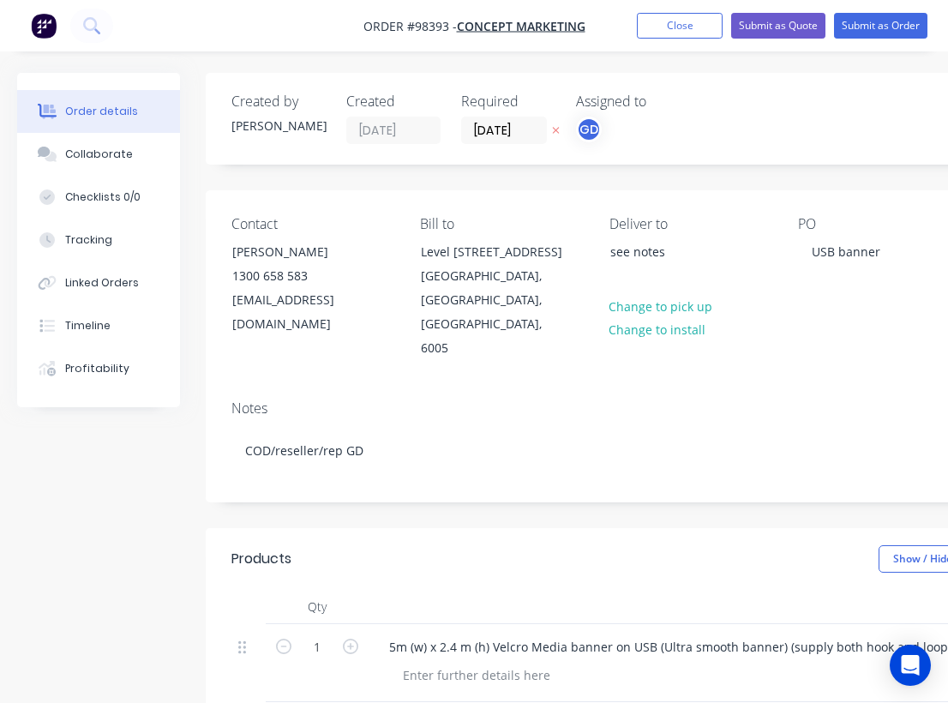
type input "$850.00"
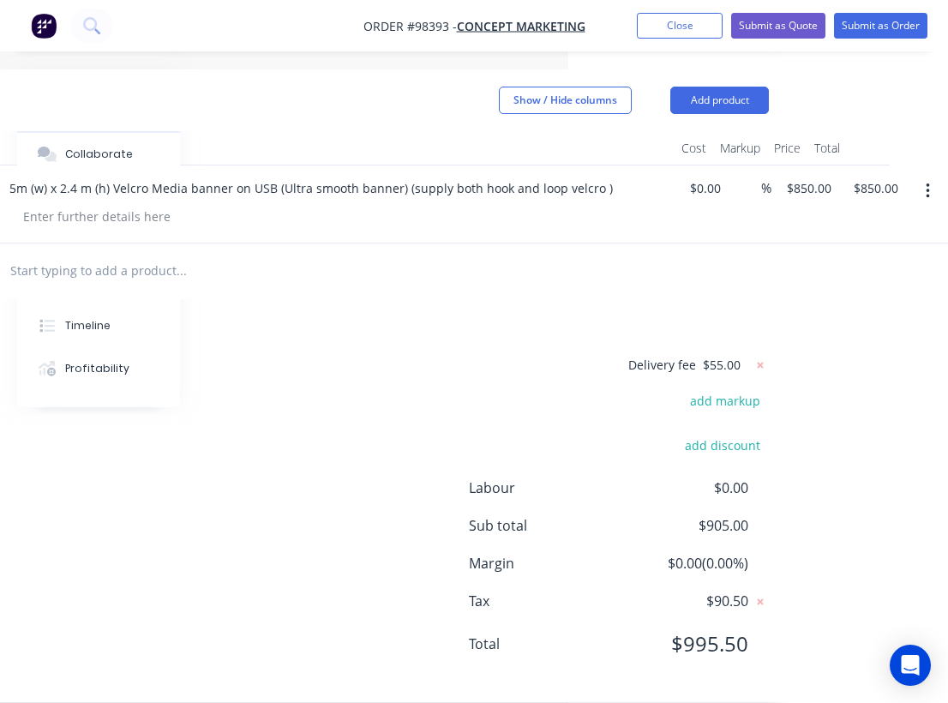
scroll to position [458, 380]
click at [717, 87] on button "Add product" at bounding box center [719, 100] width 99 height 27
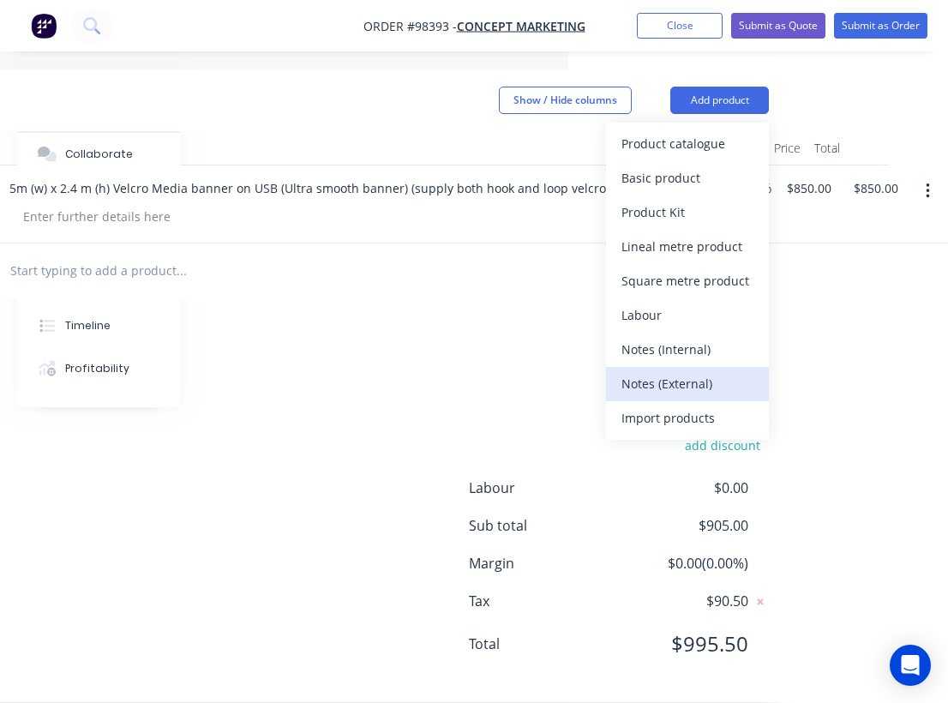
click at [691, 371] on div "Notes (External)" at bounding box center [687, 383] width 132 height 25
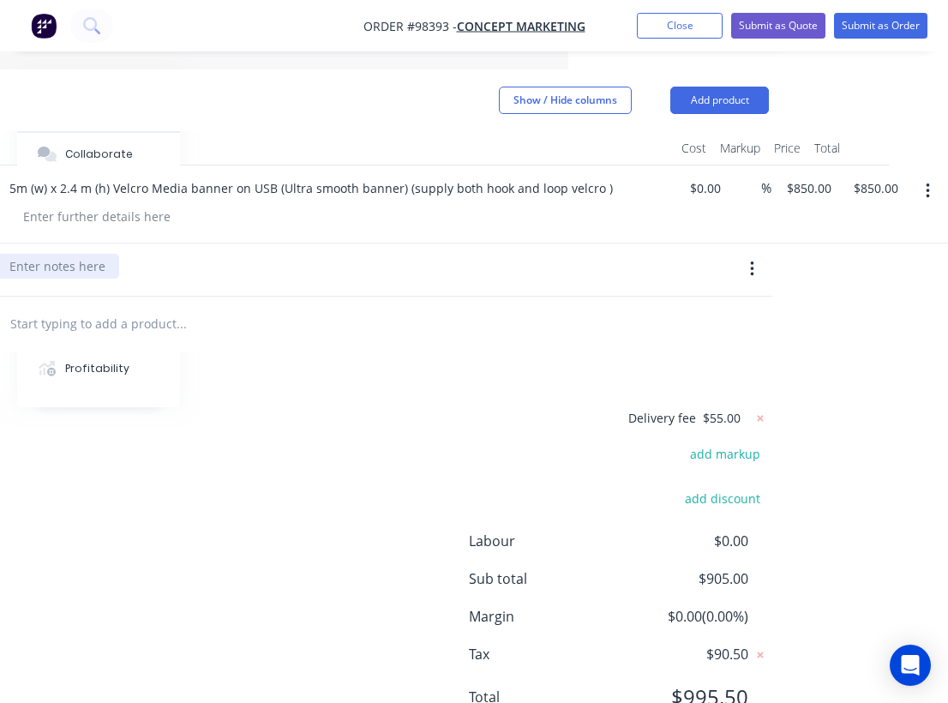
click at [83, 254] on div at bounding box center [57, 266] width 123 height 25
paste div
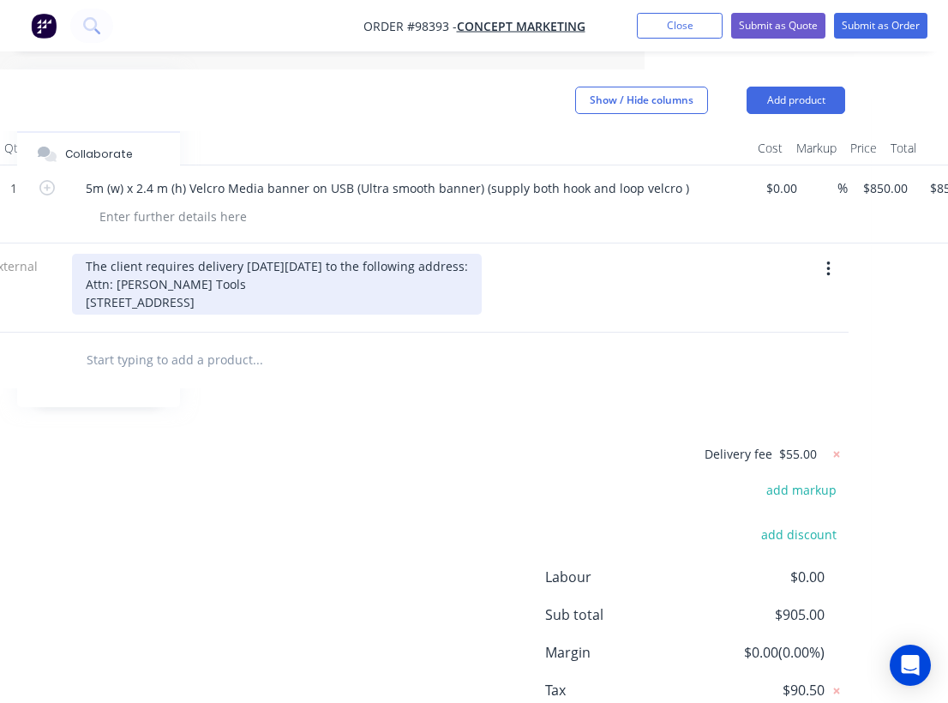
scroll to position [458, 282]
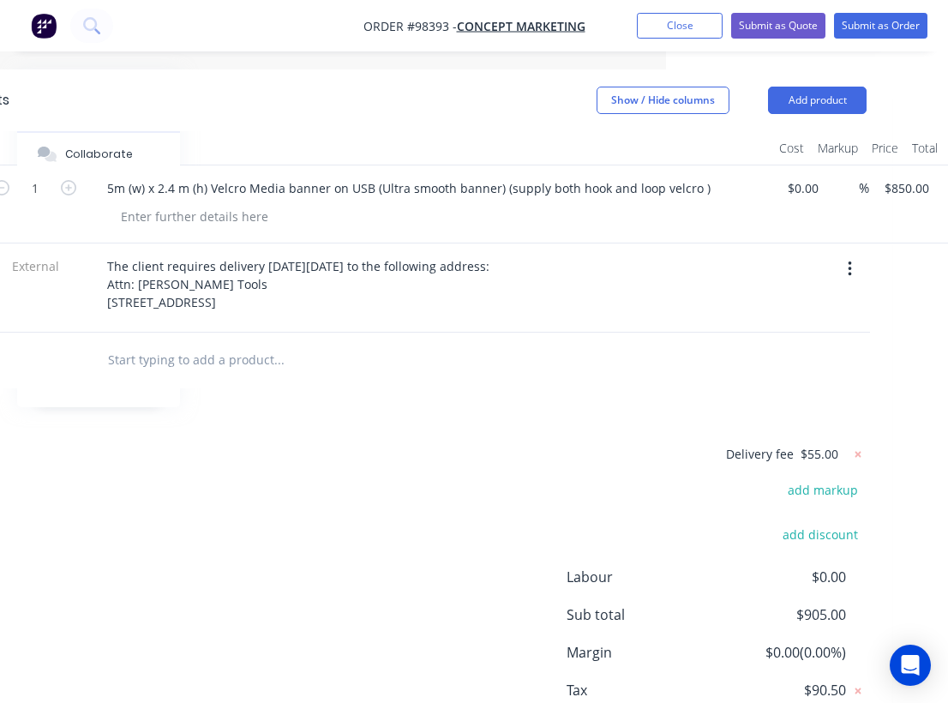
click at [391, 343] on input "text" at bounding box center [278, 360] width 343 height 34
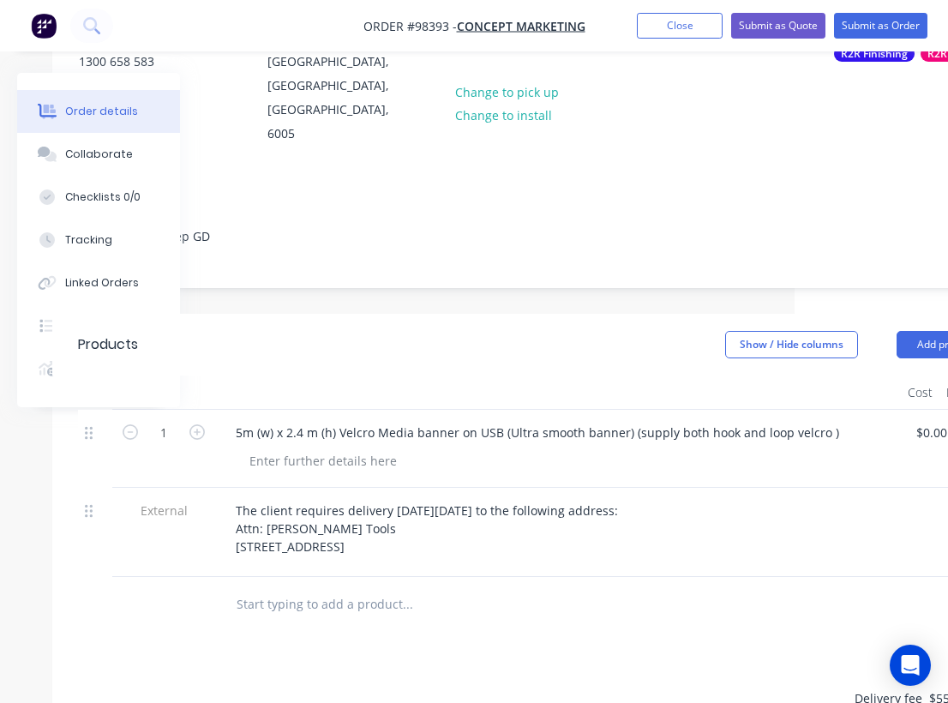
scroll to position [0, 153]
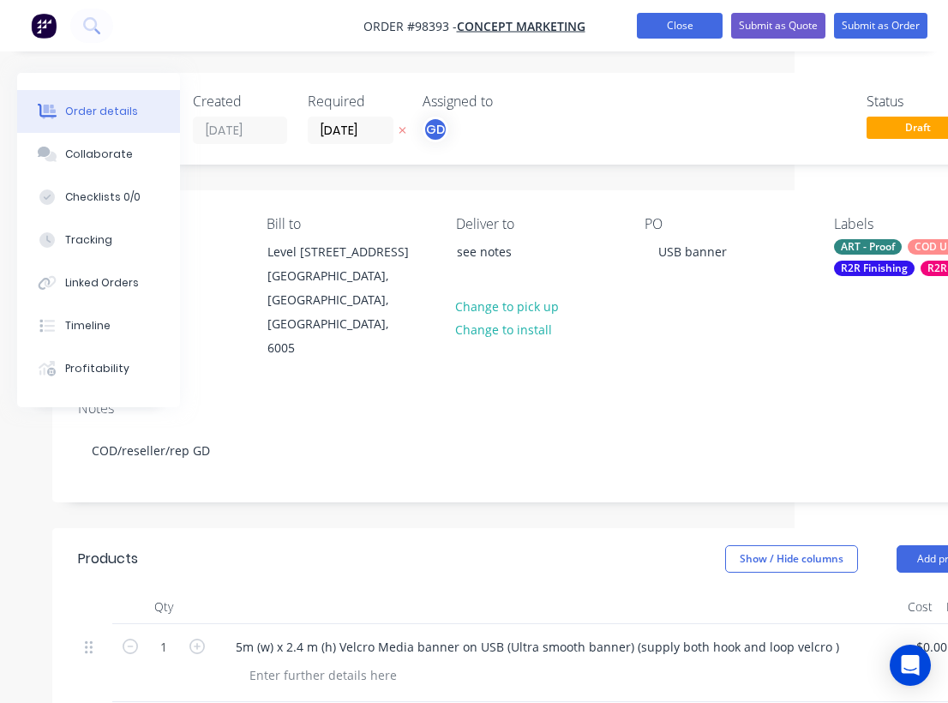
click at [668, 27] on button "Close" at bounding box center [680, 26] width 86 height 26
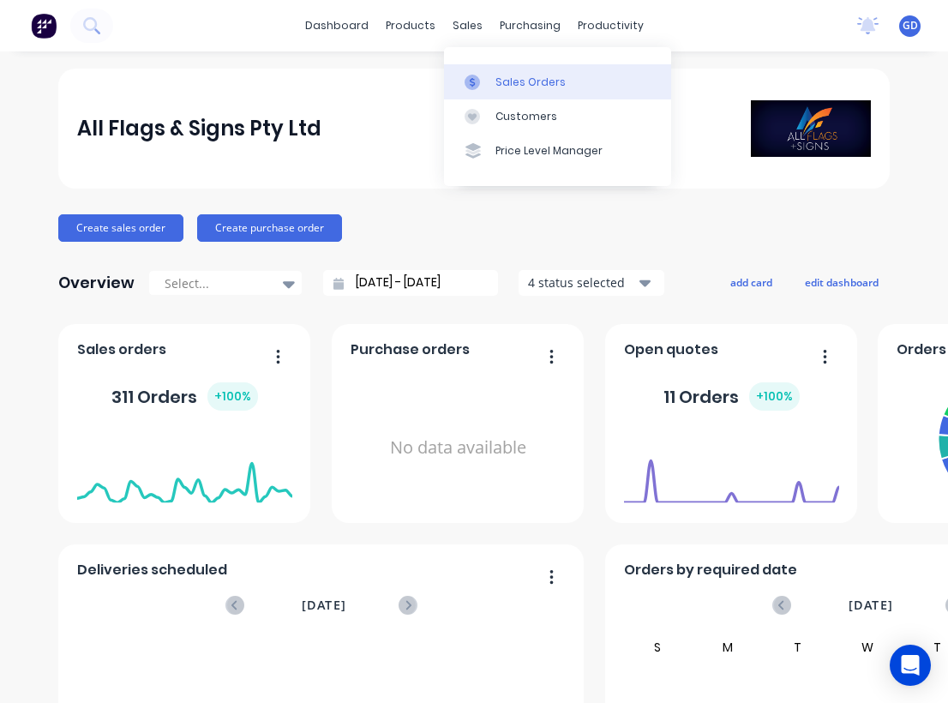
click at [505, 75] on div "Sales Orders" at bounding box center [530, 82] width 70 height 15
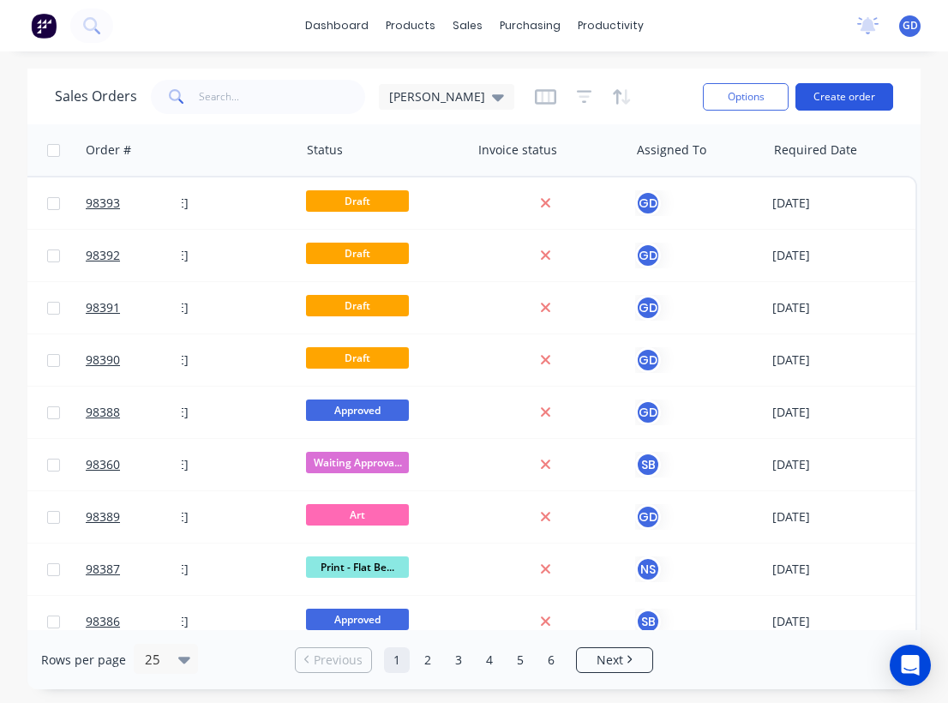
scroll to position [0, 791]
click at [848, 99] on button "Create order" at bounding box center [844, 96] width 98 height 27
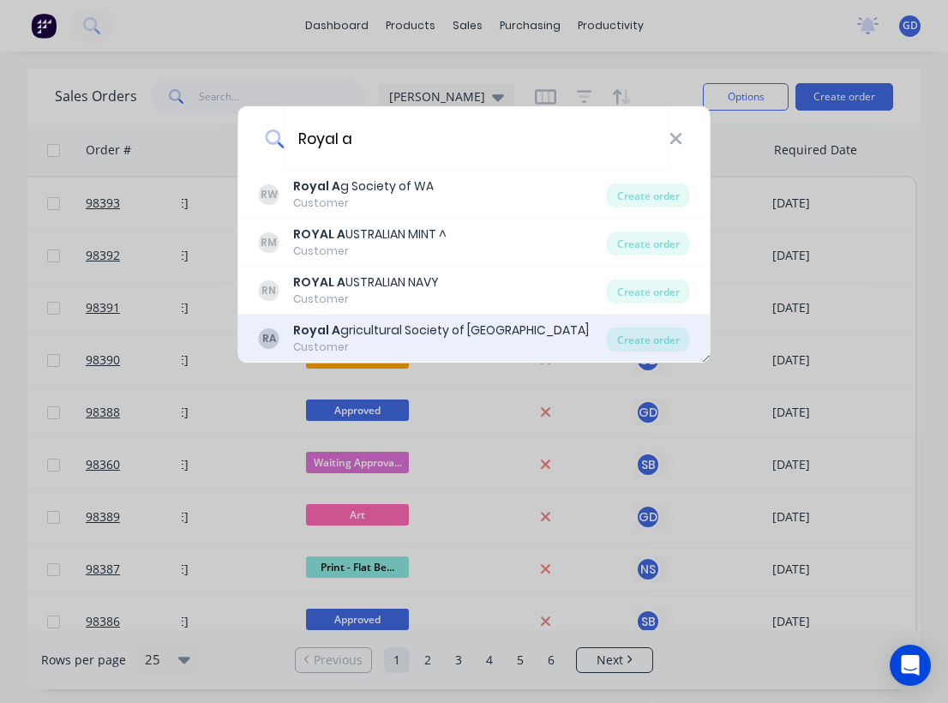
type input "Royal a"
click at [475, 333] on div "Royal A gricultural Society of Western Australia" at bounding box center [441, 330] width 296 height 18
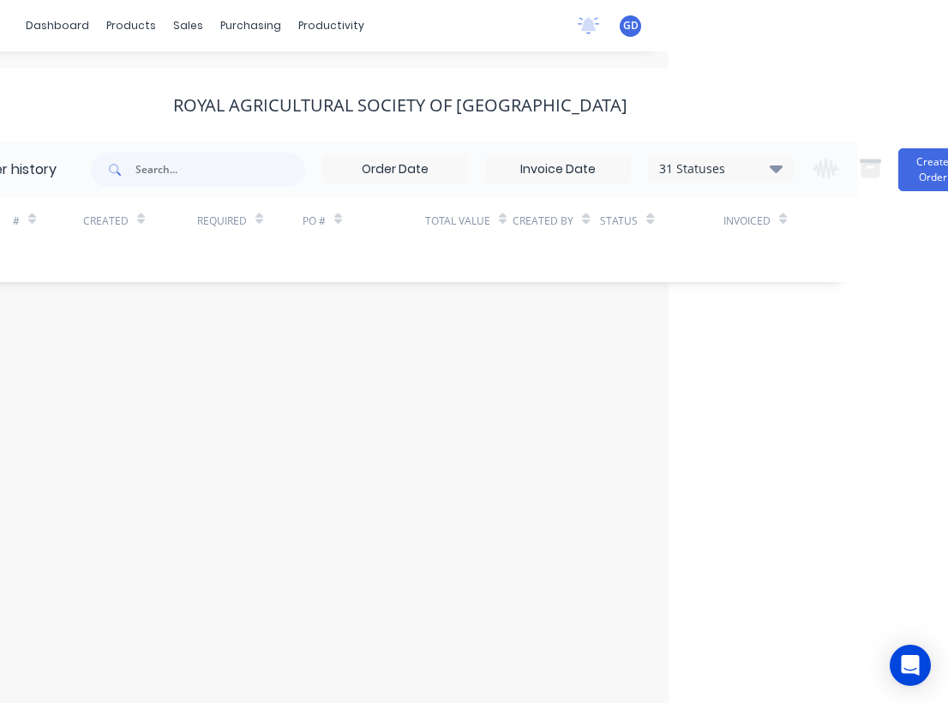
scroll to position [0, 324]
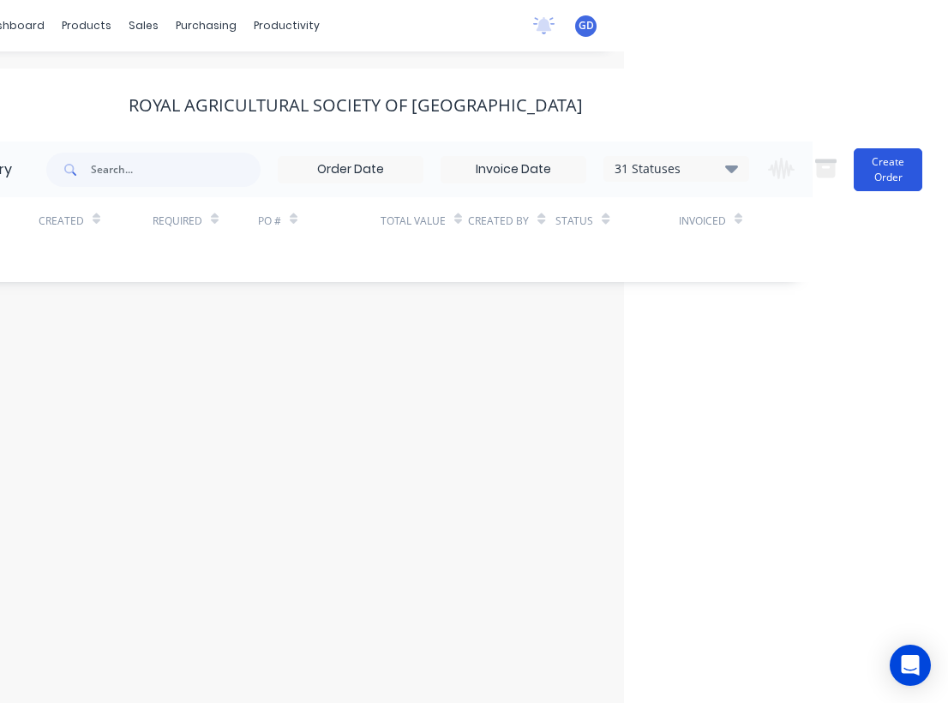
click at [890, 176] on button "Create Order" at bounding box center [887, 169] width 69 height 43
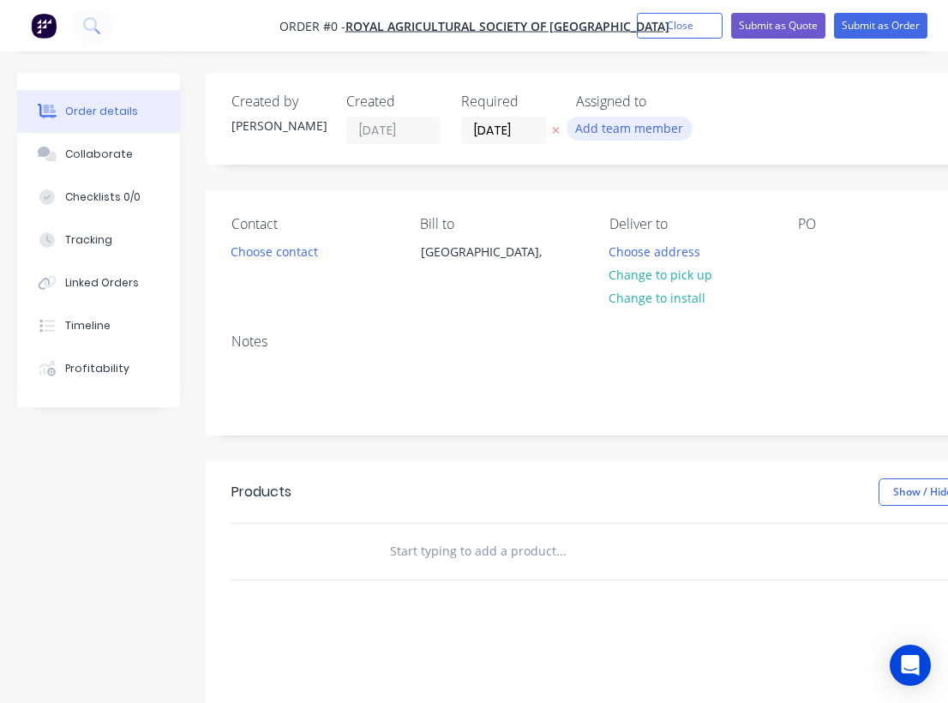
click at [625, 131] on button "Add team member" at bounding box center [629, 128] width 126 height 23
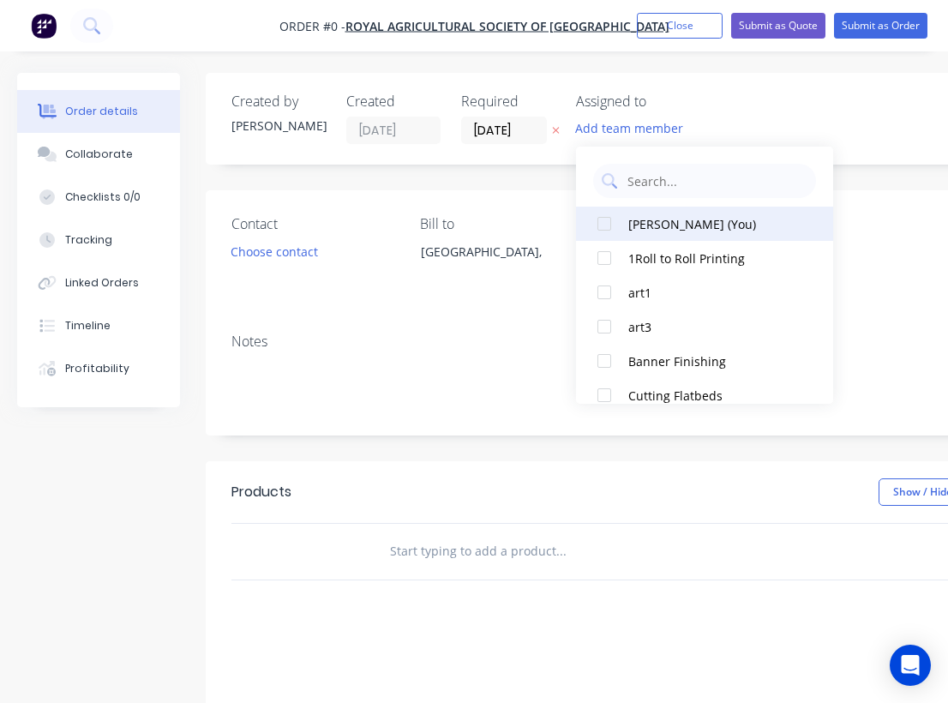
click at [611, 226] on div at bounding box center [604, 223] width 34 height 34
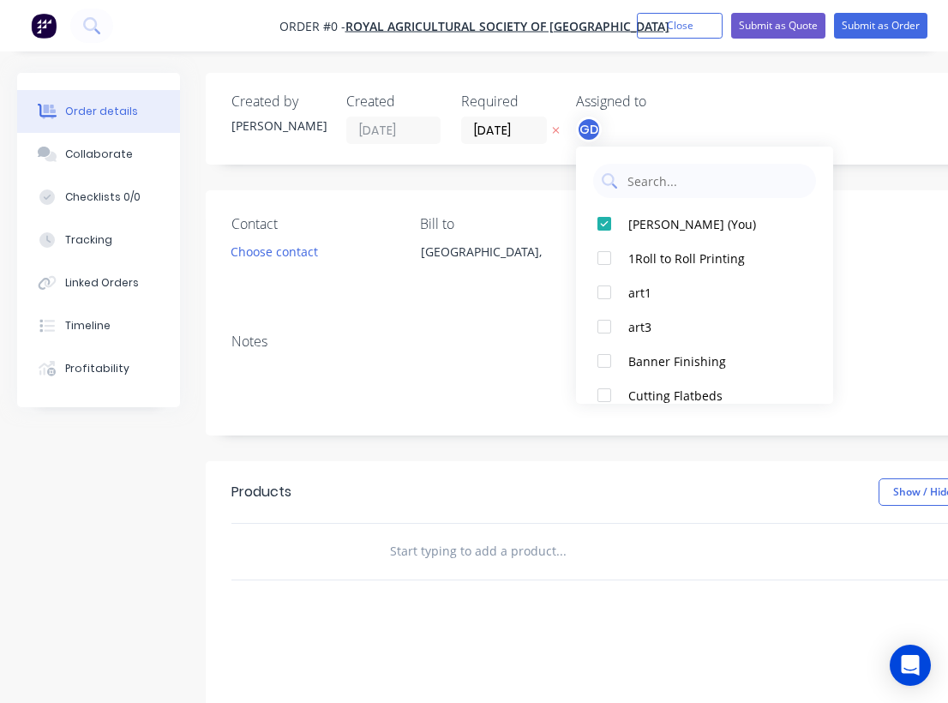
click at [493, 343] on div "Order details Collaborate Checklists 0/0 Tracking Linked Orders Timeline Profit…" at bounding box center [595, 545] width 1191 height 944
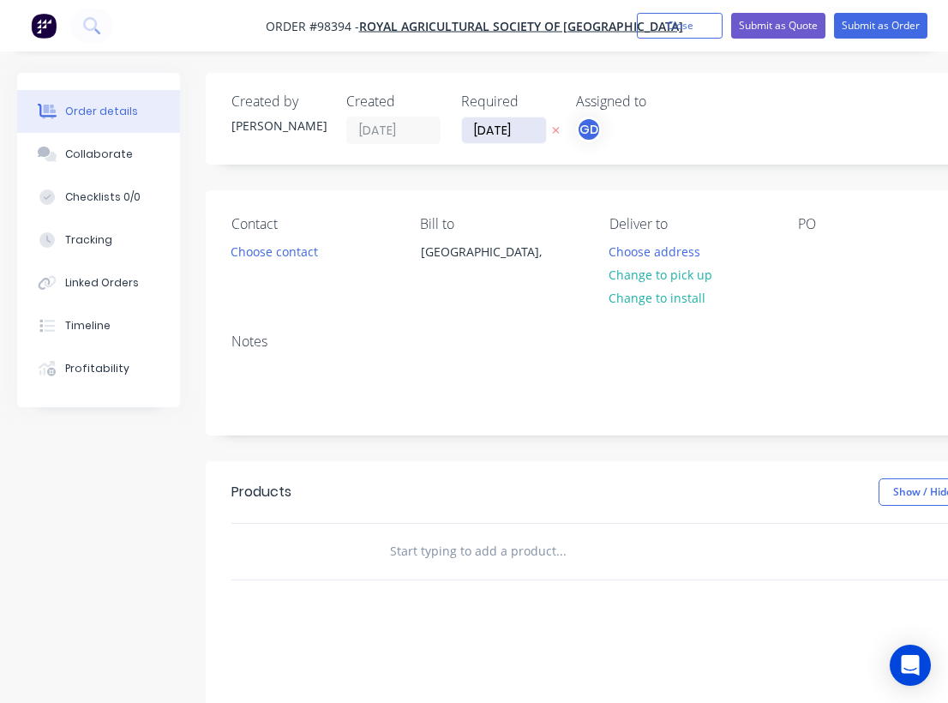
click at [501, 131] on input "28/08/25" at bounding box center [504, 130] width 84 height 26
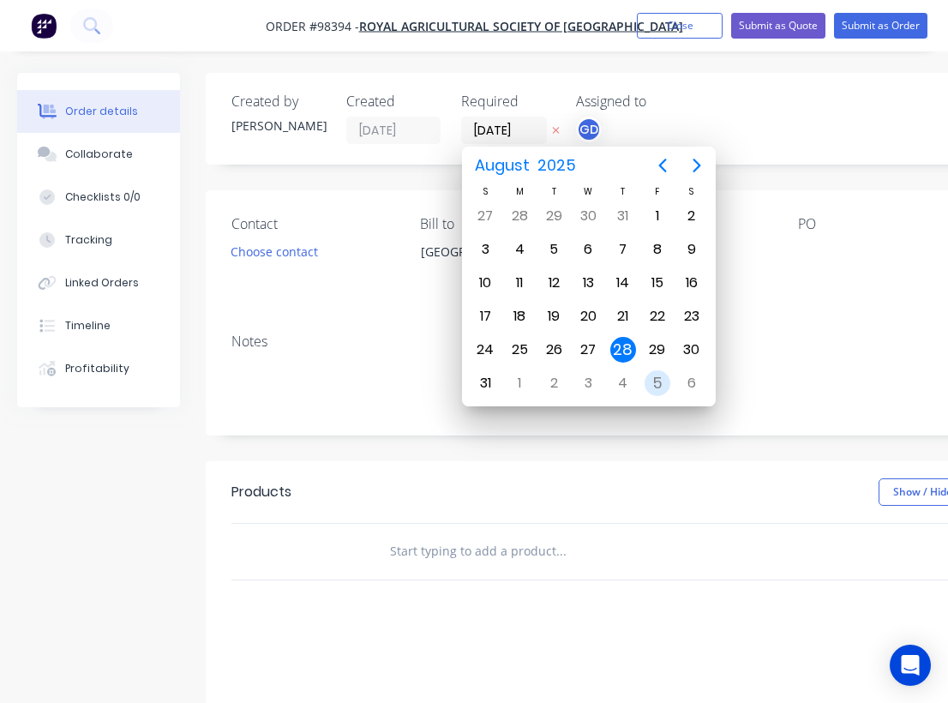
click at [658, 380] on div "5" at bounding box center [657, 383] width 26 height 26
type input "05/09/25"
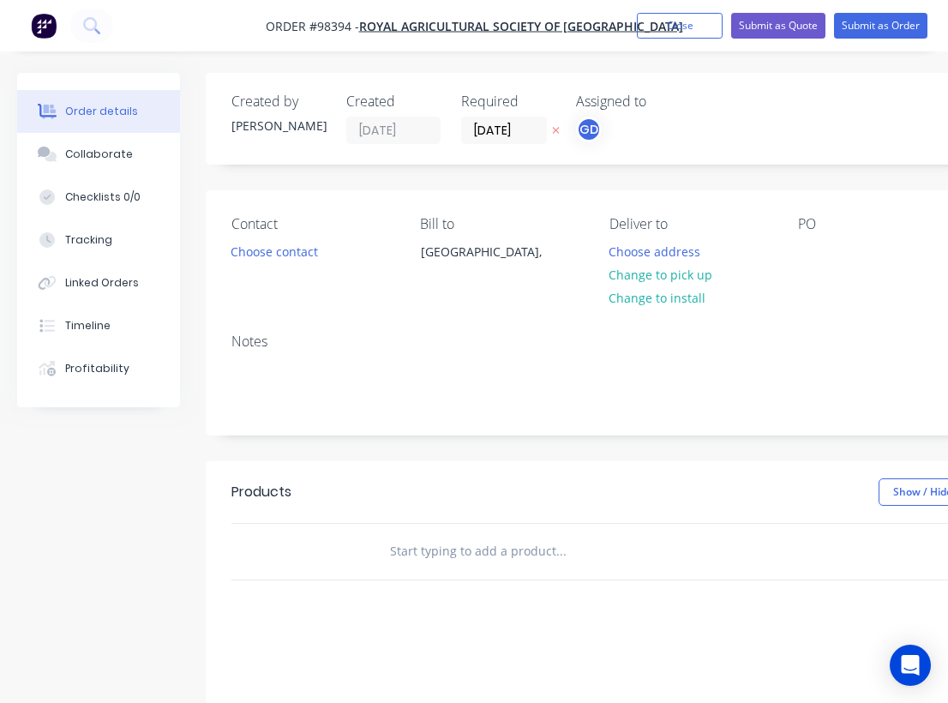
click at [478, 328] on div "Notes" at bounding box center [690, 377] width 968 height 115
click at [309, 252] on button "Choose contact" at bounding box center [274, 250] width 105 height 23
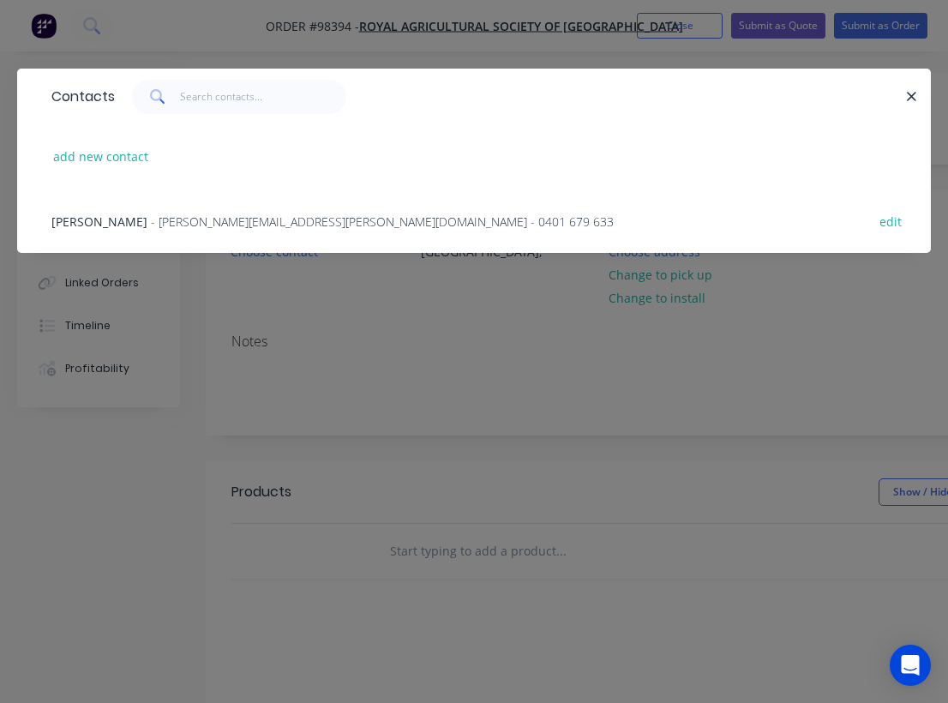
click at [90, 224] on span "Ryan Holmes" at bounding box center [99, 221] width 96 height 16
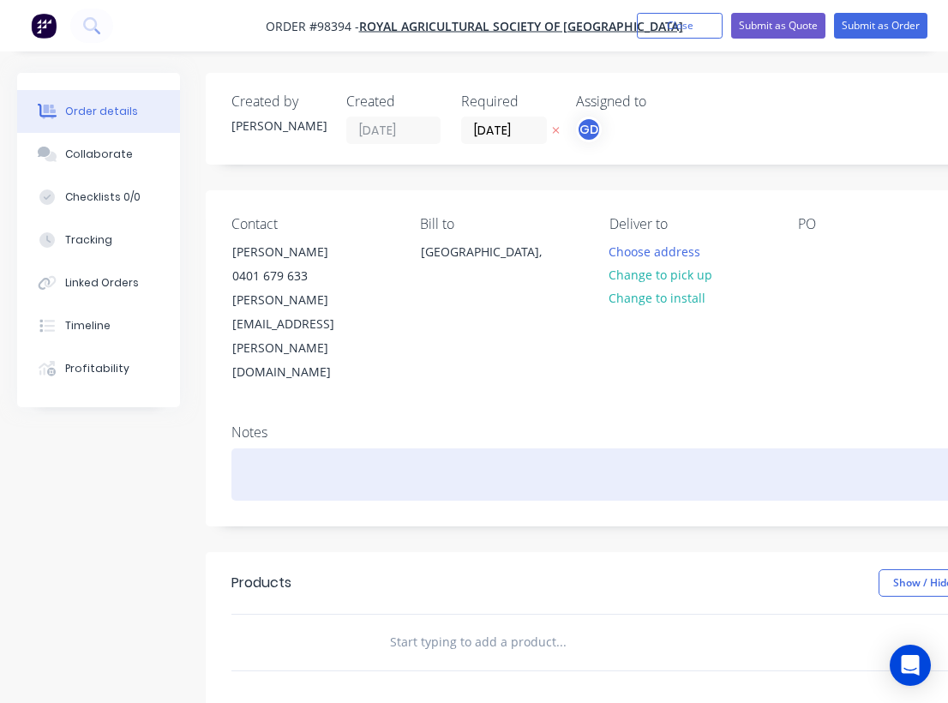
click at [260, 448] on div at bounding box center [689, 474] width 917 height 52
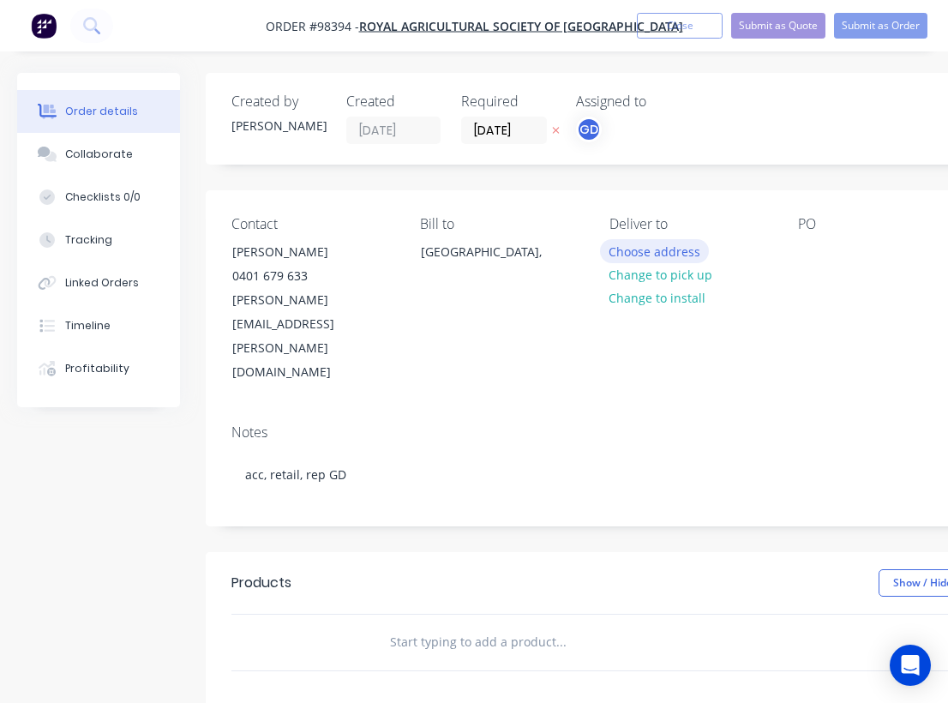
click at [643, 248] on button "Choose address" at bounding box center [655, 250] width 110 height 23
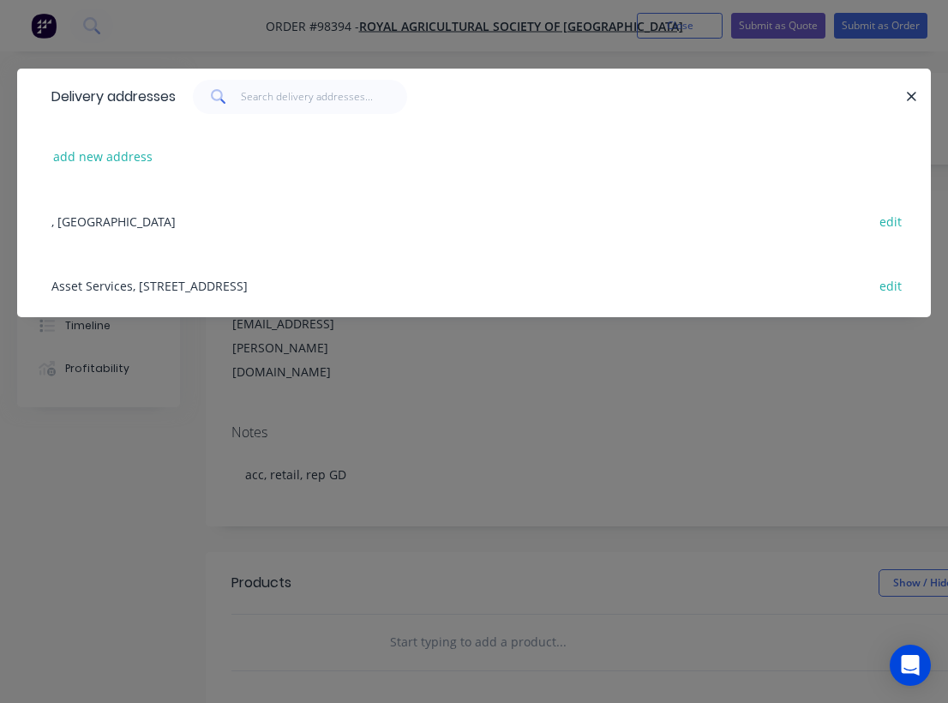
click at [116, 290] on div "Asset Services, 1 Graylands Rd, Claremont, 6910 edit" at bounding box center [474, 285] width 862 height 64
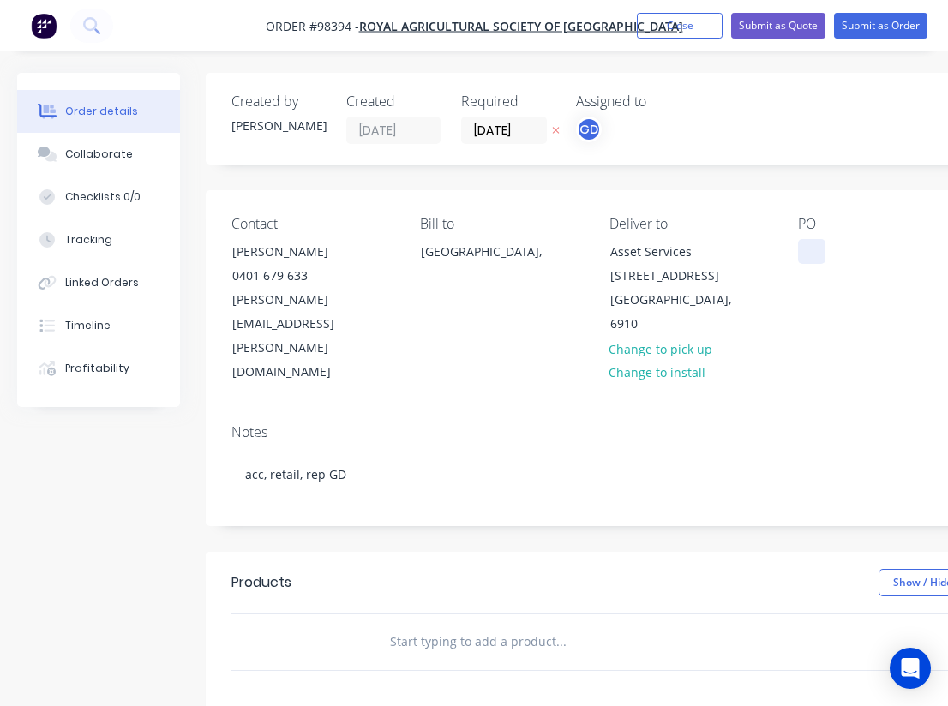
click at [801, 261] on div at bounding box center [811, 251] width 27 height 25
paste div
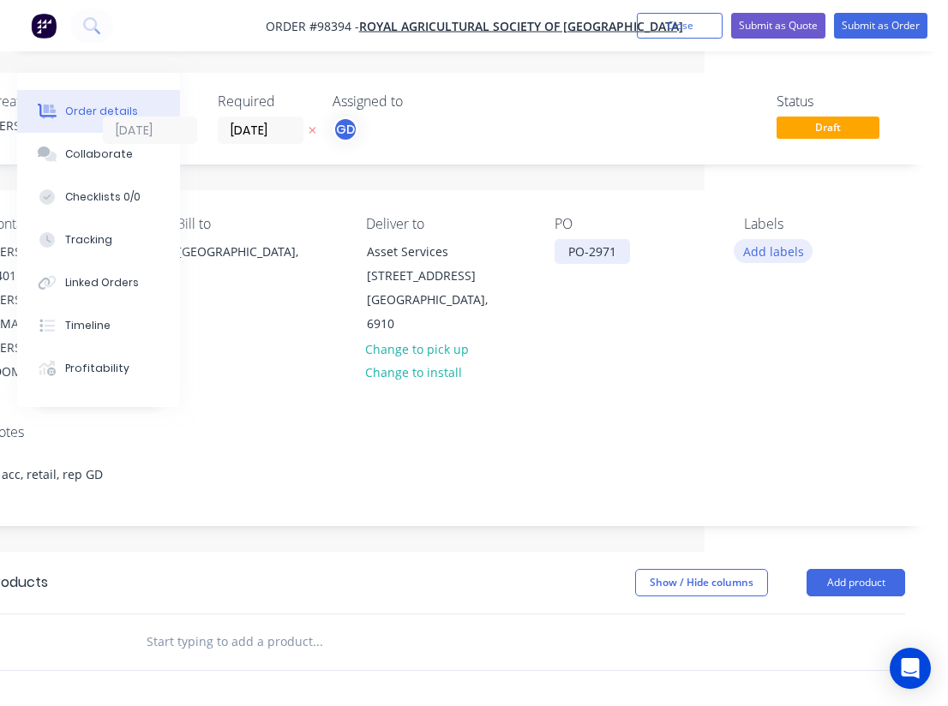
scroll to position [0, 243]
click at [777, 250] on button "Add labels" at bounding box center [772, 250] width 79 height 23
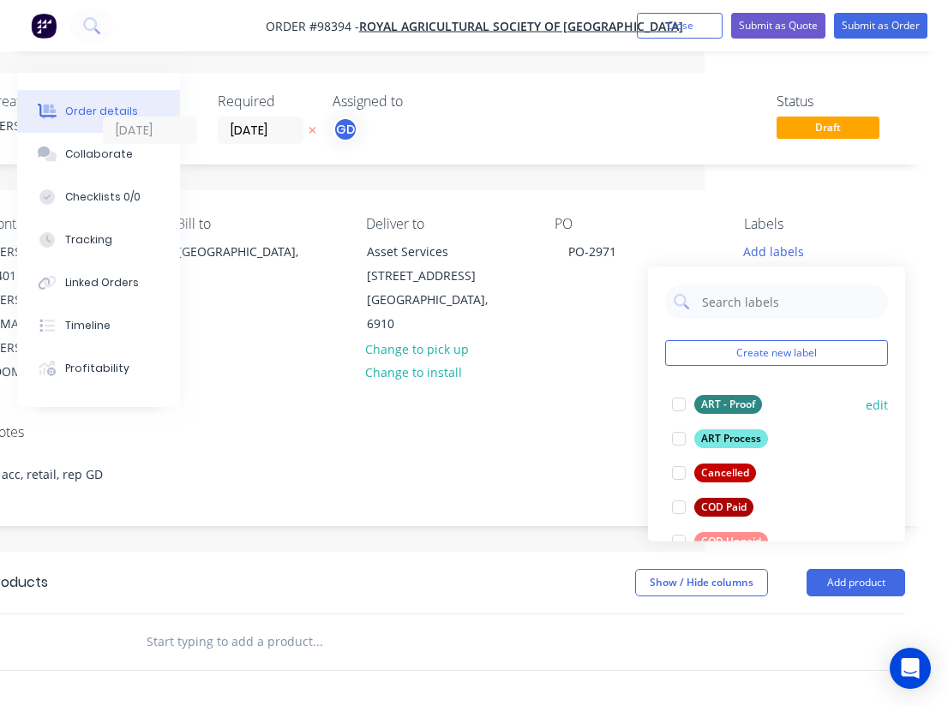
click at [736, 401] on div "ART - Proof" at bounding box center [728, 404] width 68 height 19
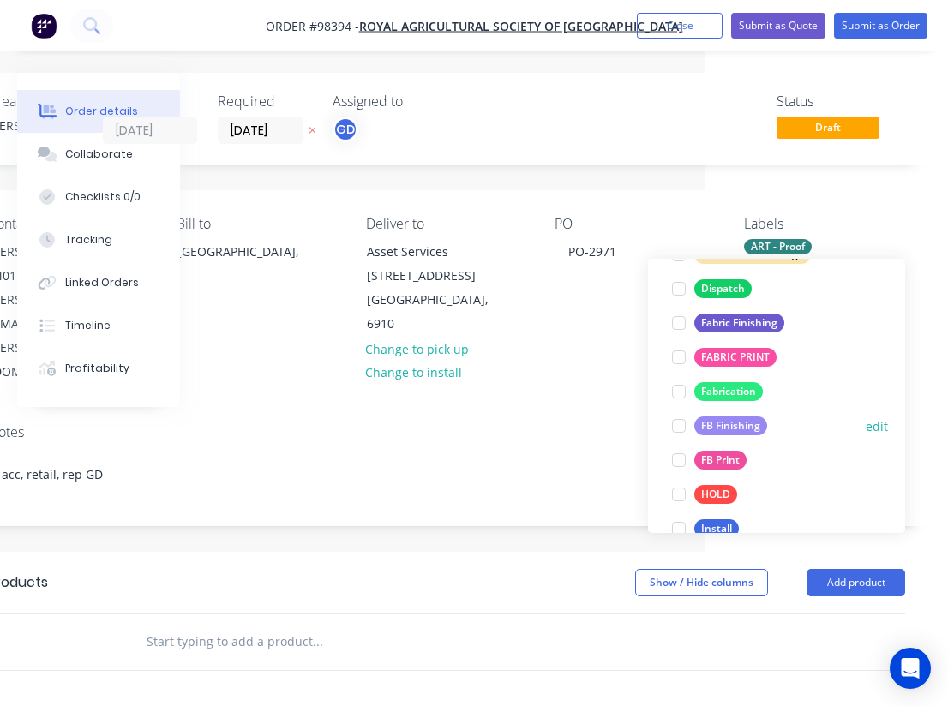
scroll to position [314, 0]
click at [739, 428] on div "FB Finishing" at bounding box center [730, 425] width 73 height 19
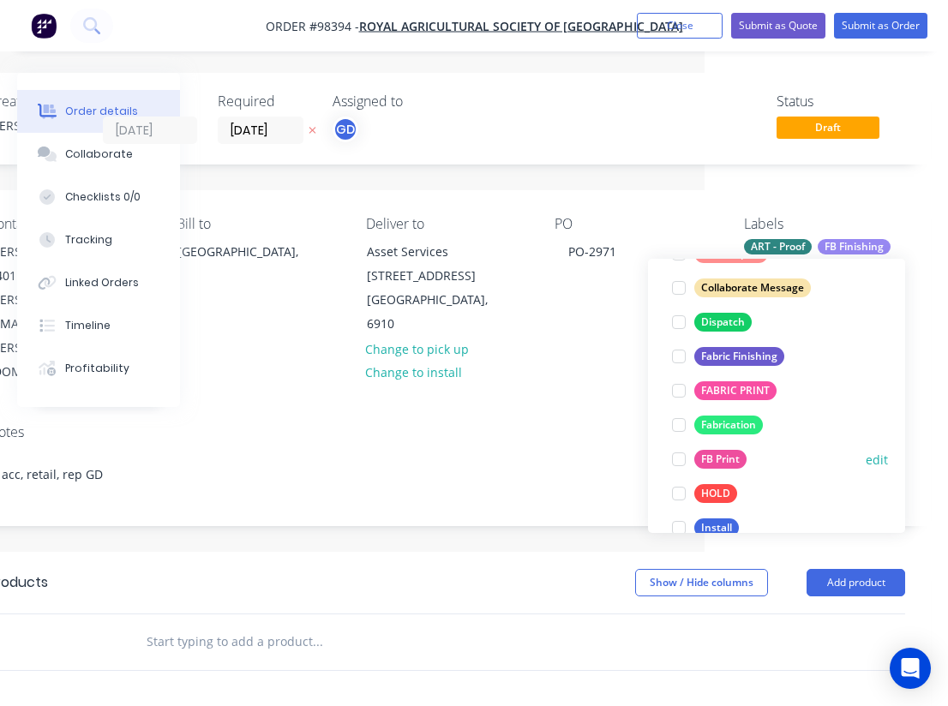
click at [735, 452] on div "FB Print" at bounding box center [720, 459] width 52 height 19
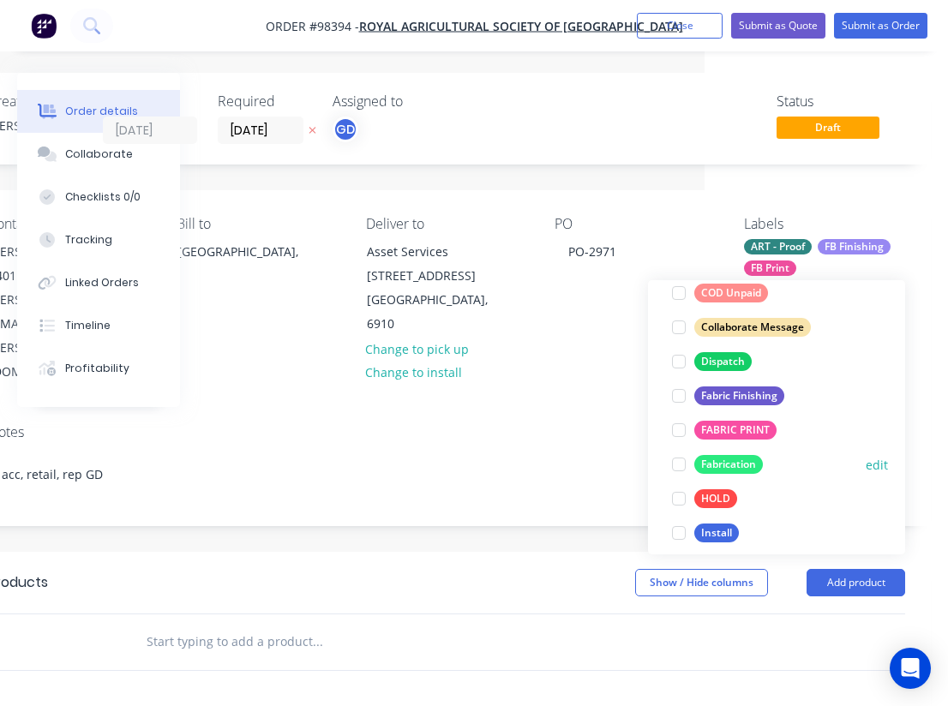
scroll to position [332, 0]
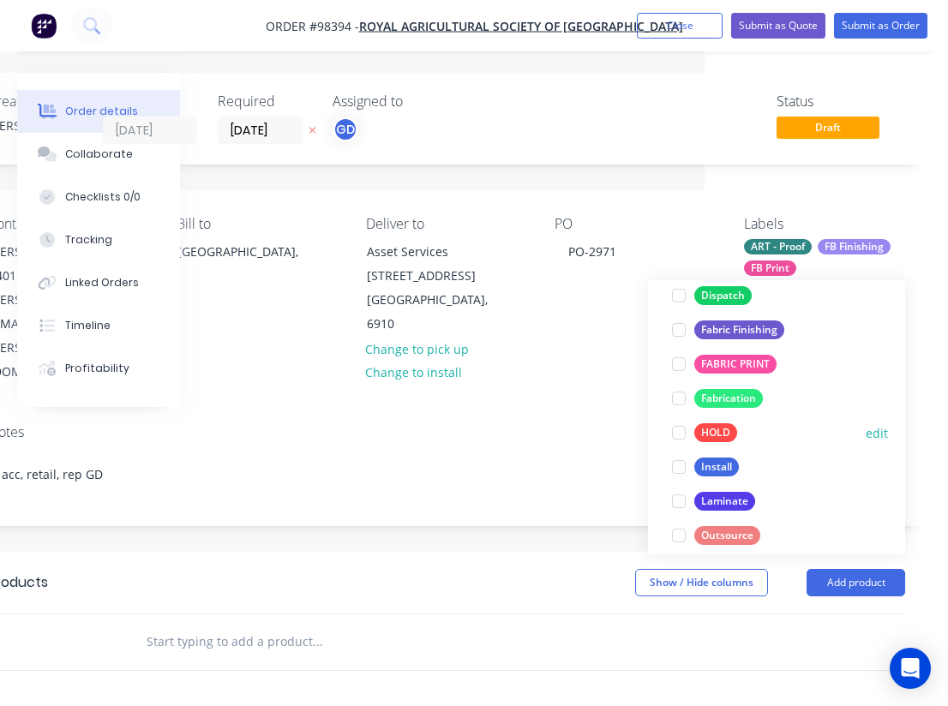
click at [742, 504] on div "Laminate" at bounding box center [724, 501] width 61 height 19
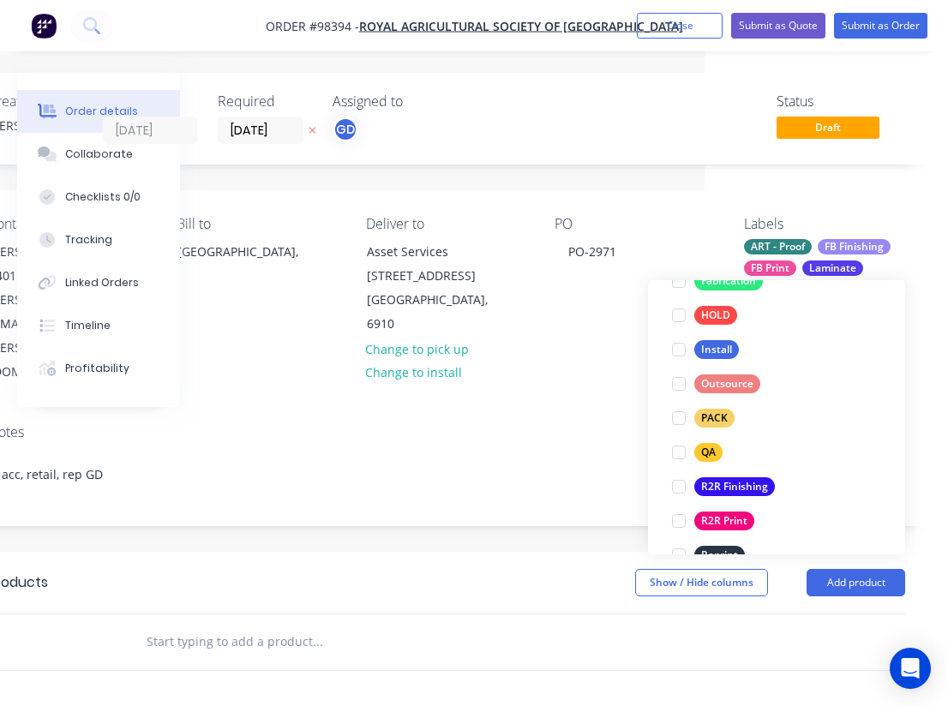
scroll to position [553, 0]
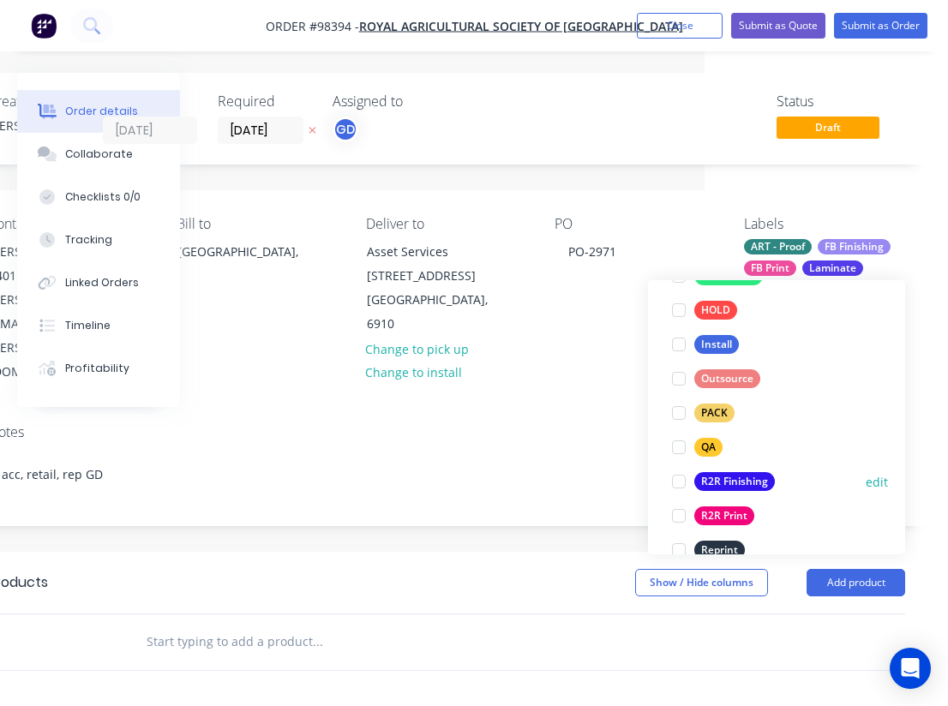
click at [738, 481] on div "R2R Finishing" at bounding box center [734, 481] width 81 height 19
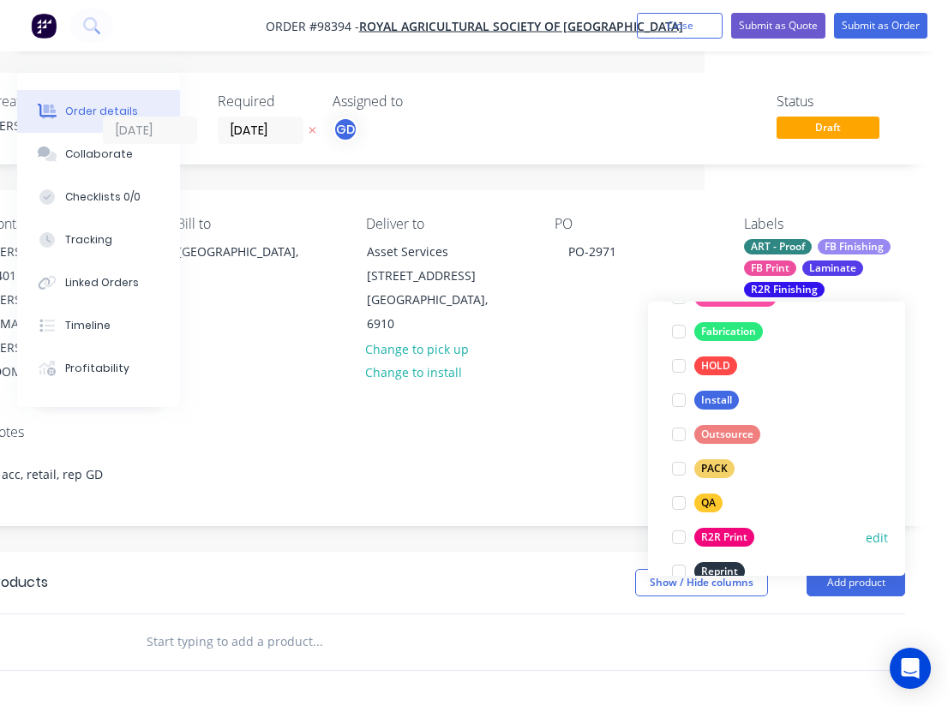
click at [733, 535] on div "R2R Print" at bounding box center [724, 537] width 60 height 19
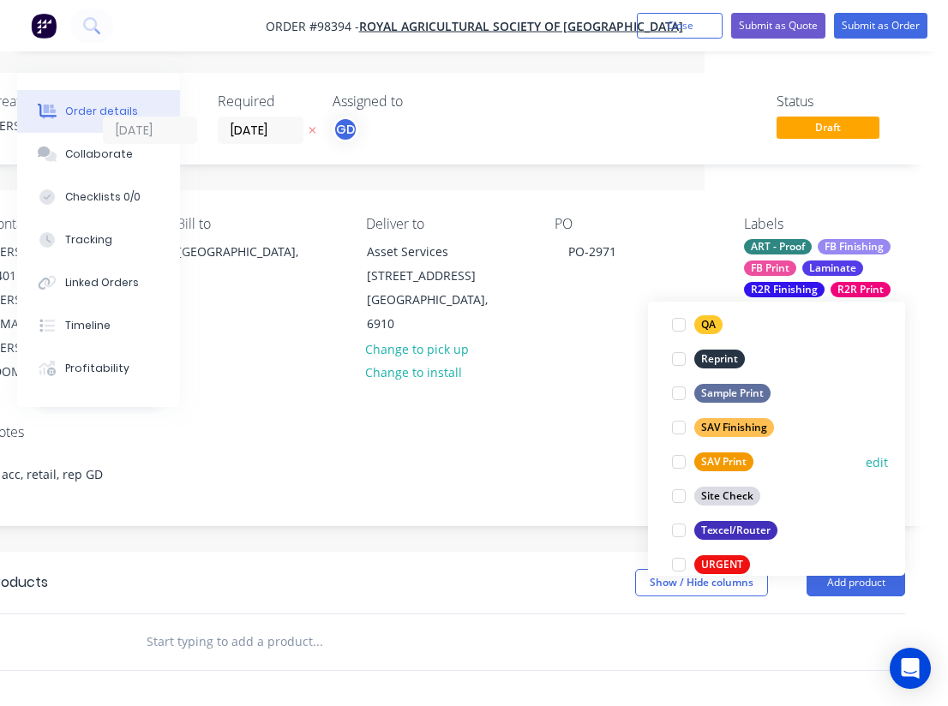
scroll to position [767, 0]
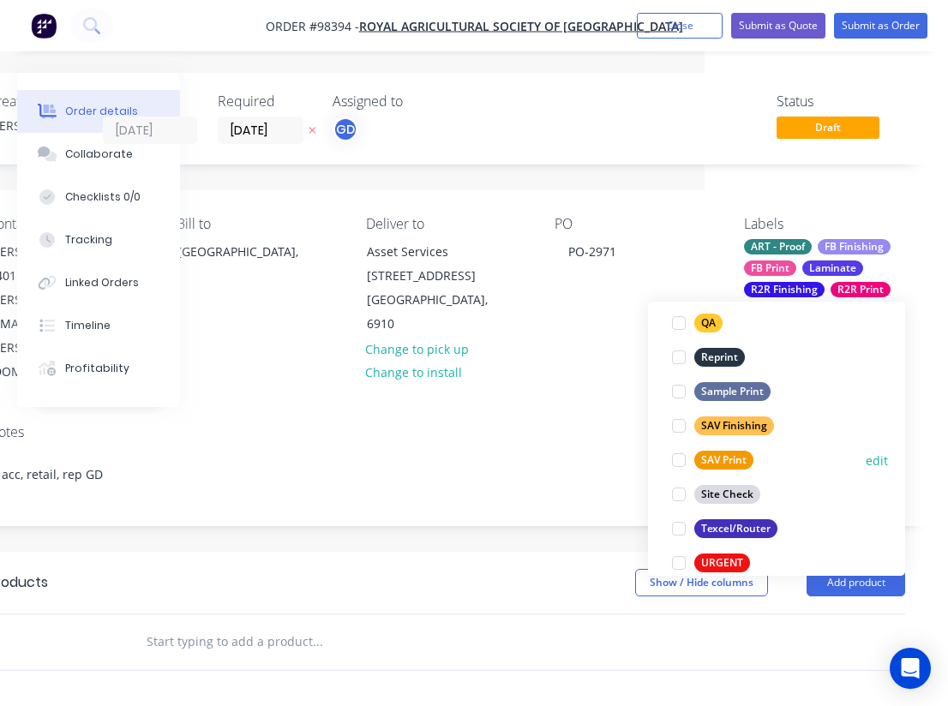
click at [723, 458] on div "SAV Print" at bounding box center [723, 460] width 59 height 19
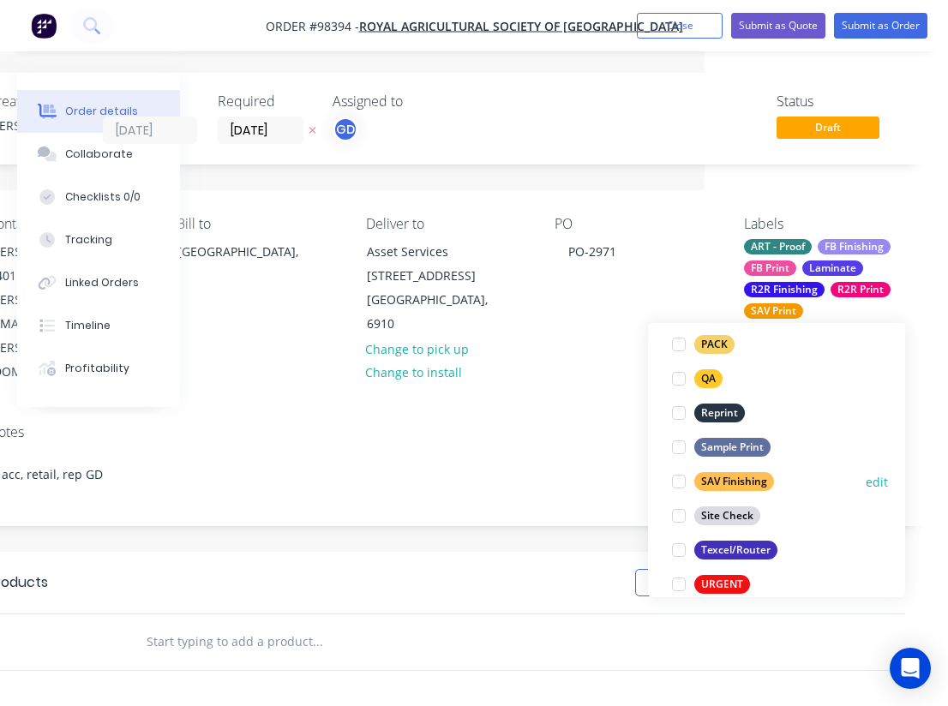
click at [745, 480] on div "SAV Finishing" at bounding box center [734, 481] width 80 height 19
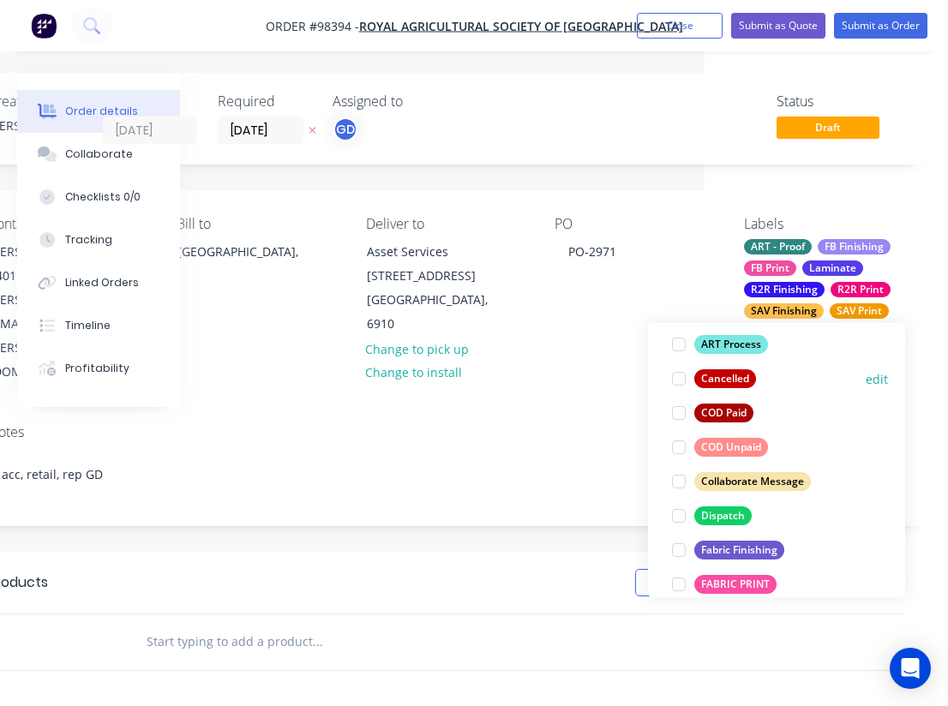
scroll to position [400, 0]
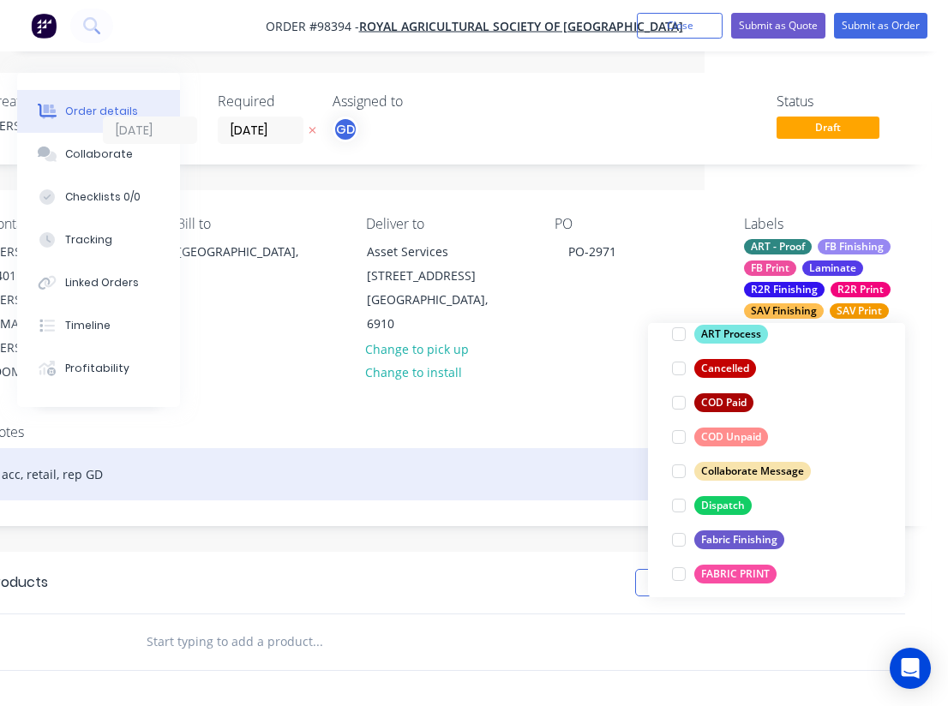
click at [562, 448] on div "acc, retail, rep GD" at bounding box center [446, 474] width 917 height 52
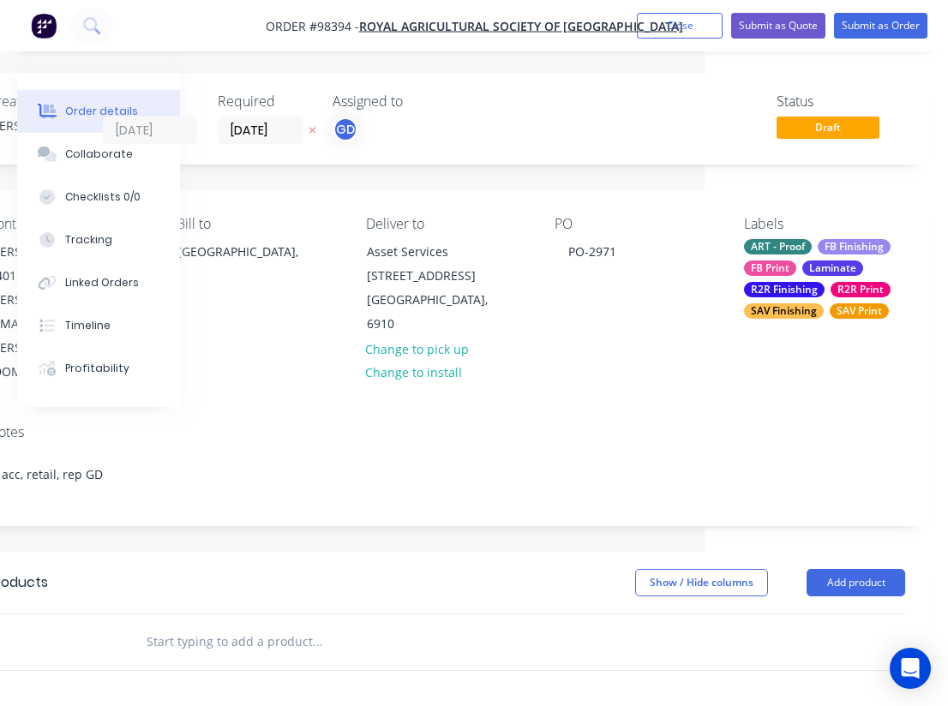
click at [406, 625] on input "text" at bounding box center [317, 642] width 343 height 34
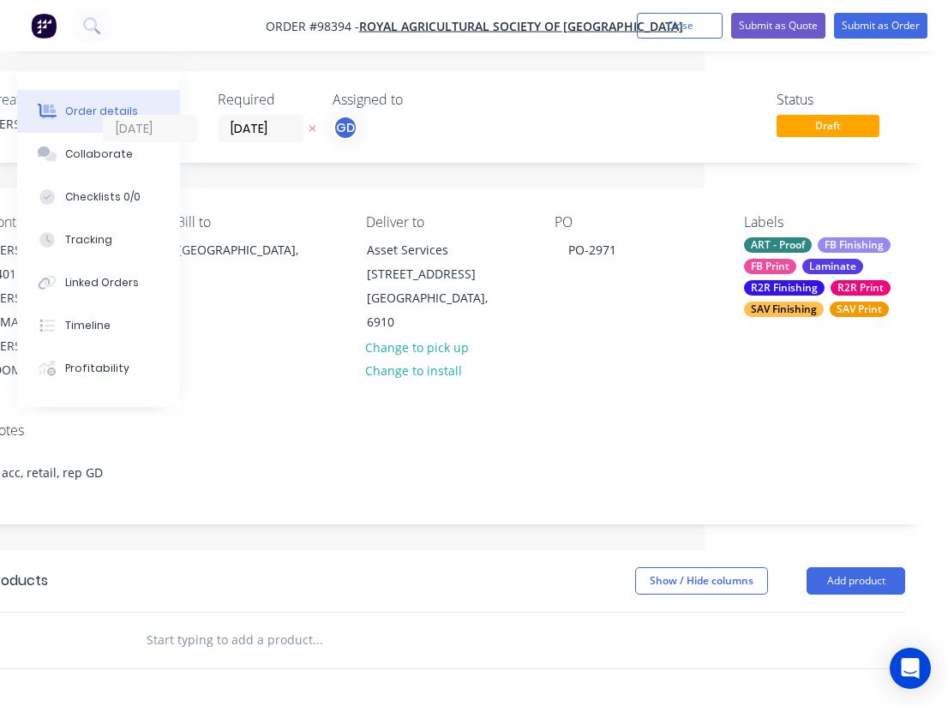
scroll to position [2, 243]
paste input "Vinyl banners with kedar Swing 8 – All single sided"
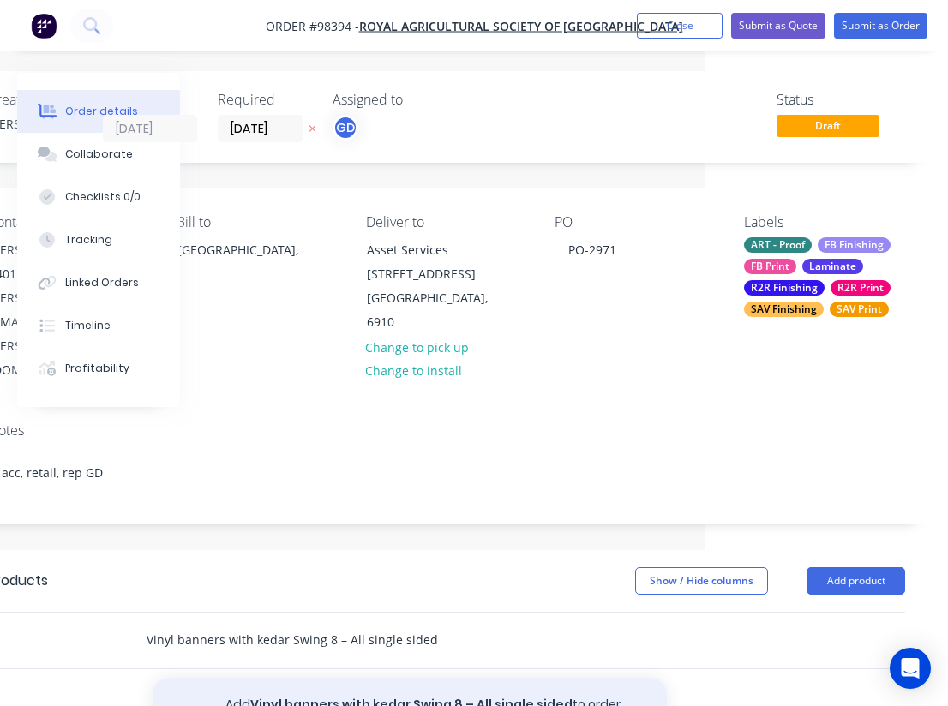
type input "Vinyl banners with kedar Swing 8 – All single sided"
click at [368, 678] on button "Add Vinyl banners with kedar Swing 8 – All single sided to order" at bounding box center [410, 705] width 514 height 55
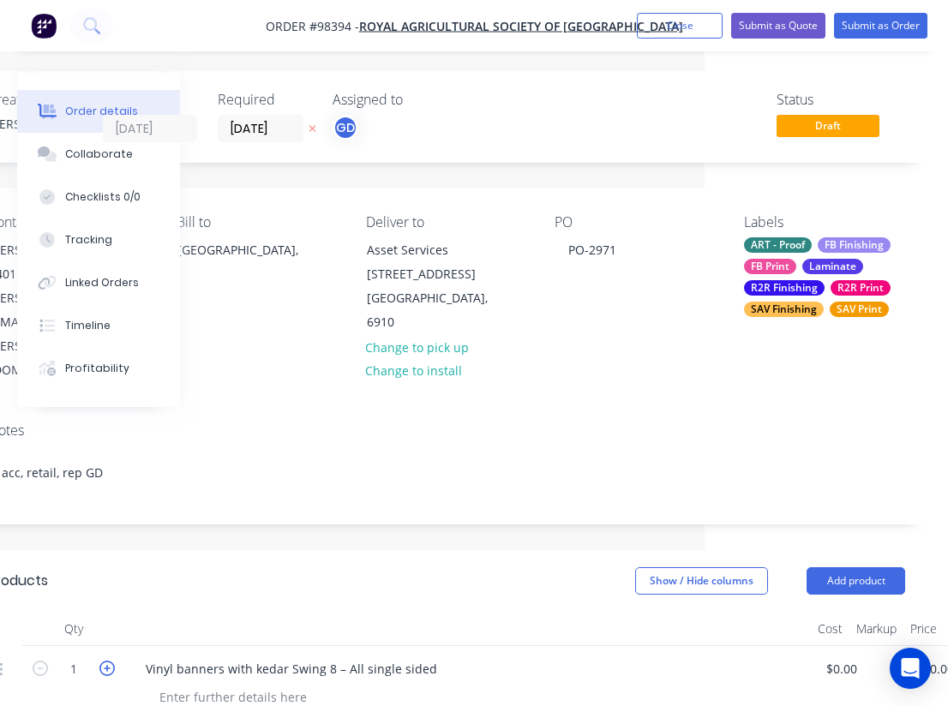
click at [108, 661] on icon "button" at bounding box center [106, 668] width 15 height 15
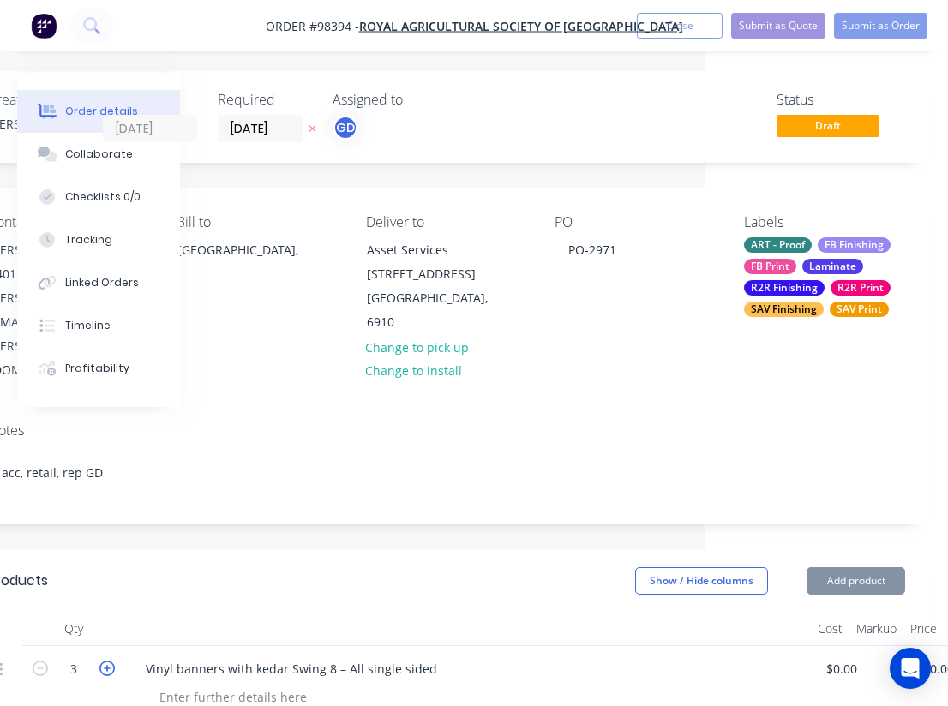
click at [108, 661] on icon "button" at bounding box center [106, 668] width 15 height 15
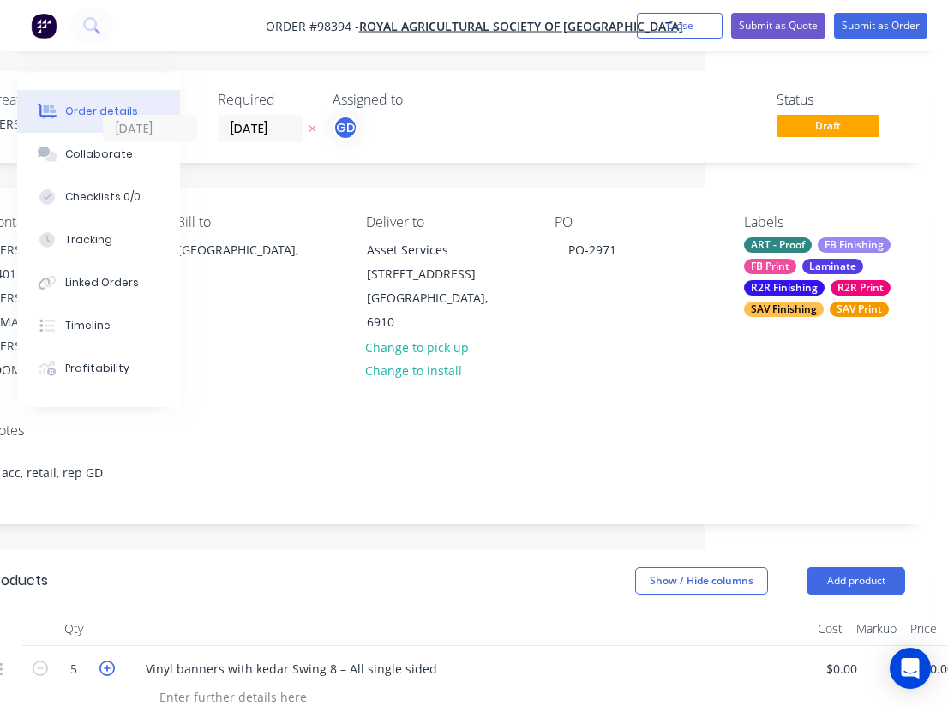
click at [108, 661] on icon "button" at bounding box center [106, 668] width 15 height 15
type input "6"
paste div
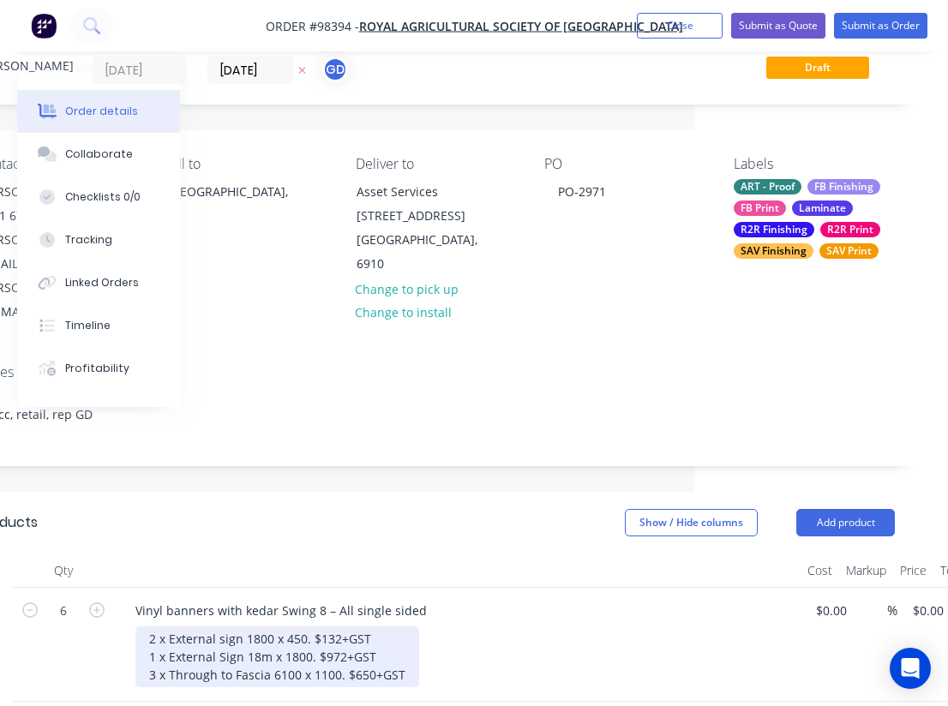
scroll to position [62, 259]
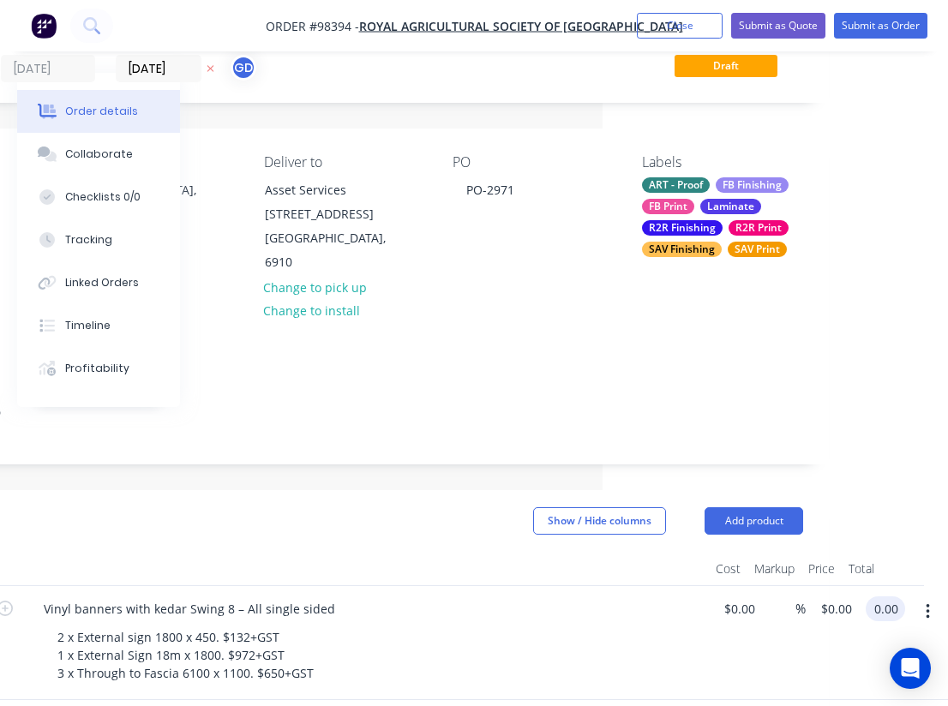
click at [880, 596] on input "0.00" at bounding box center [888, 608] width 33 height 25
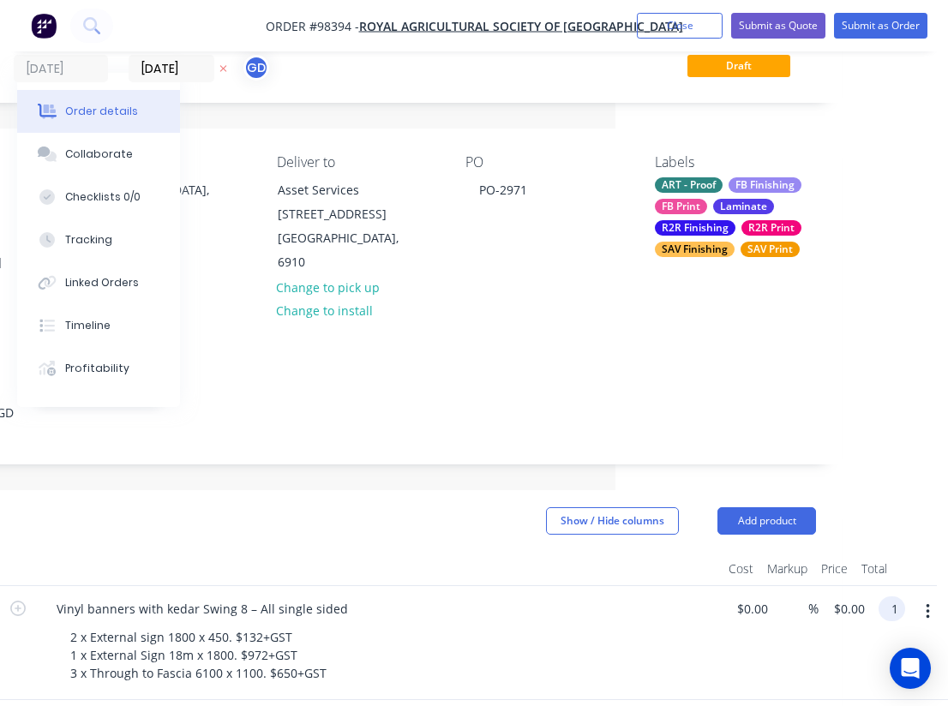
scroll to position [62, 332]
type input "1754"
type input "$292.3333"
type input "$1,754.00"
click at [669, 625] on div "2 x External sign 1800 x 450. $132+GST 1 x External Sign 18m x 1800. $972+GST 3…" at bounding box center [386, 655] width 658 height 61
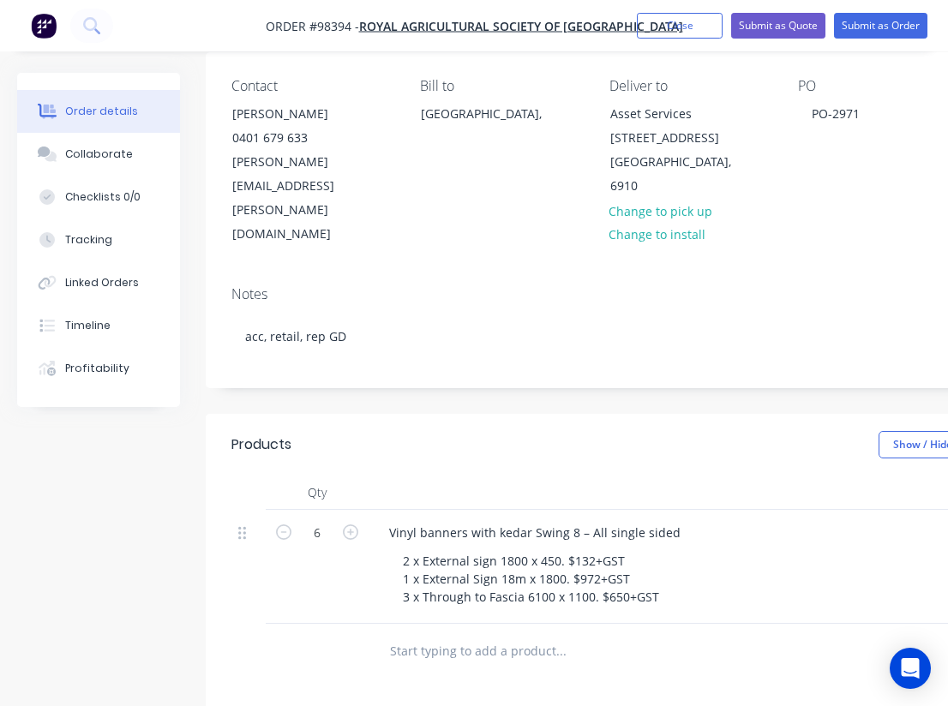
scroll to position [142, 0]
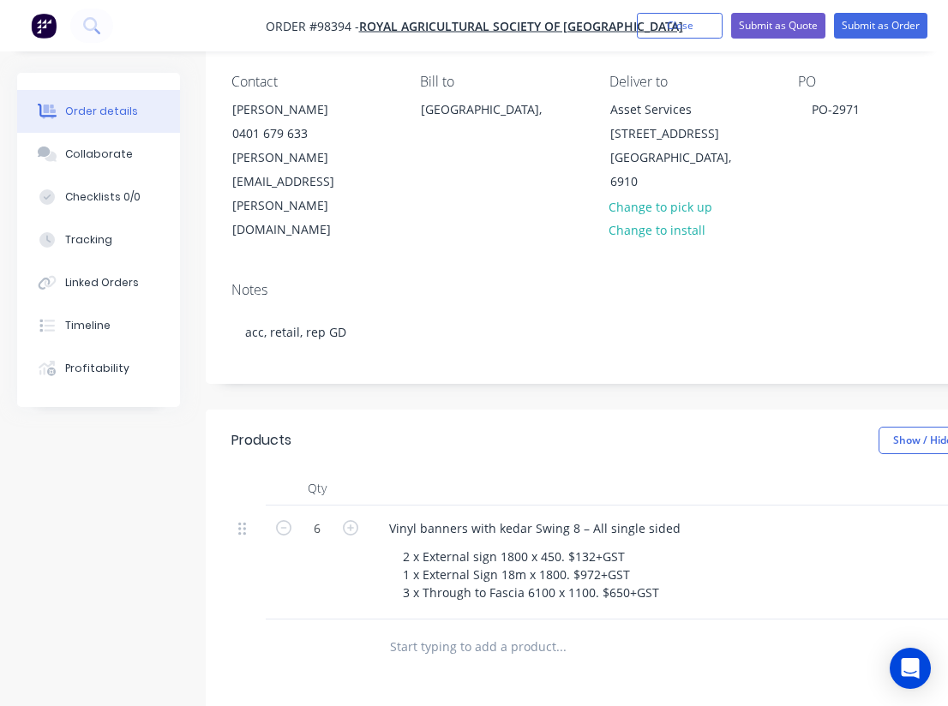
click at [431, 630] on input "text" at bounding box center [560, 647] width 343 height 34
paste input "Double sided Vinyl banner 610gsm blockout.with pockets"
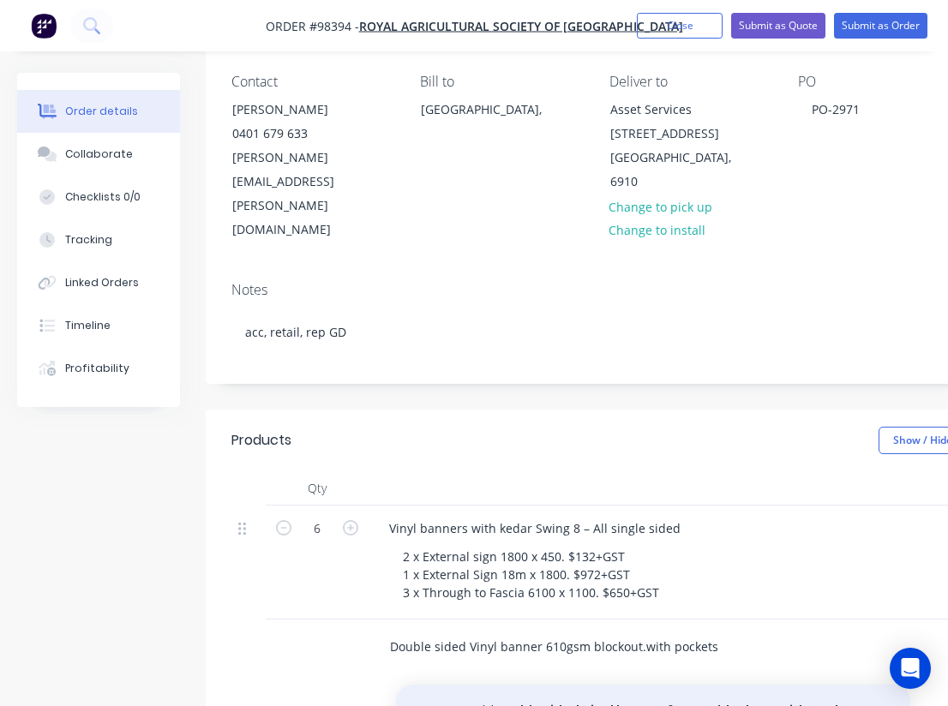
type input "Double sided Vinyl banner 610gsm blockout.with pockets"
click at [568, 685] on button "Add Double sided Vinyl banner 610gsm blockout.with pockets to order" at bounding box center [653, 720] width 514 height 70
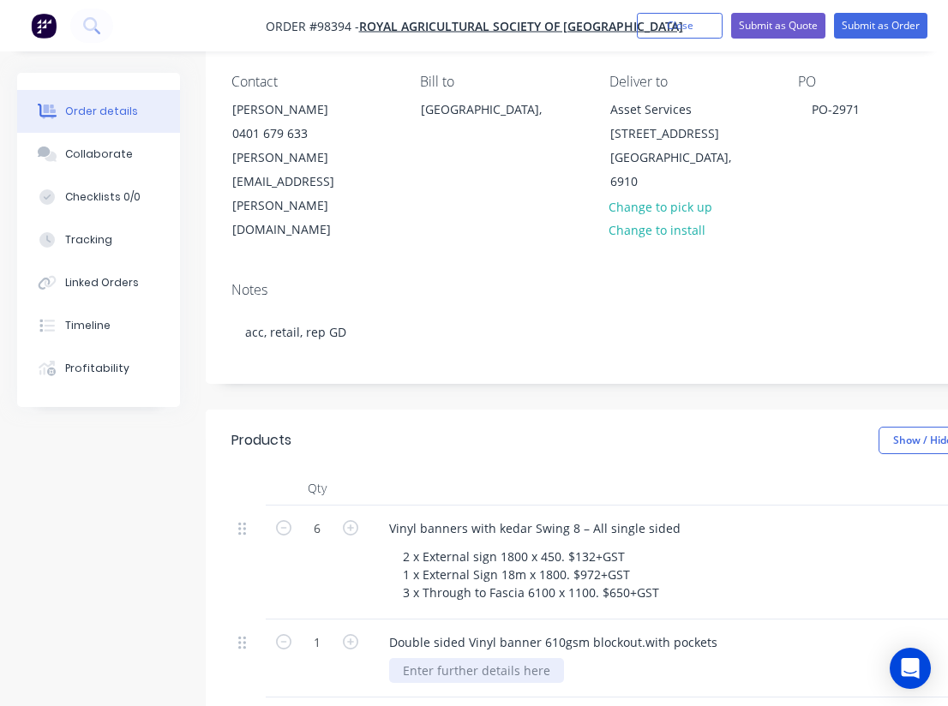
click at [436, 658] on div at bounding box center [476, 670] width 175 height 25
paste div
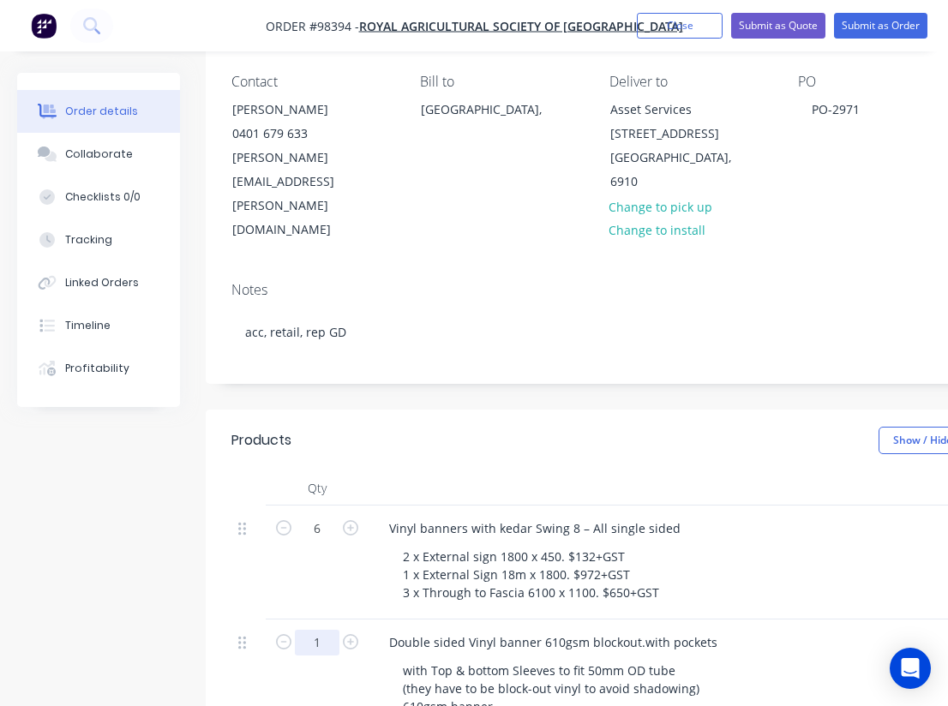
click at [320, 542] on input "1" at bounding box center [317, 529] width 45 height 26
type input "26"
click at [490, 410] on header "Products Show / Hide columns Add product" at bounding box center [690, 441] width 968 height 62
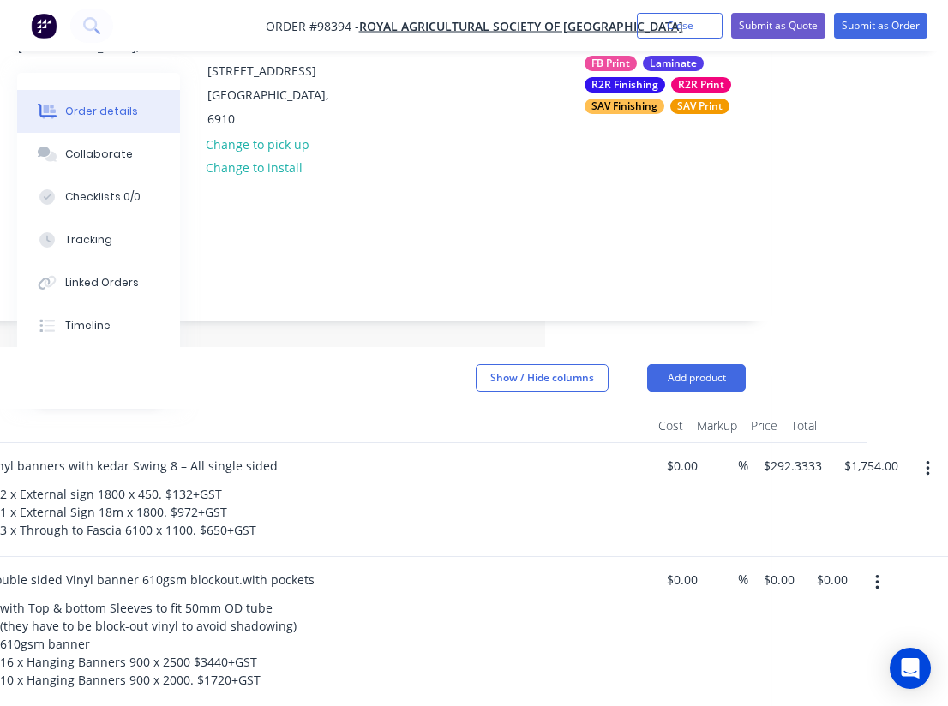
scroll to position [205, 403]
click at [830, 567] on input "0.00" at bounding box center [834, 579] width 39 height 25
type input "5160"
type input "$198.4615"
type input "$5,160.00"
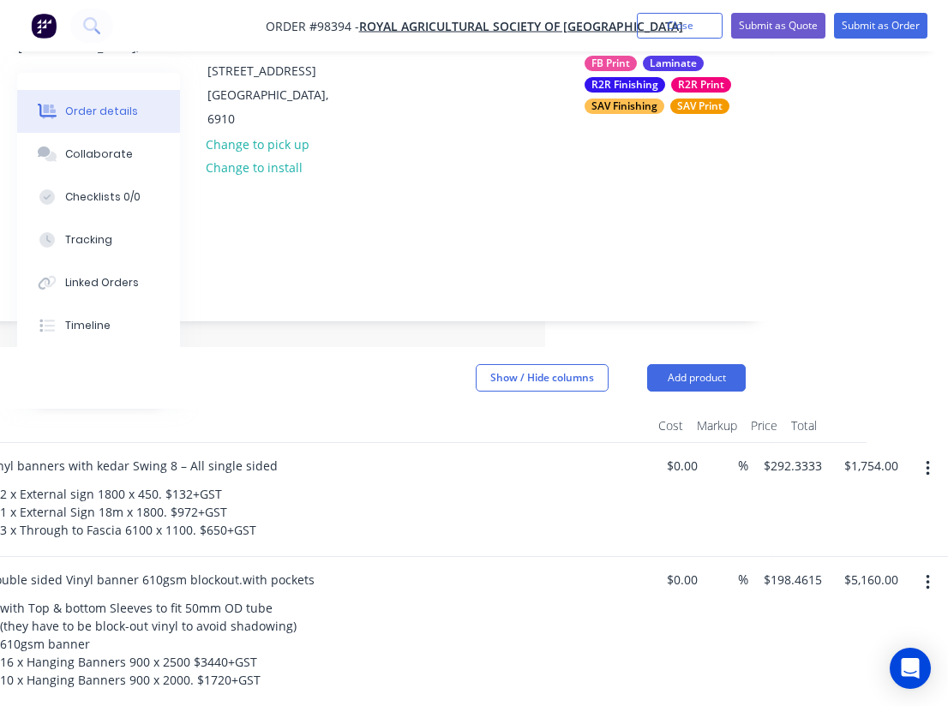
click at [625, 595] on div "with Top & bottom Sleeves to fit 50mm OD tube (they have to be block-out vinyl …" at bounding box center [315, 643] width 658 height 97
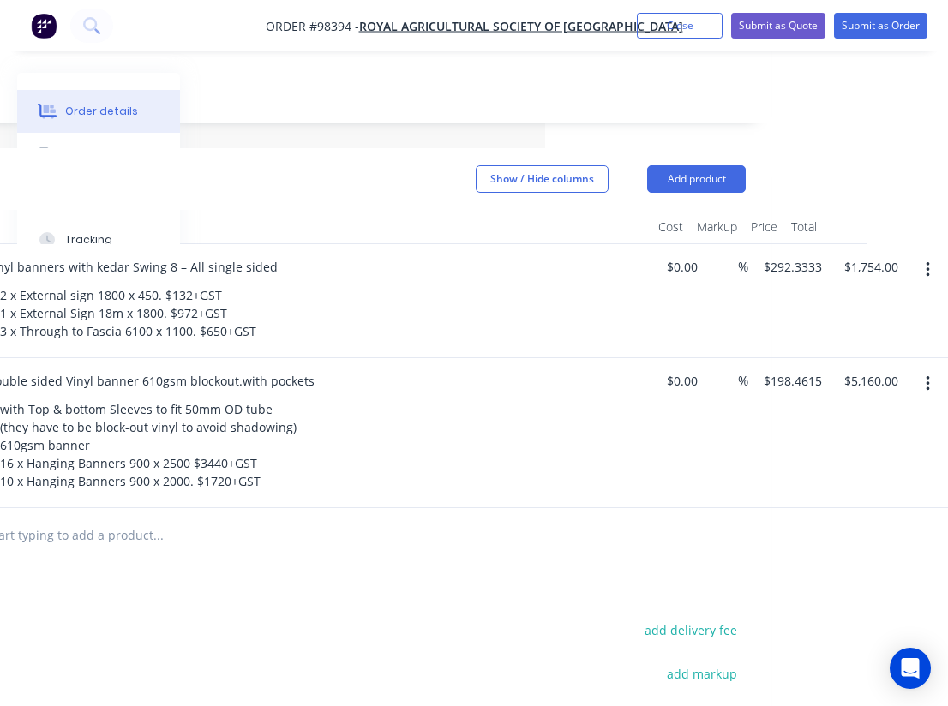
scroll to position [405, 403]
click at [717, 617] on button "add delivery fee" at bounding box center [690, 628] width 111 height 23
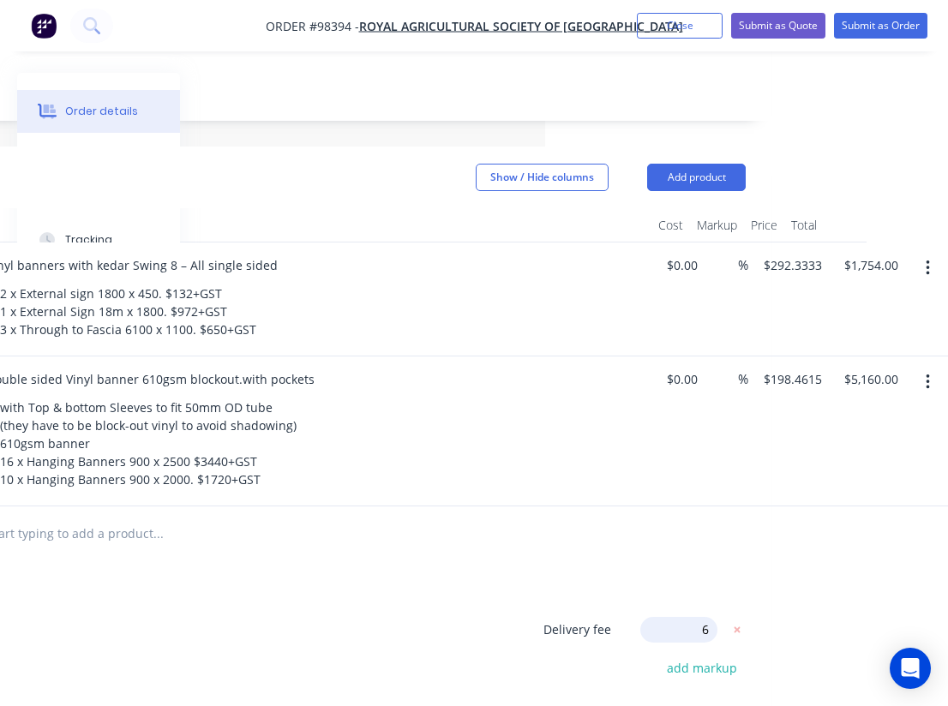
type input "65"
click at [558, 520] on div "Products Show / Hide columns Add product Qty Cost Markup Price Total 6 Vinyl ba…" at bounding box center [287, 558] width 968 height 823
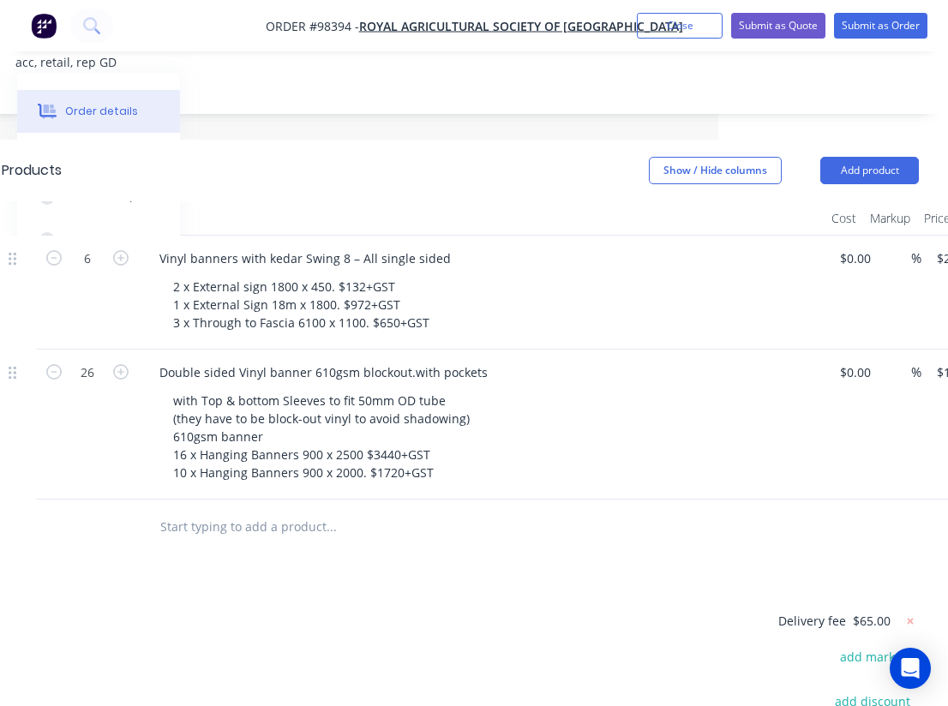
scroll to position [414, 218]
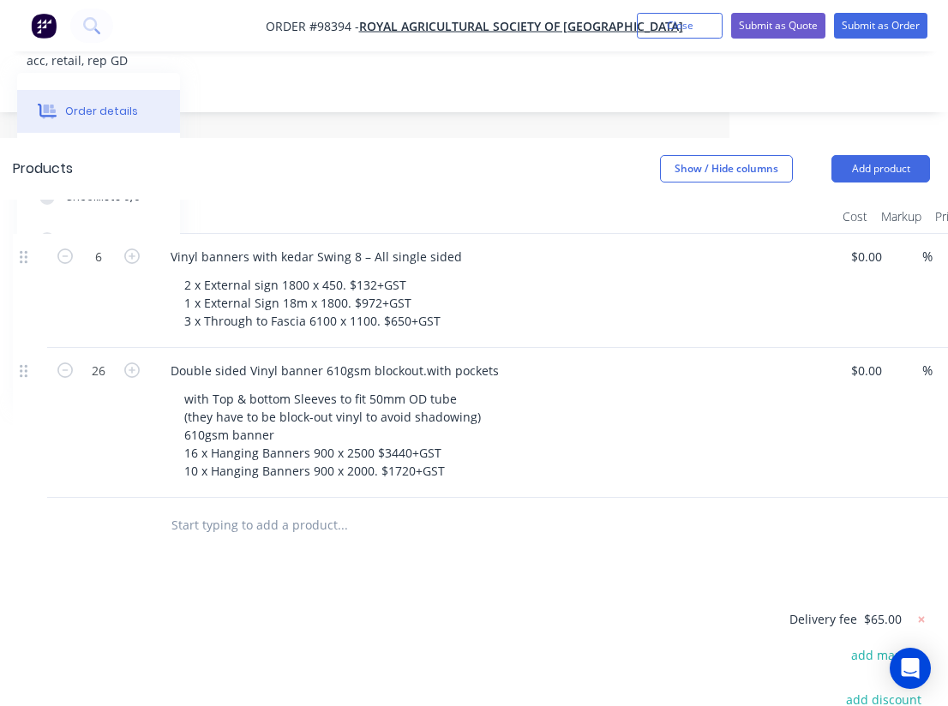
click at [242, 508] on input "text" at bounding box center [342, 525] width 343 height 34
paste input "Vinyl Banners with eyelets 12 x Back Wall 6000 x 1200"
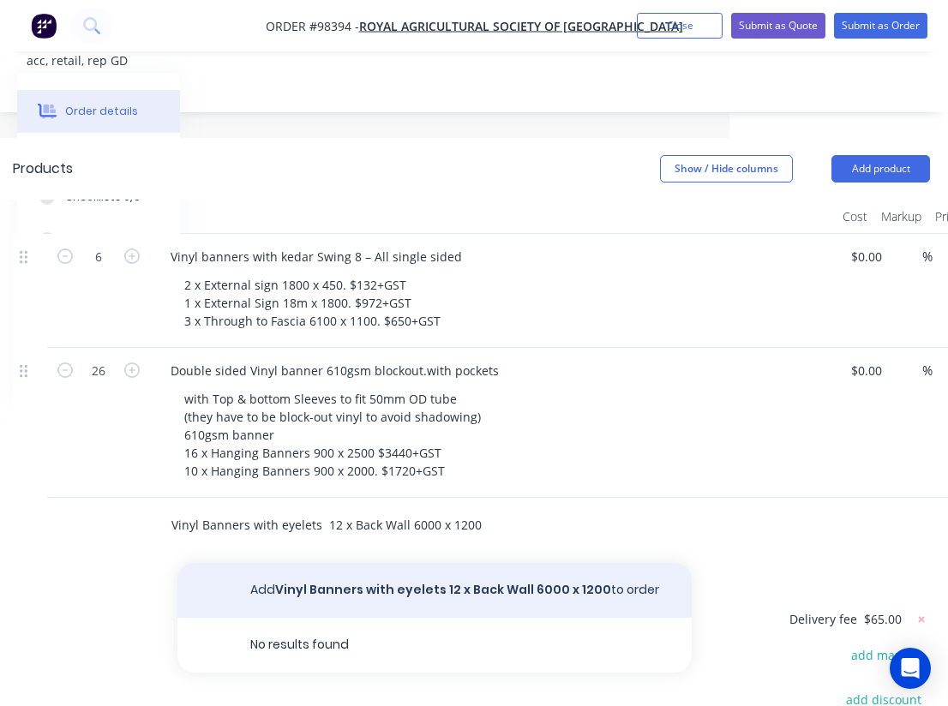
type input "Vinyl Banners with eyelets 12 x Back Wall 6000 x 1200"
click at [345, 563] on button "Add Vinyl Banners with eyelets 12 x Back Wall 6000 x 1200 to order" at bounding box center [434, 590] width 514 height 55
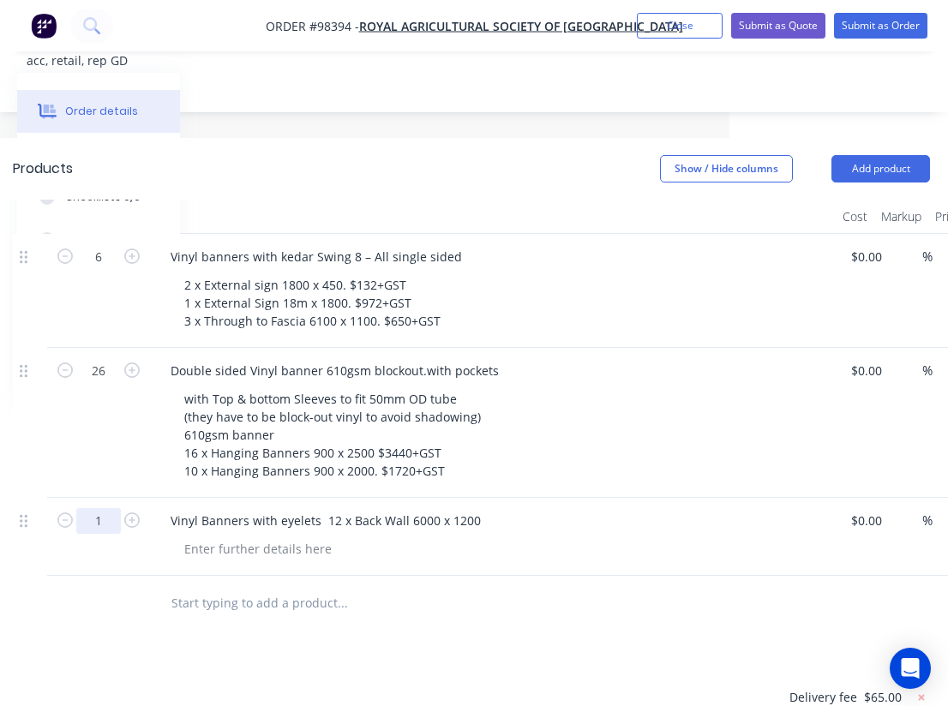
click at [106, 270] on input "1" at bounding box center [98, 257] width 45 height 26
type input "12"
click at [279, 536] on div at bounding box center [258, 548] width 175 height 25
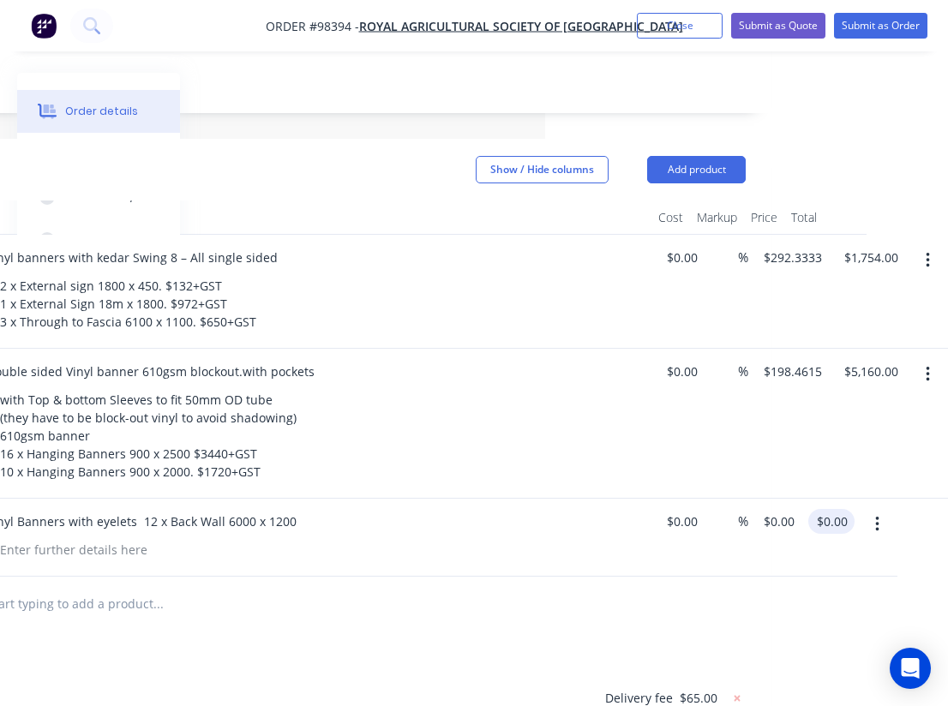
scroll to position [413, 403]
click at [836, 509] on input "0.00" at bounding box center [834, 521] width 39 height 25
type input "$2,440.00"
type input "$203.3333"
click at [558, 585] on div "Products Show / Hide columns Add product Qty Cost Markup Price Total 6 Vinyl ba…" at bounding box center [287, 587] width 968 height 896
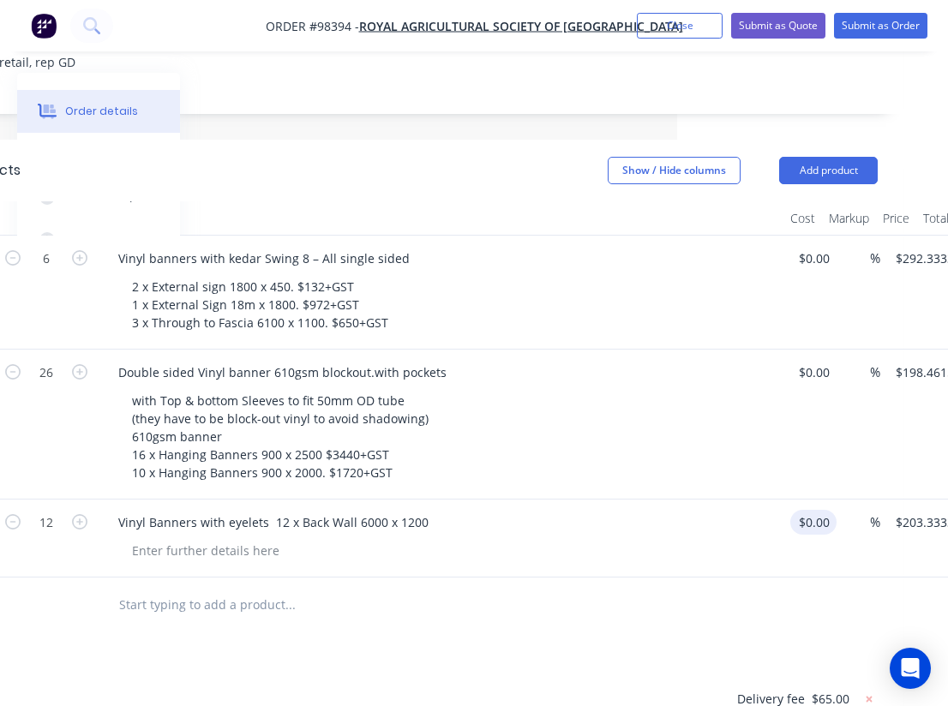
scroll to position [417, 271]
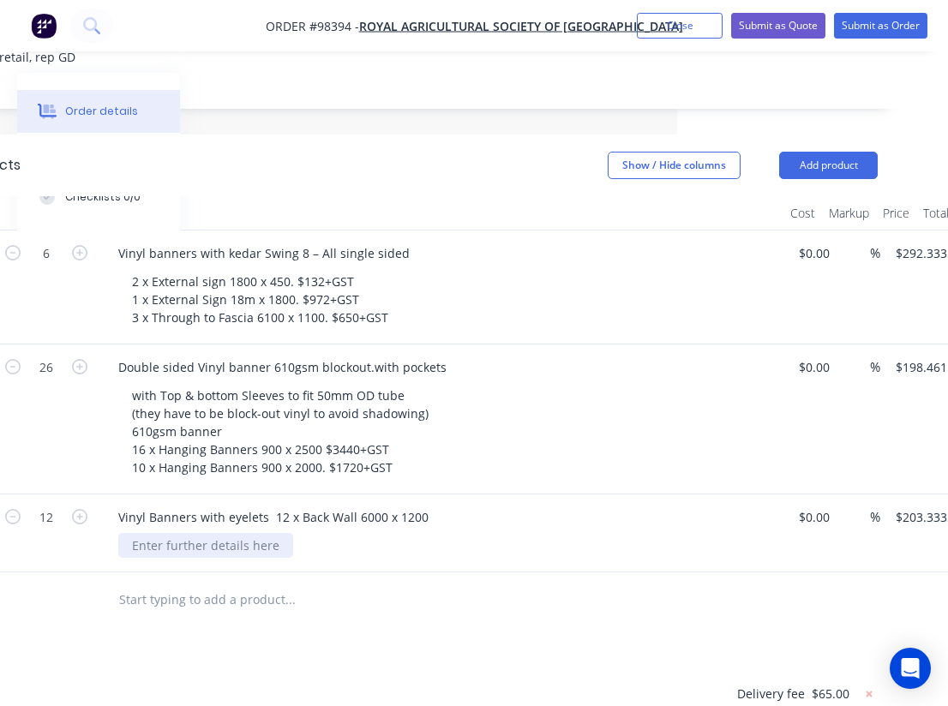
click at [185, 533] on div at bounding box center [205, 545] width 175 height 25
click at [305, 583] on input "text" at bounding box center [289, 600] width 343 height 34
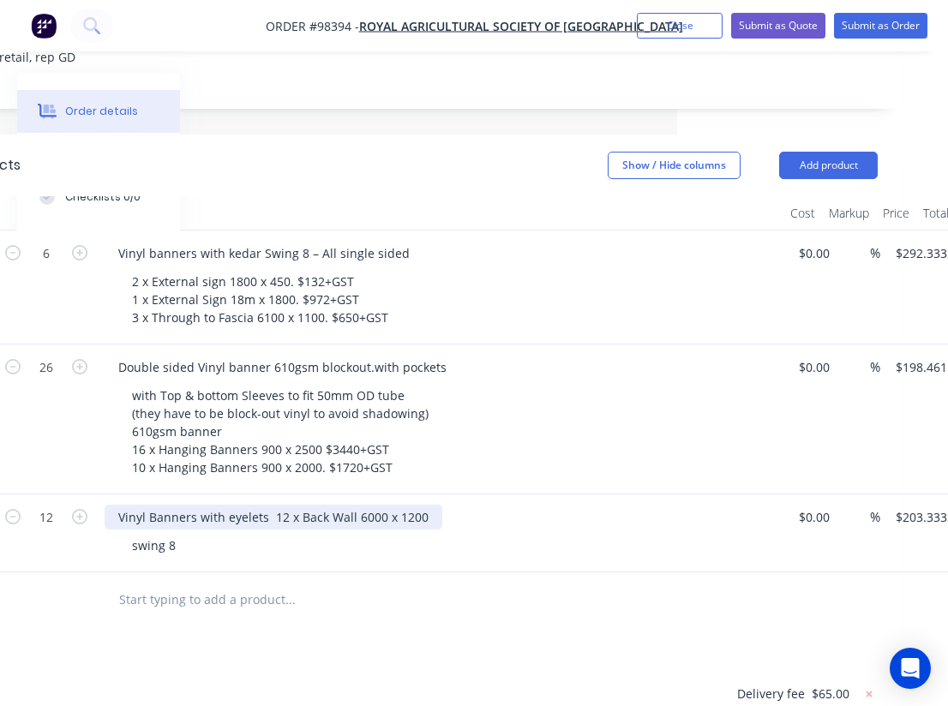
click at [222, 505] on div "Vinyl Banners with eyelets 12 x Back Wall 6000 x 1200" at bounding box center [274, 517] width 338 height 25
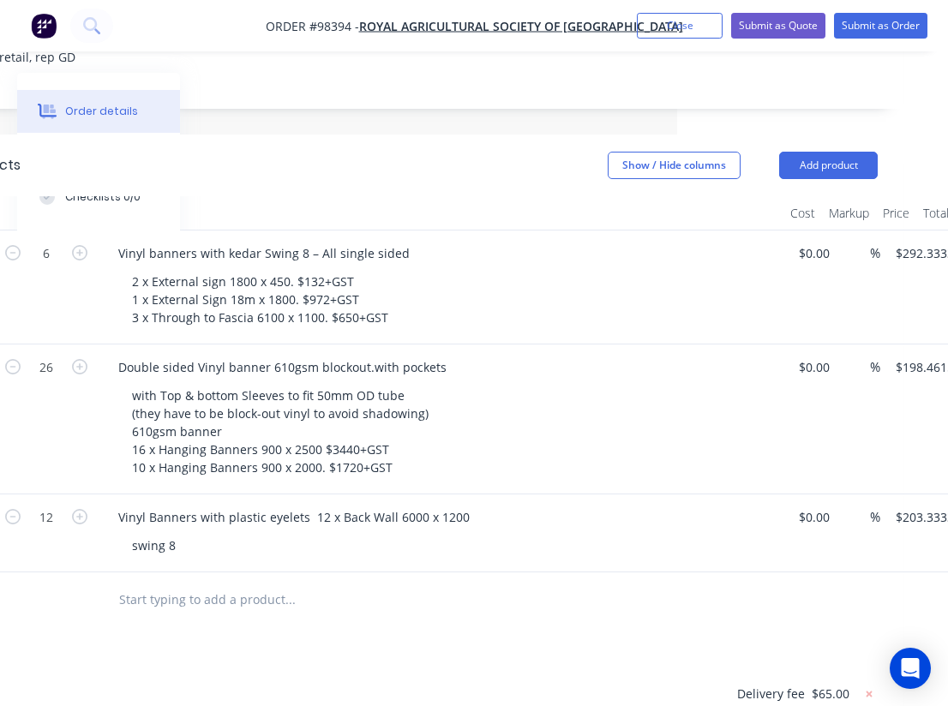
click at [410, 494] on div "Vinyl Banners with plastic eyelets 12 x Back Wall 6000 x 1200 swing 8" at bounding box center [440, 533] width 685 height 78
paste input "5mm Coreflute single side"
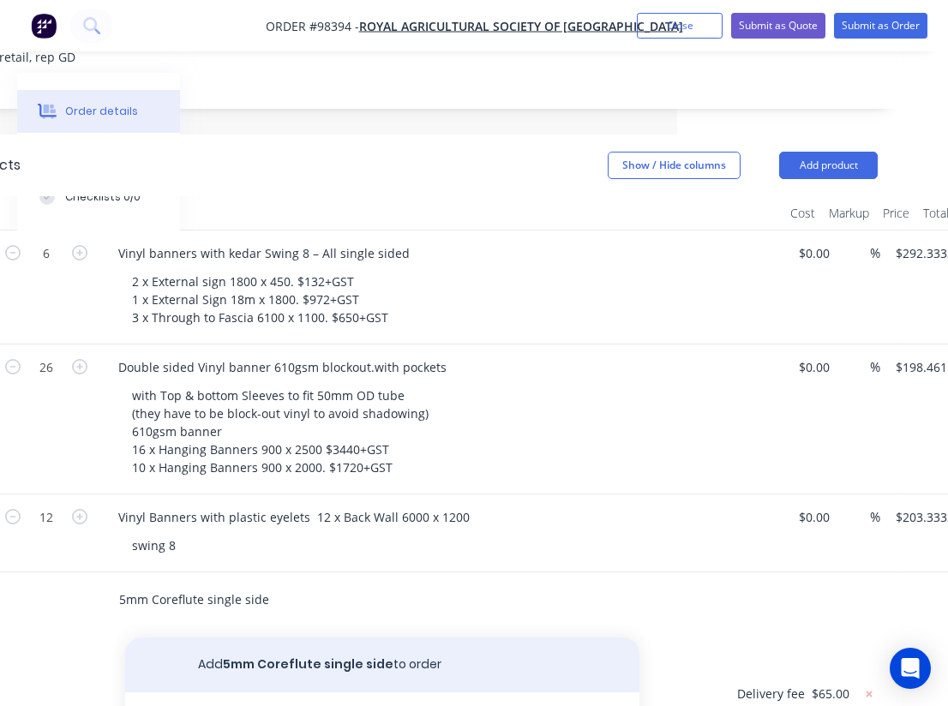
type input "5mm Coreflute single side"
click at [265, 637] on button "Add 5mm Coreflute single side to order" at bounding box center [382, 664] width 514 height 55
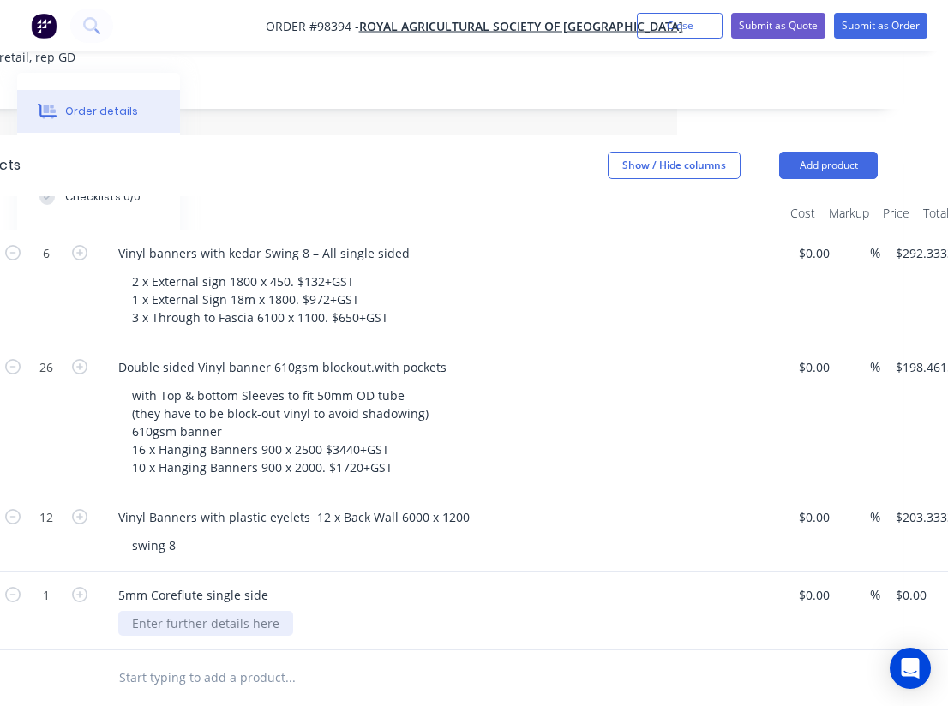
click at [175, 611] on div at bounding box center [205, 623] width 175 height 25
paste div
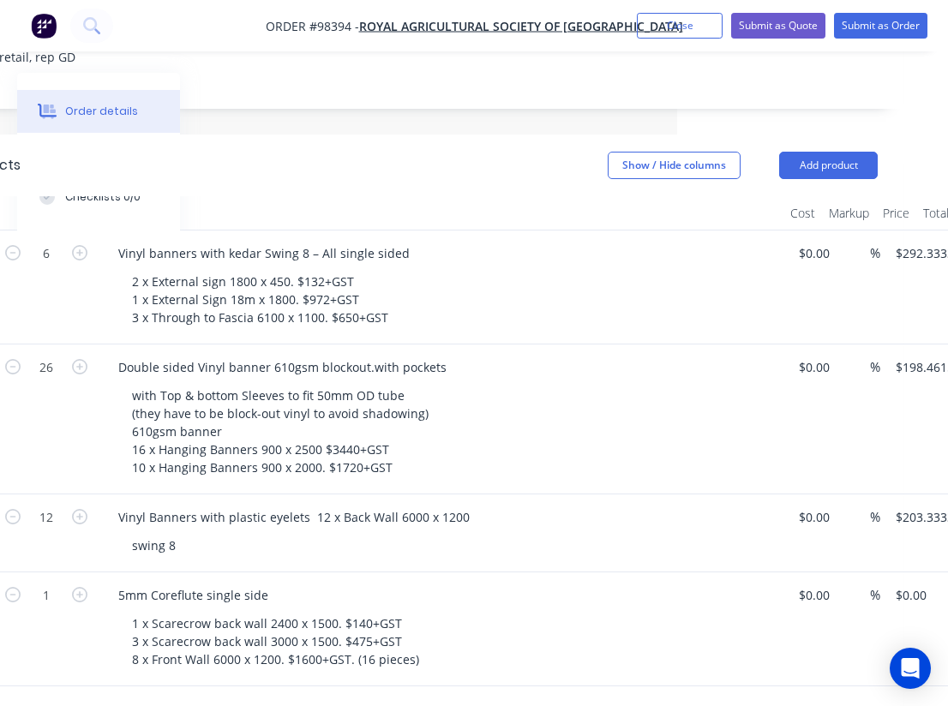
click at [490, 611] on div "1 x Scarecrow back wall 2400 x 1500. $140+GST 3 x Scarecrow back wall 3000 x 15…" at bounding box center [447, 641] width 658 height 61
click at [54, 266] on input "1" at bounding box center [46, 254] width 45 height 26
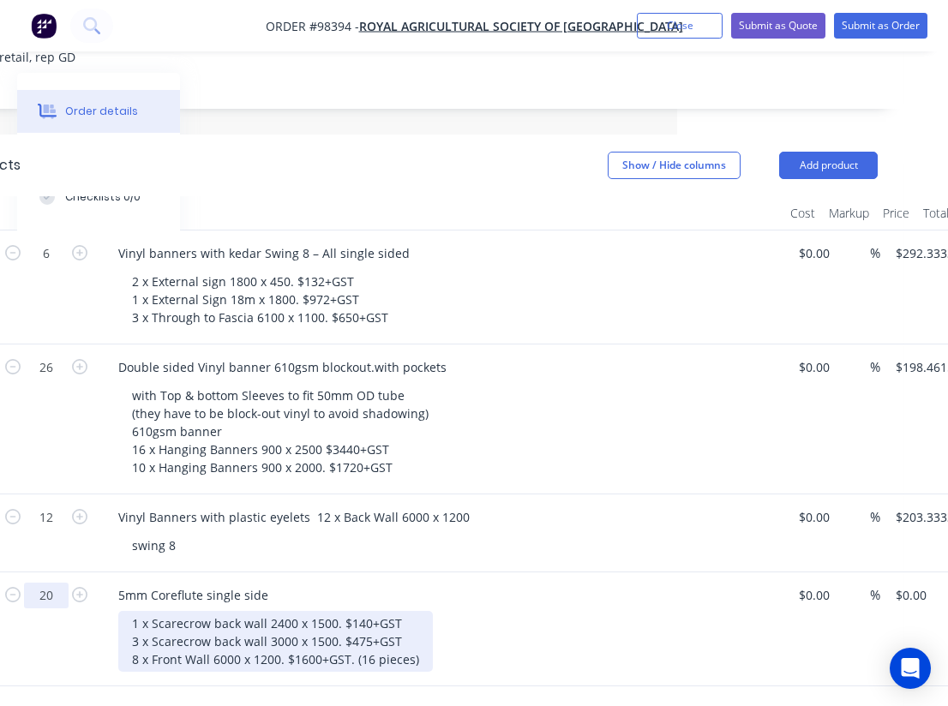
type input "20"
click at [396, 611] on div "1 x Scarecrow back wall 2400 x 1500. $140+GST 3 x Scarecrow back wall 3000 x 15…" at bounding box center [275, 641] width 314 height 61
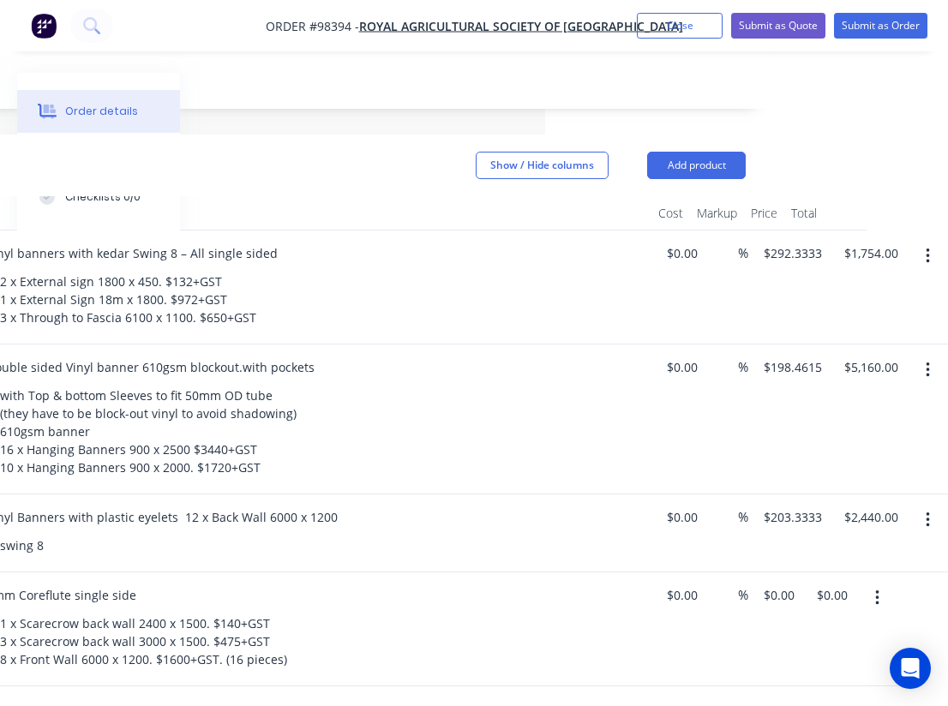
scroll to position [417, 403]
click at [833, 583] on input "0.00" at bounding box center [834, 595] width 39 height 25
type input "$2,215.00"
type input "$110.75"
click at [549, 533] on div "swing 8" at bounding box center [315, 545] width 658 height 25
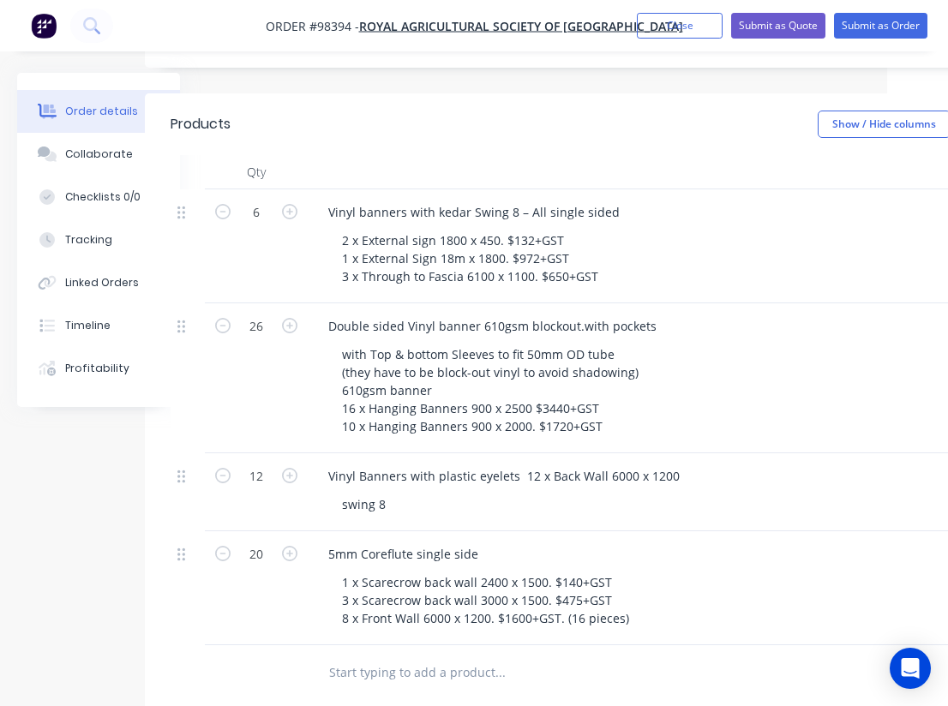
scroll to position [458, 77]
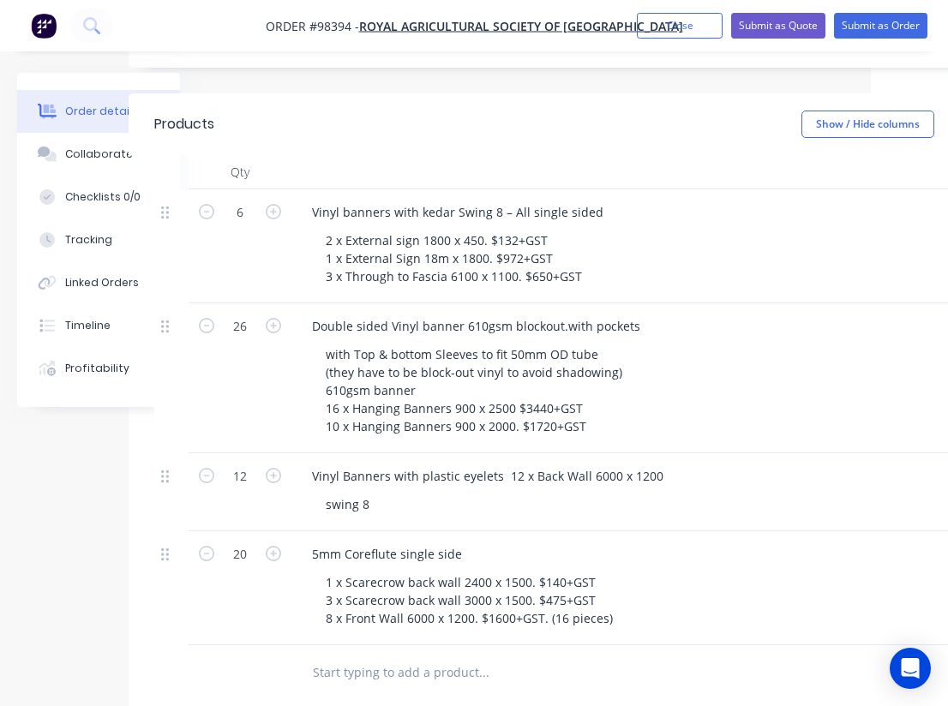
paste input "Window Stickers Blockout SAV with UV matt laminate"
type input "Window Stickers Blockout SAV with UV matt laminate"
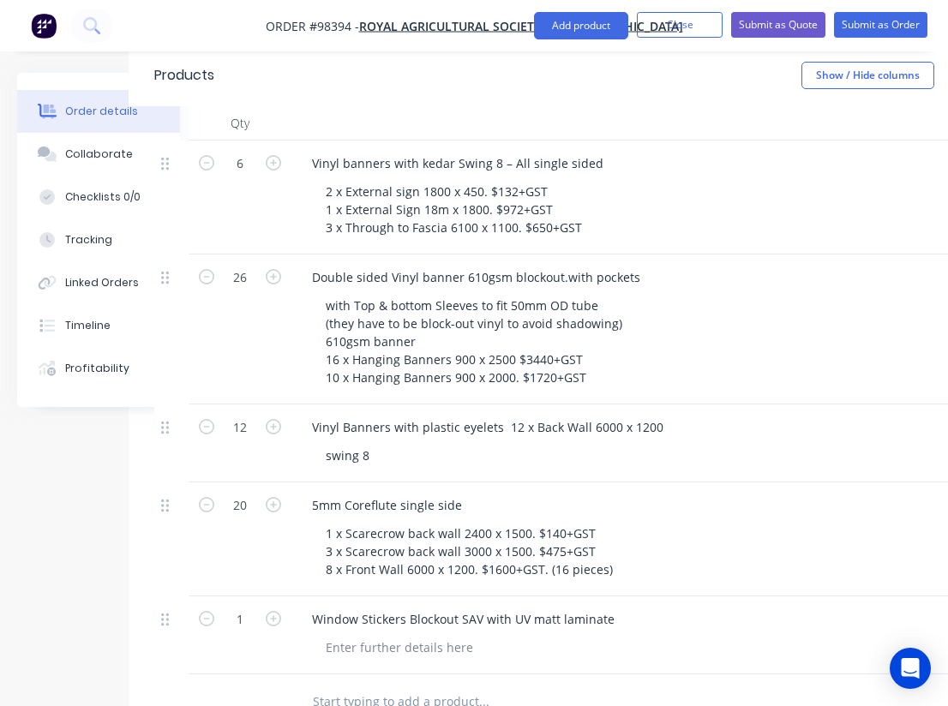
scroll to position [508, 77]
click at [393, 684] on input "text" at bounding box center [483, 701] width 343 height 34
click at [368, 634] on div at bounding box center [399, 646] width 175 height 25
paste div
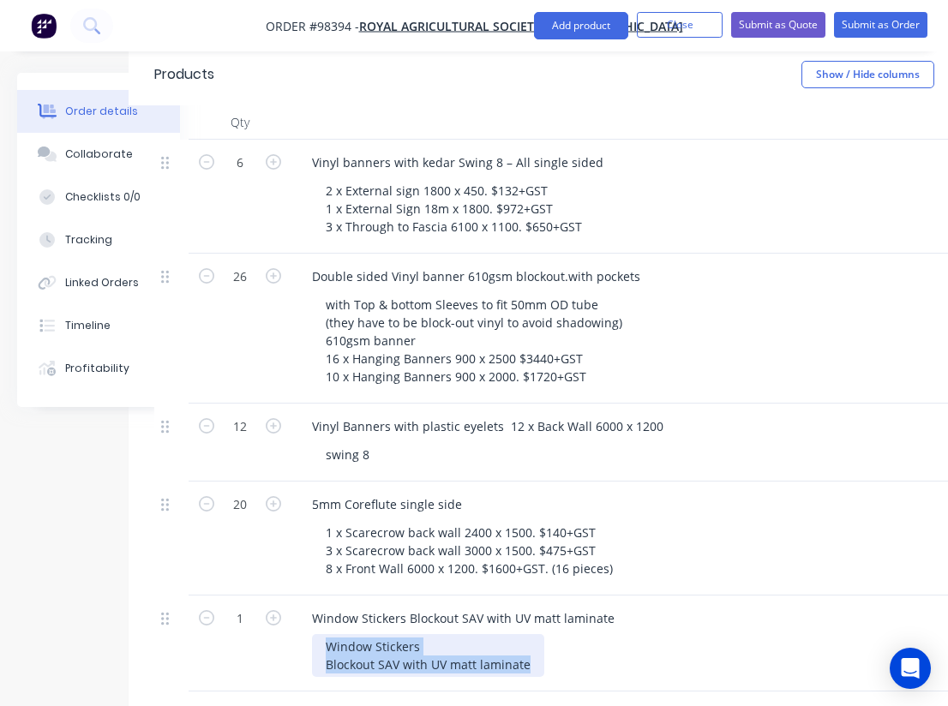
drag, startPoint x: 530, startPoint y: 599, endPoint x: 325, endPoint y: 576, distance: 206.9
click at [325, 634] on div "Window Stickers Blockout SAV with UV matt laminate" at bounding box center [428, 655] width 232 height 43
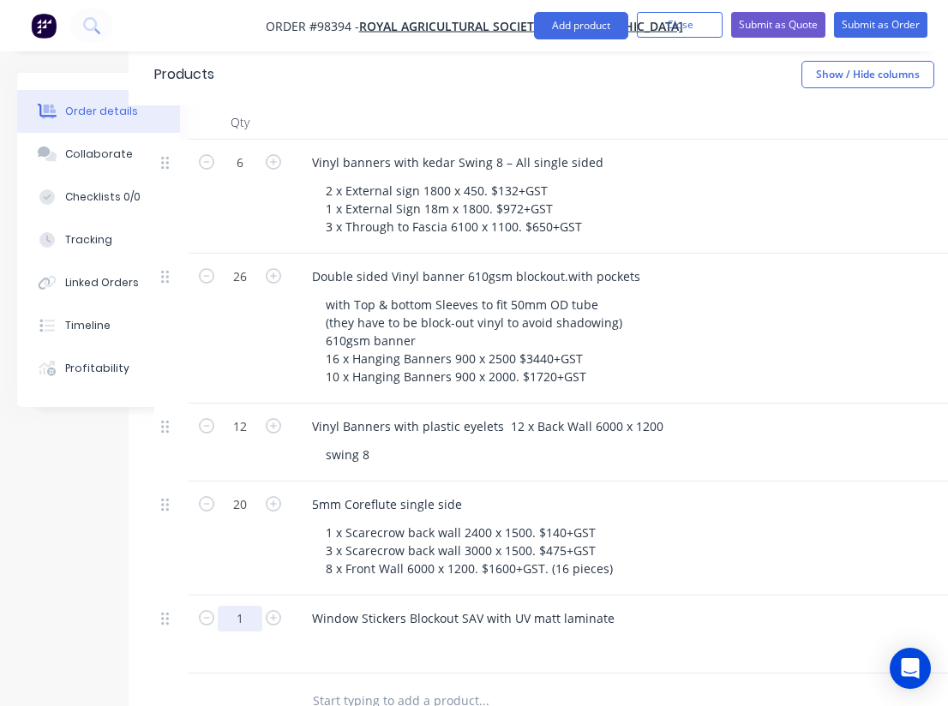
click at [247, 176] on input "1" at bounding box center [240, 163] width 45 height 26
type input "15"
click at [654, 520] on div "1 x Scarecrow back wall 2400 x 1500. $140+GST 3 x Scarecrow back wall 3000 x 15…" at bounding box center [641, 550] width 658 height 61
click at [350, 595] on div "Window Stickers Blockout SAV with UV matt laminate" at bounding box center [633, 634] width 685 height 78
click at [610, 606] on div "Window Stickers Blockout SAV with UV matt laminate" at bounding box center [463, 618] width 330 height 25
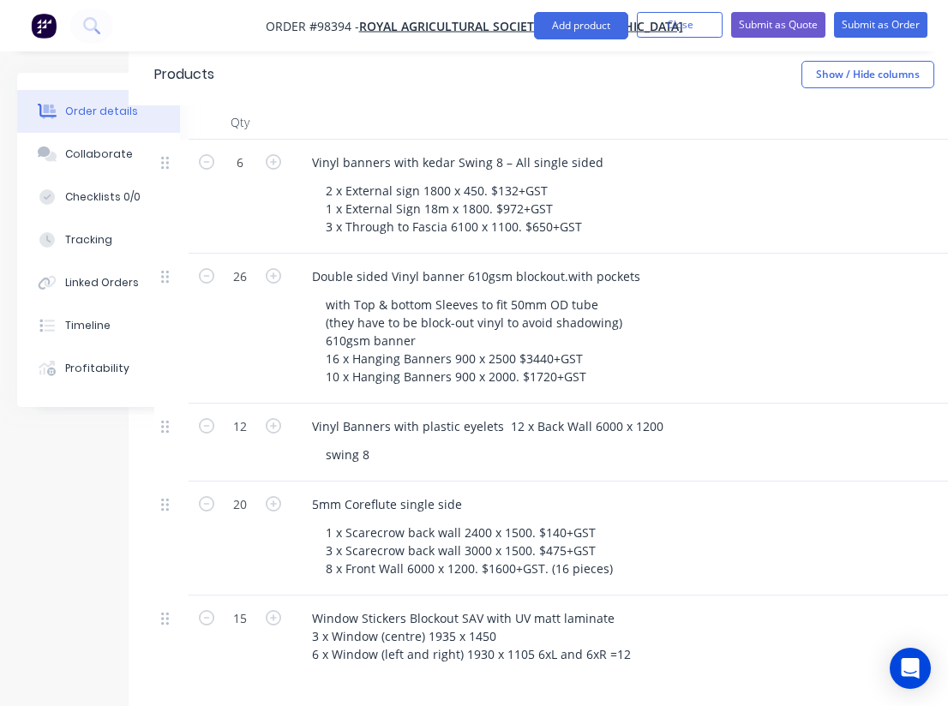
click at [721, 525] on div "5mm Coreflute single side 1 x Scarecrow back wall 2400 x 1500. $140+GST 3 x Sca…" at bounding box center [633, 539] width 685 height 114
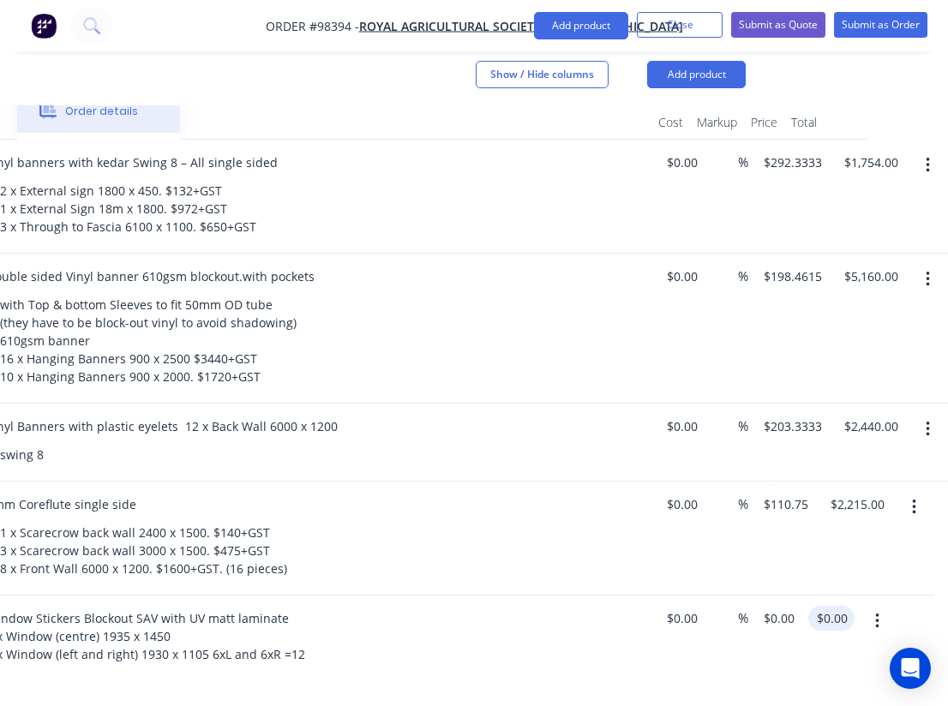
scroll to position [508, 403]
click at [836, 606] on input "0.00" at bounding box center [834, 618] width 39 height 25
type input "$2,670.00"
type input "$178.00"
click at [527, 635] on div "Window Stickers Blockout SAV with UV matt laminate 3 x Window (centre) 1935 x 1…" at bounding box center [308, 652] width 685 height 114
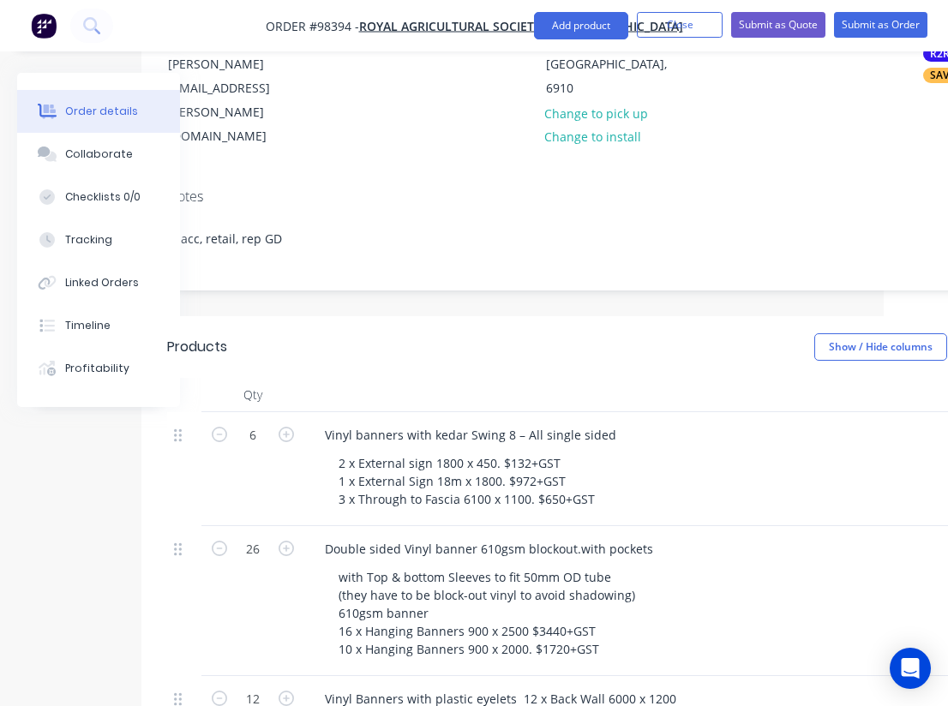
scroll to position [0, 64]
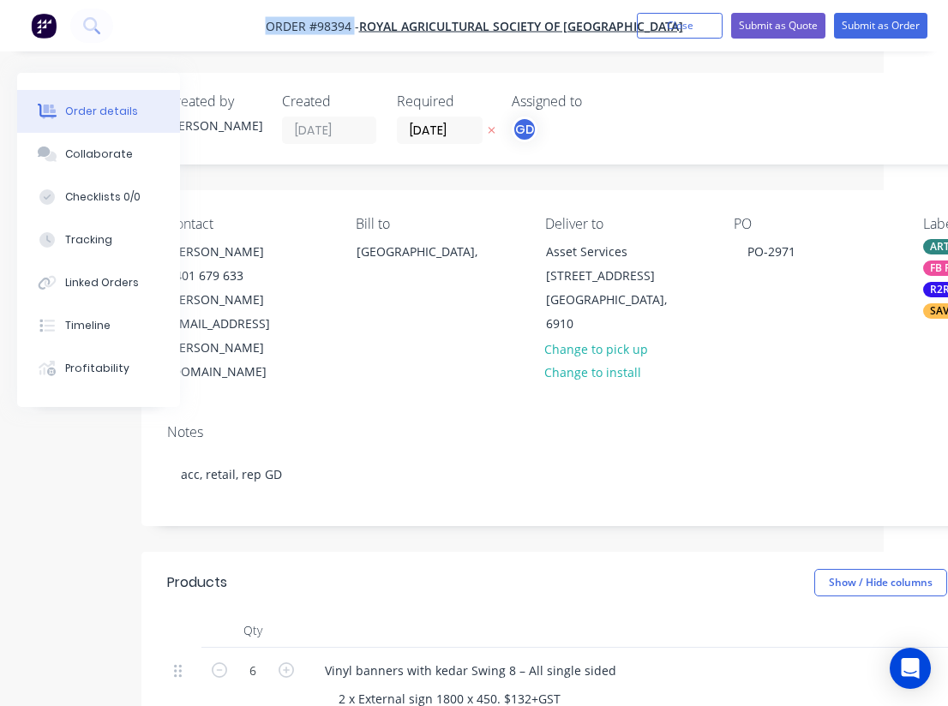
drag, startPoint x: 253, startPoint y: 17, endPoint x: 352, endPoint y: 22, distance: 99.5
click at [352, 22] on nav "Order #98394 - Royal Agricultural Society of Western Australia Add product Clos…" at bounding box center [474, 25] width 948 height 51
copy span "Order #98394"
click at [668, 27] on button "Close" at bounding box center [680, 26] width 86 height 26
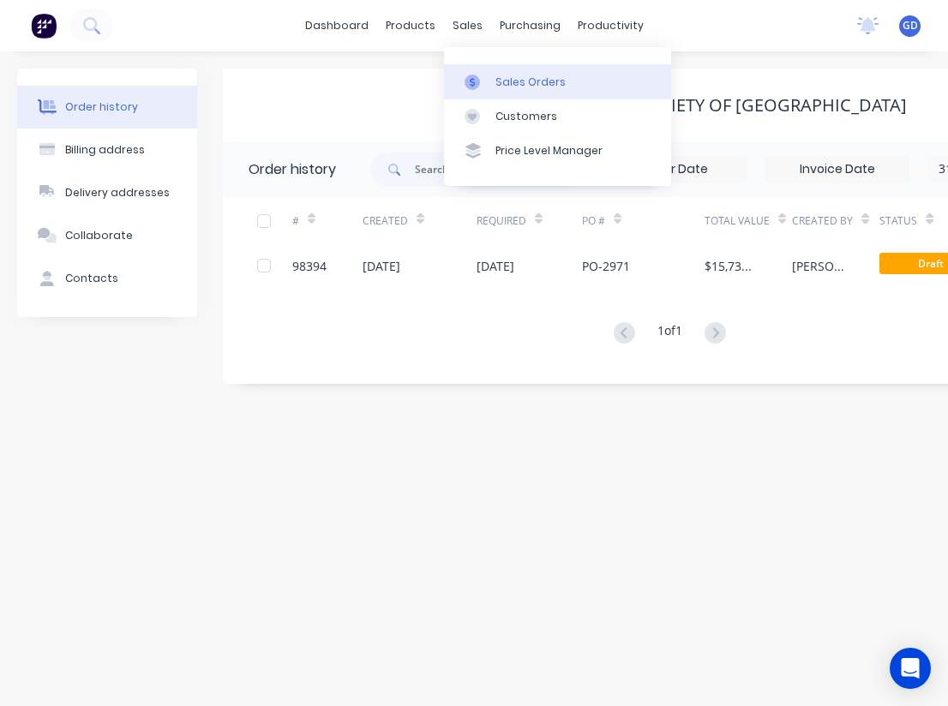
click at [521, 80] on div "Sales Orders" at bounding box center [530, 82] width 70 height 15
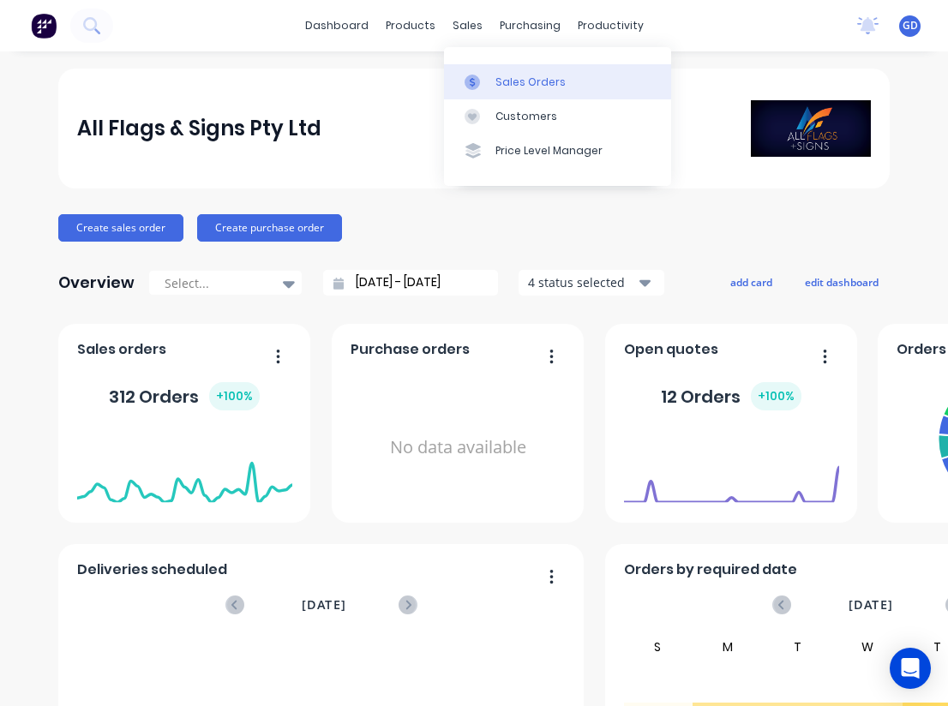
click at [505, 81] on div "Sales Orders" at bounding box center [530, 82] width 70 height 15
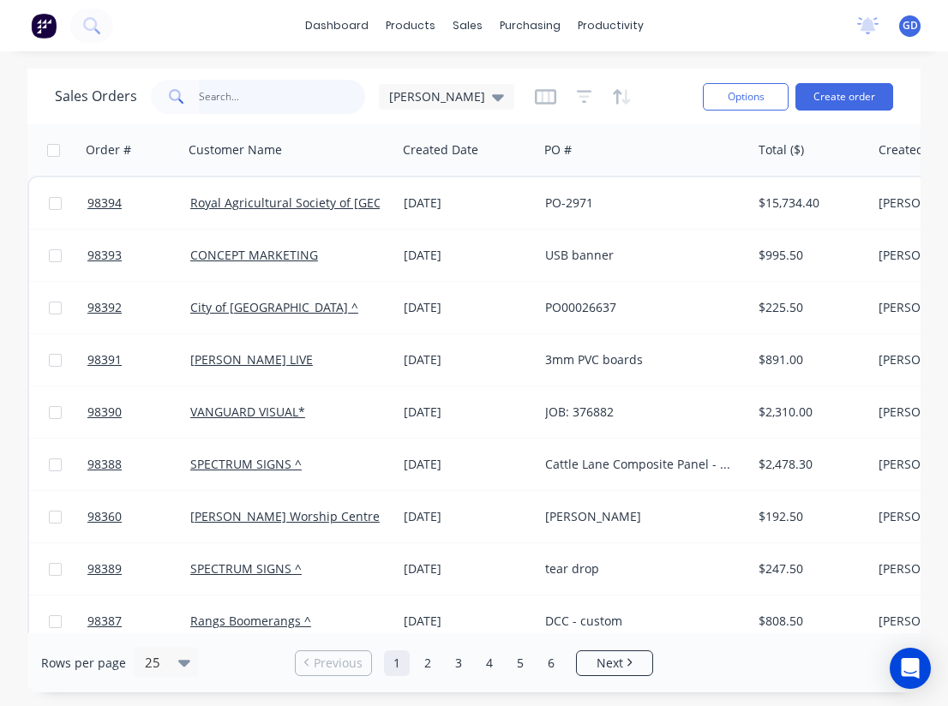
click at [212, 89] on input "text" at bounding box center [282, 97] width 167 height 34
type input "[PERSON_NAME]"
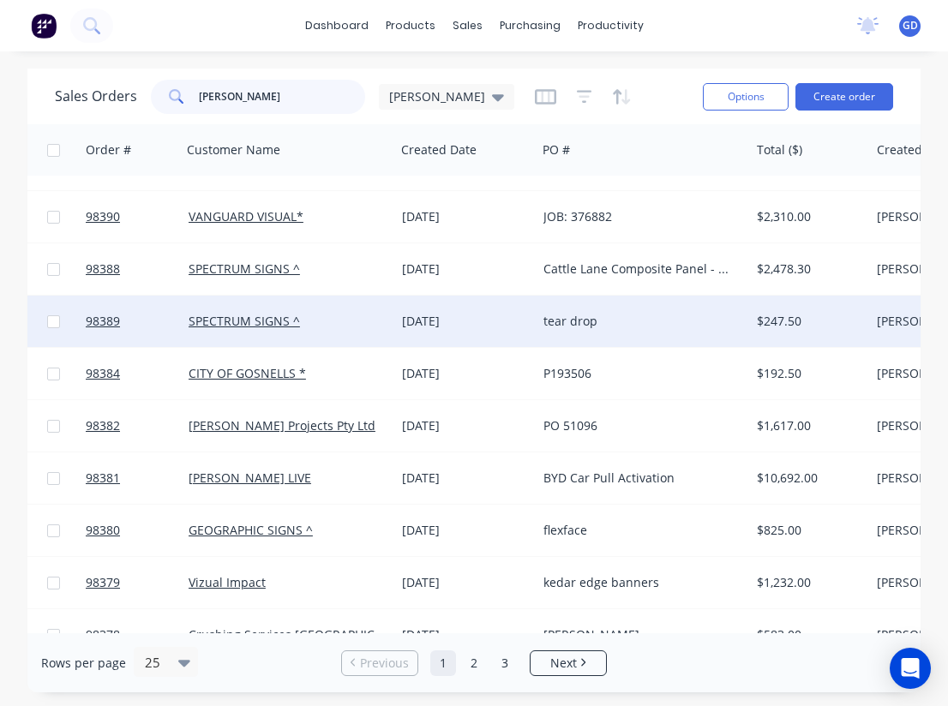
scroll to position [205, 2]
